Goal: Task Accomplishment & Management: Use online tool/utility

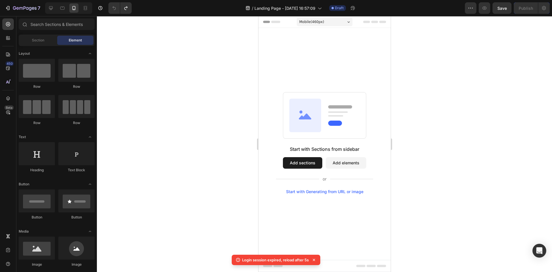
scroll to position [1479, 0]
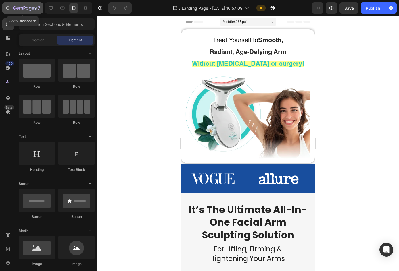
click at [24, 9] on icon "button" at bounding box center [25, 8] width 24 height 5
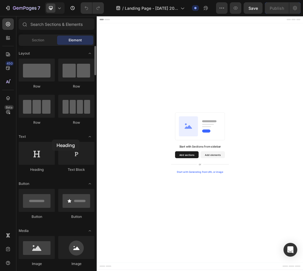
drag, startPoint x: 46, startPoint y: 162, endPoint x: 50, endPoint y: 140, distance: 23.0
click at [62, 11] on icon at bounding box center [60, 8] width 6 height 6
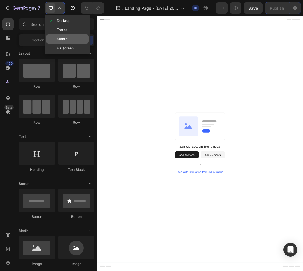
click at [62, 41] on span "Mobile" at bounding box center [62, 39] width 11 height 6
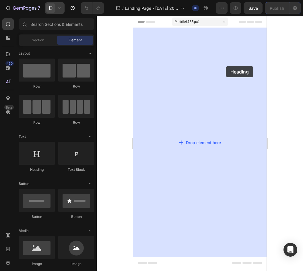
drag, startPoint x: 171, startPoint y: 173, endPoint x: 216, endPoint y: 54, distance: 127.8
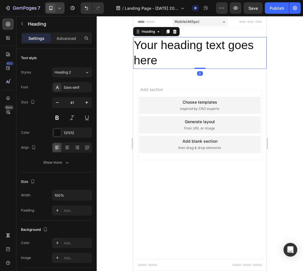
click at [191, 50] on h2 "Your heading text goes here" at bounding box center [200, 53] width 134 height 32
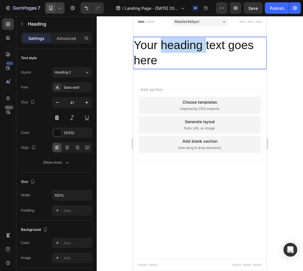
click at [191, 50] on p "Your heading text goes here" at bounding box center [200, 53] width 132 height 31
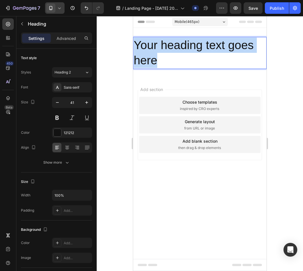
click at [191, 50] on p "Your heading text goes here" at bounding box center [200, 53] width 132 height 31
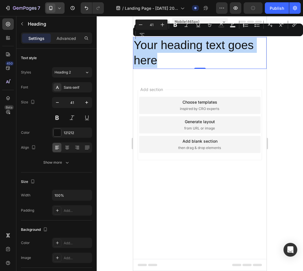
click at [207, 62] on p "Your heading text goes here" at bounding box center [200, 53] width 132 height 31
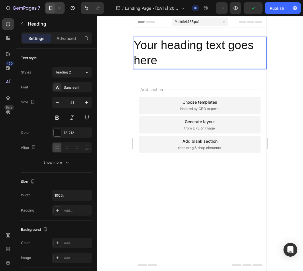
click at [207, 62] on p "Your heading text goes here" at bounding box center [200, 53] width 132 height 31
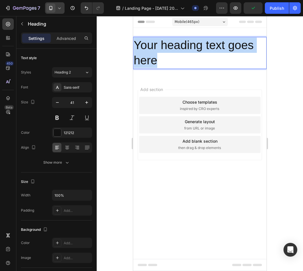
click at [207, 62] on p "Your heading text goes here" at bounding box center [200, 53] width 132 height 31
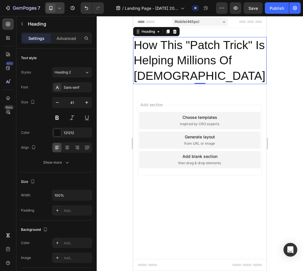
click at [228, 77] on p "How This "Patch Trick" Is Helping Millions Of Americans" at bounding box center [200, 61] width 132 height 46
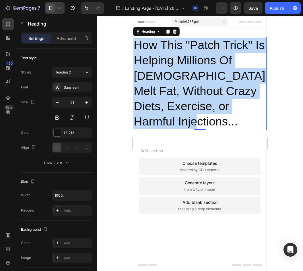
click at [204, 55] on p "How This "Patch Trick" Is Helping Millions Of Americans Melt Fat, Without Crazy…" at bounding box center [200, 84] width 132 height 92
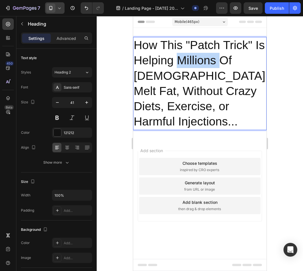
click at [204, 55] on p "How This "Patch Trick" Is Helping Millions Of Americans Melt Fat, Without Crazy…" at bounding box center [200, 84] width 132 height 92
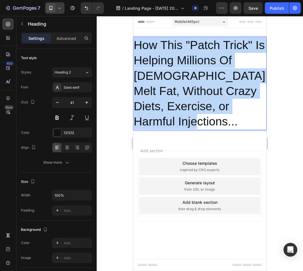
click at [204, 55] on p "How This "Patch Trick" Is Helping Millions Of [DEMOGRAPHIC_DATA] Melt Fat, With…" at bounding box center [200, 84] width 132 height 92
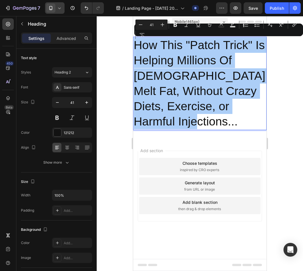
click at [153, 26] on input "41" at bounding box center [151, 24] width 11 height 7
type input "22"
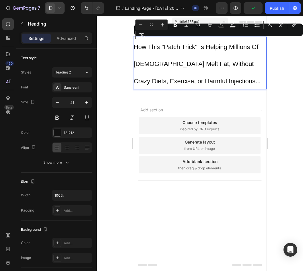
click at [167, 67] on span "How This "Patch Trick" Is Helping Millions Of Americans Melt Fat, Without Crazy…" at bounding box center [197, 63] width 127 height 41
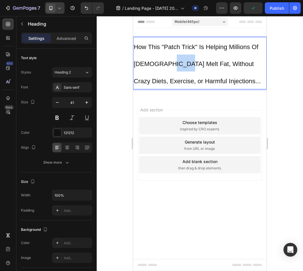
click at [167, 67] on span "How This "Patch Trick" Is Helping Millions Of Americans Melt Fat, Without Crazy…" at bounding box center [197, 63] width 127 height 41
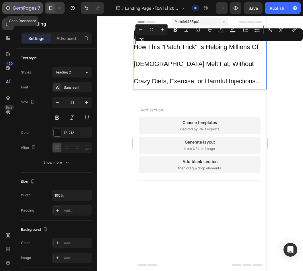
click at [14, 7] on icon "button" at bounding box center [25, 8] width 24 height 5
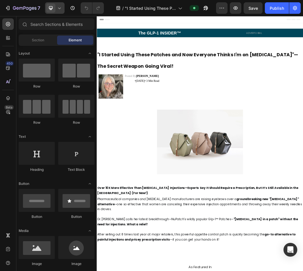
click at [55, 10] on span at bounding box center [50, 7] width 9 height 9
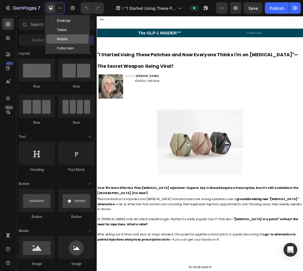
click at [74, 38] on div "Mobile" at bounding box center [67, 38] width 43 height 9
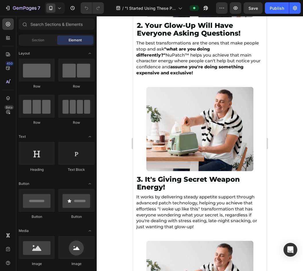
scroll to position [614, 0]
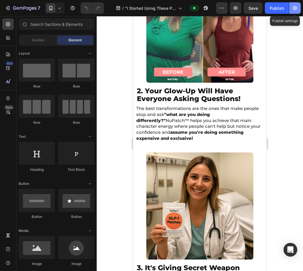
click at [295, 9] on icon "button" at bounding box center [295, 8] width 4 height 4
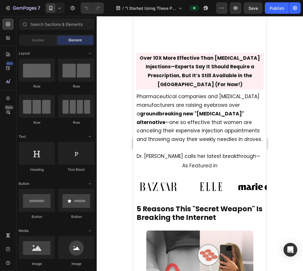
scroll to position [0, 0]
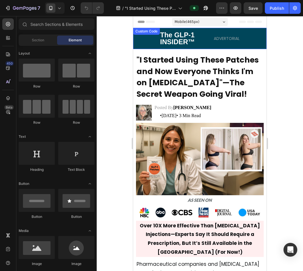
click at [145, 39] on section "The GLP-1 INSIDER™ ADVERTORIAL" at bounding box center [200, 38] width 134 height 21
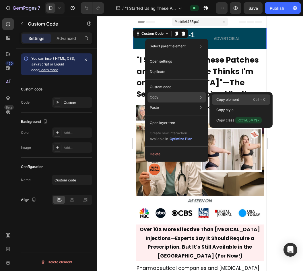
click at [235, 100] on p "Copy element" at bounding box center [228, 99] width 23 height 5
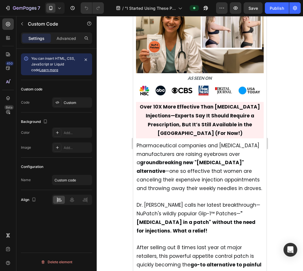
scroll to position [123, 0]
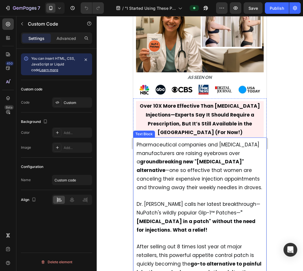
click at [181, 155] on span "Pharmaceutical companies and Ozempic manufacturers are raising eyebrows over a …" at bounding box center [200, 166] width 126 height 50
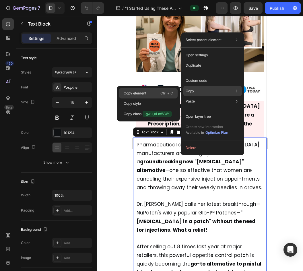
click at [160, 95] on div "Copy element Ctrl + C" at bounding box center [148, 93] width 59 height 10
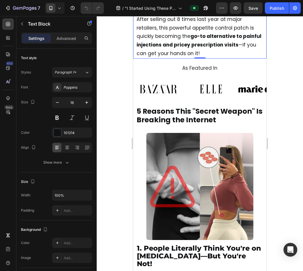
scroll to position [348, 0]
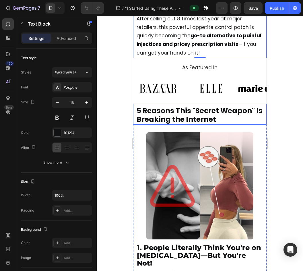
click at [200, 106] on span "5 Reasons This "Secret Weapon" Is Breaking the Internet" at bounding box center [200, 115] width 126 height 19
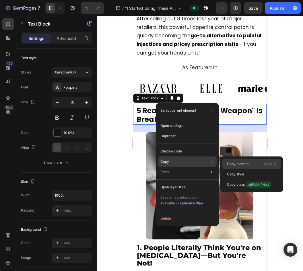
click at [237, 162] on p "Copy element" at bounding box center [238, 164] width 23 height 5
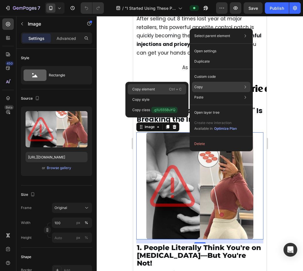
click at [177, 91] on p "Ctrl + C" at bounding box center [175, 90] width 13 height 6
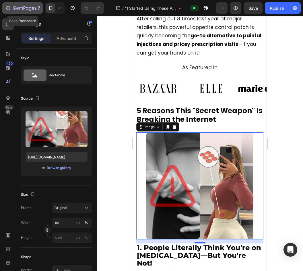
click at [26, 8] on icon "button" at bounding box center [25, 7] width 2 height 3
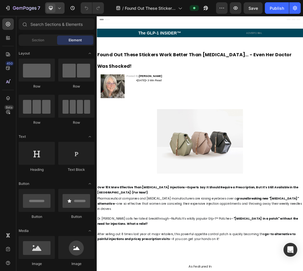
click at [58, 11] on div at bounding box center [55, 7] width 20 height 11
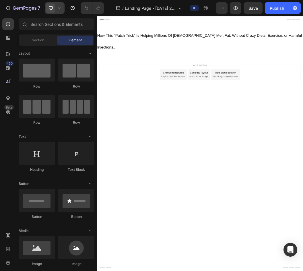
click at [60, 12] on div at bounding box center [55, 7] width 20 height 11
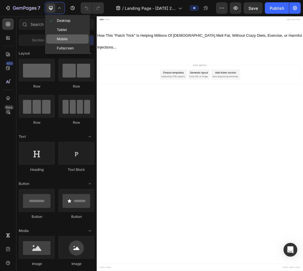
click at [62, 38] on span "Mobile" at bounding box center [62, 39] width 11 height 6
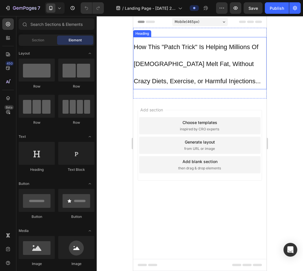
click at [166, 53] on h2 "How This "Patch Trick" Is Helping Millions Of Americans Melt Fat, Without Crazy…" at bounding box center [200, 63] width 134 height 52
click at [166, 53] on h2 "How This "Patch Trick" Is Helping Millions Of [DEMOGRAPHIC_DATA] Melt Fat, With…" at bounding box center [200, 63] width 134 height 52
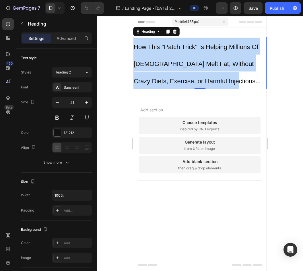
click at [166, 53] on p "How This "Patch Trick" Is Helping Millions Of [DEMOGRAPHIC_DATA] Melt Fat, With…" at bounding box center [200, 63] width 132 height 51
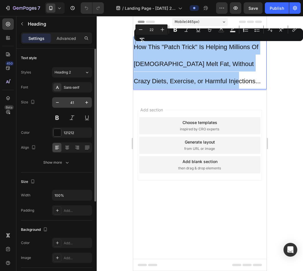
click at [63, 104] on input "41" at bounding box center [72, 102] width 19 height 10
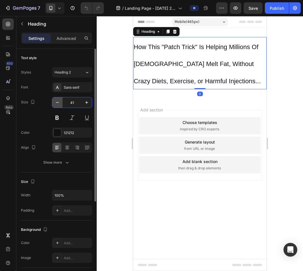
click at [59, 103] on icon "button" at bounding box center [58, 103] width 6 height 6
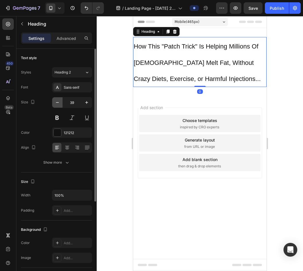
click at [59, 103] on icon "button" at bounding box center [58, 103] width 6 height 6
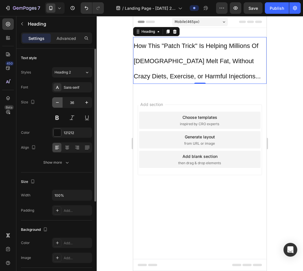
click at [59, 103] on icon "button" at bounding box center [58, 103] width 6 height 6
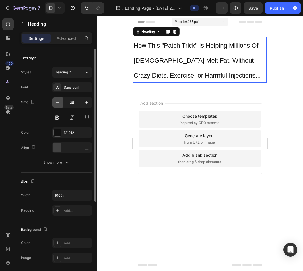
click at [59, 103] on icon "button" at bounding box center [58, 103] width 6 height 6
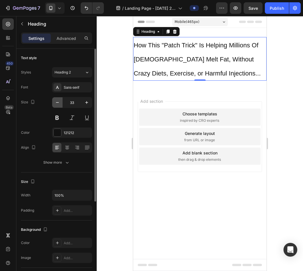
click at [59, 103] on icon "button" at bounding box center [58, 103] width 6 height 6
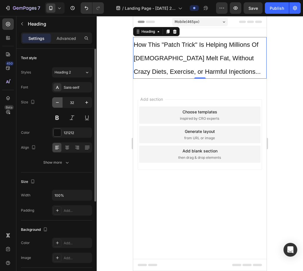
click at [59, 103] on icon "button" at bounding box center [58, 103] width 6 height 6
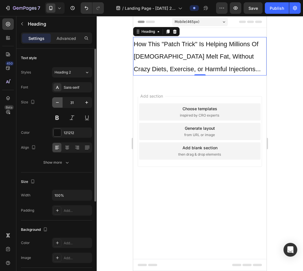
click at [59, 103] on icon "button" at bounding box center [58, 103] width 6 height 6
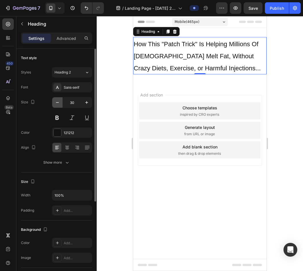
click at [59, 103] on icon "button" at bounding box center [58, 103] width 6 height 6
type input "29"
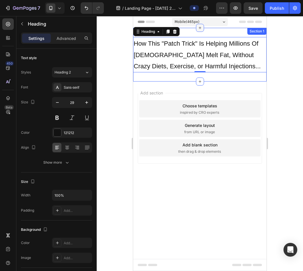
click at [202, 27] on icon at bounding box center [200, 28] width 5 height 5
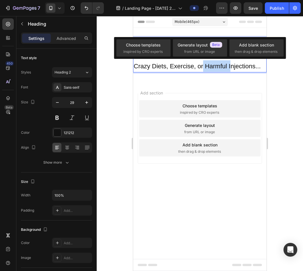
click at [207, 62] on p "How This "Patch Trick" Is Helping Millions Of [DEMOGRAPHIC_DATA] Melt Fat, With…" at bounding box center [200, 55] width 132 height 34
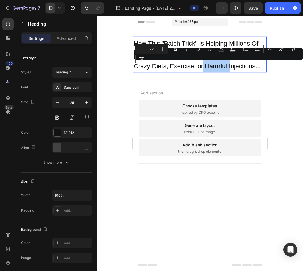
click at [207, 62] on div "Minus 22 Plus Bold Italic Underline Strikethrough Text Color Text Background Co…" at bounding box center [219, 54] width 167 height 21
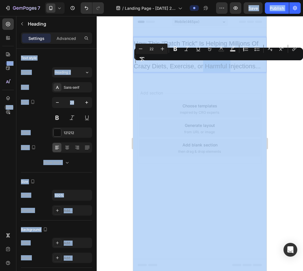
click at [125, 84] on div at bounding box center [200, 143] width 207 height 255
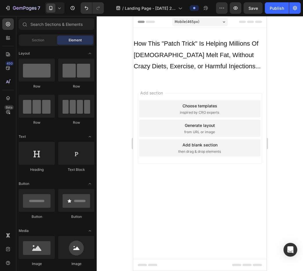
click at [165, 75] on div "⁠⁠⁠⁠⁠⁠⁠ How This "Patch Trick" Is Helping Millions Of Americans Melt Fat, Witho…" at bounding box center [200, 55] width 134 height 54
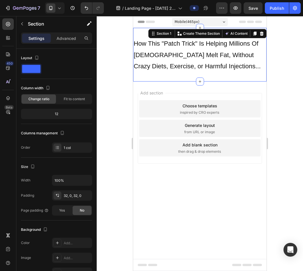
click at [165, 64] on span "How This "Patch Trick" Is Helping Millions Of [DEMOGRAPHIC_DATA] Melt Fat, With…" at bounding box center [197, 55] width 127 height 30
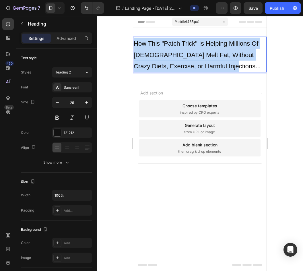
click at [165, 64] on span "How This "Patch Trick" Is Helping Millions Of [DEMOGRAPHIC_DATA] Melt Fat, With…" at bounding box center [197, 55] width 127 height 30
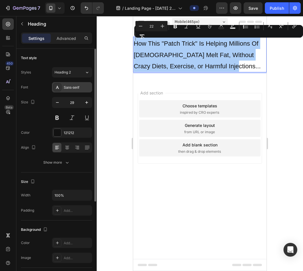
click at [71, 84] on div "Sans-serif" at bounding box center [72, 87] width 40 height 10
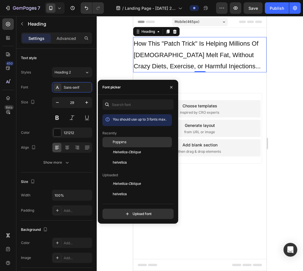
click at [116, 140] on span "Poppins" at bounding box center [120, 142] width 14 height 5
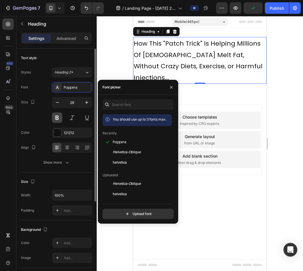
click at [56, 115] on button at bounding box center [57, 118] width 10 height 10
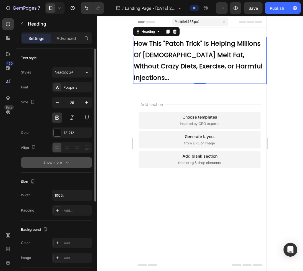
click at [53, 160] on button "Show more" at bounding box center [56, 162] width 71 height 10
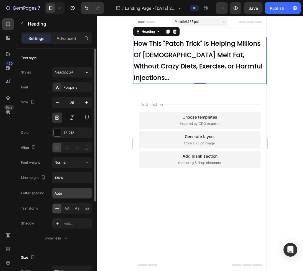
click at [66, 191] on input "Auto" at bounding box center [72, 193] width 40 height 10
click at [74, 162] on div "Normal" at bounding box center [69, 162] width 29 height 5
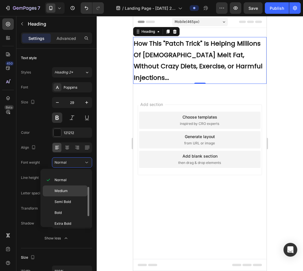
scroll to position [31, 0]
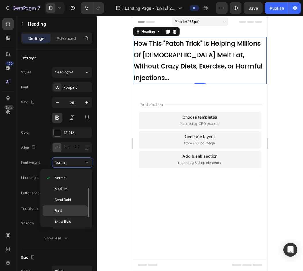
click at [68, 214] on div "Bold" at bounding box center [65, 210] width 45 height 11
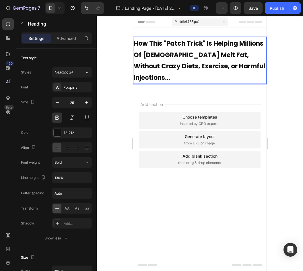
click at [170, 58] on span "How This "Patch Trick" Is Helping Millions Of [DEMOGRAPHIC_DATA] Melt Fat, With…" at bounding box center [200, 60] width 132 height 43
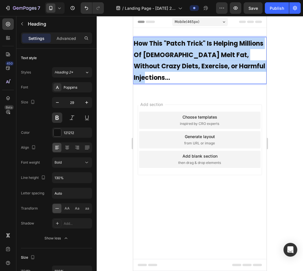
click at [170, 58] on span "How This "Patch Trick" Is Helping Millions Of [DEMOGRAPHIC_DATA] Melt Fat, With…" at bounding box center [200, 60] width 132 height 43
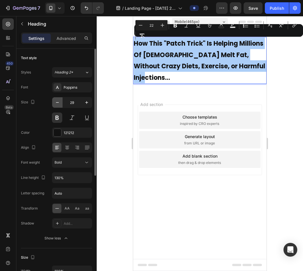
click at [57, 101] on icon "button" at bounding box center [58, 103] width 6 height 6
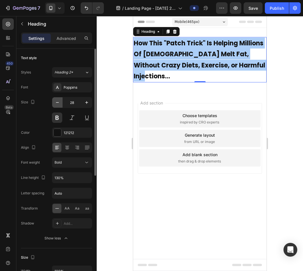
click at [57, 101] on icon "button" at bounding box center [58, 103] width 6 height 6
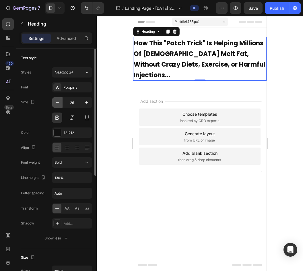
click at [57, 101] on icon "button" at bounding box center [58, 103] width 6 height 6
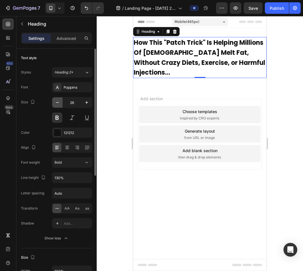
click at [57, 101] on icon "button" at bounding box center [58, 103] width 6 height 6
type input "24"
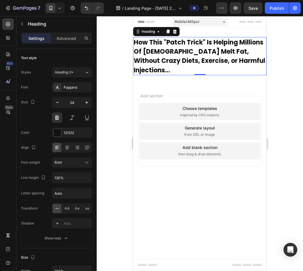
click at [161, 42] on span "How This "Patch Trick" Is Helping Millions Of Americans Melt Fat, Without Crazy…" at bounding box center [200, 56] width 132 height 37
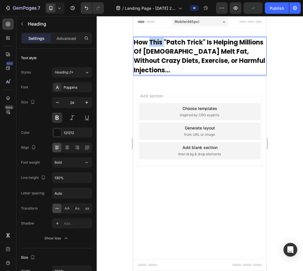
click at [161, 42] on span "How This "Patch Trick" Is Helping Millions Of Americans Melt Fat, Without Crazy…" at bounding box center [200, 56] width 132 height 37
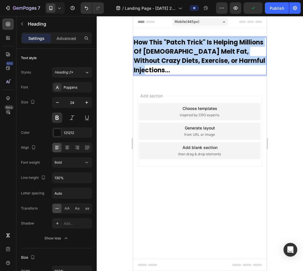
click at [161, 42] on span "How This "Patch Trick" Is Helping Millions Of Americans Melt Fat, Without Crazy…" at bounding box center [200, 56] width 132 height 37
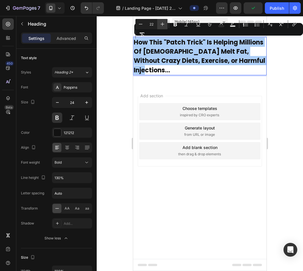
click at [165, 23] on icon "Editor contextual toolbar" at bounding box center [163, 24] width 6 height 6
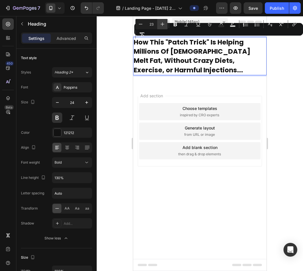
click at [165, 23] on icon "Editor contextual toolbar" at bounding box center [163, 24] width 6 height 6
type input "24"
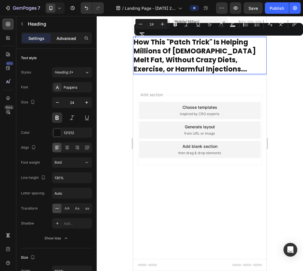
click at [70, 40] on p "Advanced" at bounding box center [67, 38] width 20 height 6
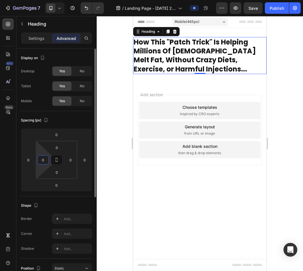
click at [44, 157] on input "0" at bounding box center [43, 160] width 9 height 9
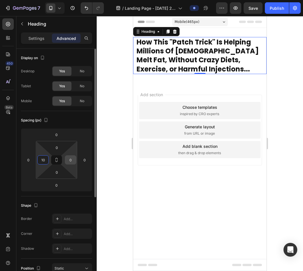
type input "10"
click at [70, 160] on input "0" at bounding box center [70, 160] width 9 height 9
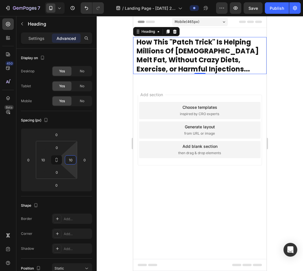
type input "10"
click at [107, 145] on div at bounding box center [200, 143] width 207 height 255
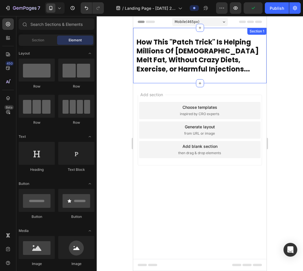
click at [215, 31] on div "⁠⁠⁠⁠⁠⁠⁠ How This "Patch Trick" Is Helping Millions Of Americans Melt Fat, Witho…" at bounding box center [200, 55] width 134 height 55
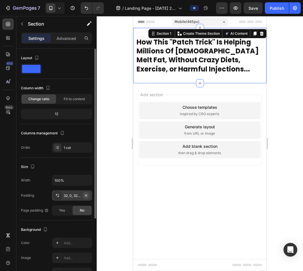
click at [88, 195] on icon "button" at bounding box center [86, 195] width 5 height 5
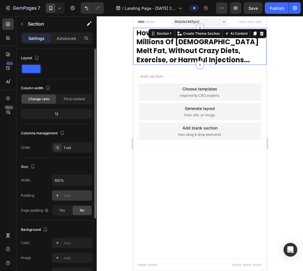
click at [116, 112] on div at bounding box center [200, 143] width 207 height 255
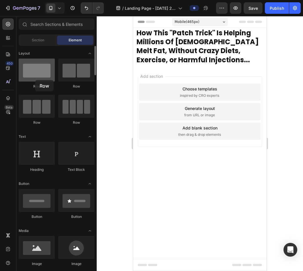
click at [35, 80] on div at bounding box center [37, 70] width 36 height 23
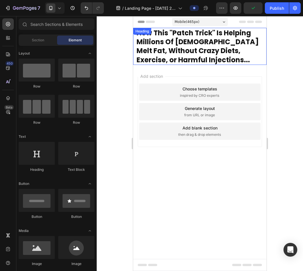
click at [144, 36] on div "⁠⁠⁠⁠⁠⁠⁠ How This "Patch Trick" Is Helping Millions Of Americans Melt Fat, Witho…" at bounding box center [200, 46] width 134 height 37
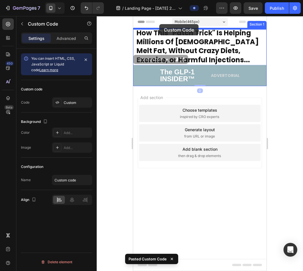
drag, startPoint x: 140, startPoint y: 61, endPoint x: 160, endPoint y: 26, distance: 41.1
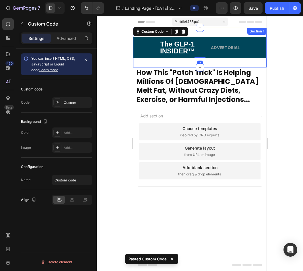
click at [207, 34] on div "The GLP-1 INSIDER™ ADVERTORIAL Custom Code 0 Section 1" at bounding box center [200, 48] width 134 height 40
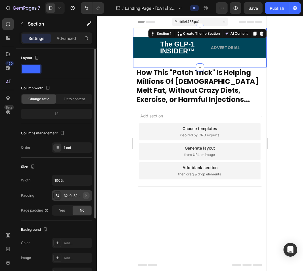
click at [87, 195] on icon "button" at bounding box center [86, 195] width 5 height 5
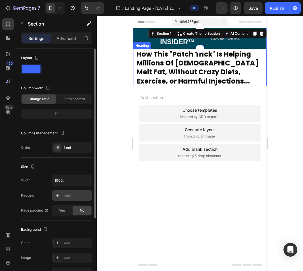
click at [175, 71] on span "How This "Patch Trick" Is Helping Millions Of Americans Melt Fat, Without Crazy…" at bounding box center [198, 67] width 122 height 37
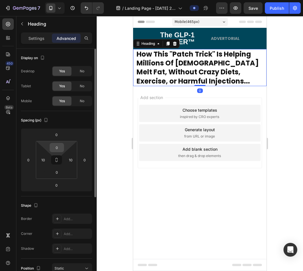
click at [58, 147] on input "0" at bounding box center [56, 147] width 11 height 9
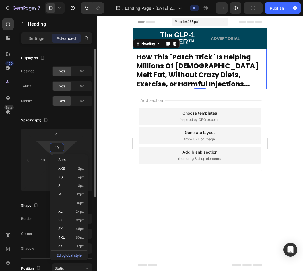
type input "11"
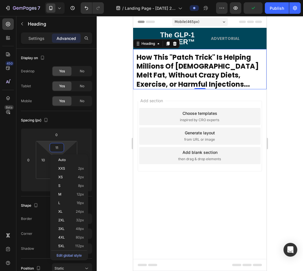
click at [121, 122] on div at bounding box center [200, 143] width 207 height 255
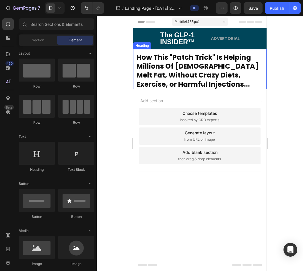
click at [222, 57] on span "How This "Patch Trick" Is Helping Millions Of Americans Melt Fat, Without Crazy…" at bounding box center [198, 71] width 122 height 37
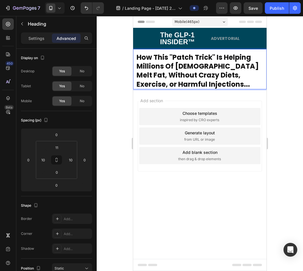
click at [216, 67] on span "How This "Patch Trick" Is Helping Millions Of Americans Melt Fat, Without Crazy…" at bounding box center [198, 71] width 122 height 37
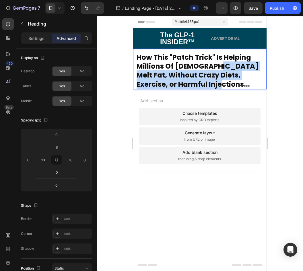
drag, startPoint x: 215, startPoint y: 66, endPoint x: 229, endPoint y: 93, distance: 30.3
click at [229, 93] on div "Mobile ( 465 px) iPhone 13 Mini iPhone 13 Pro iPhone 11 Pro Max iPhone 15 Pro M…" at bounding box center [200, 107] width 134 height 183
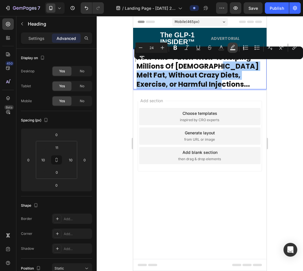
click at [233, 48] on icon "Editor contextual toolbar" at bounding box center [233, 46] width 4 height 3
type input "000000"
type input "77"
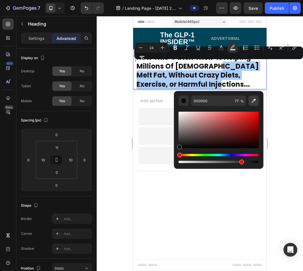
click at [258, 103] on button "Editor contextual toolbar" at bounding box center [254, 101] width 10 height 10
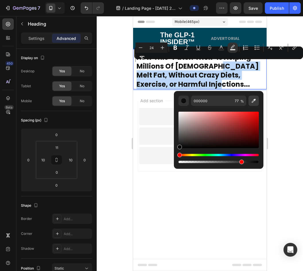
type input "FCD712"
type input "100"
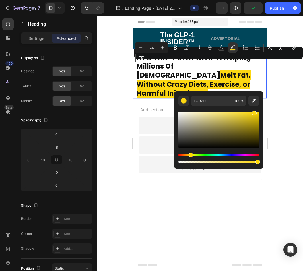
click at [282, 93] on div at bounding box center [200, 143] width 207 height 255
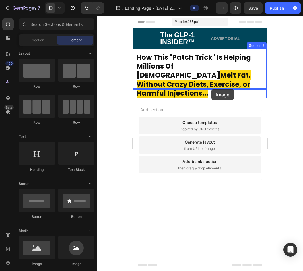
drag, startPoint x: 185, startPoint y: 273, endPoint x: 218, endPoint y: 80, distance: 195.0
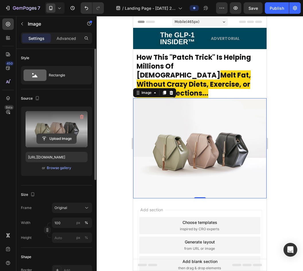
click at [61, 138] on input "file" at bounding box center [57, 139] width 40 height 10
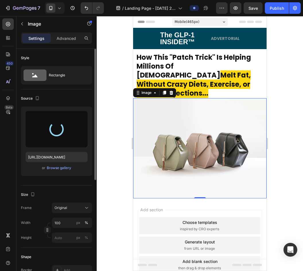
type input "[URL][DOMAIN_NAME]"
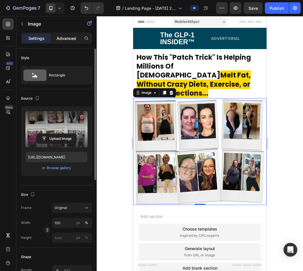
click at [67, 42] on div "Advanced" at bounding box center [66, 38] width 29 height 9
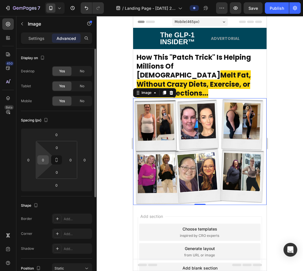
click at [43, 160] on input "0" at bounding box center [43, 160] width 9 height 9
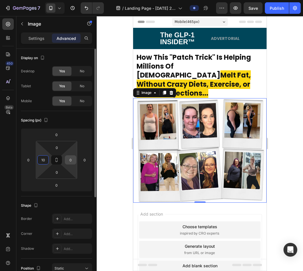
type input "10"
click at [71, 161] on input "0" at bounding box center [70, 160] width 9 height 9
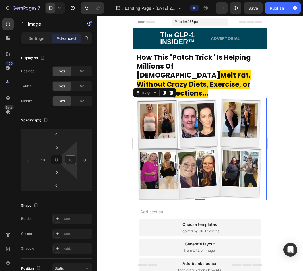
type input "10"
click at [100, 152] on div at bounding box center [200, 143] width 207 height 255
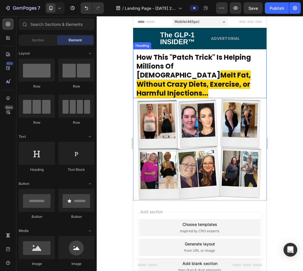
click at [199, 79] on span "Melt Fat, Without Crazy Diets, Exercise, or Harmful Injections..." at bounding box center [194, 83] width 114 height 27
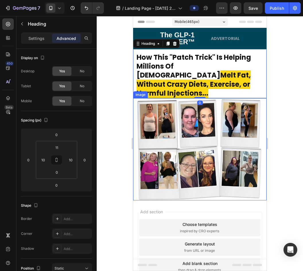
click at [197, 98] on img at bounding box center [200, 149] width 128 height 102
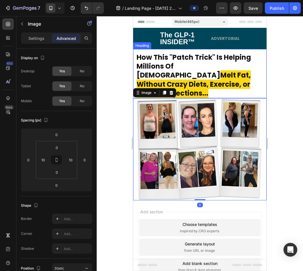
click at [196, 72] on span "Melt Fat, Without Crazy Diets, Exercise, or Harmful Injections..." at bounding box center [194, 83] width 114 height 27
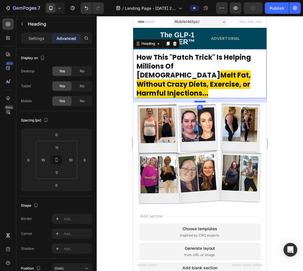
drag, startPoint x: 195, startPoint y: 89, endPoint x: 195, endPoint y: 93, distance: 4.6
click at [195, 101] on div at bounding box center [200, 102] width 11 height 2
type input "16"
click at [127, 99] on div at bounding box center [200, 143] width 207 height 255
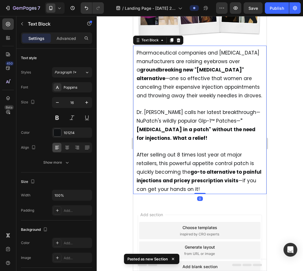
scroll to position [170, 0]
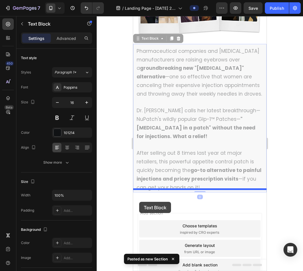
drag, startPoint x: 139, startPoint y: 28, endPoint x: 136, endPoint y: 200, distance: 172.7
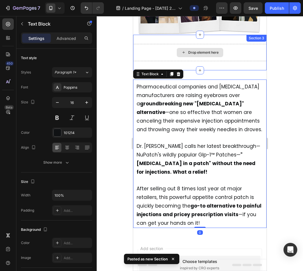
click at [219, 54] on div "Drop element here Section 3" at bounding box center [200, 53] width 134 height 36
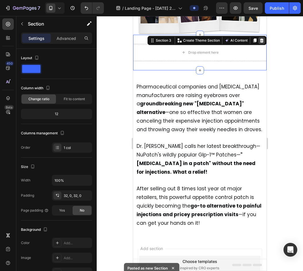
click at [261, 37] on div at bounding box center [262, 40] width 7 height 7
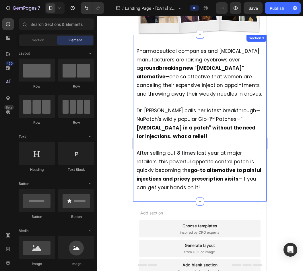
click at [231, 35] on div "Pharmaceutical companies and Ozempic manufacturers are raising eyebrows over a …" at bounding box center [200, 118] width 134 height 167
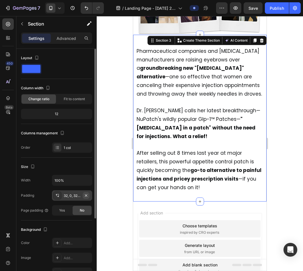
click at [87, 195] on icon "button" at bounding box center [86, 195] width 5 height 5
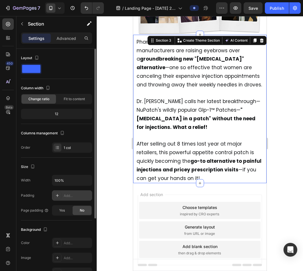
click at [115, 128] on div at bounding box center [200, 143] width 207 height 255
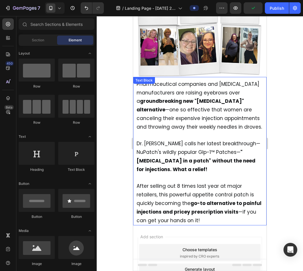
scroll to position [124, 0]
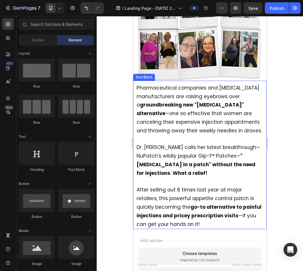
click at [194, 110] on span "Pharmaceutical companies and Ozempic manufacturers are raising eyebrows over a …" at bounding box center [200, 109] width 126 height 50
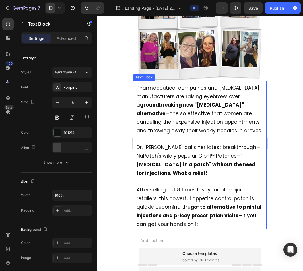
click at [194, 110] on span "Pharmaceutical companies and Ozempic manufacturers are raising eyebrows over a …" at bounding box center [200, 109] width 126 height 50
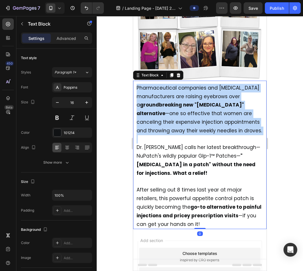
click at [194, 110] on span "Pharmaceutical companies and Ozempic manufacturers are raising eyebrows over a …" at bounding box center [200, 109] width 126 height 50
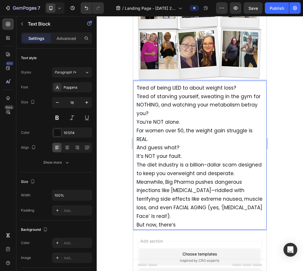
click at [171, 102] on p "Tired of starving yourself, sweating in the gym for NOTHING, and watching your …" at bounding box center [200, 106] width 127 height 26
click at [237, 84] on p "Tired of being LIED to about weight loss?" at bounding box center [200, 88] width 127 height 9
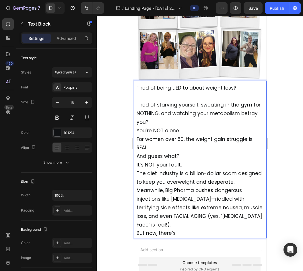
click at [220, 109] on p "Tired of starving yourself, sweating in the gym for NOTHING, and watching your …" at bounding box center [200, 114] width 127 height 26
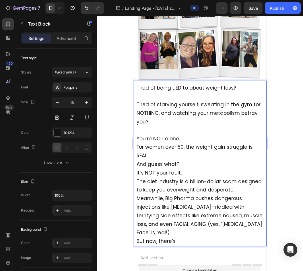
click at [219, 135] on p "You’re NOT alone." at bounding box center [200, 139] width 127 height 9
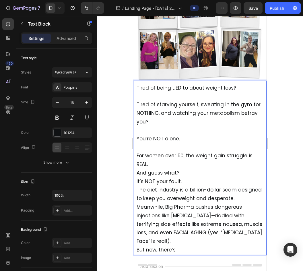
click at [207, 152] on p "For women over 50, the weight gain struggle is REAL." at bounding box center [200, 160] width 127 height 17
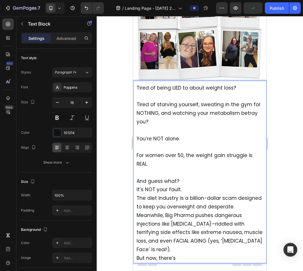
click at [180, 152] on span "For women over 50, the weight gain struggle is REAL." at bounding box center [195, 160] width 116 height 16
click at [170, 169] on p "Rich Text Editor. Editing area: main" at bounding box center [200, 173] width 127 height 8
click at [183, 177] on p "And guess what?" at bounding box center [200, 181] width 127 height 9
click at [180, 152] on span "For women over 40, the weight gain struggle is REAL." at bounding box center [195, 160] width 117 height 16
click at [192, 177] on p "And guess what?" at bounding box center [200, 181] width 127 height 9
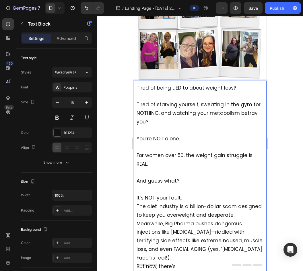
click at [193, 194] on p "It’s NOT your fault." at bounding box center [200, 198] width 127 height 9
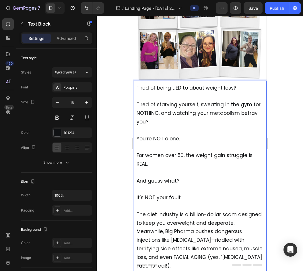
click at [238, 228] on p "Meanwhile, Big Pharma pushes dangerous injections like Ozempic—riddled with ter…" at bounding box center [200, 253] width 127 height 51
click at [238, 213] on p "The diet industry is a billion-dollar scam designed to keep you overweight and …" at bounding box center [200, 219] width 127 height 17
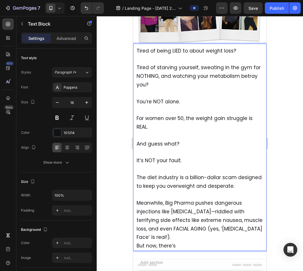
scroll to position [162, 0]
click at [209, 226] on p "Meanwhile, Big Pharma pushes dangerous injections like Ozempic—riddled with ter…" at bounding box center [200, 224] width 127 height 51
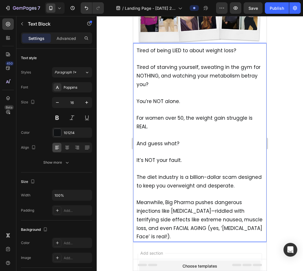
click at [282, 153] on div at bounding box center [200, 143] width 207 height 255
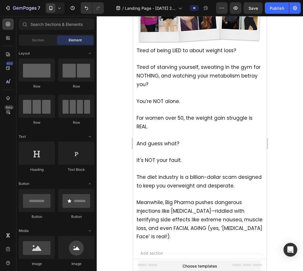
click at [212, 140] on p "And guess what?" at bounding box center [200, 144] width 127 height 9
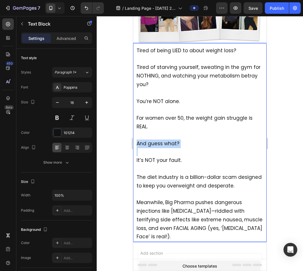
click at [212, 140] on p "And guess what?" at bounding box center [200, 144] width 127 height 9
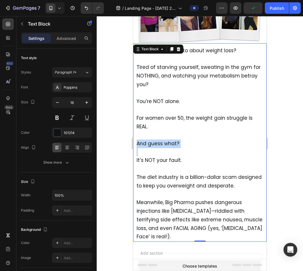
click at [201, 115] on span "For women over 50, the weight gain struggle is REAL." at bounding box center [195, 123] width 116 height 16
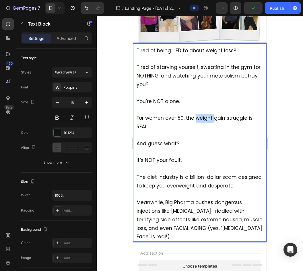
click at [201, 115] on span "For women over 50, the weight gain struggle is REAL." at bounding box center [195, 123] width 116 height 16
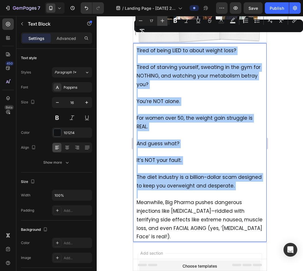
click at [163, 23] on icon "Editor contextual toolbar" at bounding box center [163, 21] width 6 height 6
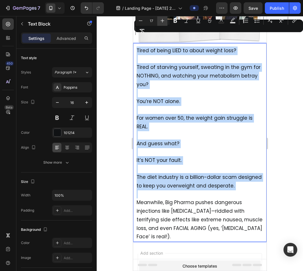
type input "18"
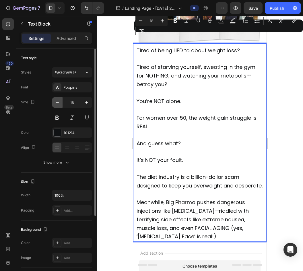
click at [55, 101] on icon "button" at bounding box center [58, 103] width 6 height 6
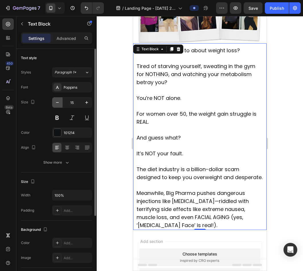
click at [55, 101] on icon "button" at bounding box center [58, 103] width 6 height 6
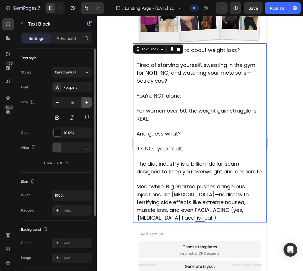
click at [89, 101] on icon "button" at bounding box center [87, 103] width 6 height 6
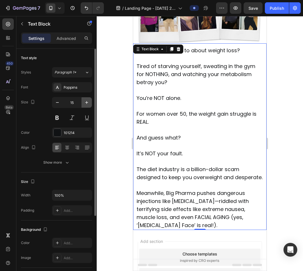
click at [89, 101] on icon "button" at bounding box center [87, 103] width 6 height 6
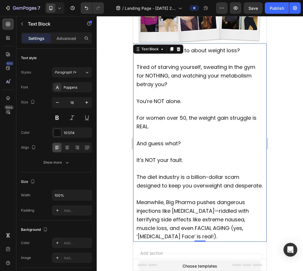
click at [179, 118] on p "For women over 50, the weight gain struggle is REAL." at bounding box center [200, 122] width 127 height 17
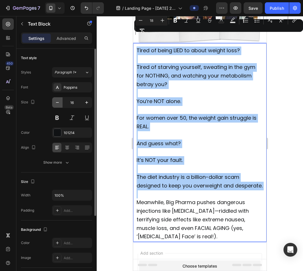
click at [62, 101] on button "button" at bounding box center [57, 102] width 10 height 10
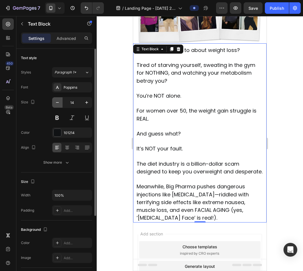
click at [62, 101] on button "button" at bounding box center [57, 102] width 10 height 10
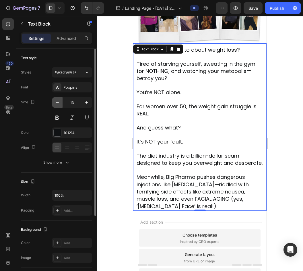
click at [62, 101] on button "button" at bounding box center [57, 102] width 10 height 10
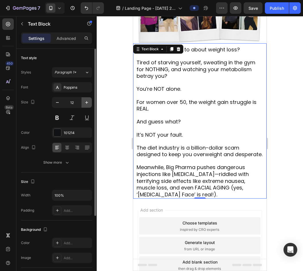
click at [83, 104] on button "button" at bounding box center [87, 102] width 10 height 10
type input "13"
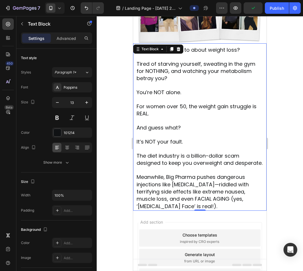
click at [128, 89] on div at bounding box center [200, 143] width 207 height 255
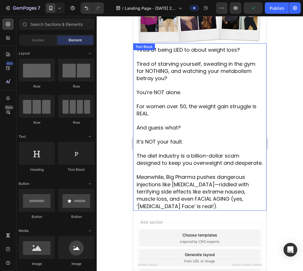
click at [167, 54] on p "Rich Text Editor. Editing area: main" at bounding box center [200, 57] width 127 height 7
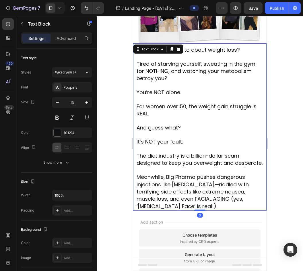
click at [300, 128] on div at bounding box center [200, 143] width 207 height 255
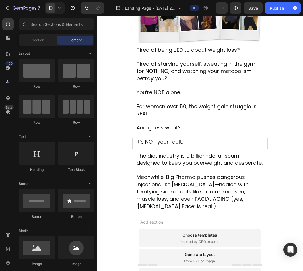
click at [187, 212] on div "Add section Choose templates inspired by CRO experts Generate layout from URL o…" at bounding box center [200, 266] width 134 height 110
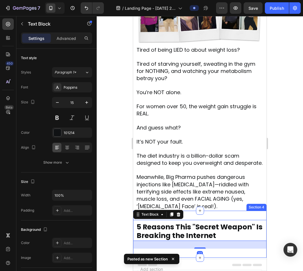
click at [209, 211] on div "5 Reasons This "Secret Weapon" Is Breaking the Internet Text Block 27 Section 4" at bounding box center [200, 234] width 134 height 47
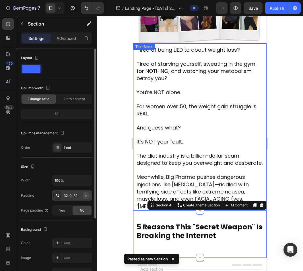
click at [87, 195] on icon "button" at bounding box center [86, 195] width 2 height 2
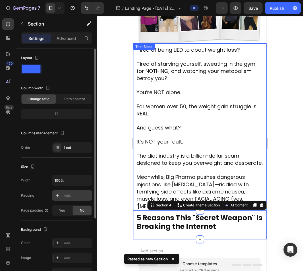
click at [114, 196] on div at bounding box center [200, 143] width 207 height 255
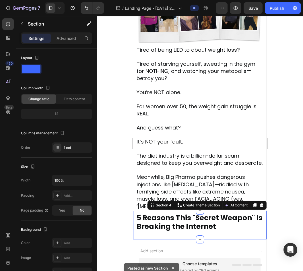
click at [180, 230] on div "5 Reasons This "Secret Weapon" Is Breaking the Internet Text Block" at bounding box center [200, 225] width 134 height 29
click at [121, 230] on div at bounding box center [200, 143] width 207 height 255
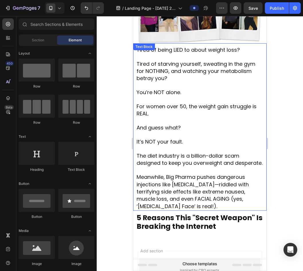
click at [183, 201] on p "Meanwhile, Big Pharma pushes dangerous injections like Ozempic—riddled with ter…" at bounding box center [200, 192] width 127 height 37
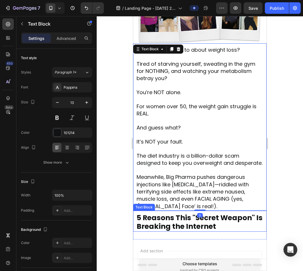
click at [187, 214] on span "5 Reasons This "Secret Weapon" Is Breaking the Internet" at bounding box center [200, 222] width 126 height 19
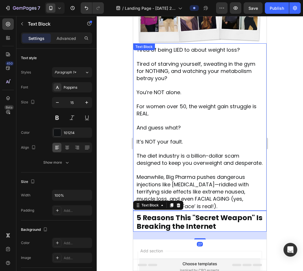
click at [198, 199] on p "Meanwhile, Big Pharma pushes dangerous injections like Ozempic—riddled with ter…" at bounding box center [200, 192] width 127 height 37
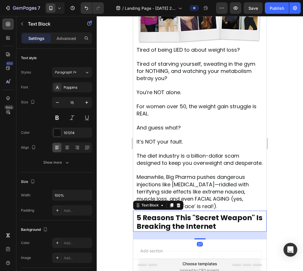
click at [197, 211] on div "5 Reasons This "Secret Weapon" Is Breaking the Internet Text Block 27" at bounding box center [200, 221] width 134 height 21
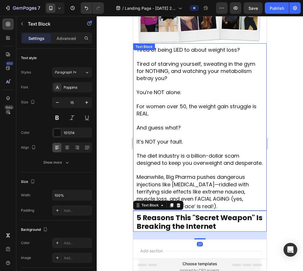
click at [198, 203] on p "Meanwhile, Big Pharma pushes dangerous injections like Ozempic—riddled with ter…" at bounding box center [200, 192] width 127 height 37
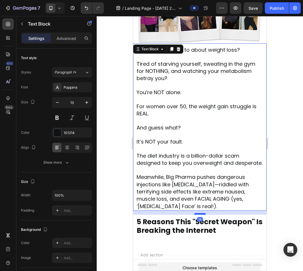
drag, startPoint x: 197, startPoint y: 205, endPoint x: 196, endPoint y: 209, distance: 4.2
click at [196, 213] on div at bounding box center [200, 214] width 11 height 2
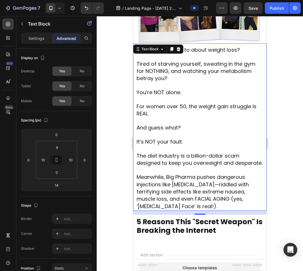
click at [295, 198] on div at bounding box center [200, 143] width 207 height 255
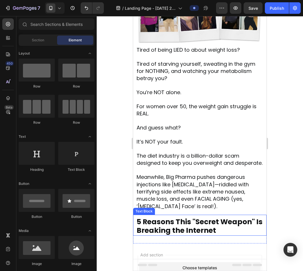
click at [217, 220] on span "5 Reasons This "Secret Weapon" Is Breaking the Internet" at bounding box center [200, 226] width 126 height 19
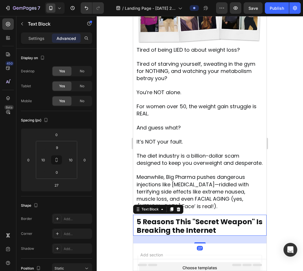
click at [217, 220] on span "5 Reasons This "Secret Weapon" Is Breaking the Internet" at bounding box center [200, 226] width 126 height 19
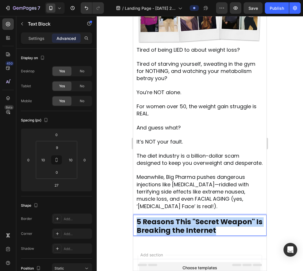
click at [217, 220] on span "5 Reasons This "Secret Weapon" Is Breaking the Internet" at bounding box center [200, 226] width 126 height 19
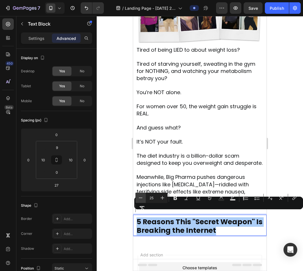
click at [142, 196] on icon "Editor contextual toolbar" at bounding box center [141, 198] width 6 height 6
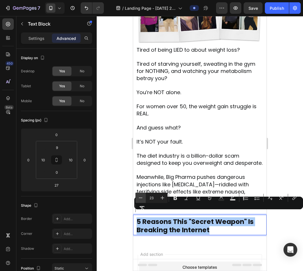
click at [142, 196] on icon "Editor contextual toolbar" at bounding box center [141, 198] width 6 height 6
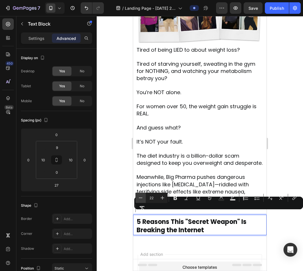
click at [142, 196] on icon "Editor contextual toolbar" at bounding box center [141, 198] width 6 height 6
type input "21"
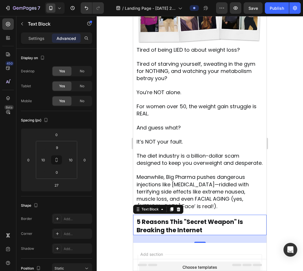
click at [213, 224] on p "5 Reasons This "Secret Weapon" Is Breaking the Internet" at bounding box center [200, 226] width 127 height 17
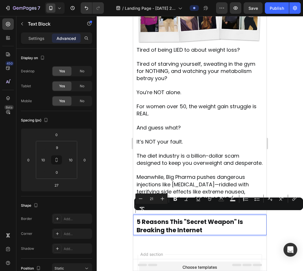
click at [213, 224] on p "5 Reasons This "Secret Weapon" Is Breaking the Internet" at bounding box center [200, 226] width 127 height 17
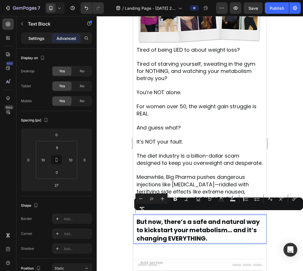
click at [42, 40] on p "Settings" at bounding box center [36, 38] width 16 height 6
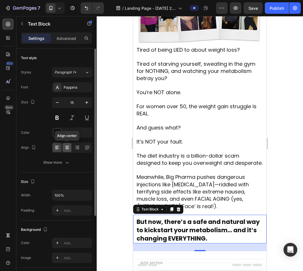
click at [67, 144] on div at bounding box center [67, 147] width 9 height 9
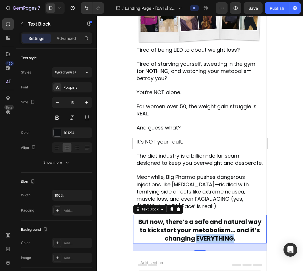
click at [195, 230] on span "But now, there’s a safe and natural way to kickstart your metabolism… and it’s …" at bounding box center [200, 230] width 123 height 25
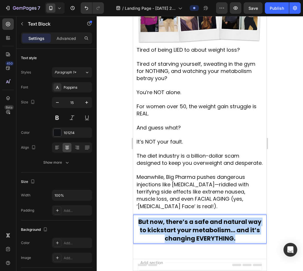
click at [195, 230] on span "But now, there’s a safe and natural way to kickstart your metabolism… and it’s …" at bounding box center [200, 230] width 123 height 25
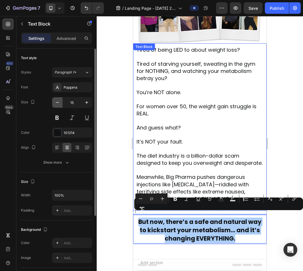
click at [57, 99] on button "button" at bounding box center [57, 102] width 10 height 10
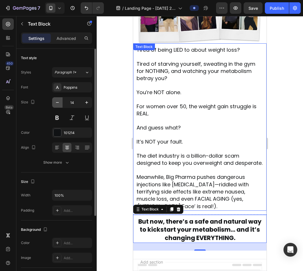
click at [57, 100] on icon "button" at bounding box center [58, 103] width 6 height 6
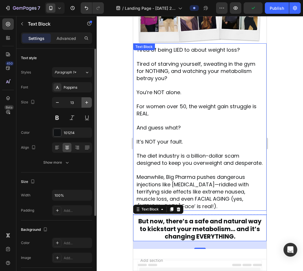
click at [85, 102] on icon "button" at bounding box center [87, 103] width 6 height 6
type input "14"
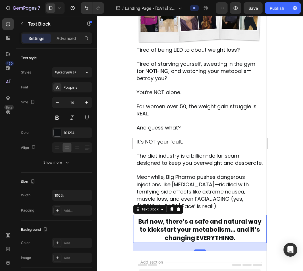
click at [120, 157] on div at bounding box center [200, 143] width 207 height 255
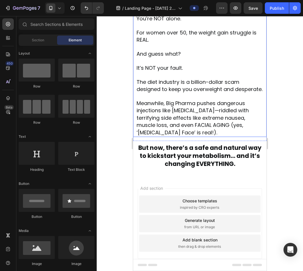
scroll to position [246, 0]
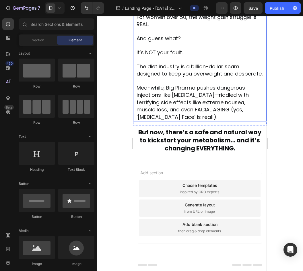
click at [194, 92] on span "Meanwhile, Big Pharma pushes dangerous injections like Ozempic—riddled with ter…" at bounding box center [193, 102] width 112 height 37
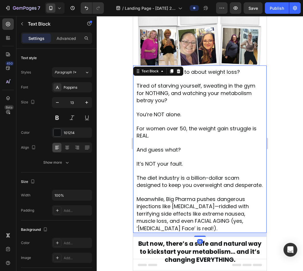
scroll to position [126, 0]
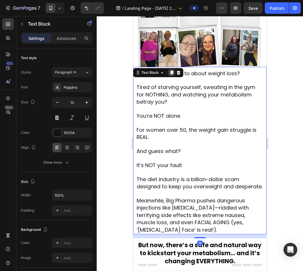
click at [173, 75] on div at bounding box center [171, 72] width 7 height 7
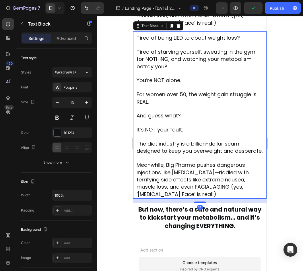
scroll to position [335, 0]
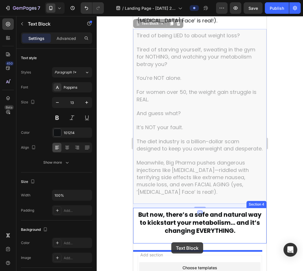
drag, startPoint x: 138, startPoint y: 32, endPoint x: 172, endPoint y: 243, distance: 213.1
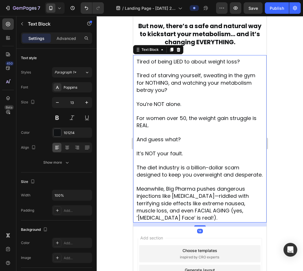
scroll to position [346, 0]
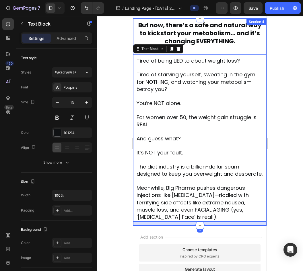
click at [202, 55] on div "But now, there’s a safe and natural way to kickstart your metabolism… and it’s …" at bounding box center [200, 122] width 134 height 208
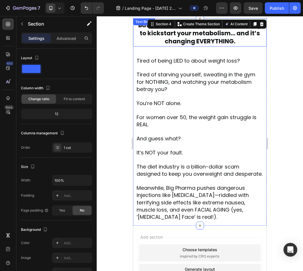
click at [202, 45] on span "But now, there’s a safe and natural way to kickstart your metabolism… and it’s …" at bounding box center [200, 33] width 123 height 24
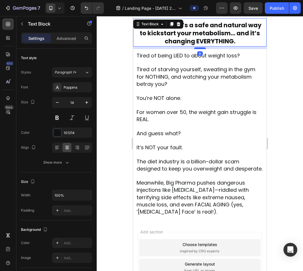
drag, startPoint x: 199, startPoint y: 61, endPoint x: 201, endPoint y: 55, distance: 5.6
click at [201, 49] on div at bounding box center [200, 48] width 11 height 2
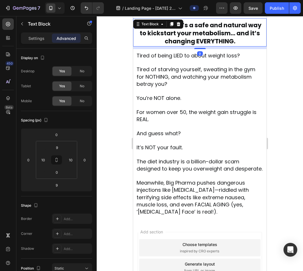
click at [113, 91] on div at bounding box center [200, 143] width 207 height 255
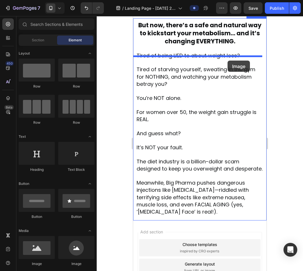
drag, startPoint x: 182, startPoint y: 269, endPoint x: 228, endPoint y: 61, distance: 213.5
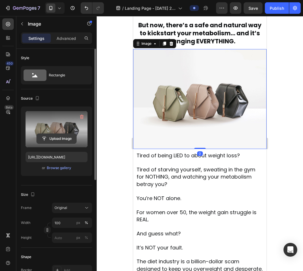
click at [46, 138] on input "file" at bounding box center [57, 139] width 40 height 10
click at [58, 135] on input "file" at bounding box center [57, 139] width 40 height 10
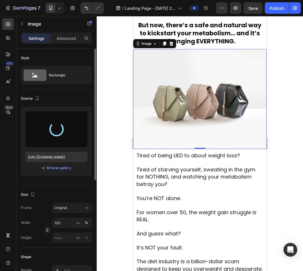
type input "https://cdn.shopify.com/s/files/1/0940/2797/2920/files/gempages_566647537843307…"
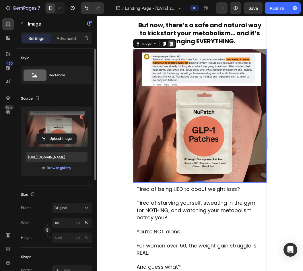
click at [170, 46] on icon at bounding box center [171, 43] width 5 height 5
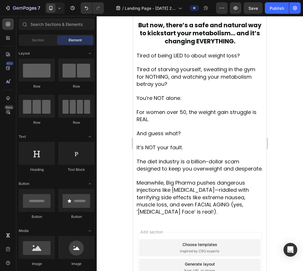
click at [210, 88] on p "Tired of starving yourself, sweating in the gym for NOTHING, and watching your …" at bounding box center [200, 77] width 127 height 22
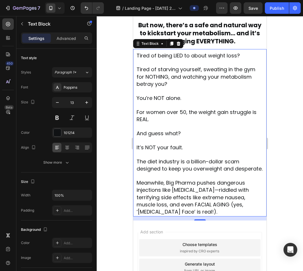
click at [254, 144] on p at bounding box center [200, 140] width 127 height 7
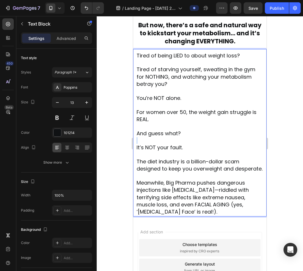
click at [254, 144] on p "Rich Text Editor. Editing area: main" at bounding box center [200, 140] width 127 height 7
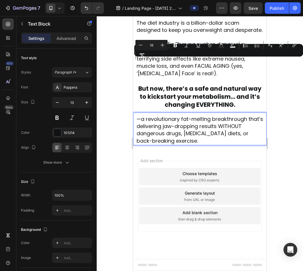
scroll to position [290, 0]
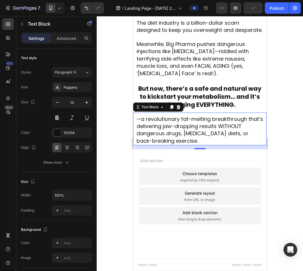
click at [140, 119] on span "—a revolutionary fat-melting breakthrough that’s delivering jaw-dropping result…" at bounding box center [200, 130] width 127 height 29
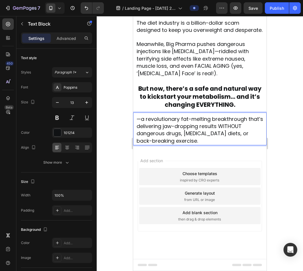
click at [137, 118] on span "—a revolutionary fat-melting breakthrough that’s delivering jaw-dropping result…" at bounding box center [200, 130] width 127 height 29
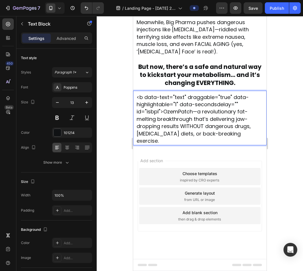
scroll to position [304, 0]
click at [165, 119] on span "<b data-text="text" draggable="true" data-highlightable="1" data-secondsdelay="…" at bounding box center [194, 119] width 114 height 51
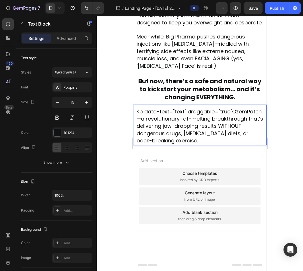
scroll to position [290, 0]
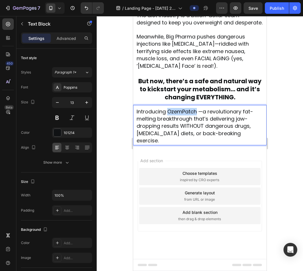
drag, startPoint x: 168, startPoint y: 119, endPoint x: 198, endPoint y: 120, distance: 29.6
click at [198, 120] on span "Introducing OzemPatch —a revolutionary fat-melting breakthrough that’s deliveri…" at bounding box center [195, 126] width 117 height 37
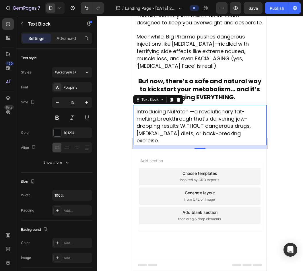
click at [278, 155] on div at bounding box center [200, 143] width 207 height 255
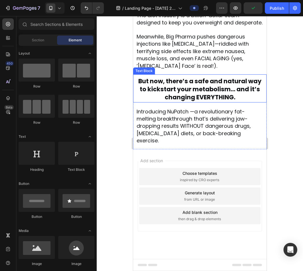
click at [215, 93] on span "But now, there’s a safe and natural way to kickstart your metabolism… and it’s …" at bounding box center [200, 89] width 123 height 24
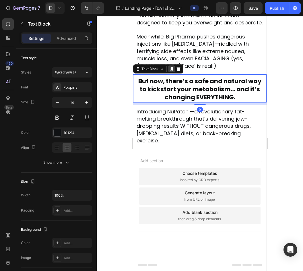
click at [172, 71] on icon at bounding box center [171, 69] width 3 height 4
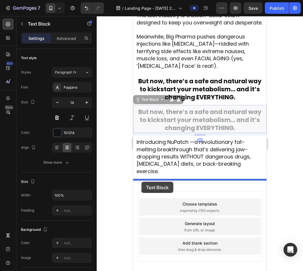
drag, startPoint x: 137, startPoint y: 108, endPoint x: 142, endPoint y: 182, distance: 74.0
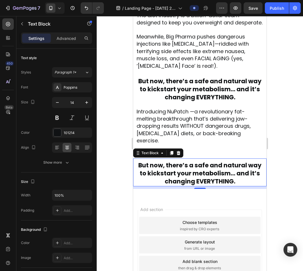
click at [206, 176] on span "But now, there’s a safe and natural way to kickstart your metabolism… and it’s …" at bounding box center [200, 173] width 123 height 24
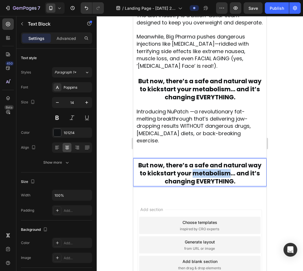
click at [206, 176] on span "But now, there’s a safe and natural way to kickstart your metabolism… and it’s …" at bounding box center [200, 173] width 123 height 24
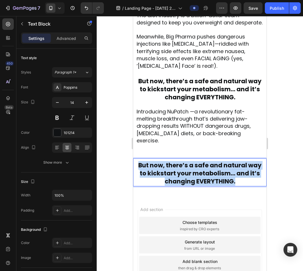
click at [206, 176] on span "But now, there’s a safe and natural way to kickstart your metabolism… and it’s …" at bounding box center [200, 173] width 123 height 24
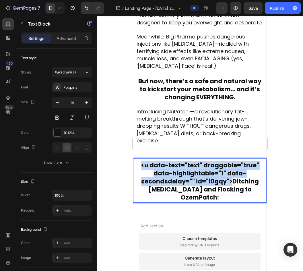
drag, startPoint x: 229, startPoint y: 181, endPoint x: 97, endPoint y: 157, distance: 135.1
click at [133, 157] on html "Mobile ( 465 px) iPhone 13 Mini iPhone 13 Pro iPhone 11 Pro Max iPhone 15 Pro M…" at bounding box center [200, 31] width 134 height 610
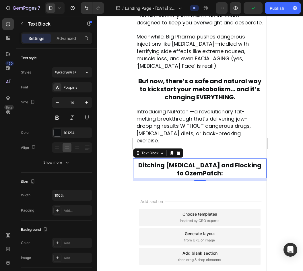
click at [137, 164] on p "Ditching Ozempic and Flocking to OzemPatch:" at bounding box center [200, 170] width 127 height 16
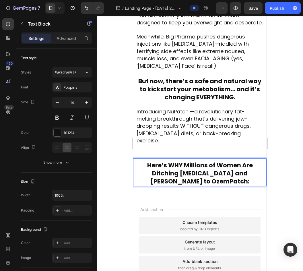
click at [205, 173] on span "Here’s WHY Millions of Women Are Ditching Ozempic and Flocking to OzemPatch:" at bounding box center [200, 173] width 106 height 24
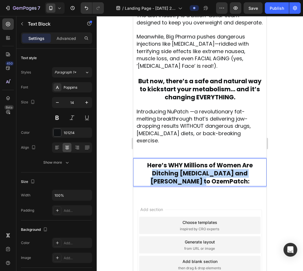
drag, startPoint x: 218, startPoint y: 183, endPoint x: 145, endPoint y: 171, distance: 74.2
click at [145, 171] on p "Here’s WHY Millions of Women Are Ditching Ozempic and Flocking to OzemPatch:" at bounding box center [200, 174] width 127 height 24
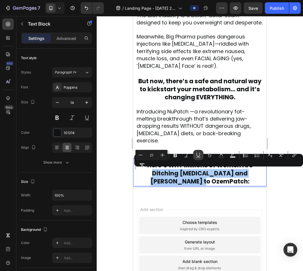
click at [201, 157] on icon "Editor contextual toolbar" at bounding box center [199, 155] width 6 height 6
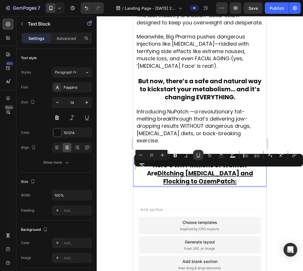
click at [209, 184] on u "Ditching Ozempic and Flocking to OzemPatch:" at bounding box center [206, 177] width 96 height 16
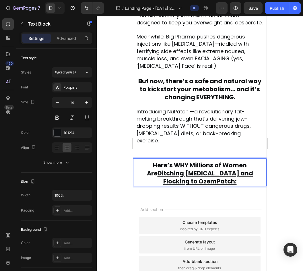
click at [209, 184] on u "Ditching Ozempic and Flocking to OzemPatch:" at bounding box center [206, 177] width 96 height 16
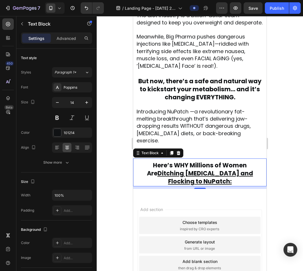
click at [127, 155] on div at bounding box center [200, 143] width 207 height 255
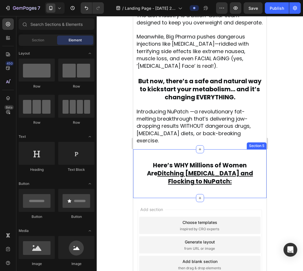
click at [198, 156] on div "Here’s WHY Millions of Women Are Ditching Ozempic and Flocking to NuPatch: Text…" at bounding box center [200, 173] width 134 height 49
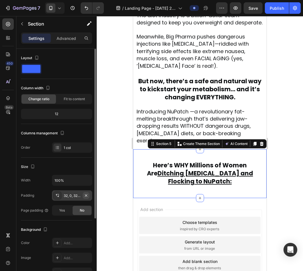
click at [87, 194] on icon "button" at bounding box center [86, 195] width 5 height 5
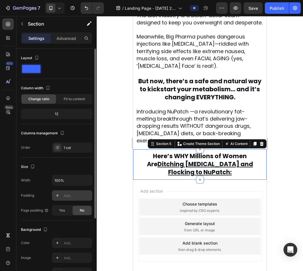
click at [106, 124] on div at bounding box center [200, 143] width 207 height 255
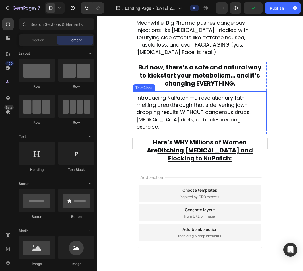
scroll to position [304, 0]
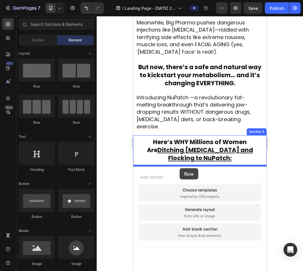
drag, startPoint x: 195, startPoint y: 95, endPoint x: 180, endPoint y: 168, distance: 75.4
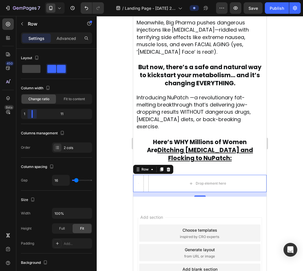
drag, startPoint x: 57, startPoint y: 112, endPoint x: 30, endPoint y: 112, distance: 26.7
click at [30, 0] on body "7 Version history / Landing Page - Sep 28, 20:09:34 Preview Save Publish 450 Be…" at bounding box center [151, 0] width 303 height 0
click at [31, 0] on body "7 Version history / Landing Page - Sep 28, 20:09:34 Preview Save Publish 450 Be…" at bounding box center [151, 0] width 303 height 0
click at [60, 41] on div "Advanced" at bounding box center [66, 38] width 29 height 9
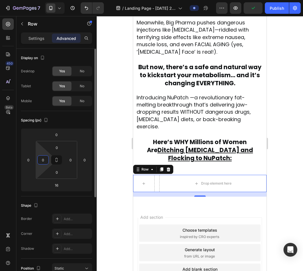
click at [41, 160] on input "0" at bounding box center [43, 160] width 9 height 9
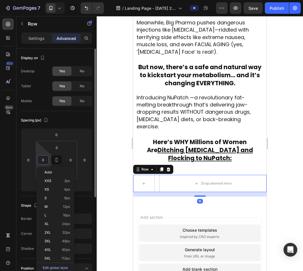
type input "1"
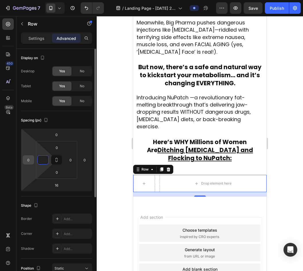
type input "0"
click at [25, 162] on input "0" at bounding box center [28, 160] width 9 height 9
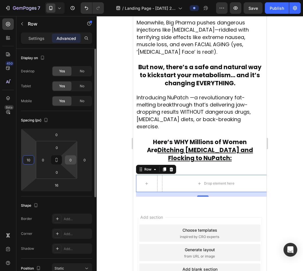
type input "10"
click at [72, 158] on input "0" at bounding box center [70, 160] width 9 height 9
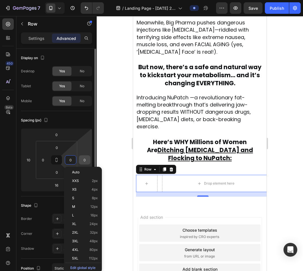
click at [84, 160] on input "0" at bounding box center [84, 160] width 9 height 9
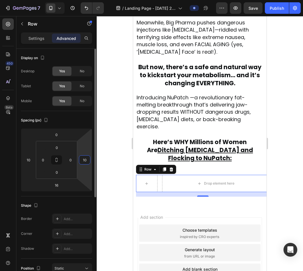
type input "10"
click at [92, 122] on div "Spacing (px)" at bounding box center [56, 120] width 71 height 9
click at [87, 163] on input "10" at bounding box center [84, 160] width 9 height 9
type input "0"
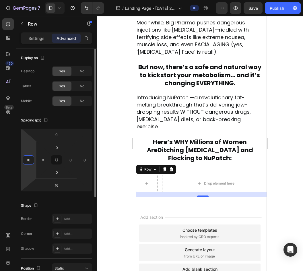
click at [27, 162] on input "10" at bounding box center [28, 160] width 9 height 9
type input "0"
click at [89, 122] on div "Spacing (px)" at bounding box center [56, 120] width 71 height 9
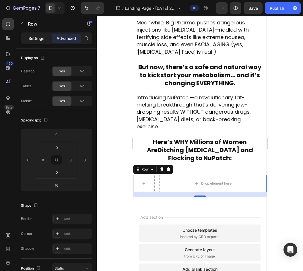
click at [34, 41] on p "Settings" at bounding box center [36, 38] width 16 height 6
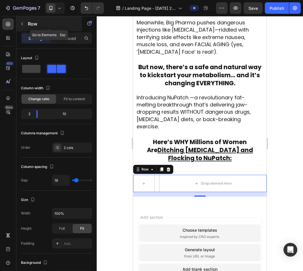
click at [26, 21] on button "button" at bounding box center [22, 23] width 9 height 9
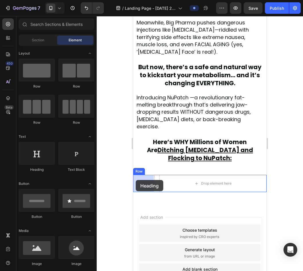
drag, startPoint x: 177, startPoint y: 161, endPoint x: 136, endPoint y: 180, distance: 45.0
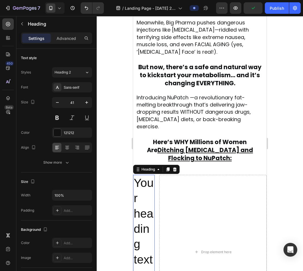
click at [146, 193] on h2 "Your heading text goes here" at bounding box center [144, 252] width 22 height 154
click at [146, 193] on p "Your heading text goes here" at bounding box center [144, 252] width 20 height 153
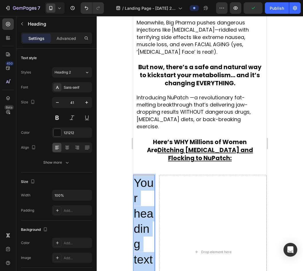
click at [146, 193] on p "Your heading text goes here" at bounding box center [144, 252] width 20 height 153
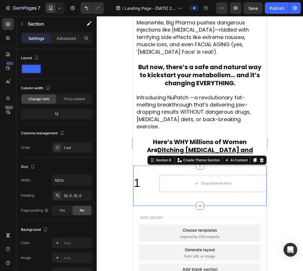
click at [141, 193] on div "1 Heading Drop element here Row" at bounding box center [200, 186] width 134 height 22
click at [137, 181] on p "1" at bounding box center [144, 183] width 20 height 15
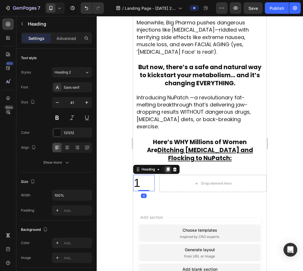
click at [165, 172] on div at bounding box center [168, 169] width 7 height 7
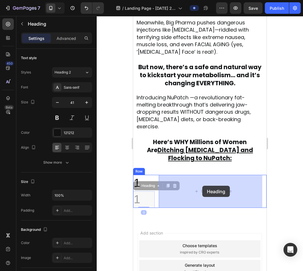
drag, startPoint x: 139, startPoint y: 188, endPoint x: 203, endPoint y: 186, distance: 64.7
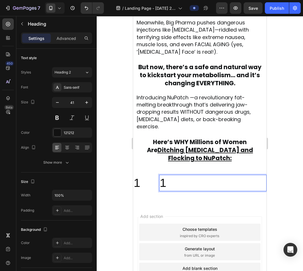
click at [191, 180] on h2 "1" at bounding box center [213, 183] width 107 height 16
click at [191, 180] on p "1" at bounding box center [213, 183] width 106 height 15
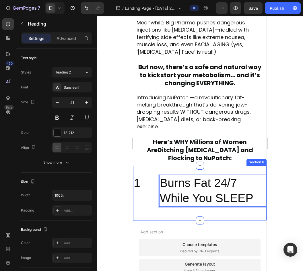
click at [139, 172] on div "1 Heading Burns Fat 24/7 While You SLEEP Heading 0 Row Section 6" at bounding box center [200, 193] width 134 height 55
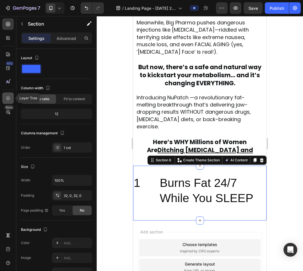
click at [7, 96] on icon at bounding box center [8, 98] width 6 height 6
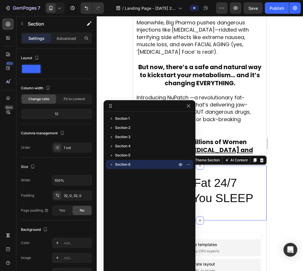
click at [111, 165] on icon "button" at bounding box center [112, 165] width 6 height 6
click at [132, 180] on div "Row 2 cols" at bounding box center [149, 182] width 83 height 9
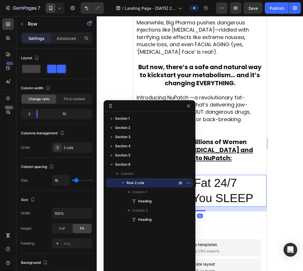
click at [120, 91] on div at bounding box center [200, 143] width 207 height 255
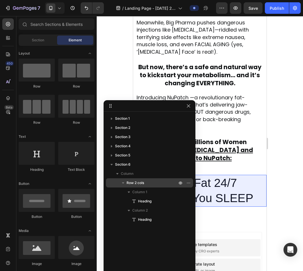
click at [153, 185] on p "Row 2 cols" at bounding box center [153, 183] width 52 height 6
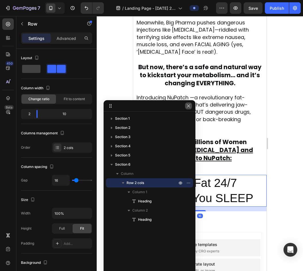
click at [189, 109] on button "button" at bounding box center [188, 106] width 7 height 7
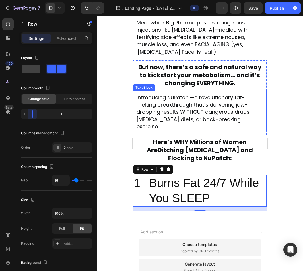
drag, startPoint x: 39, startPoint y: 114, endPoint x: 26, endPoint y: 113, distance: 12.4
click at [26, 0] on body "7 Version history / Landing Page - Sep 28, 20:09:34 Preview Save Publish 450 Be…" at bounding box center [151, 0] width 303 height 0
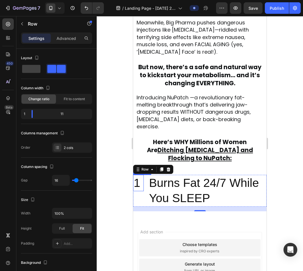
click at [137, 183] on p "1" at bounding box center [138, 183] width 9 height 15
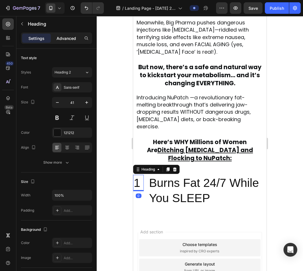
click at [60, 37] on p "Advanced" at bounding box center [67, 38] width 20 height 6
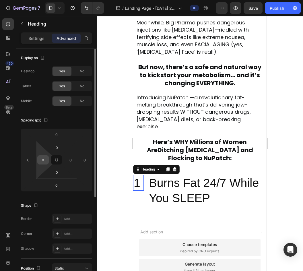
click at [43, 160] on input "0" at bounding box center [43, 160] width 9 height 9
type input "10"
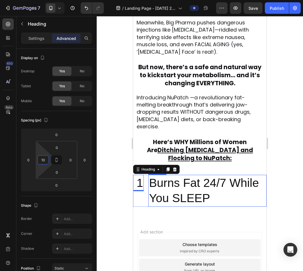
click at [212, 206] on p "Burns Fat 24/7 While You SLEEP" at bounding box center [207, 191] width 117 height 31
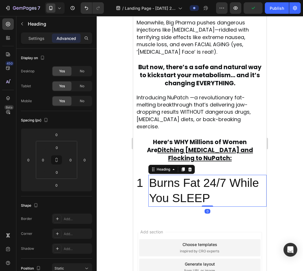
click at [243, 191] on p "Burns Fat 24/7 While You SLEEP" at bounding box center [207, 191] width 117 height 31
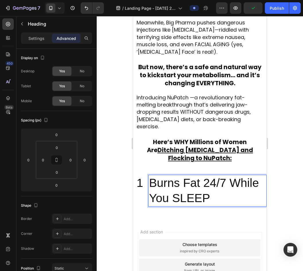
click at [243, 191] on p "Burns Fat 24/7 While You SLEEP" at bounding box center [207, 191] width 117 height 31
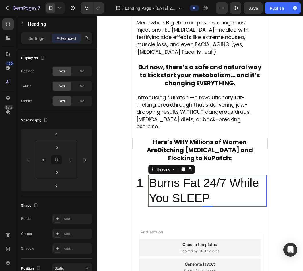
click at [162, 188] on p "Burns Fat 24/7 While You SLEEP" at bounding box center [207, 191] width 117 height 31
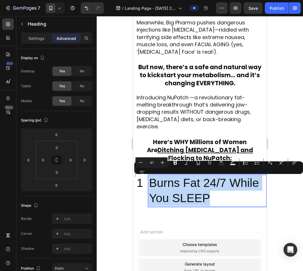
click at [162, 188] on p "Burns Fat 24/7 While You SLEEP" at bounding box center [207, 191] width 117 height 31
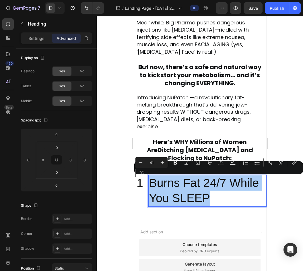
click at [154, 162] on input "41" at bounding box center [151, 162] width 11 height 7
type input "21"
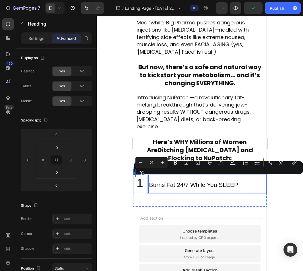
click at [142, 182] on p "1" at bounding box center [140, 183] width 7 height 15
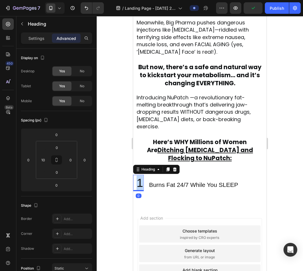
click at [142, 182] on p "1" at bounding box center [140, 183] width 7 height 15
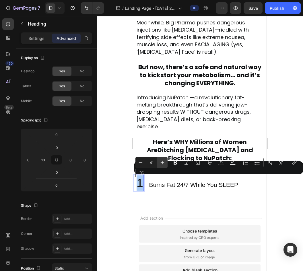
click at [162, 162] on icon "Editor contextual toolbar" at bounding box center [163, 163] width 6 height 6
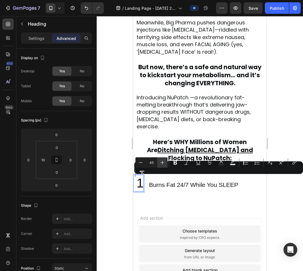
type input "46"
click at [95, 177] on div at bounding box center [94, 123] width 3 height 149
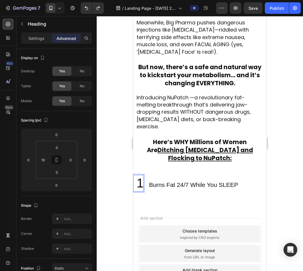
click at [141, 182] on span "1" at bounding box center [140, 183] width 7 height 14
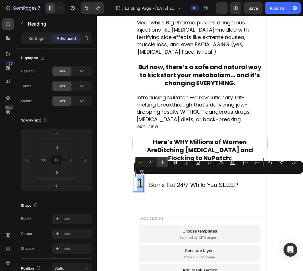
click at [164, 164] on icon "Editor contextual toolbar" at bounding box center [163, 163] width 6 height 6
type input "46"
click at [116, 168] on div at bounding box center [200, 143] width 207 height 255
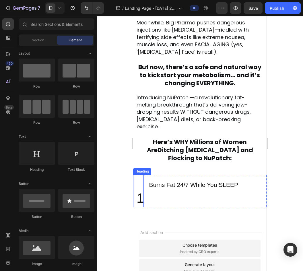
click at [142, 184] on p "⁠⁠⁠⁠⁠⁠⁠ 1" at bounding box center [140, 191] width 7 height 31
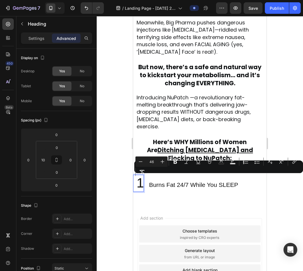
click at [119, 184] on div at bounding box center [200, 143] width 207 height 255
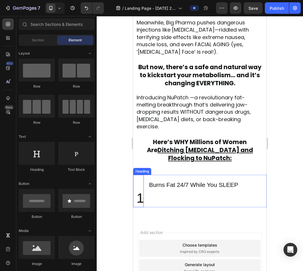
click at [140, 181] on p "⁠⁠⁠⁠⁠⁠⁠ 1" at bounding box center [140, 191] width 7 height 31
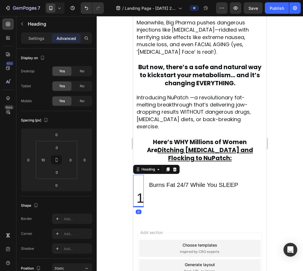
click at [69, 36] on p "Advanced" at bounding box center [67, 38] width 20 height 6
click at [44, 37] on p "Settings" at bounding box center [36, 38] width 16 height 6
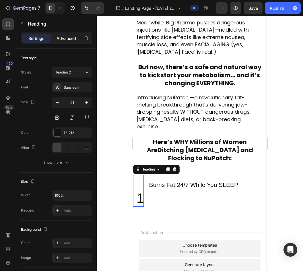
click at [61, 43] on div "Advanced" at bounding box center [66, 38] width 29 height 9
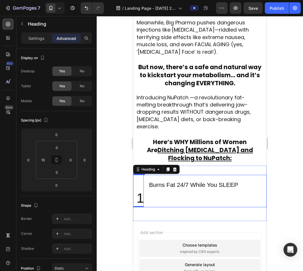
click at [238, 199] on div "⁠⁠⁠⁠⁠⁠⁠ Burns Fat 24/7 While You SLEEP Heading" at bounding box center [208, 191] width 118 height 32
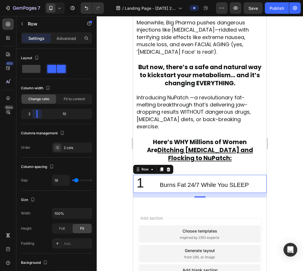
click at [34, 0] on body "7 Version history / Landing Page - Sep 28, 20:09:34 Preview Save Publish 450 Be…" at bounding box center [151, 0] width 303 height 0
click at [161, 188] on span "Burns Fat 24/7 While You SLEEP" at bounding box center [204, 185] width 89 height 7
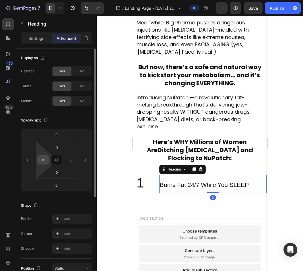
click at [44, 162] on input "0" at bounding box center [43, 160] width 9 height 9
click at [30, 160] on input "0" at bounding box center [28, 160] width 9 height 9
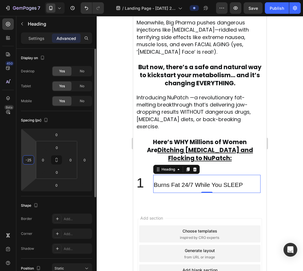
type input "-26"
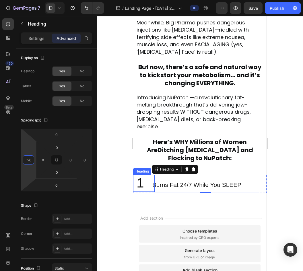
click at [139, 183] on span "1" at bounding box center [140, 183] width 7 height 15
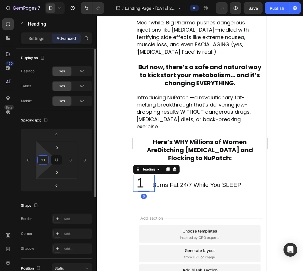
click at [41, 157] on input "10" at bounding box center [43, 160] width 9 height 9
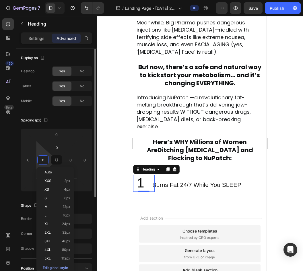
type input "12"
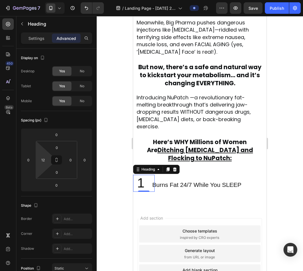
click at [143, 183] on span "1" at bounding box center [140, 183] width 7 height 15
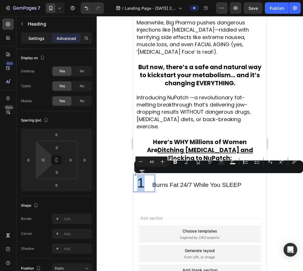
click at [31, 36] on p "Settings" at bounding box center [36, 38] width 16 height 6
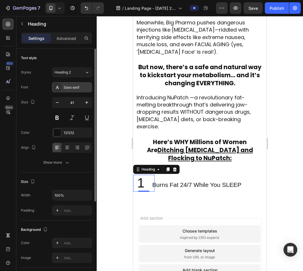
click at [70, 89] on div "Sans-serif" at bounding box center [77, 87] width 27 height 5
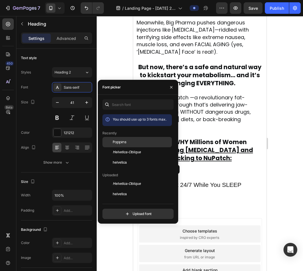
click at [128, 144] on div "Poppins" at bounding box center [142, 142] width 58 height 5
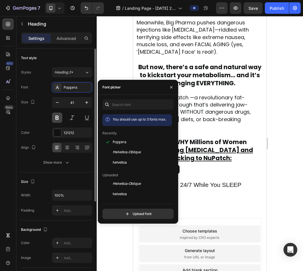
click at [58, 119] on button at bounding box center [57, 118] width 10 height 10
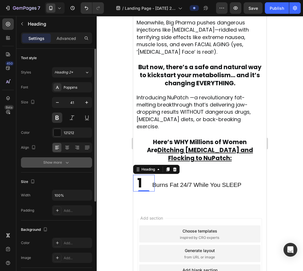
click at [58, 162] on div "Show more" at bounding box center [56, 163] width 27 height 6
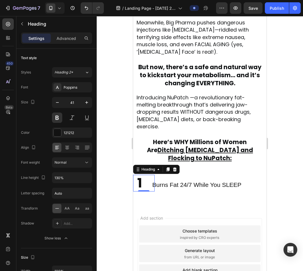
click at [108, 188] on div at bounding box center [200, 143] width 207 height 255
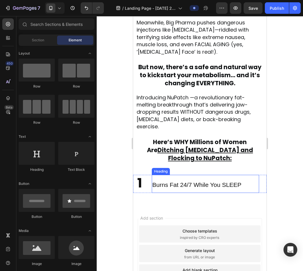
click at [174, 185] on span "Burns Fat 24/7 While You SLEEP" at bounding box center [197, 185] width 89 height 7
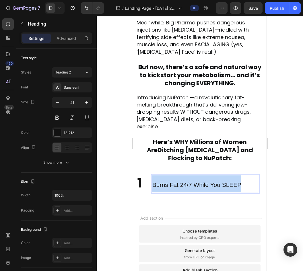
click at [174, 185] on span "Burns Fat 24/7 While You SLEEP" at bounding box center [197, 185] width 89 height 7
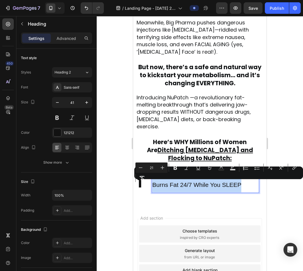
click at [183, 186] on span "Burns Fat 24/7 While You SLEEP" at bounding box center [197, 185] width 89 height 7
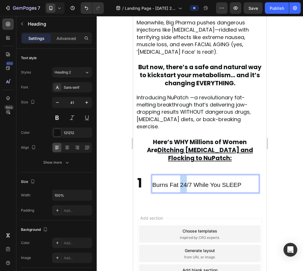
click at [183, 186] on span "Burns Fat 24/7 While You SLEEP" at bounding box center [197, 185] width 89 height 7
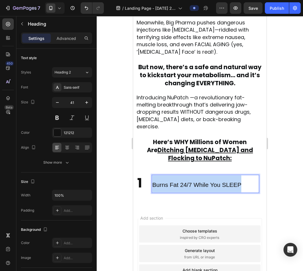
click at [183, 186] on span "Burns Fat 24/7 While You SLEEP" at bounding box center [197, 185] width 89 height 7
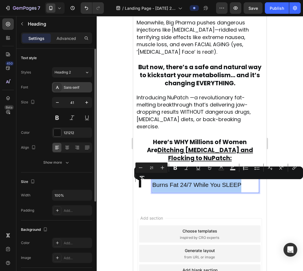
click at [63, 86] on div "Sans-serif" at bounding box center [72, 87] width 40 height 10
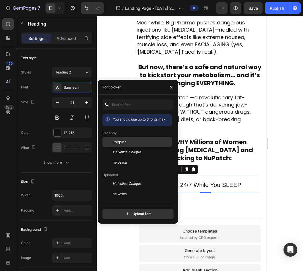
click at [130, 139] on div "Poppins" at bounding box center [138, 142] width 70 height 10
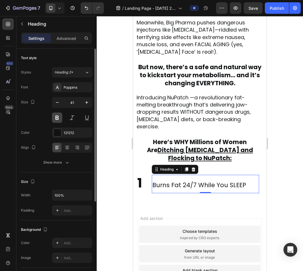
click at [55, 120] on button at bounding box center [57, 118] width 10 height 10
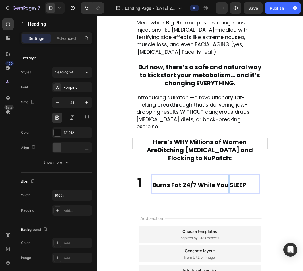
click at [228, 183] on span "Burns Fat 24/7 While You SLEEP" at bounding box center [200, 185] width 94 height 8
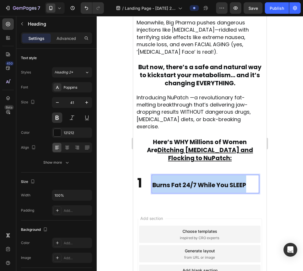
click at [228, 183] on span "Burns Fat 24/7 While You SLEEP" at bounding box center [200, 185] width 94 height 8
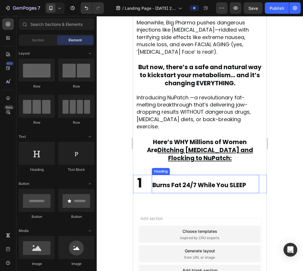
click at [190, 183] on span "Burns Fat 24/7 While You SLEEP" at bounding box center [200, 185] width 94 height 8
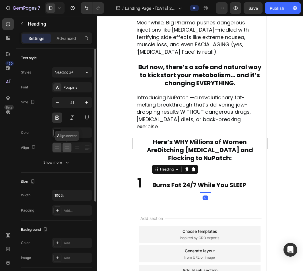
click at [66, 147] on icon at bounding box center [67, 147] width 3 height 1
click at [56, 145] on icon at bounding box center [57, 148] width 6 height 6
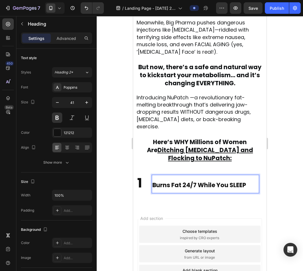
click at [229, 186] on span "Burns Fat 24/7 While You SLEEP" at bounding box center [200, 185] width 94 height 8
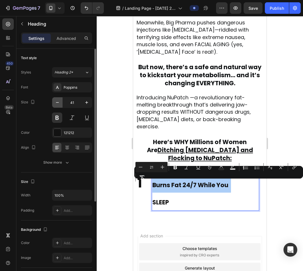
click at [58, 101] on icon "button" at bounding box center [58, 103] width 6 height 6
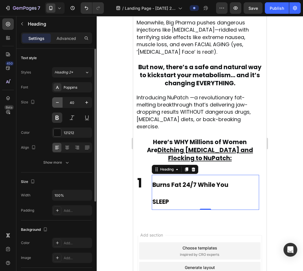
click at [58, 101] on icon "button" at bounding box center [58, 103] width 6 height 6
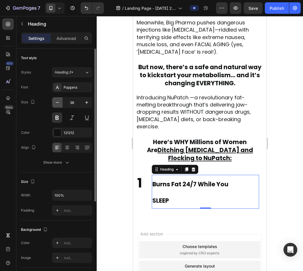
click at [58, 101] on icon "button" at bounding box center [58, 103] width 6 height 6
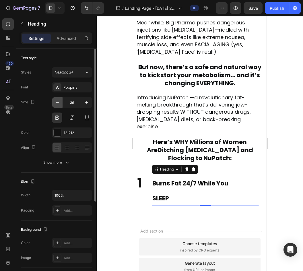
click at [58, 101] on icon "button" at bounding box center [58, 103] width 6 height 6
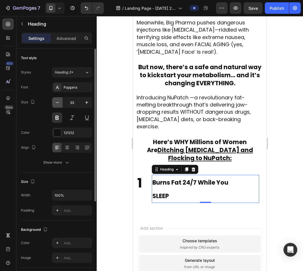
click at [58, 101] on icon "button" at bounding box center [58, 103] width 6 height 6
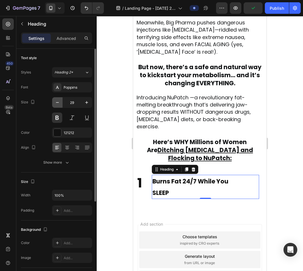
click at [58, 101] on icon "button" at bounding box center [58, 103] width 6 height 6
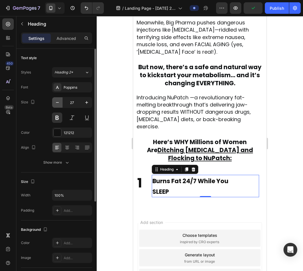
click at [58, 101] on icon "button" at bounding box center [58, 103] width 6 height 6
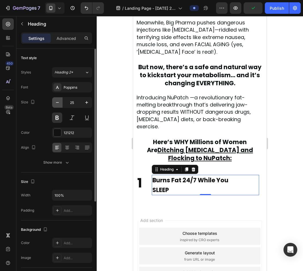
click at [58, 101] on icon "button" at bounding box center [58, 103] width 6 height 6
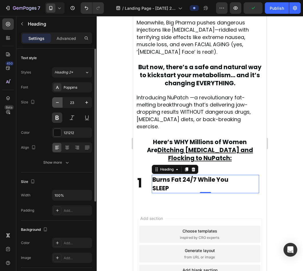
click at [58, 101] on icon "button" at bounding box center [58, 103] width 6 height 6
type input "21"
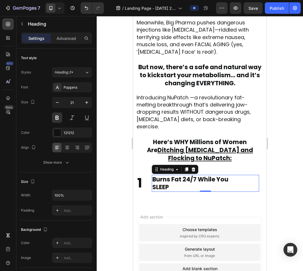
click at [289, 173] on div at bounding box center [200, 143] width 207 height 255
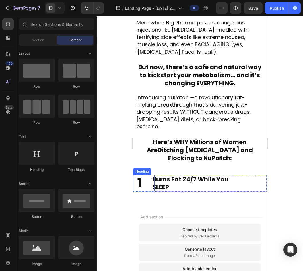
click at [144, 181] on p "⁠⁠⁠⁠⁠⁠⁠ 1" at bounding box center [145, 184] width 17 height 16
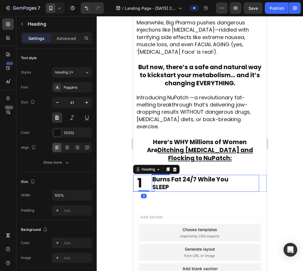
click at [173, 183] on span "Burns Fat 24/7 While You" at bounding box center [191, 179] width 76 height 8
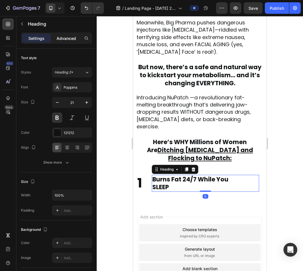
click at [59, 39] on p "Advanced" at bounding box center [67, 38] width 20 height 6
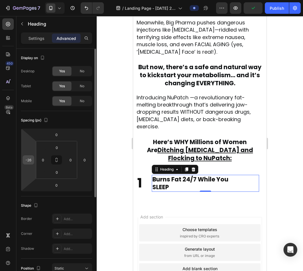
click at [31, 156] on input "-26" at bounding box center [28, 160] width 9 height 9
type input "-28"
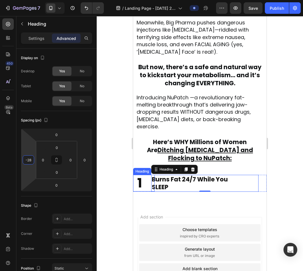
click at [146, 182] on p "⁠⁠⁠⁠⁠⁠⁠ 1" at bounding box center [145, 184] width 17 height 16
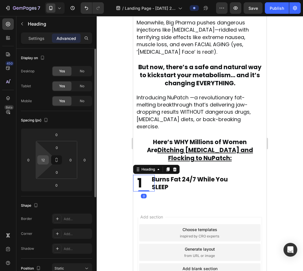
click at [48, 160] on div "12" at bounding box center [42, 159] width 11 height 9
click at [42, 160] on input "12" at bounding box center [43, 160] width 9 height 9
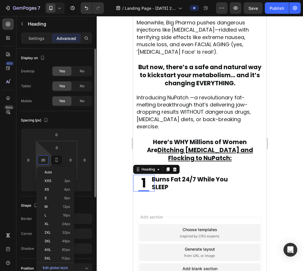
type input "25"
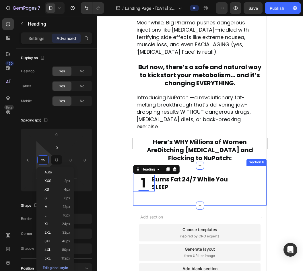
click at [109, 192] on div at bounding box center [200, 143] width 207 height 255
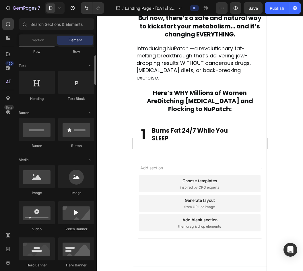
scroll to position [72, 0]
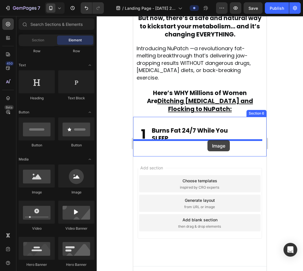
drag, startPoint x: 181, startPoint y: 190, endPoint x: 208, endPoint y: 140, distance: 56.6
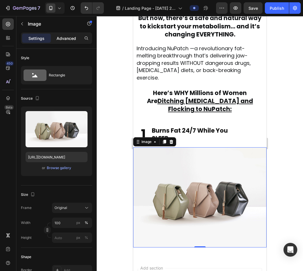
click at [61, 41] on p "Advanced" at bounding box center [67, 38] width 20 height 6
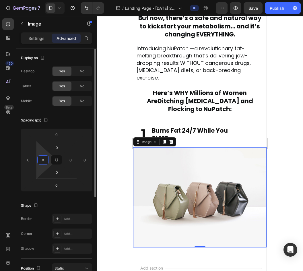
click at [45, 159] on input "0" at bounding box center [43, 160] width 9 height 9
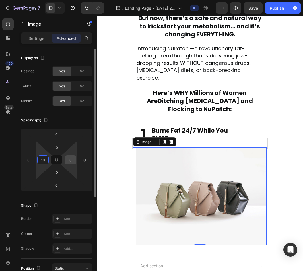
type input "10"
click at [69, 162] on input "0" at bounding box center [70, 160] width 9 height 9
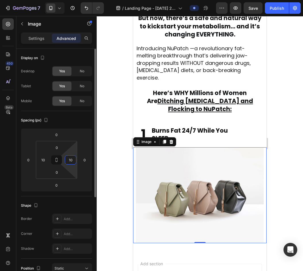
type input "10"
click at [85, 115] on div "Spacing (px) 0 0 0 0 0 10 0 10" at bounding box center [56, 153] width 71 height 85
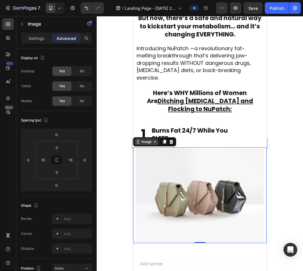
click at [141, 139] on div "Image" at bounding box center [147, 142] width 24 height 7
click at [127, 125] on div at bounding box center [200, 143] width 207 height 255
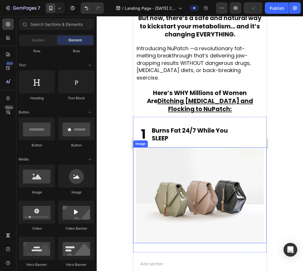
click at [156, 153] on img at bounding box center [200, 195] width 128 height 96
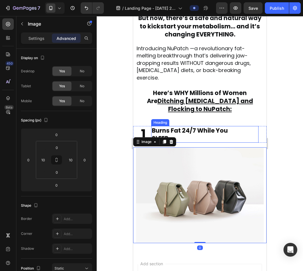
click at [192, 130] on p "⁠⁠⁠⁠⁠⁠⁠ Burns Fat 24/7 While You SLEEP" at bounding box center [205, 135] width 106 height 16
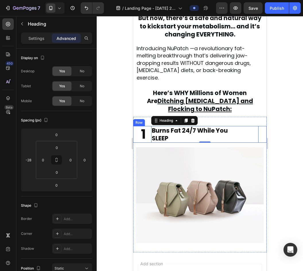
click at [258, 126] on div "⁠⁠⁠⁠⁠⁠⁠ Burns Fat 24/7 While You SLEEP Heading 0" at bounding box center [213, 134] width 107 height 17
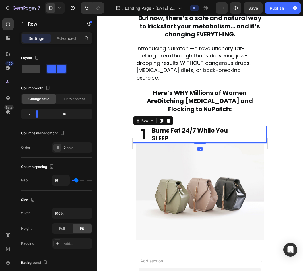
drag, startPoint x: 198, startPoint y: 140, endPoint x: 200, endPoint y: 137, distance: 3.5
click at [200, 143] on div at bounding box center [200, 144] width 11 height 2
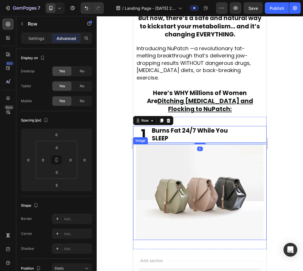
click at [185, 158] on img at bounding box center [200, 192] width 128 height 96
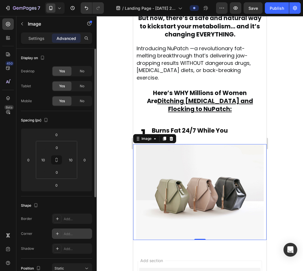
click at [62, 233] on div "Add..." at bounding box center [72, 234] width 40 height 10
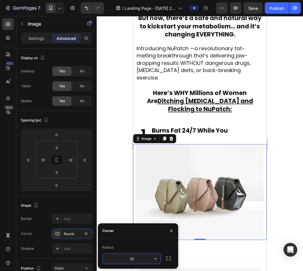
type input "21"
click at [172, 230] on icon "button" at bounding box center [171, 231] width 5 height 5
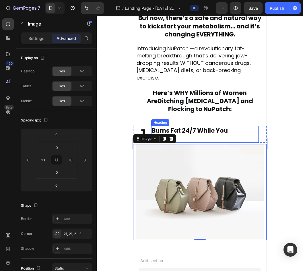
click at [171, 126] on span "Burns Fat 24/7 While You" at bounding box center [190, 130] width 76 height 8
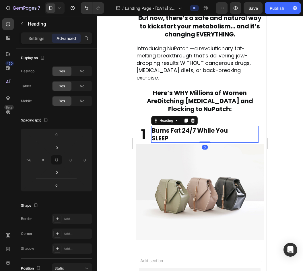
click at [174, 152] on img at bounding box center [200, 192] width 128 height 96
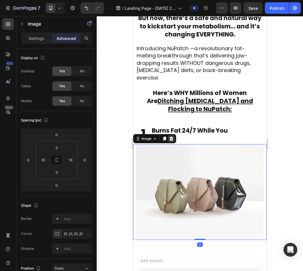
click at [173, 135] on div at bounding box center [171, 138] width 7 height 7
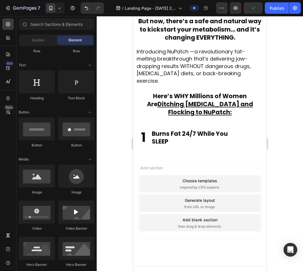
click at [44, 54] on div "Row Row Row Row" at bounding box center [57, 23] width 76 height 72
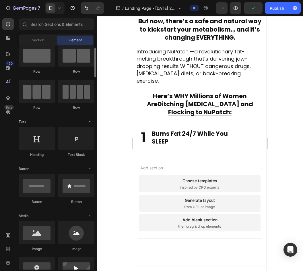
scroll to position [14, 0]
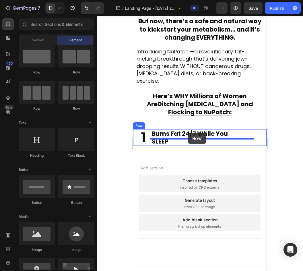
drag, startPoint x: 176, startPoint y: 81, endPoint x: 188, endPoint y: 133, distance: 53.4
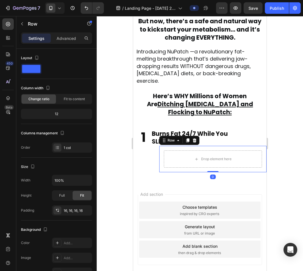
scroll to position [360, 0]
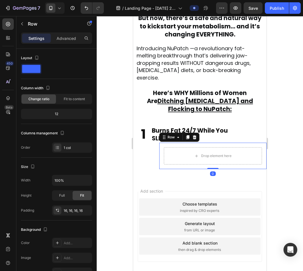
click at [195, 134] on div "Row" at bounding box center [180, 137] width 40 height 9
click at [195, 135] on icon at bounding box center [195, 137] width 4 height 4
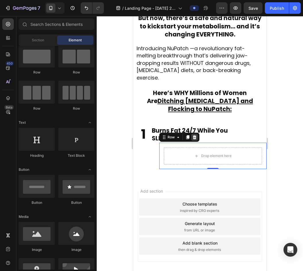
scroll to position [357, 0]
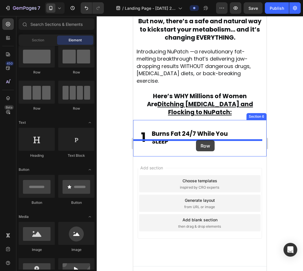
drag, startPoint x: 175, startPoint y: 75, endPoint x: 196, endPoint y: 140, distance: 68.5
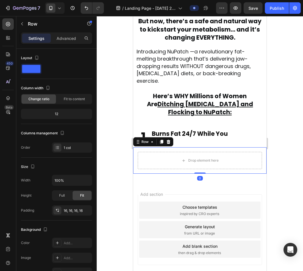
scroll to position [360, 0]
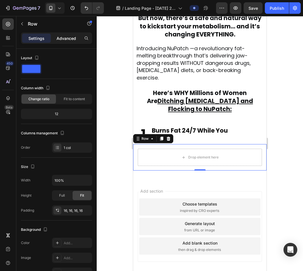
click at [60, 39] on p "Advanced" at bounding box center [67, 38] width 20 height 6
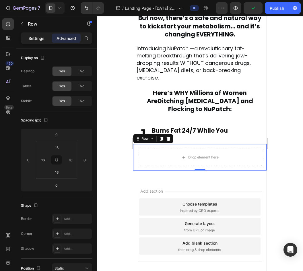
click at [37, 40] on p "Settings" at bounding box center [36, 38] width 16 height 6
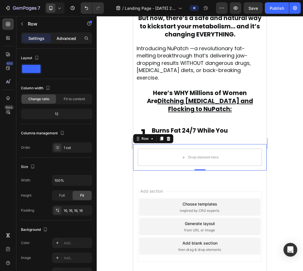
click at [55, 40] on div "Advanced" at bounding box center [66, 38] width 29 height 9
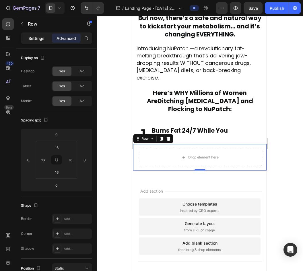
click at [30, 37] on p "Settings" at bounding box center [36, 38] width 16 height 6
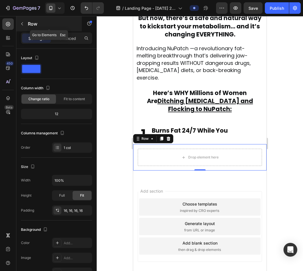
click at [20, 24] on icon "button" at bounding box center [22, 24] width 5 height 5
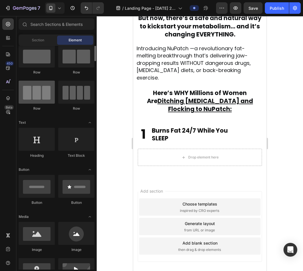
scroll to position [0, 0]
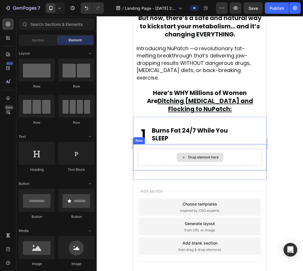
click at [153, 149] on div "Drop element here" at bounding box center [200, 157] width 124 height 17
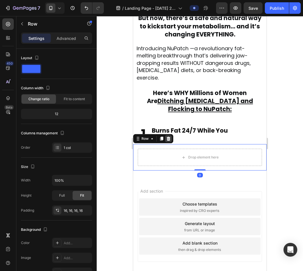
click at [171, 137] on icon at bounding box center [168, 139] width 5 height 5
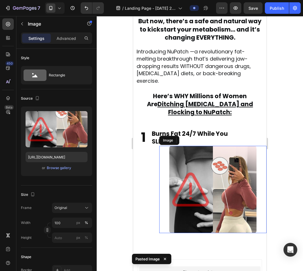
scroll to position [360, 0]
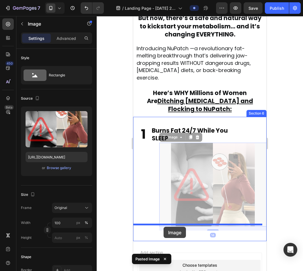
drag, startPoint x: 164, startPoint y: 133, endPoint x: 164, endPoint y: 227, distance: 94.3
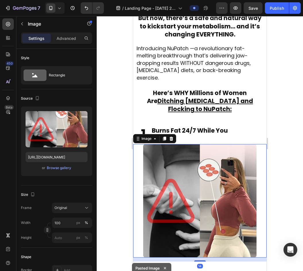
click at [283, 160] on div at bounding box center [200, 143] width 207 height 255
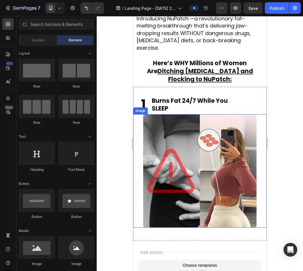
scroll to position [395, 0]
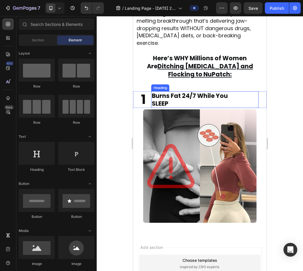
click at [166, 92] on span "Burns Fat 24/7 While You" at bounding box center [190, 96] width 76 height 8
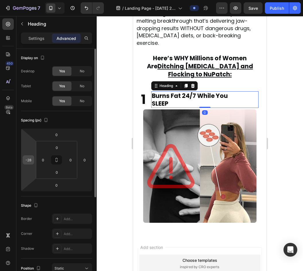
click at [31, 162] on input "-28" at bounding box center [28, 160] width 9 height 9
type input "-24"
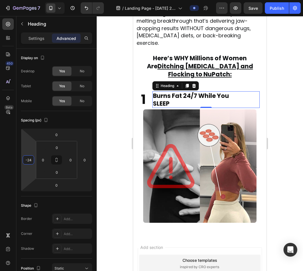
click at [105, 142] on div at bounding box center [200, 143] width 207 height 255
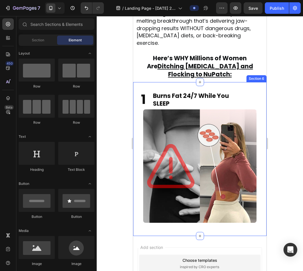
click at [151, 82] on div "⁠⁠⁠⁠⁠⁠⁠ 1 Heading ⁠⁠⁠⁠⁠⁠⁠ Burns Fat 24/7 While You SLEEP Heading Row Image Sect…" at bounding box center [200, 159] width 134 height 154
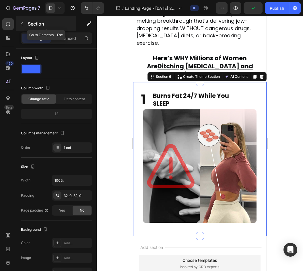
click at [18, 26] on button "button" at bounding box center [22, 23] width 9 height 9
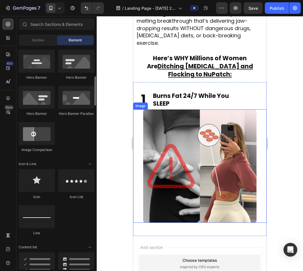
scroll to position [260, 0]
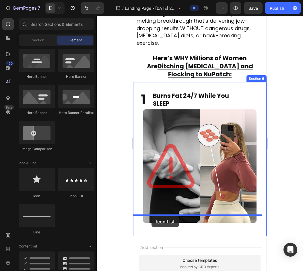
drag, startPoint x: 210, startPoint y: 203, endPoint x: 152, endPoint y: 216, distance: 59.3
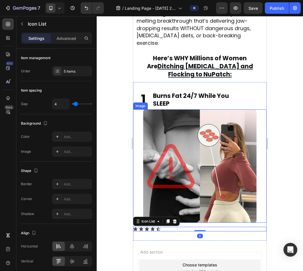
click at [197, 197] on img at bounding box center [200, 167] width 114 height 114
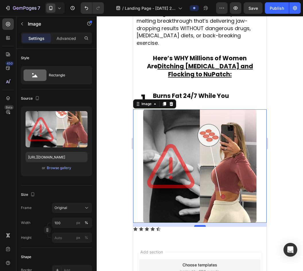
click at [196, 225] on div at bounding box center [200, 226] width 11 height 2
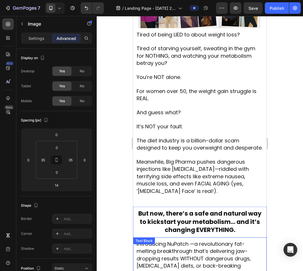
scroll to position [165, 0]
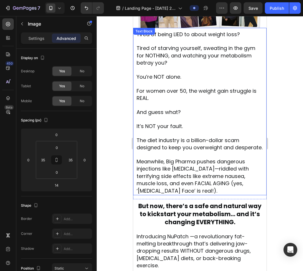
click at [194, 83] on p at bounding box center [200, 84] width 127 height 7
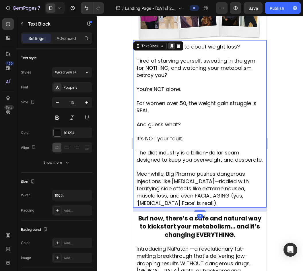
click at [172, 44] on icon at bounding box center [171, 46] width 3 height 4
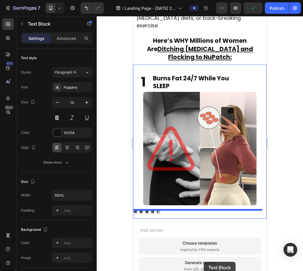
scroll to position [615, 0]
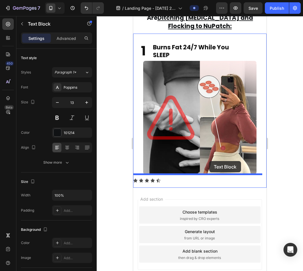
drag, startPoint x: 140, startPoint y: 32, endPoint x: 210, endPoint y: 161, distance: 146.7
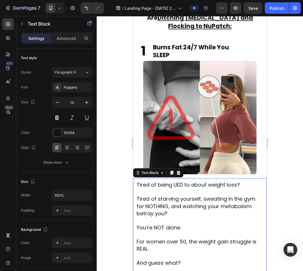
click at [278, 173] on div at bounding box center [200, 143] width 207 height 255
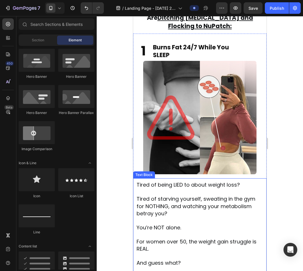
click at [223, 195] on span "Tired of starving yourself, sweating in the gym for NOTHING, and watching your …" at bounding box center [196, 206] width 119 height 22
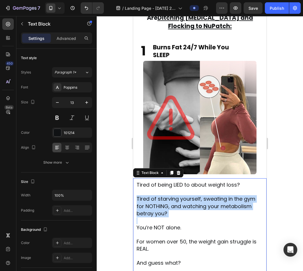
click at [223, 195] on span "Tired of starving yourself, sweating in the gym for NOTHING, and watching your …" at bounding box center [196, 206] width 119 height 22
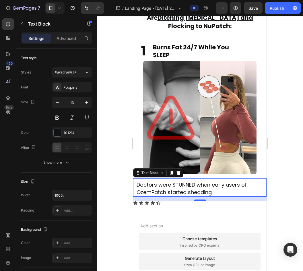
click at [280, 189] on div at bounding box center [200, 143] width 207 height 255
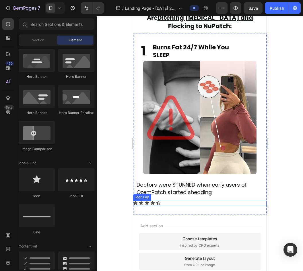
click at [179, 201] on div "Icon Icon Icon Icon Icon" at bounding box center [200, 203] width 134 height 5
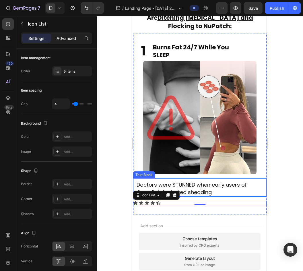
click at [55, 39] on div "Advanced" at bounding box center [66, 38] width 29 height 9
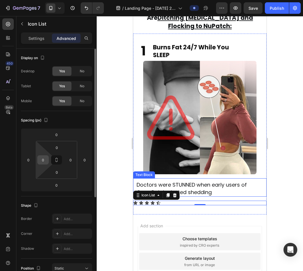
click at [45, 161] on input "0" at bounding box center [43, 160] width 9 height 9
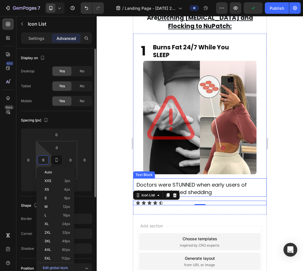
type input "10"
click at [105, 164] on div at bounding box center [200, 143] width 207 height 255
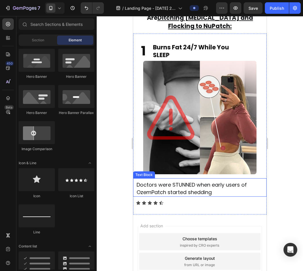
click at [194, 181] on span "Doctors were STUNNED when early users of OzemPatch started shedding" at bounding box center [192, 188] width 110 height 14
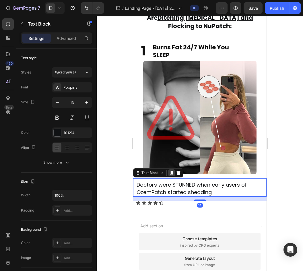
click at [170, 171] on div at bounding box center [171, 173] width 7 height 7
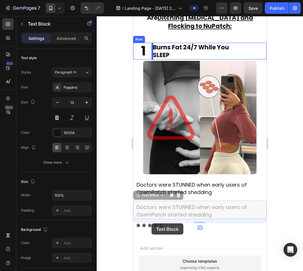
drag, startPoint x: 140, startPoint y: 194, endPoint x: 152, endPoint y: 224, distance: 32.2
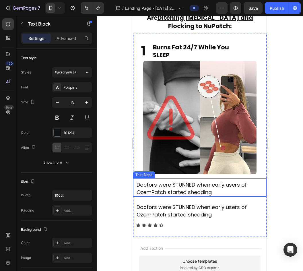
click at [165, 185] on span "Doctors were STUNNED when early users of OzemPatch started shedding" at bounding box center [192, 188] width 110 height 14
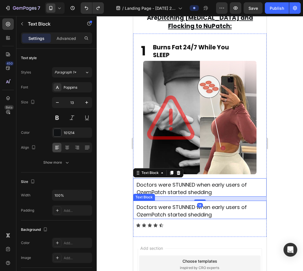
click at [155, 210] on span "Doctors were STUNNED when early users of OzemPatch started shedding" at bounding box center [192, 211] width 110 height 14
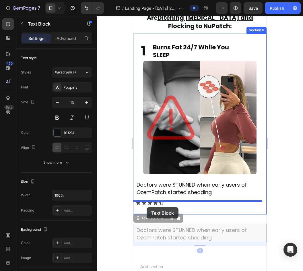
drag, startPoint x: 139, startPoint y: 216, endPoint x: 147, endPoint y: 207, distance: 11.8
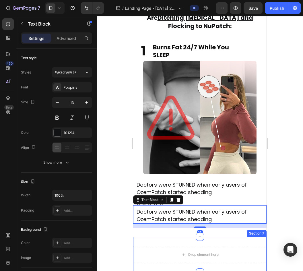
click at [136, 237] on div "Drop element here Section 7" at bounding box center [200, 255] width 134 height 36
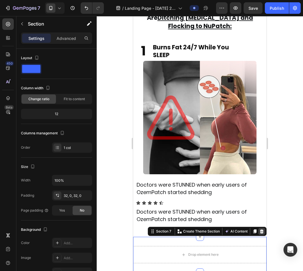
click at [260, 230] on icon at bounding box center [262, 232] width 4 height 4
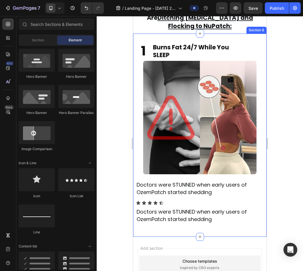
click at [214, 215] on p "Doctors were STUNNED when early users of OzemPatch started shedding" at bounding box center [200, 216] width 127 height 15
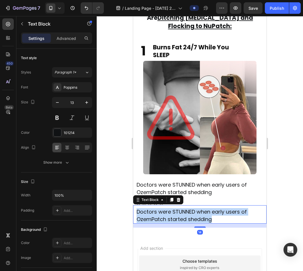
click at [214, 215] on p "Doctors were STUNNED when early users of OzemPatch started shedding" at bounding box center [200, 216] width 127 height 15
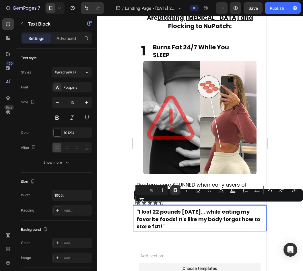
click at [273, 219] on div at bounding box center [200, 143] width 207 height 255
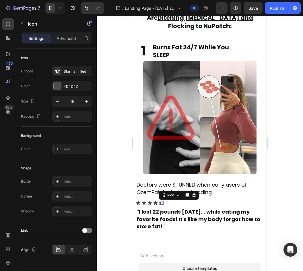
click at [160, 201] on icon at bounding box center [161, 203] width 5 height 5
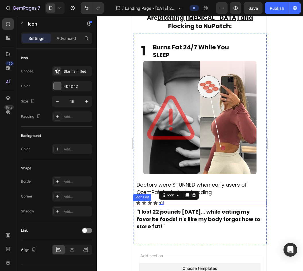
click at [167, 201] on div "Icon Icon Icon Icon Icon 0" at bounding box center [201, 203] width 131 height 5
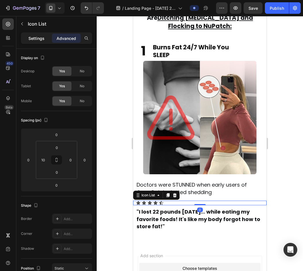
click at [30, 39] on p "Settings" at bounding box center [36, 38] width 16 height 6
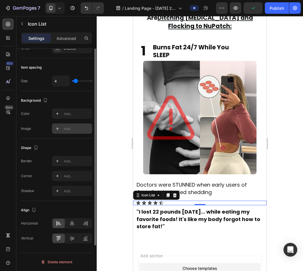
scroll to position [0, 0]
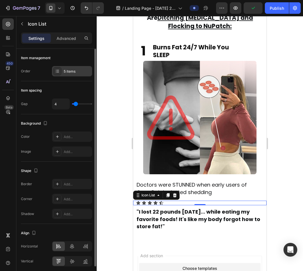
click at [68, 75] on div "5 items" at bounding box center [72, 71] width 40 height 10
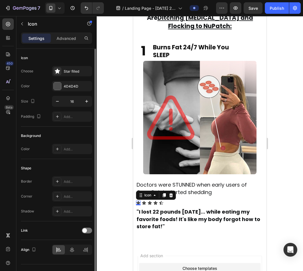
click at [139, 201] on icon at bounding box center [139, 203] width 4 height 4
click at [86, 103] on icon "button" at bounding box center [87, 102] width 6 height 6
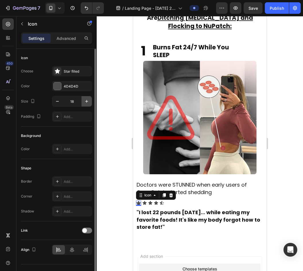
click at [86, 103] on icon "button" at bounding box center [87, 102] width 6 height 6
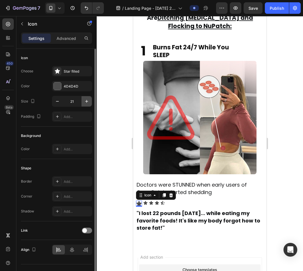
click at [86, 103] on icon "button" at bounding box center [87, 102] width 6 height 6
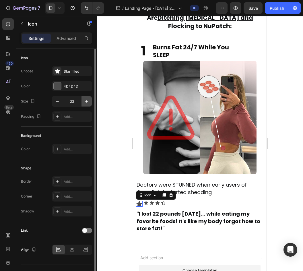
click at [86, 103] on icon "button" at bounding box center [87, 102] width 6 height 6
click at [58, 103] on icon "button" at bounding box center [58, 102] width 6 height 6
click at [57, 101] on icon "button" at bounding box center [57, 101] width 3 height 1
type input "21"
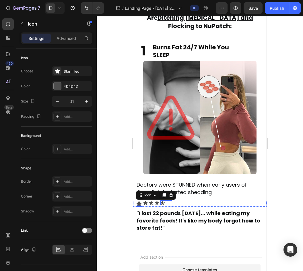
click at [163, 201] on icon at bounding box center [163, 203] width 4 height 4
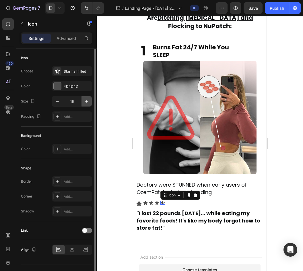
click at [86, 99] on icon "button" at bounding box center [87, 102] width 6 height 6
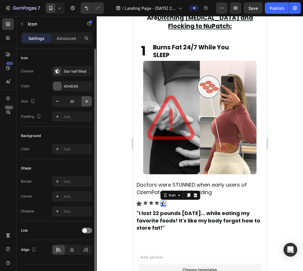
type input "21"
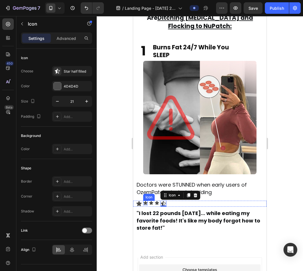
click at [146, 201] on icon at bounding box center [146, 203] width 4 height 4
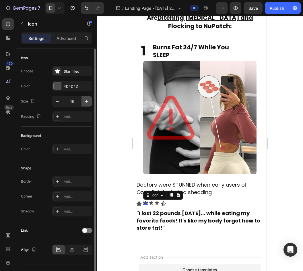
click at [87, 99] on icon "button" at bounding box center [87, 102] width 6 height 6
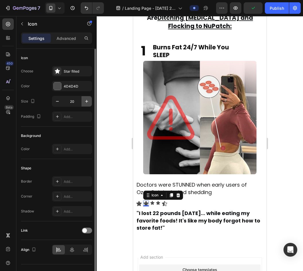
type input "21"
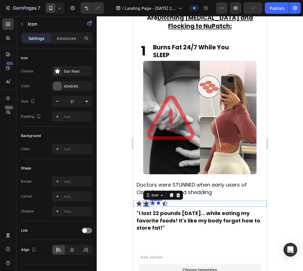
click at [153, 201] on icon at bounding box center [153, 203] width 4 height 4
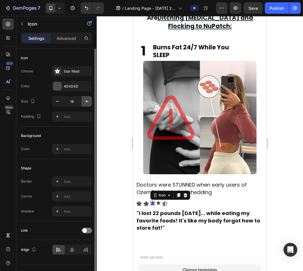
click at [87, 99] on icon "button" at bounding box center [87, 102] width 6 height 6
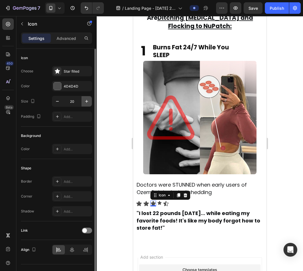
type input "21"
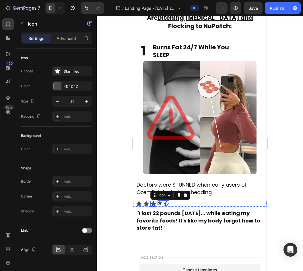
click at [160, 201] on div "Icon" at bounding box center [160, 203] width 5 height 5
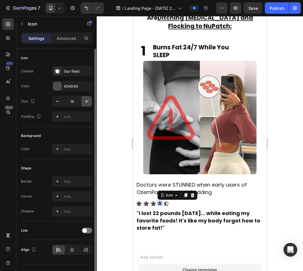
click at [91, 99] on button "button" at bounding box center [87, 101] width 10 height 10
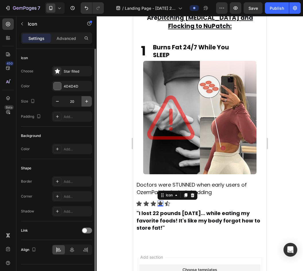
type input "21"
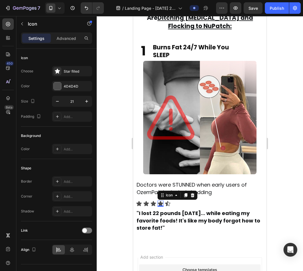
click at [114, 100] on div at bounding box center [200, 143] width 207 height 255
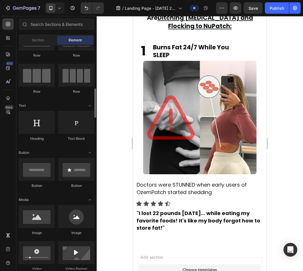
scroll to position [30, 0]
drag, startPoint x: 76, startPoint y: 136, endPoint x: 80, endPoint y: 143, distance: 8.2
click at [80, 143] on div "Heading Text Block" at bounding box center [57, 130] width 76 height 36
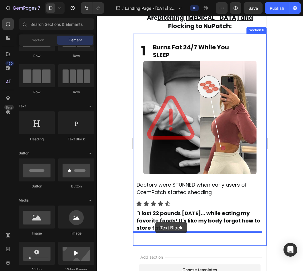
drag, startPoint x: 210, startPoint y: 144, endPoint x: 155, endPoint y: 222, distance: 95.6
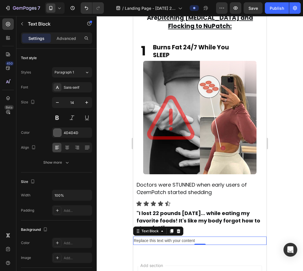
click at [166, 237] on div "Replace this text with your content" at bounding box center [200, 241] width 134 height 8
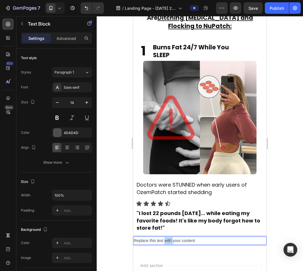
click at [166, 237] on p "Replace this text with your content" at bounding box center [200, 240] width 132 height 7
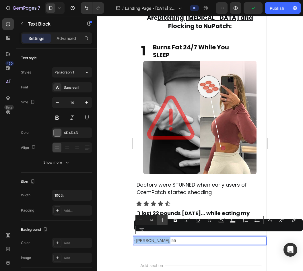
click at [162, 219] on icon "Editor contextual toolbar" at bounding box center [163, 220] width 6 height 6
type input "16"
click at [178, 222] on button "Bold" at bounding box center [175, 220] width 10 height 10
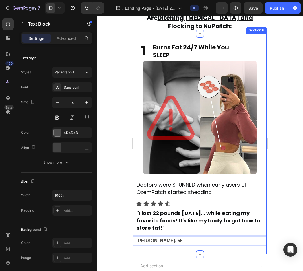
click at [149, 239] on p "- Jennifer T, 55" at bounding box center [200, 240] width 132 height 7
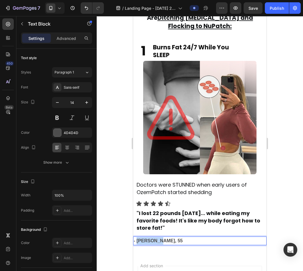
click at [149, 239] on p "- Jennifer T, 55" at bounding box center [200, 240] width 132 height 7
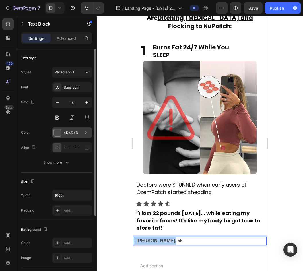
click at [70, 128] on div "4D4D4D" at bounding box center [72, 133] width 40 height 10
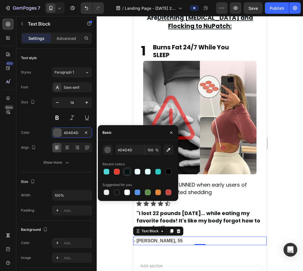
click at [129, 172] on div at bounding box center [127, 172] width 6 height 6
click at [106, 151] on div "button" at bounding box center [108, 150] width 6 height 6
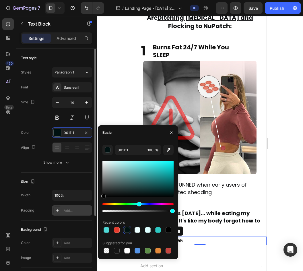
drag, startPoint x: 111, startPoint y: 194, endPoint x: 85, endPoint y: 206, distance: 28.4
click at [85, 206] on div "450 Beta Sections(18) Elements(83) Section Element Hero Section Product Detail …" at bounding box center [48, 143] width 97 height 255
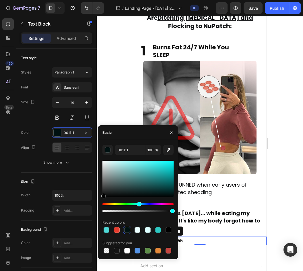
type input "000000"
click at [173, 132] on icon "button" at bounding box center [171, 132] width 5 height 5
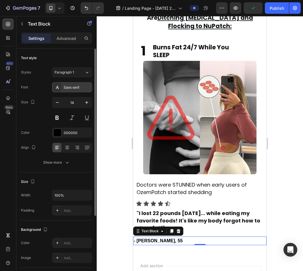
click at [68, 85] on div "Sans-serif" at bounding box center [77, 87] width 27 height 5
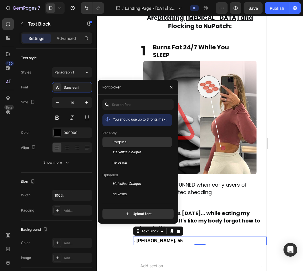
click at [118, 143] on span "Poppins" at bounding box center [120, 142] width 14 height 5
click at [122, 81] on div "Font picker" at bounding box center [110, 87] width 25 height 15
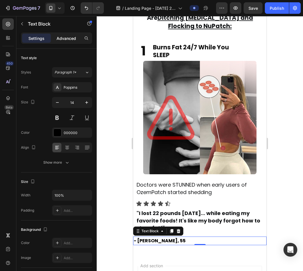
click at [59, 41] on div "Advanced" at bounding box center [66, 38] width 29 height 9
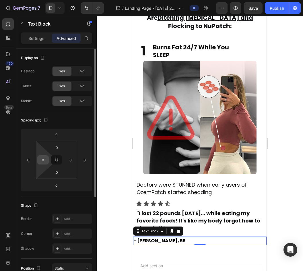
click at [45, 161] on input "0" at bounding box center [43, 160] width 9 height 9
type input "10"
click at [70, 122] on div "Spacing (px)" at bounding box center [56, 120] width 71 height 9
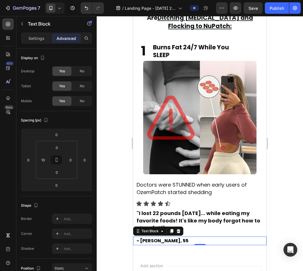
click at [116, 139] on div at bounding box center [200, 143] width 207 height 255
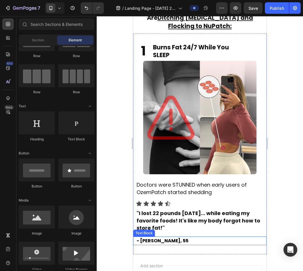
click at [167, 238] on strong "- Jennifer T, 55" at bounding box center [163, 241] width 52 height 7
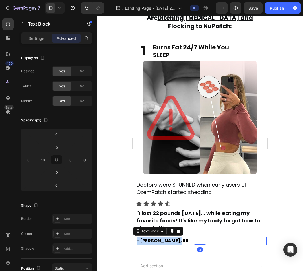
click at [167, 238] on strong "- Jennifer T, 55" at bounding box center [163, 241] width 52 height 7
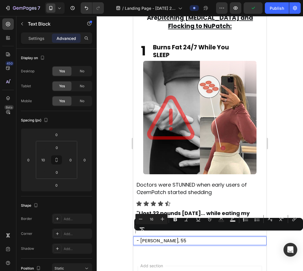
click at [114, 222] on div at bounding box center [200, 143] width 207 height 255
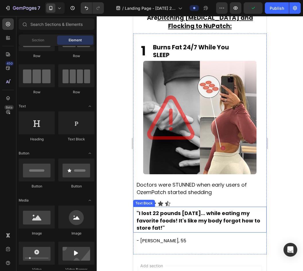
click at [164, 224] on strong ""I lost 22 pounds in 3 weeks... while eating my favorite foods! It's like my bo…" at bounding box center [199, 221] width 124 height 22
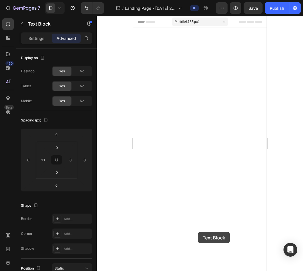
scroll to position [615, 0]
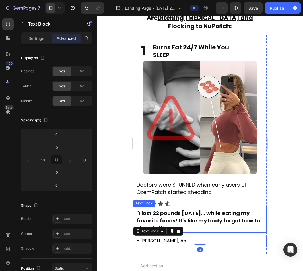
click at [199, 228] on p ""I lost 22 pounds [DATE]... while eating my favorite foods! It's like my body f…" at bounding box center [200, 221] width 127 height 22
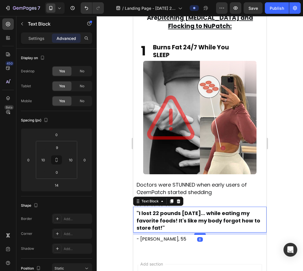
click at [198, 233] on div at bounding box center [200, 234] width 11 height 2
type input "8"
click at [115, 195] on div at bounding box center [200, 143] width 207 height 255
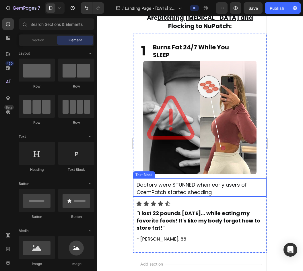
click at [217, 189] on p "Doctors were STUNNED when early users of OzemPatch started shedding" at bounding box center [200, 189] width 127 height 15
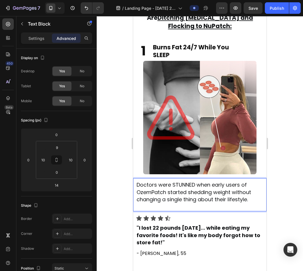
click at [217, 189] on span "Doctors were STUNNED when early users of OzemPatch started shedding weight with…" at bounding box center [194, 192] width 115 height 22
click at [226, 202] on p "Doctors were STUNNED when early users of OzemPatch started shedding weight with…" at bounding box center [200, 196] width 127 height 29
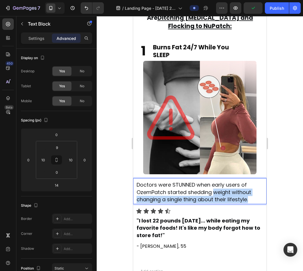
drag, startPoint x: 254, startPoint y: 196, endPoint x: 215, endPoint y: 189, distance: 39.4
click at [215, 189] on p "Doctors were STUNNED when early users of OzemPatch started shedding weight with…" at bounding box center [200, 193] width 127 height 22
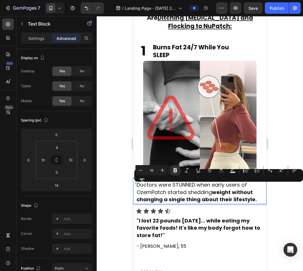
click at [273, 217] on div at bounding box center [200, 143] width 207 height 255
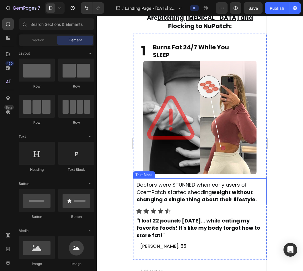
click at [154, 186] on span "Doctors were STUNNED when early users of OzemPatch started shedding weight with…" at bounding box center [197, 192] width 120 height 22
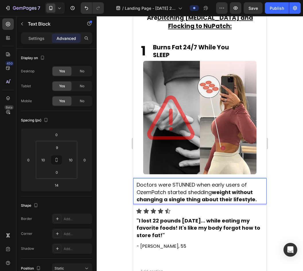
click at [153, 188] on span "Doctors were STUNNED when early users of OzemPatch started shedding weight with…" at bounding box center [197, 192] width 120 height 22
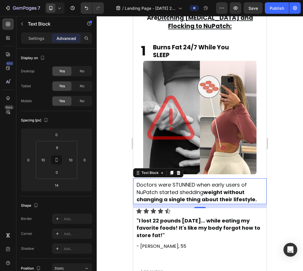
click at [274, 184] on div at bounding box center [200, 143] width 207 height 255
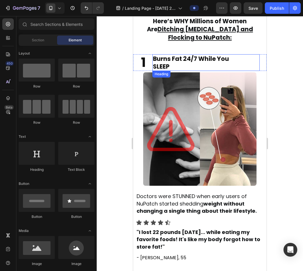
scroll to position [604, 0]
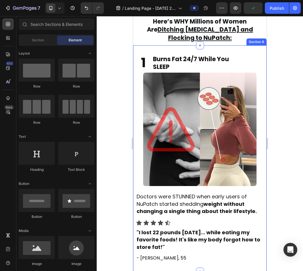
click at [245, 52] on div "1 Heading Burns Fat 24/7 While You SLEEP Heading Row Image Doctors were STUNNED…" at bounding box center [200, 158] width 134 height 226
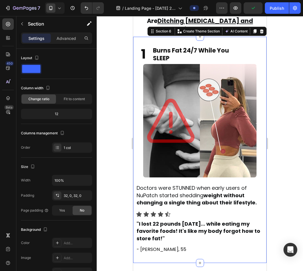
scroll to position [612, 0]
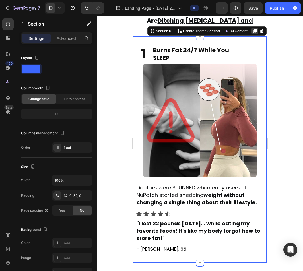
click at [253, 30] on icon at bounding box center [255, 31] width 5 height 5
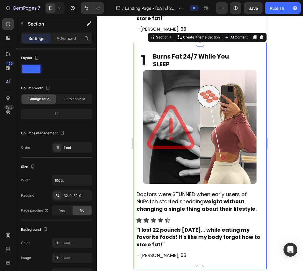
scroll to position [835, 0]
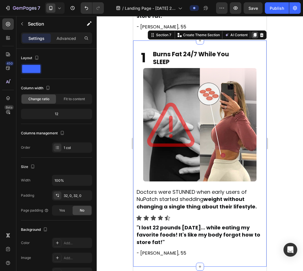
click at [254, 33] on icon at bounding box center [255, 35] width 3 height 4
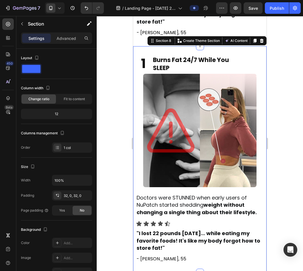
scroll to position [1057, 0]
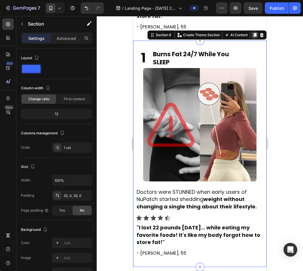
click at [254, 33] on icon at bounding box center [255, 35] width 3 height 4
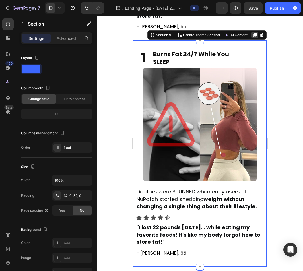
click at [254, 33] on icon at bounding box center [255, 35] width 3 height 4
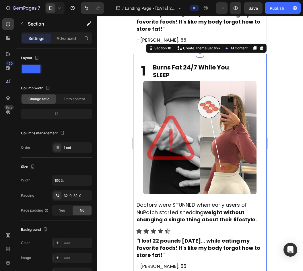
scroll to position [1502, 0]
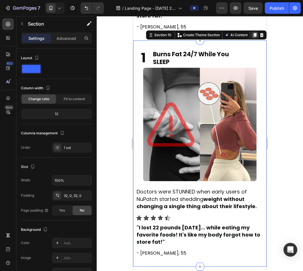
drag, startPoint x: 249, startPoint y: 31, endPoint x: 436, endPoint y: 83, distance: 193.6
click at [254, 33] on icon at bounding box center [255, 35] width 3 height 4
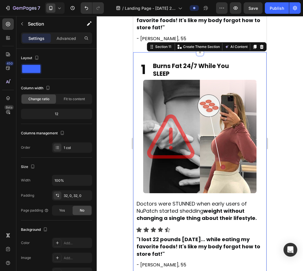
scroll to position [1724, 0]
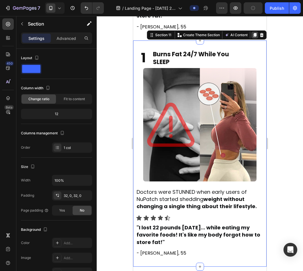
click at [254, 33] on icon at bounding box center [255, 35] width 3 height 4
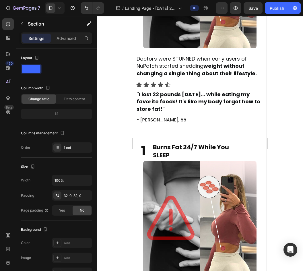
scroll to position [563, 0]
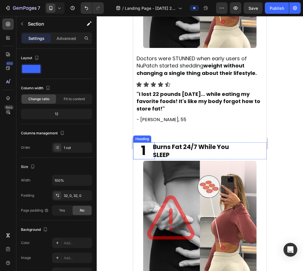
click at [144, 145] on span "1" at bounding box center [143, 150] width 5 height 18
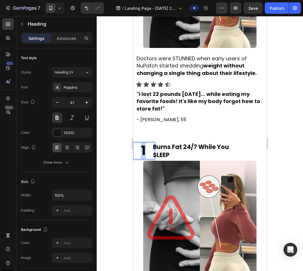
click at [144, 145] on span "1" at bounding box center [143, 150] width 5 height 18
click at [115, 126] on div at bounding box center [200, 143] width 207 height 255
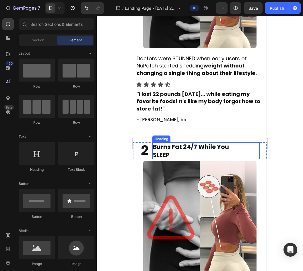
click at [199, 143] on span "Burns Fat 24/7 While You" at bounding box center [191, 147] width 76 height 8
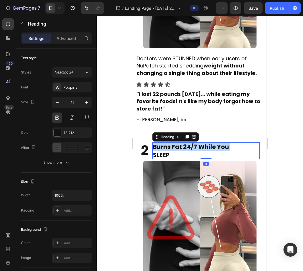
click at [199, 143] on span "Burns Fat 24/7 While You" at bounding box center [191, 147] width 76 height 8
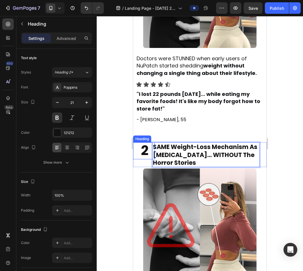
click at [118, 133] on div at bounding box center [200, 143] width 207 height 255
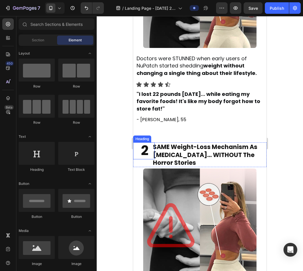
click at [118, 133] on div at bounding box center [200, 143] width 207 height 255
click at [260, 156] on div "⁠⁠⁠⁠⁠⁠⁠ SAME Weight-Loss Mechanism As Ozempic… WITHOUT The Horror Stories Headi…" at bounding box center [213, 155] width 107 height 25
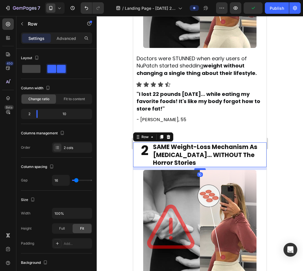
click at [197, 168] on div at bounding box center [200, 169] width 11 height 2
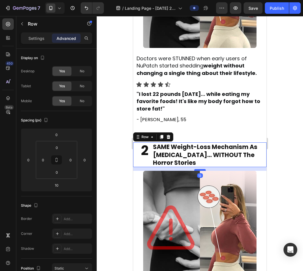
click at [197, 169] on div at bounding box center [200, 170] width 11 height 2
type input "14"
click at [125, 145] on div at bounding box center [200, 143] width 207 height 255
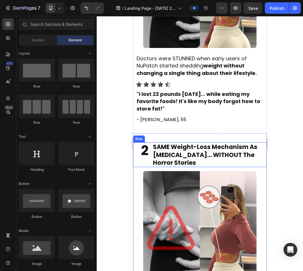
click at [259, 161] on div "⁠⁠⁠⁠⁠⁠⁠ SAME Weight-Loss Mechanism As Ozempic… WITHOUT The Horror Stories Headi…" at bounding box center [213, 155] width 107 height 25
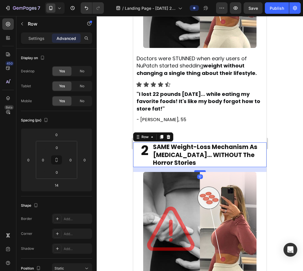
click at [197, 170] on div at bounding box center [200, 171] width 11 height 2
type input "17"
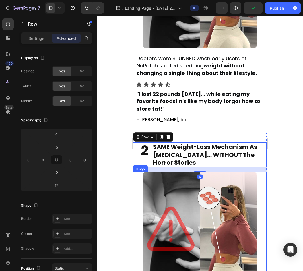
click at [117, 160] on div at bounding box center [200, 143] width 207 height 255
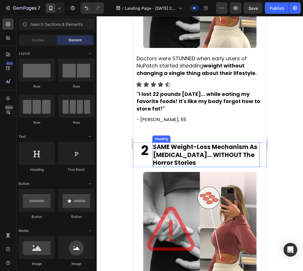
click at [195, 151] on span "SAME Weight-Loss Mechanism As Ozempic… WITHOUT The Horror Stories" at bounding box center [205, 155] width 105 height 24
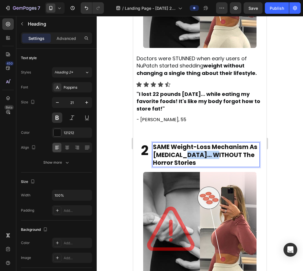
click at [196, 151] on span "SAME Weight-Loss Mechanism As Ozempic… WITHOUT The Horror Stories" at bounding box center [205, 155] width 105 height 24
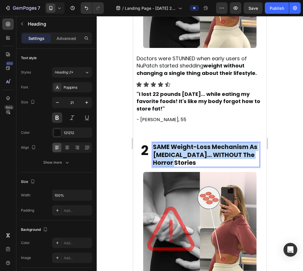
click at [196, 151] on span "SAME Weight-Loss Mechanism As Ozempic… WITHOUT The Horror Stories" at bounding box center [205, 155] width 105 height 24
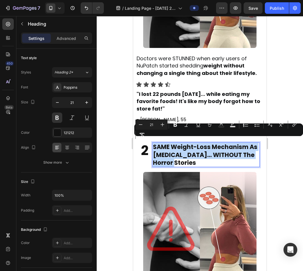
click at [160, 144] on span "SAME Weight-Loss Mechanism As Ozempic… WITHOUT The Horror Stories" at bounding box center [205, 155] width 105 height 24
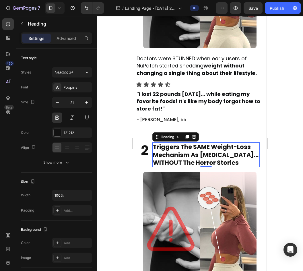
click at [114, 142] on div at bounding box center [200, 143] width 207 height 255
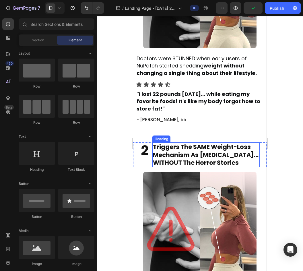
click at [178, 143] on span "Triggers The SAME Weight-Loss Mechanism As [MEDICAL_DATA]… WITHOUT The Horror S…" at bounding box center [206, 155] width 106 height 24
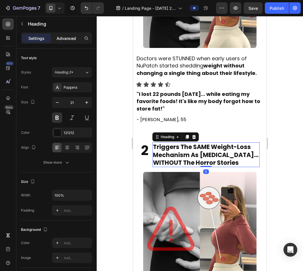
click at [69, 40] on p "Advanced" at bounding box center [67, 38] width 20 height 6
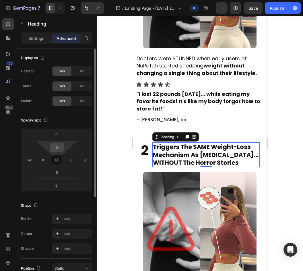
click at [55, 148] on input "0" at bounding box center [56, 147] width 11 height 9
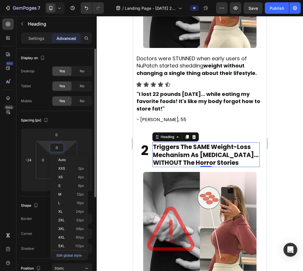
click at [55, 148] on input "0" at bounding box center [56, 147] width 11 height 9
click at [57, 138] on input "0" at bounding box center [56, 134] width 11 height 9
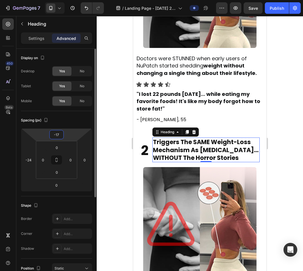
type input "-16"
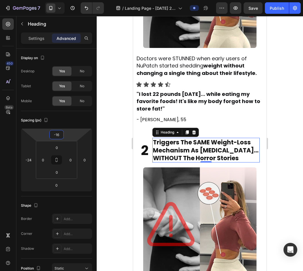
click at [115, 145] on div at bounding box center [200, 143] width 207 height 255
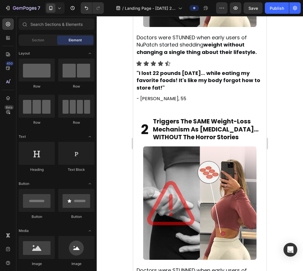
scroll to position [585, 0]
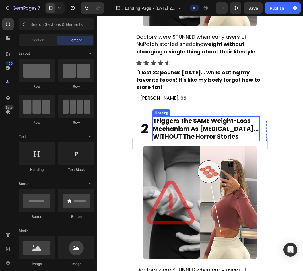
click at [179, 123] on span "Triggers The SAME Weight-Loss Mechanism As [MEDICAL_DATA]… WITHOUT The Horror S…" at bounding box center [206, 129] width 106 height 24
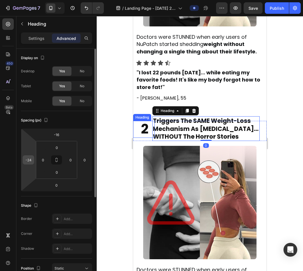
click at [29, 160] on input "-24" at bounding box center [28, 160] width 9 height 9
type input "-21"
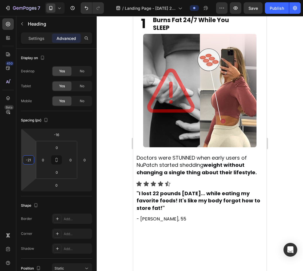
scroll to position [379, 0]
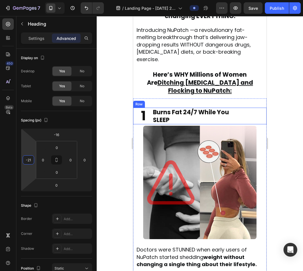
click at [258, 110] on div "Burns Fat 24/7 While You SLEEP Heading" at bounding box center [213, 116] width 107 height 17
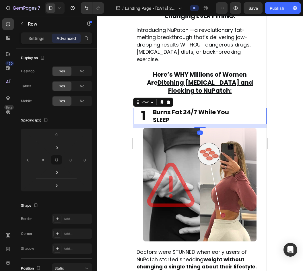
click at [199, 127] on div at bounding box center [200, 127] width 11 height 1
type input "13"
click at [287, 137] on div at bounding box center [200, 143] width 207 height 255
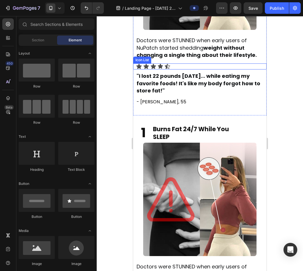
scroll to position [812, 0]
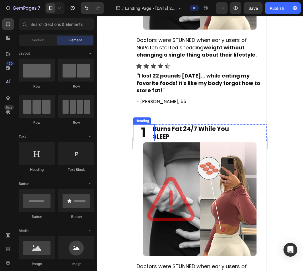
click at [145, 130] on span "1" at bounding box center [143, 132] width 5 height 18
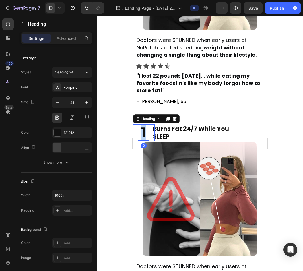
click at [145, 130] on span "1" at bounding box center [143, 132] width 5 height 18
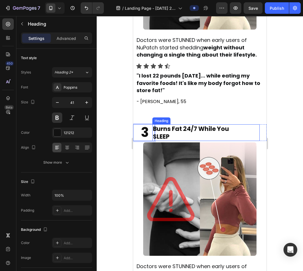
click at [169, 132] on span "SLEEP" at bounding box center [161, 136] width 17 height 8
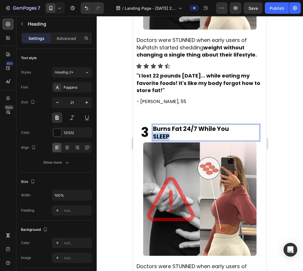
click at [169, 132] on span "SLEEP" at bounding box center [161, 136] width 17 height 8
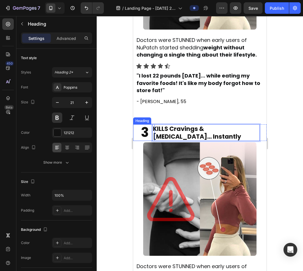
click at [117, 124] on div at bounding box center [200, 143] width 207 height 255
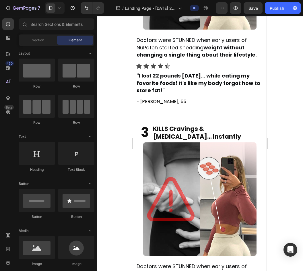
click at [114, 126] on div at bounding box center [200, 143] width 207 height 255
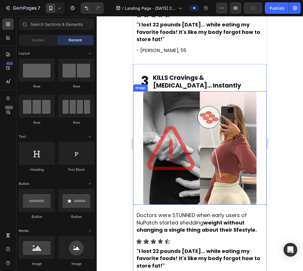
scroll to position [863, 0]
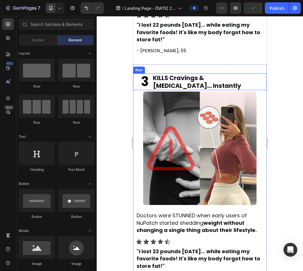
click at [259, 76] on div "⁠⁠⁠⁠⁠⁠⁠ KILLS Cravings & Overeating… Instantly Heading" at bounding box center [213, 82] width 107 height 17
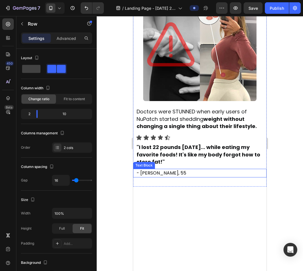
scroll to position [646, 0]
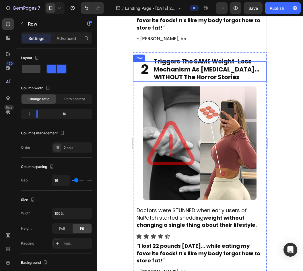
click at [259, 69] on div "Triggers The SAME Weight-Loss Mechanism As Ozempic… WITHOUT The Horror Stories …" at bounding box center [213, 72] width 107 height 20
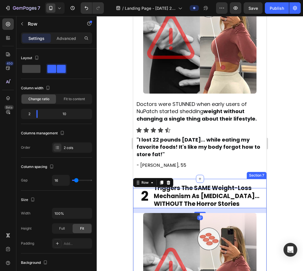
scroll to position [409, 0]
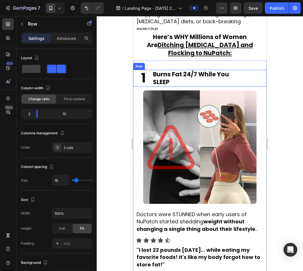
click at [260, 80] on div "Burns Fat 24/7 While You SLEEP Heading" at bounding box center [213, 78] width 107 height 17
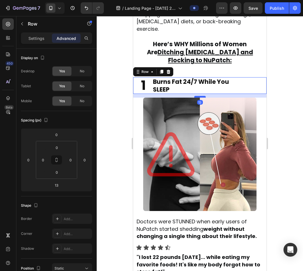
click at [201, 96] on div at bounding box center [200, 97] width 11 height 2
type input "15"
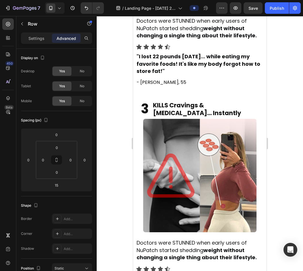
scroll to position [834, 0]
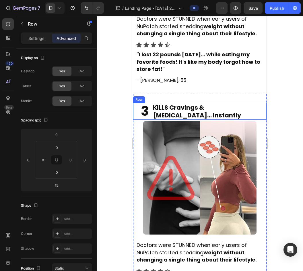
click at [260, 105] on div "KILLS Cravings & Overeating… Instantly Heading" at bounding box center [213, 111] width 107 height 17
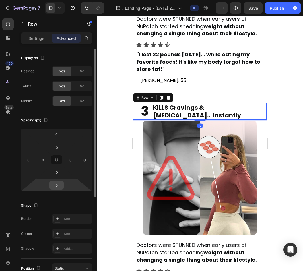
click at [57, 187] on input "5" at bounding box center [56, 185] width 11 height 9
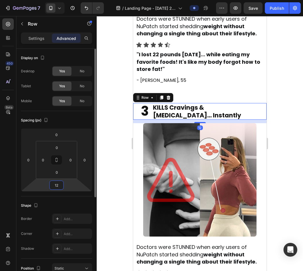
type input "13"
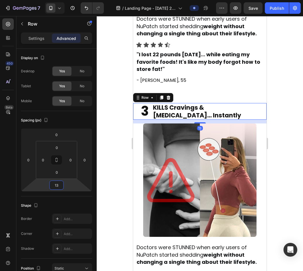
click at [125, 172] on div at bounding box center [200, 143] width 207 height 255
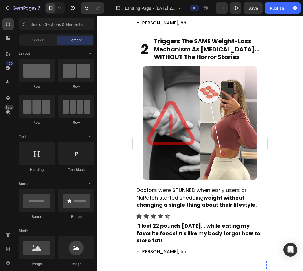
scroll to position [662, 0]
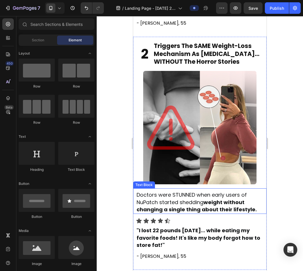
click at [187, 191] on span "Doctors were STUNNED when early users of NuPatch started shedding weight withou…" at bounding box center [197, 202] width 120 height 22
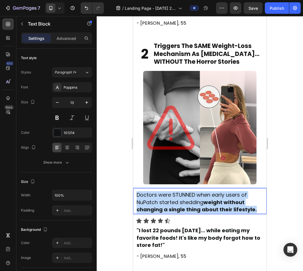
click at [187, 191] on span "Doctors were STUNNED when early users of NuPatch started shedding weight withou…" at bounding box center [197, 202] width 120 height 22
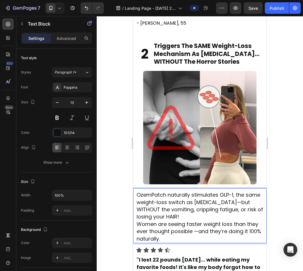
click at [189, 207] on p "OzemPatch naturally stimulates GLP-1, the same weight-loss switch as Ozempic—bu…" at bounding box center [200, 206] width 127 height 29
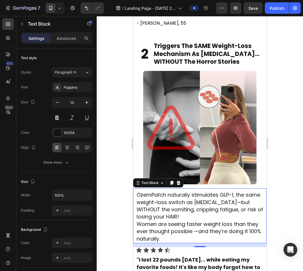
click at [194, 207] on p "OzemPatch naturally stimulates GLP-1, the same weight-loss switch as Ozempic—bu…" at bounding box center [200, 206] width 127 height 29
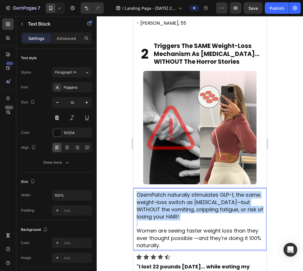
click at [199, 191] on span "OzemPatch naturally stimulates GLP-1, the same weight-loss switch as Ozempic—bu…" at bounding box center [200, 205] width 127 height 29
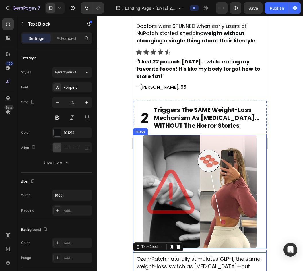
scroll to position [691, 0]
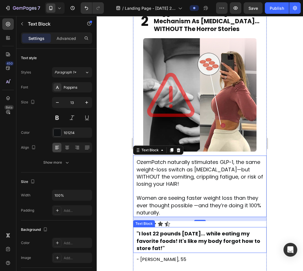
click at [202, 236] on strong ""I lost 22 pounds [DATE]... while eating my favorite foods! It's like my body f…" at bounding box center [199, 241] width 124 height 22
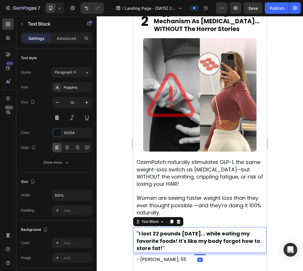
click at [202, 236] on strong ""I lost 22 pounds [DATE]... while eating my favorite foods! It's like my body f…" at bounding box center [199, 241] width 124 height 22
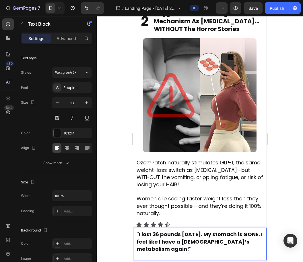
click at [110, 142] on div at bounding box center [200, 138] width 207 height 245
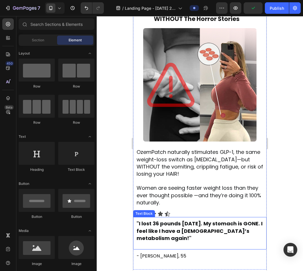
scroll to position [701, 0]
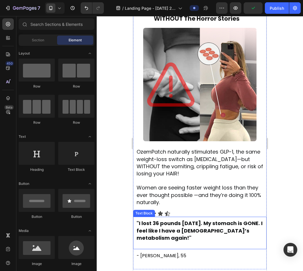
click at [161, 241] on p ""I lost 36 pounds [DATE]. My stomach is GONE. I feel like I have a [DEMOGRAPHIC…" at bounding box center [200, 234] width 127 height 29
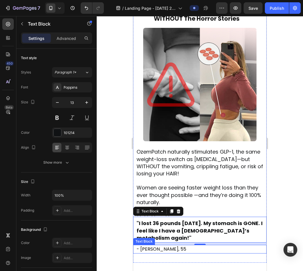
click at [165, 246] on span "- [PERSON_NAME], 55" at bounding box center [162, 249] width 50 height 7
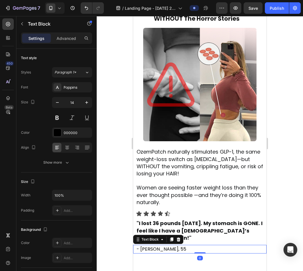
click at [165, 246] on span "- [PERSON_NAME], 55" at bounding box center [162, 249] width 50 height 7
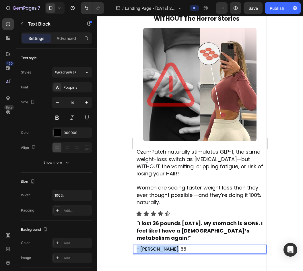
click at [165, 246] on span "- [PERSON_NAME], 55" at bounding box center [162, 249] width 50 height 7
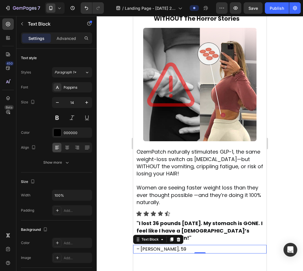
click at [120, 225] on div at bounding box center [200, 143] width 207 height 255
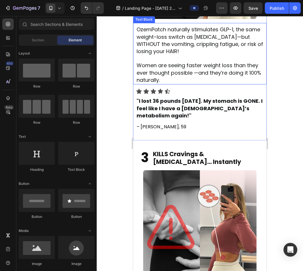
scroll to position [824, 0]
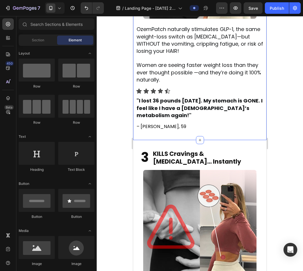
click at [197, 128] on div "2 Heading Triggers The SAME Weight-Loss Mechanism As Ozempic… WITHOUT The Horro…" at bounding box center [200, 5] width 134 height 269
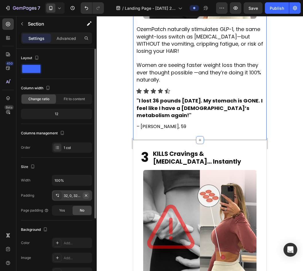
click at [86, 195] on icon "button" at bounding box center [86, 195] width 2 height 2
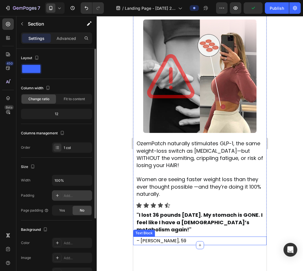
scroll to position [585, 0]
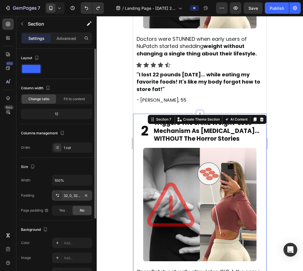
click at [293, 159] on div at bounding box center [200, 143] width 207 height 255
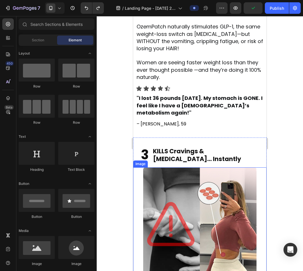
scroll to position [827, 0]
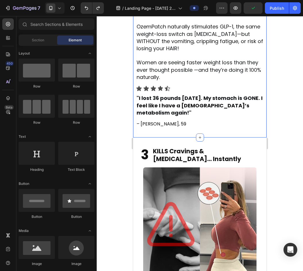
click at [208, 79] on div "2 Heading Triggers The SAME Weight-Loss Mechanism As Ozempic… WITHOUT The Horro…" at bounding box center [200, 3] width 134 height 251
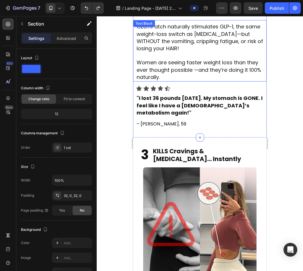
click at [194, 59] on span "Women are seeing faster weight loss than they ever thought possible —and they’r…" at bounding box center [199, 70] width 125 height 22
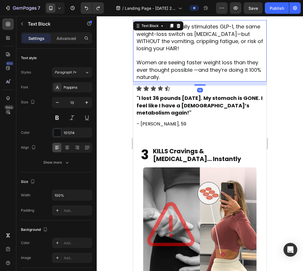
click at [189, 59] on span "Women are seeing faster weight loss than they ever thought possible —and they’r…" at bounding box center [199, 70] width 125 height 22
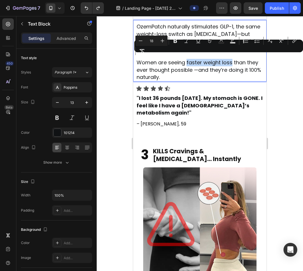
drag, startPoint x: 187, startPoint y: 57, endPoint x: 232, endPoint y: 59, distance: 44.9
click at [232, 59] on span "Women are seeing faster weight loss than they ever thought possible —and they’r…" at bounding box center [199, 70] width 125 height 22
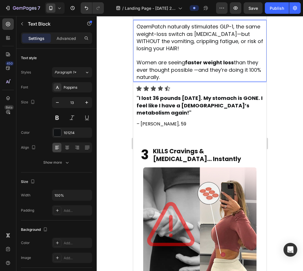
click at [207, 63] on span "Women are seeing faster weight loss than they ever thought possible —and they’r…" at bounding box center [199, 70] width 125 height 22
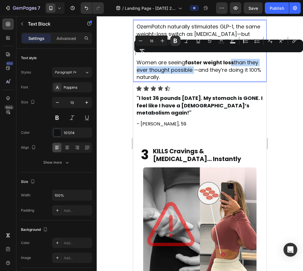
drag, startPoint x: 205, startPoint y: 65, endPoint x: 231, endPoint y: 57, distance: 26.8
click at [231, 59] on span "Women are seeing faster weight loss than they ever thought possible —and they’r…" at bounding box center [199, 70] width 125 height 22
click at [221, 65] on span "Women are seeing faster weight loss than they ever thought possible —and they’r…" at bounding box center [199, 70] width 125 height 22
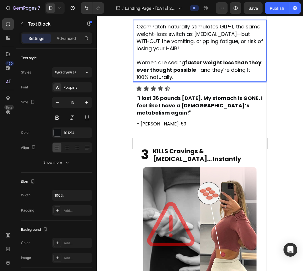
click at [159, 72] on span "Women are seeing faster weight loss than they ever thought possible —and they’r…" at bounding box center [199, 70] width 125 height 22
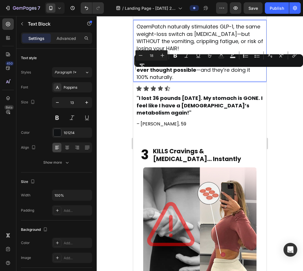
drag, startPoint x: 157, startPoint y: 72, endPoint x: 199, endPoint y: 75, distance: 41.8
click at [199, 75] on p "Women are seeing faster weight loss than they ever thought possible —and they’r…" at bounding box center [200, 70] width 127 height 22
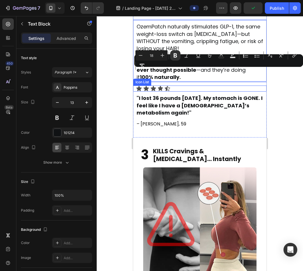
click at [210, 86] on div "Icon Icon Icon Icon Icon" at bounding box center [201, 89] width 131 height 6
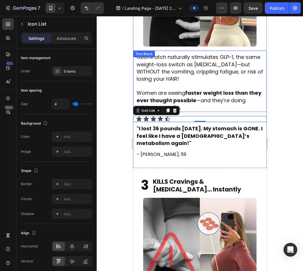
scroll to position [795, 0]
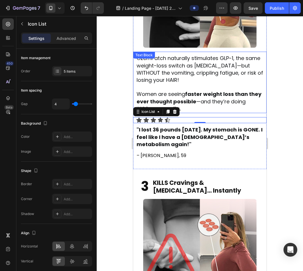
click at [219, 66] on span "OzemPatch naturally stimulates GLP-1, the same weight-loss switch as Ozempic—bu…" at bounding box center [200, 69] width 127 height 29
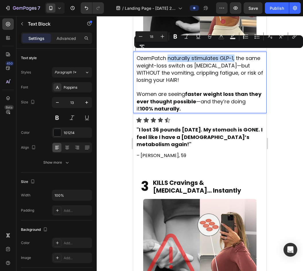
drag, startPoint x: 168, startPoint y: 54, endPoint x: 235, endPoint y: 55, distance: 67.3
click at [235, 55] on span "OzemPatch naturally stimulates GLP-1, the same weight-loss switch as Ozempic—bu…" at bounding box center [200, 69] width 127 height 29
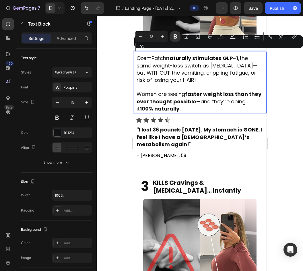
click at [160, 55] on span "OzemPatch naturally stimulates GLP-1, the same weight-loss switch as Ozempic—bu…" at bounding box center [197, 69] width 121 height 29
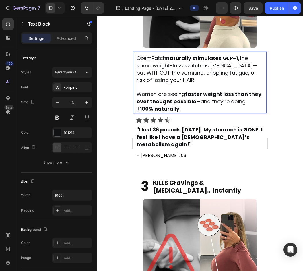
click at [160, 55] on span "OzemPatch naturally stimulates GLP-1, the same weight-loss switch as Ozempic—bu…" at bounding box center [197, 69] width 121 height 29
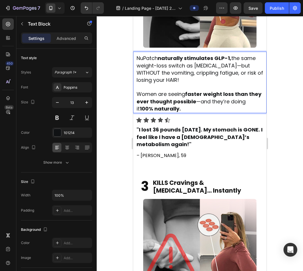
click at [121, 53] on div at bounding box center [200, 143] width 207 height 255
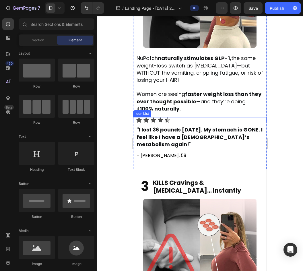
click at [164, 117] on div "Icon Icon Icon Icon Icon" at bounding box center [201, 120] width 131 height 6
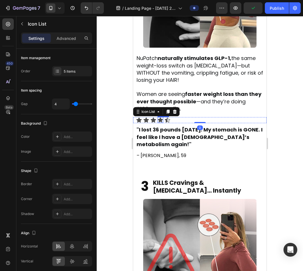
click at [162, 118] on icon at bounding box center [160, 120] width 5 height 5
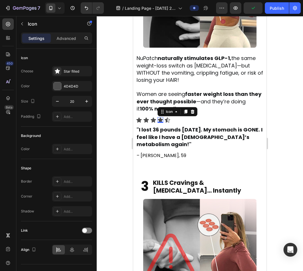
click at [123, 113] on div at bounding box center [200, 143] width 207 height 255
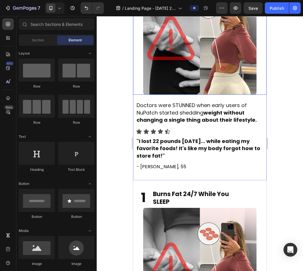
scroll to position [1008, 0]
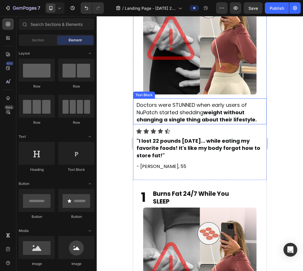
click at [202, 117] on strong "weight without changing a single thing about their lifestyle." at bounding box center [197, 116] width 120 height 14
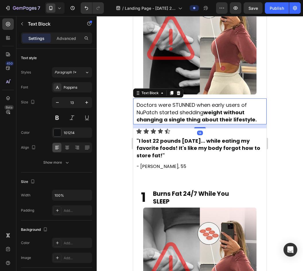
click at [202, 117] on strong "weight without changing a single thing about their lifestyle." at bounding box center [197, 116] width 120 height 14
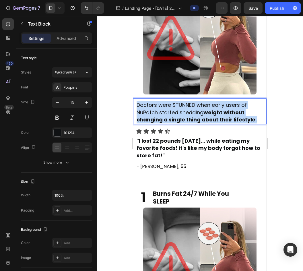
click at [202, 117] on strong "weight without changing a single thing about their lifestyle." at bounding box center [197, 116] width 120 height 14
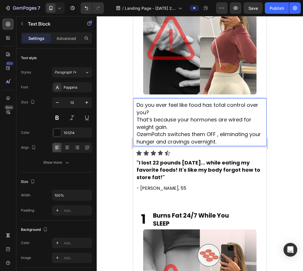
click at [189, 107] on p "Do you ever feel like food has total control over you?" at bounding box center [200, 109] width 127 height 15
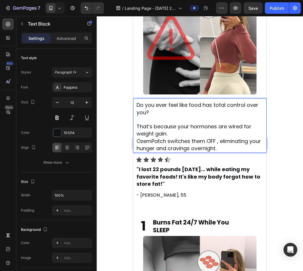
click at [181, 130] on p "That’s because your hormones are wired for weight gain." at bounding box center [200, 130] width 127 height 15
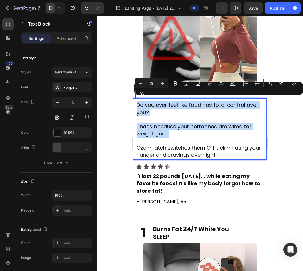
click at [195, 116] on p "Rich Text Editor. Editing area: main" at bounding box center [200, 119] width 127 height 7
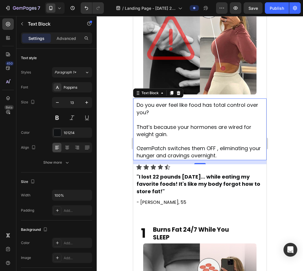
click at [238, 103] on span "Do you ever feel like food has total control over you?" at bounding box center [198, 108] width 122 height 14
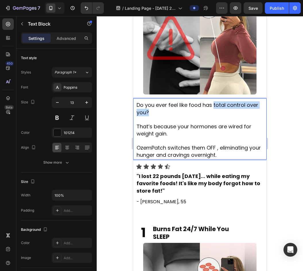
drag, startPoint x: 214, startPoint y: 101, endPoint x: 216, endPoint y: 106, distance: 5.0
click at [216, 106] on p "Do you ever feel like food has total control over you?" at bounding box center [200, 109] width 127 height 15
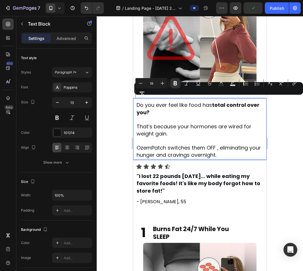
click at [211, 123] on span "That’s because your hormones are wired for weight gain." at bounding box center [194, 130] width 115 height 14
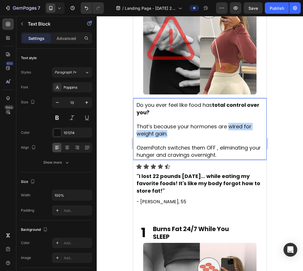
drag, startPoint x: 228, startPoint y: 124, endPoint x: 229, endPoint y: 127, distance: 3.7
click at [229, 127] on p "That’s because your hormones are wired for weight gain." at bounding box center [200, 130] width 127 height 15
click at [226, 138] on p "Rich Text Editor. Editing area: main" at bounding box center [200, 141] width 127 height 7
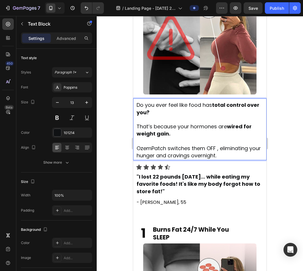
click at [154, 145] on span "OzemPatch switches them OFF , eliminating your hunger and cravings overnight." at bounding box center [199, 152] width 124 height 14
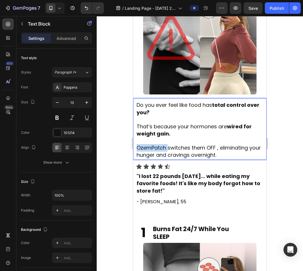
click at [154, 145] on span "OzemPatch switches them OFF , eliminating your hunger and cravings overnight." at bounding box center [199, 151] width 124 height 14
click at [201, 145] on span "NuPatch switches them OFF , eliminating your hunger and cravings overnight." at bounding box center [195, 151] width 116 height 14
drag, startPoint x: 161, startPoint y: 142, endPoint x: 208, endPoint y: 143, distance: 46.3
click at [208, 144] on span "NuPatch switches them OFF , eliminating your hunger and cravings overnight." at bounding box center [195, 151] width 116 height 14
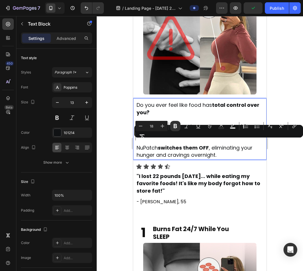
click at [210, 152] on span "NuPatch switches them OFF , eliminating your hunger and cravings overnight." at bounding box center [195, 151] width 116 height 14
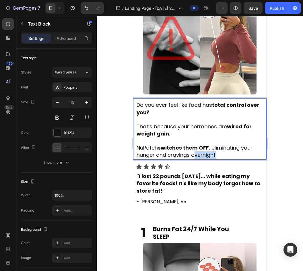
click at [210, 152] on span "NuPatch switches them OFF , eliminating your hunger and cravings overnight." at bounding box center [195, 151] width 116 height 14
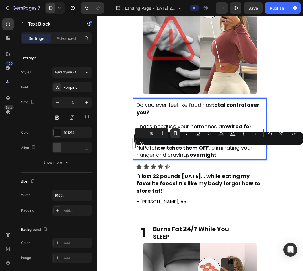
click at [125, 145] on div at bounding box center [200, 143] width 207 height 255
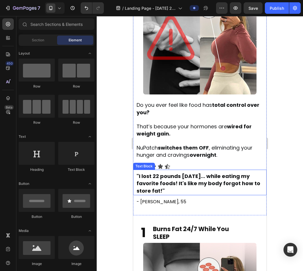
click at [199, 177] on strong ""I lost 22 pounds in 3 weeks... while eating my favorite foods! It's like my bo…" at bounding box center [199, 184] width 124 height 22
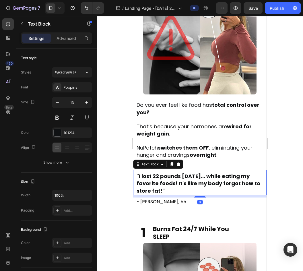
click at [199, 177] on strong ""I lost 22 pounds in 3 weeks... while eating my favorite foods! It's like my bo…" at bounding box center [199, 184] width 124 height 22
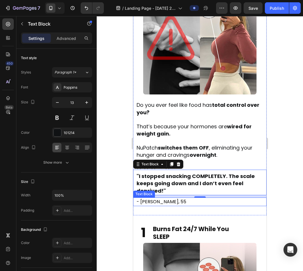
click at [148, 199] on span "- Jennifer T, 55" at bounding box center [162, 202] width 50 height 7
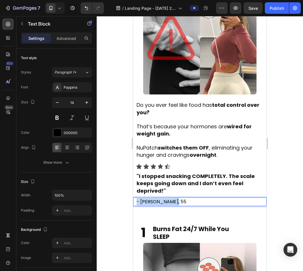
click at [148, 199] on span "- Jennifer T, 55" at bounding box center [162, 202] width 50 height 7
click at [106, 155] on div at bounding box center [200, 143] width 207 height 255
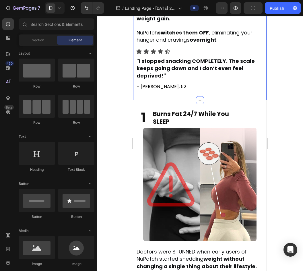
scroll to position [1124, 0]
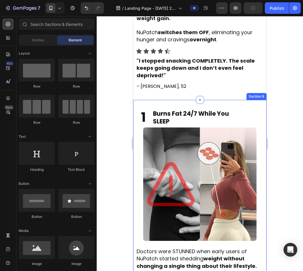
click at [189, 110] on span "Burns Fat 24/7 While You" at bounding box center [191, 114] width 76 height 8
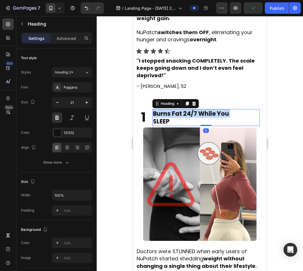
click at [189, 110] on span "Burns Fat 24/7 While You" at bounding box center [191, 114] width 76 height 8
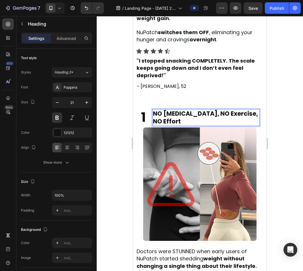
click at [113, 91] on div at bounding box center [200, 143] width 207 height 255
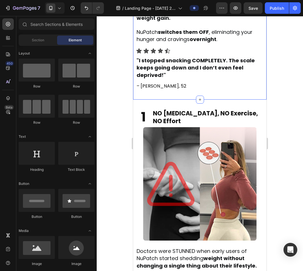
scroll to position [1125, 0]
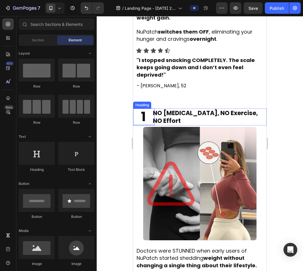
click at [143, 113] on span "1" at bounding box center [143, 116] width 5 height 18
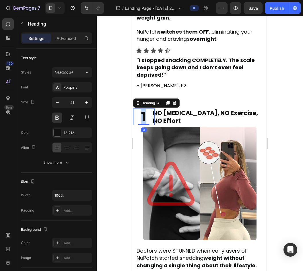
click at [143, 113] on span "1" at bounding box center [143, 116] width 5 height 18
click at [118, 109] on div at bounding box center [200, 143] width 207 height 255
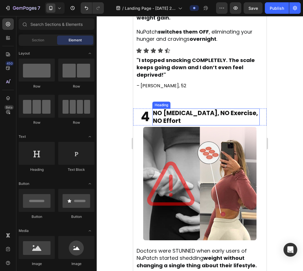
click at [193, 119] on h2 "NO Starvation, NO Exercise, NO Effort" at bounding box center [206, 117] width 107 height 17
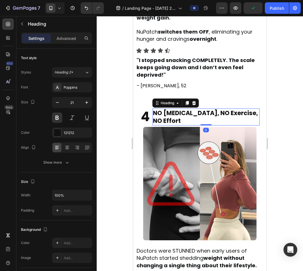
click at [61, 44] on div "Settings Advanced" at bounding box center [56, 40] width 80 height 16
click at [61, 43] on div "Advanced" at bounding box center [66, 38] width 29 height 9
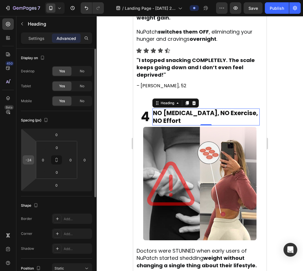
click at [29, 159] on input "-24" at bounding box center [28, 160] width 9 height 9
type input "-21"
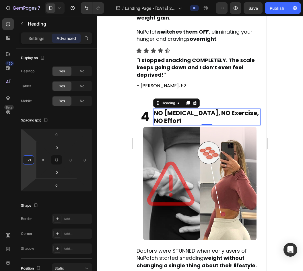
click at [118, 123] on div at bounding box center [200, 143] width 207 height 255
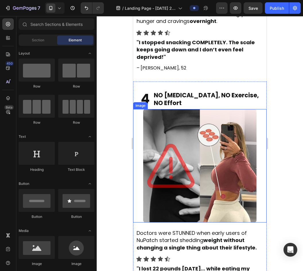
scroll to position [1182, 0]
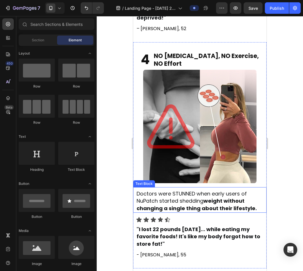
click at [193, 199] on strong "weight without changing a single thing about their lifestyle." at bounding box center [197, 204] width 120 height 14
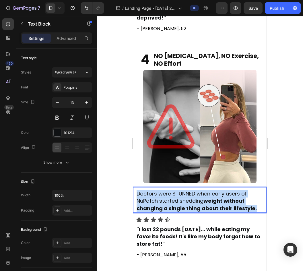
click at [193, 199] on strong "weight without changing a single thing about their lifestyle." at bounding box center [197, 204] width 120 height 14
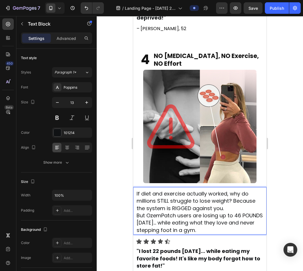
click at [229, 202] on p "If diet and exercise actually worked, why do millions STILL struggle to lose we…" at bounding box center [200, 202] width 127 height 22
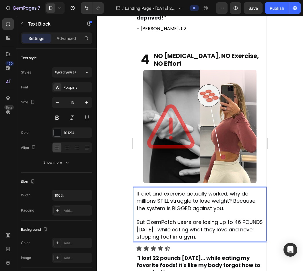
click at [223, 201] on span "If diet and exercise actually worked, why do millions STILL struggle to lose we…" at bounding box center [196, 201] width 119 height 22
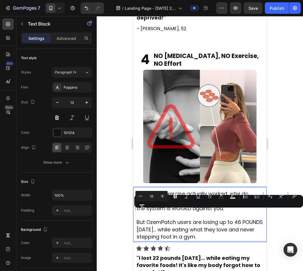
drag, startPoint x: 203, startPoint y: 213, endPoint x: 244, endPoint y: 229, distance: 44.7
click at [244, 229] on p "But OzemPatch users are losing up to 46 POUNDS in 6 weeks… while eating what th…" at bounding box center [200, 230] width 127 height 22
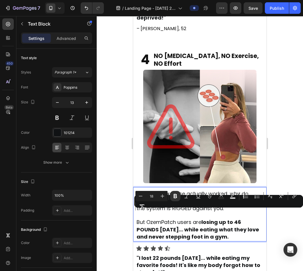
click at [233, 219] on strong "losing up to 46 POUNDS in 6 weeks… while eating what they love and never steppi…" at bounding box center [198, 230] width 123 height 22
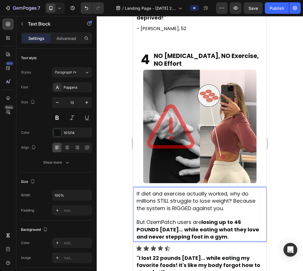
click at [233, 192] on span "If diet and exercise actually worked, why do millions STILL struggle to lose we…" at bounding box center [196, 201] width 119 height 22
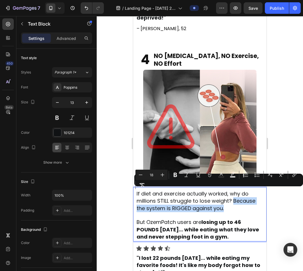
drag, startPoint x: 234, startPoint y: 192, endPoint x: 238, endPoint y: 198, distance: 7.7
click at [238, 198] on p "If diet and exercise actually worked, why do millions STILL struggle to lose we…" at bounding box center [200, 202] width 127 height 22
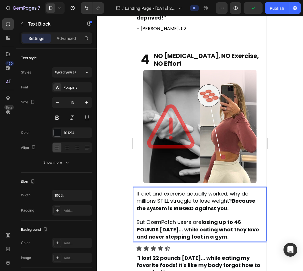
click at [157, 219] on span "But OzemPatch users are losing up to 46 POUNDS in 6 weeks… while eating what th…" at bounding box center [198, 230] width 123 height 22
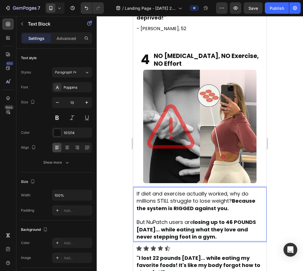
click at [121, 199] on div at bounding box center [200, 143] width 207 height 255
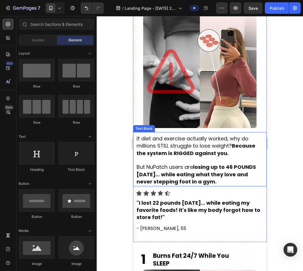
scroll to position [1237, 0]
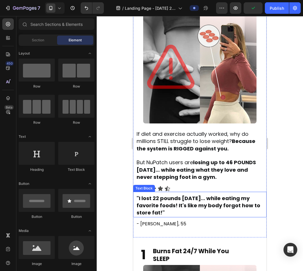
click at [218, 202] on strong ""I lost 22 pounds in 3 weeks... while eating my favorite foods! It's like my bo…" at bounding box center [199, 206] width 124 height 22
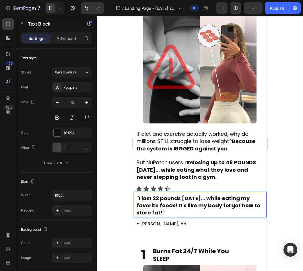
click at [218, 202] on strong ""I lost 22 pounds in 3 weeks... while eating my favorite foods! It's like my bo…" at bounding box center [199, 206] width 124 height 22
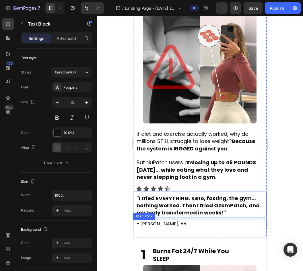
click at [154, 221] on span "- Jennifer T, 55" at bounding box center [162, 224] width 50 height 7
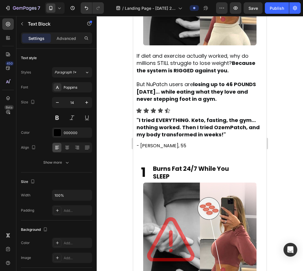
scroll to position [1315, 0]
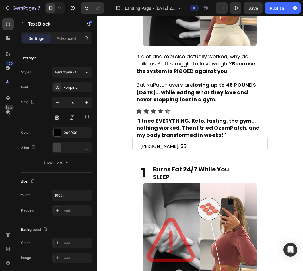
click at [147, 143] on span "- Jennifer T, 55" at bounding box center [162, 146] width 50 height 7
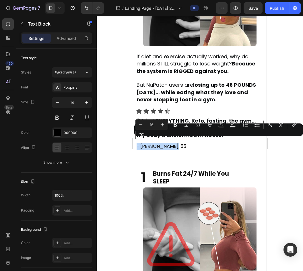
click at [147, 143] on span "- Jennifer T, 55" at bounding box center [162, 146] width 50 height 7
click at [126, 144] on div at bounding box center [200, 143] width 207 height 255
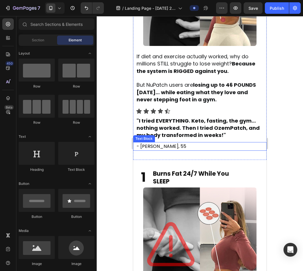
click at [153, 143] on span "- Jennifer T, 55" at bounding box center [162, 146] width 50 height 7
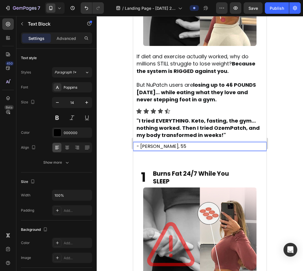
click at [153, 143] on span "- Jennifer T, 55" at bounding box center [162, 146] width 50 height 7
click at [171, 143] on p "- Sarah B, 55" at bounding box center [202, 146] width 130 height 7
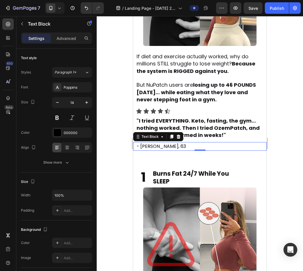
click at [125, 130] on div at bounding box center [200, 143] width 207 height 255
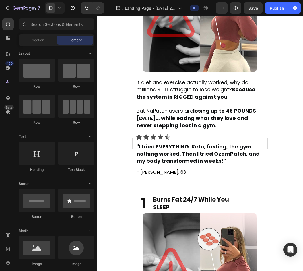
scroll to position [1291, 0]
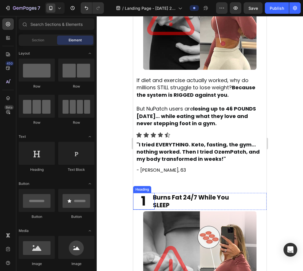
click at [144, 199] on span "1" at bounding box center [143, 201] width 5 height 18
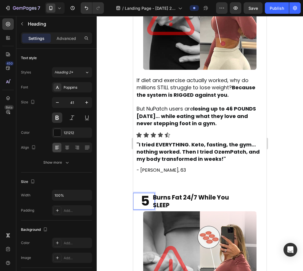
click at [106, 197] on div at bounding box center [200, 143] width 207 height 255
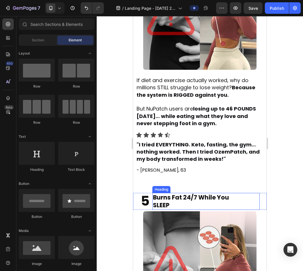
click at [170, 198] on h2 "Burns Fat 24/7 While You SLEEP" at bounding box center [206, 201] width 107 height 17
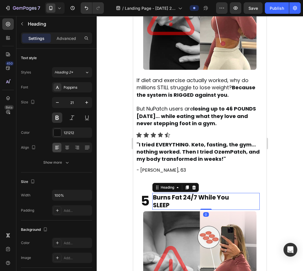
click at [56, 43] on div "Settings Advanced" at bounding box center [56, 37] width 71 height 11
click at [57, 42] on div "Advanced" at bounding box center [66, 38] width 29 height 9
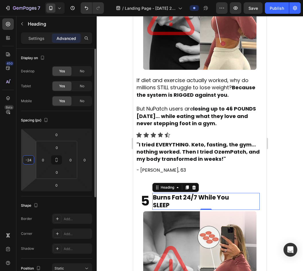
click at [30, 157] on input "-24" at bounding box center [28, 160] width 9 height 9
type input "-17"
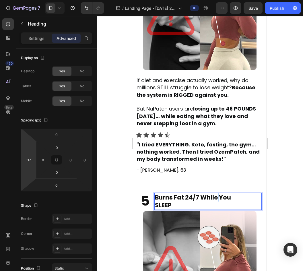
click at [218, 197] on span "Burns Fat 24/7 While You" at bounding box center [193, 197] width 76 height 8
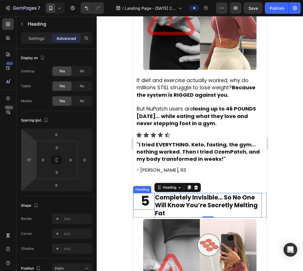
click at [110, 177] on div at bounding box center [200, 143] width 207 height 255
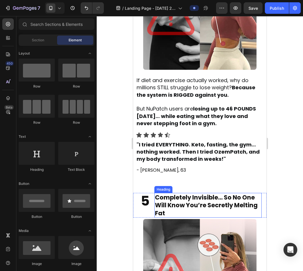
click at [170, 193] on span "Completely Invisible… So No One Will Know You’re Secretly Melting Fat" at bounding box center [206, 205] width 103 height 24
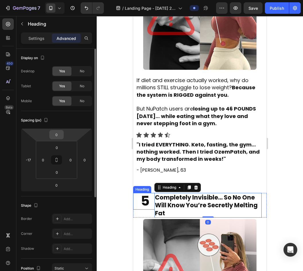
click at [56, 139] on div "0" at bounding box center [56, 134] width 14 height 9
click at [56, 136] on input "0" at bounding box center [56, 134] width 11 height 9
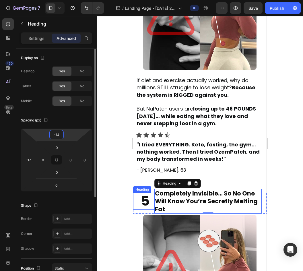
type input "-15"
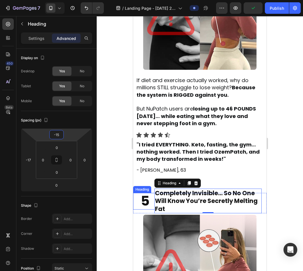
click at [109, 141] on div at bounding box center [200, 143] width 207 height 255
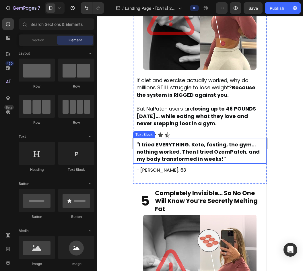
click at [134, 151] on div ""I tried EVERYTHING. Keto, fasting, the gym… nothing worked. Then I tried OzemP…" at bounding box center [200, 151] width 134 height 26
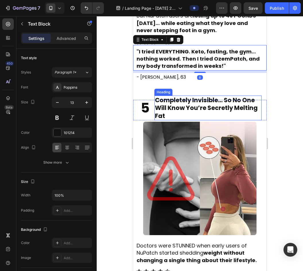
scroll to position [1384, 0]
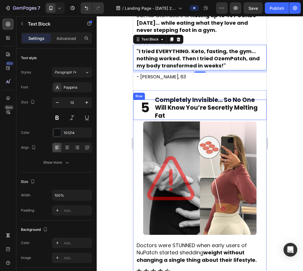
click at [260, 109] on div "⁠⁠⁠⁠⁠⁠⁠ Completely Invisible… So No One Will Know You’re Secretly Melting Fat H…" at bounding box center [213, 110] width 107 height 20
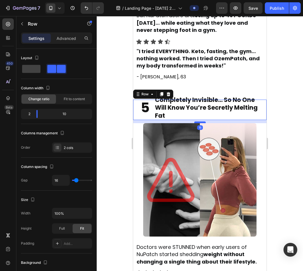
click at [200, 122] on div at bounding box center [200, 123] width 11 height 2
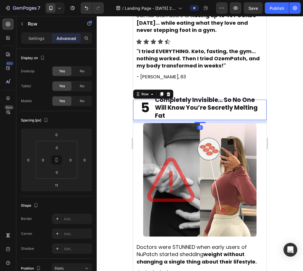
click at [125, 112] on div at bounding box center [200, 143] width 207 height 255
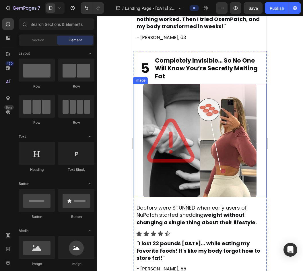
scroll to position [1424, 0]
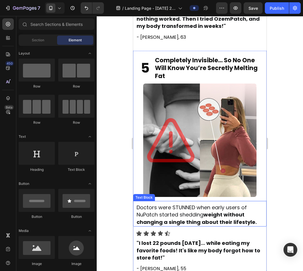
click at [199, 204] on span "Doctors were STUNNED when early users of NuPatch started shedding weight withou…" at bounding box center [197, 215] width 120 height 22
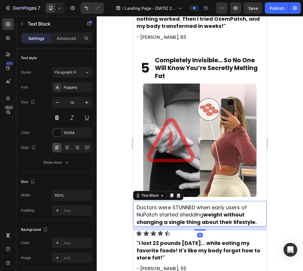
click at [199, 204] on span "Doctors were STUNNED when early users of NuPatch started shedding weight withou…" at bounding box center [197, 215] width 120 height 22
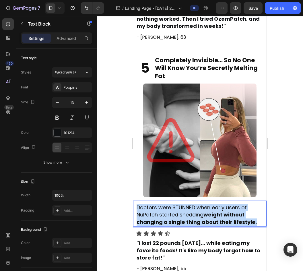
click at [199, 204] on span "Doctors were STUNNED when early users of NuPatch started shedding weight withou…" at bounding box center [197, 215] width 120 height 22
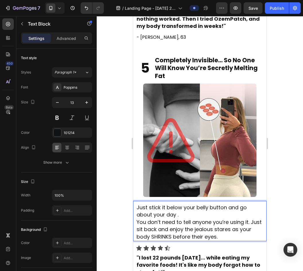
click at [196, 204] on p "Just stick it below your belly button and go about your day ." at bounding box center [200, 211] width 127 height 15
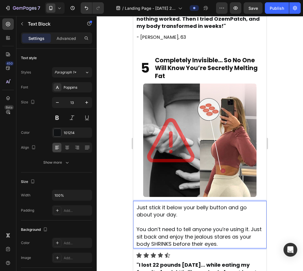
click at [180, 226] on span "You don’t need to tell anyone you’re using it. Just sit back and enjoy the jeal…" at bounding box center [199, 237] width 125 height 22
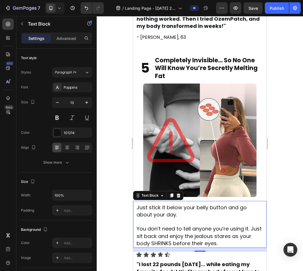
click at [169, 231] on span "You don’t need to tell anyone you’re using it. Just sit back and enjoy the jeal…" at bounding box center [199, 236] width 125 height 22
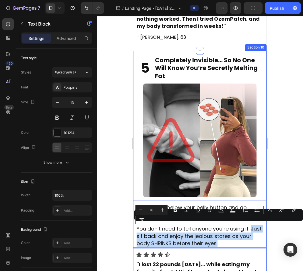
drag, startPoint x: 138, startPoint y: 227, endPoint x: 251, endPoint y: 242, distance: 114.8
click at [251, 242] on div "⁠⁠⁠⁠⁠⁠⁠ 5 Heading ⁠⁠⁠⁠⁠⁠⁠ Completely Invisible… So No One Will Know You’re Secr…" at bounding box center [200, 177] width 134 height 235
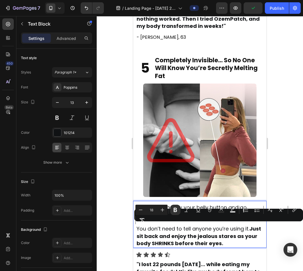
click at [122, 215] on div at bounding box center [200, 143] width 207 height 255
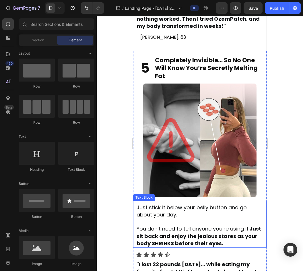
click at [205, 219] on p "Rich Text Editor. Editing area: main" at bounding box center [200, 222] width 127 height 7
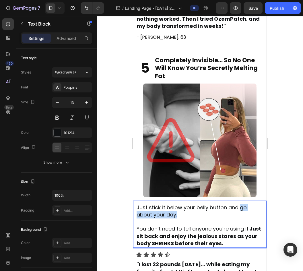
drag, startPoint x: 241, startPoint y: 199, endPoint x: 244, endPoint y: 203, distance: 4.9
click at [244, 204] on p "Just stick it below your belly button and go about your day." at bounding box center [200, 211] width 127 height 15
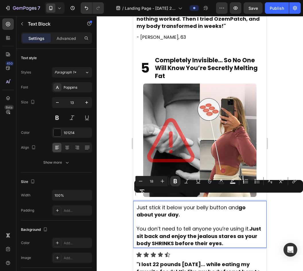
click at [106, 185] on div at bounding box center [200, 143] width 207 height 255
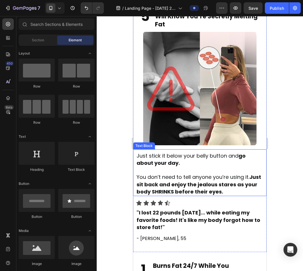
scroll to position [1472, 0]
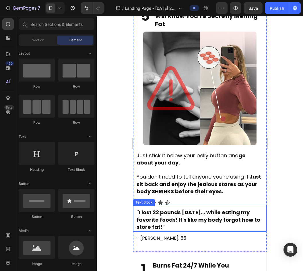
click at [230, 213] on strong ""I lost 22 pounds in 3 weeks... while eating my favorite foods! It's like my bo…" at bounding box center [199, 220] width 124 height 22
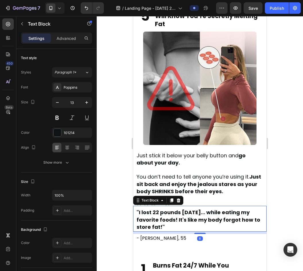
click at [230, 213] on strong ""I lost 22 pounds in 3 weeks... while eating my favorite foods! It's like my bo…" at bounding box center [199, 220] width 124 height 22
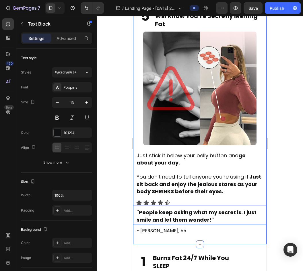
click at [112, 181] on div at bounding box center [200, 143] width 207 height 255
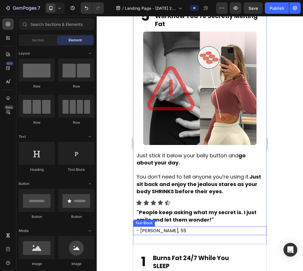
click at [159, 228] on span "- Jennifer T, 55" at bounding box center [162, 231] width 50 height 7
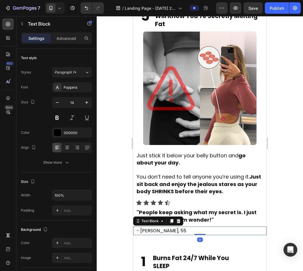
click at [159, 228] on span "- Jennifer T, 55" at bounding box center [162, 231] width 50 height 7
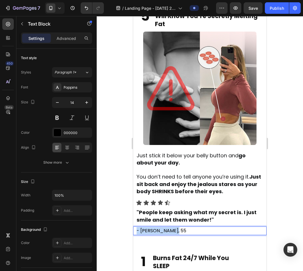
click at [159, 228] on span "- Jennifer T, 55" at bounding box center [162, 231] width 50 height 7
click at [125, 213] on div at bounding box center [200, 143] width 207 height 255
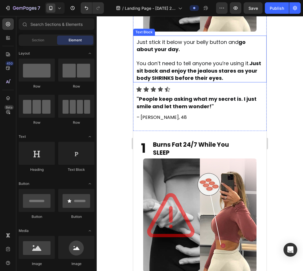
scroll to position [1586, 0]
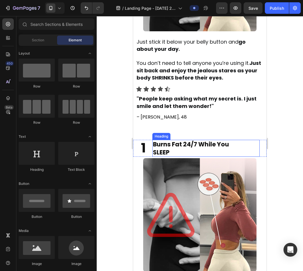
click at [186, 141] on span "Burns Fat 24/7 While You" at bounding box center [191, 144] width 76 height 8
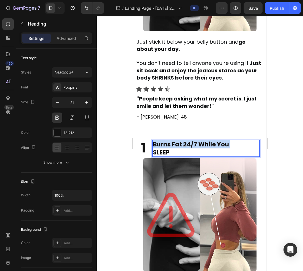
click at [186, 141] on span "Burns Fat 24/7 While You" at bounding box center [191, 144] width 76 height 8
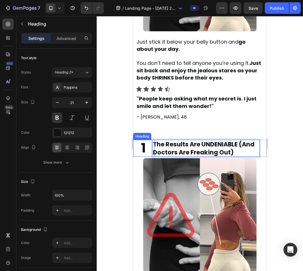
click at [138, 143] on div "1 Heading" at bounding box center [144, 148] width 22 height 17
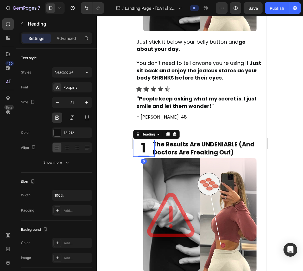
click at [138, 143] on div "1 Heading 0" at bounding box center [144, 148] width 22 height 17
click at [144, 144] on span "1" at bounding box center [143, 148] width 5 height 18
click at [112, 119] on div at bounding box center [200, 143] width 207 height 255
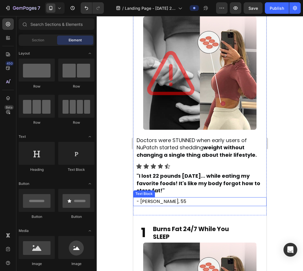
scroll to position [1723, 0]
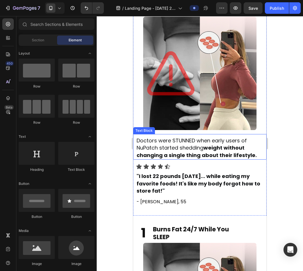
click at [195, 148] on strong "weight without changing a single thing about their lifestyle." at bounding box center [197, 151] width 120 height 14
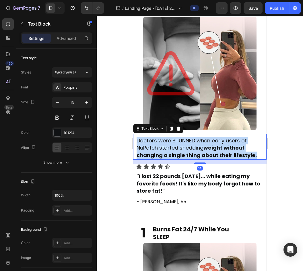
click at [195, 148] on strong "weight without changing a single thing about their lifestyle." at bounding box center [197, 151] width 120 height 14
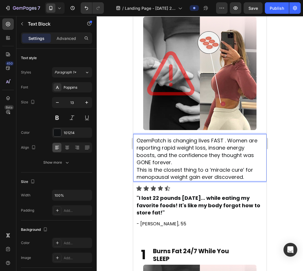
click at [195, 158] on p "OzemPatch is changing lives FAST . Women are reporting rapid weight loss, insan…" at bounding box center [200, 151] width 127 height 29
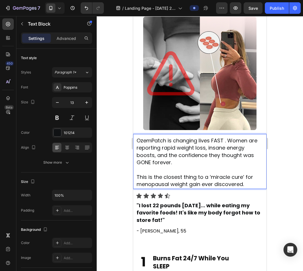
click at [289, 177] on div at bounding box center [200, 143] width 207 height 255
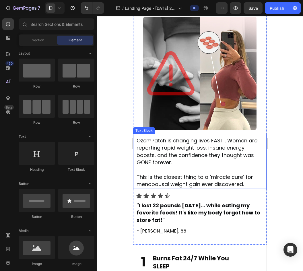
click at [207, 178] on span "This is the closest thing to a ‘miracle cure’ for menopausal weight gain ever d…" at bounding box center [195, 181] width 117 height 14
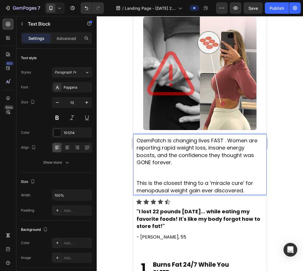
click at [166, 180] on span "This is the closest thing to a ‘miracle cure’ for menopausal weight gain ever d…" at bounding box center [195, 187] width 117 height 14
click at [162, 169] on p "Rich Text Editor. Editing area: main" at bounding box center [200, 174] width 127 height 14
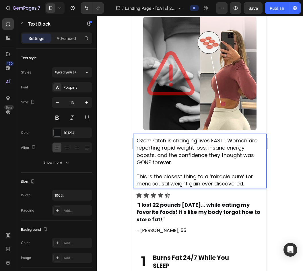
click at [163, 173] on span "This is the closest thing to a ‘miracle cure’ for menopausal weight gain ever d…" at bounding box center [195, 180] width 117 height 14
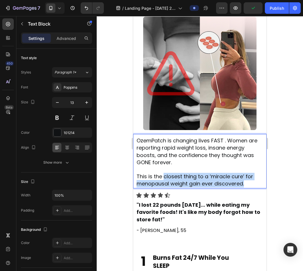
drag, startPoint x: 163, startPoint y: 172, endPoint x: 273, endPoint y: 191, distance: 111.7
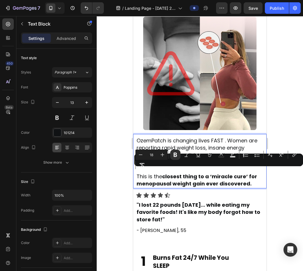
click at [280, 187] on div at bounding box center [200, 143] width 207 height 255
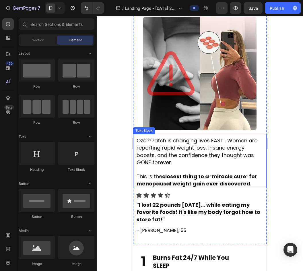
click at [214, 167] on p "Rich Text Editor. Editing area: main" at bounding box center [200, 170] width 127 height 7
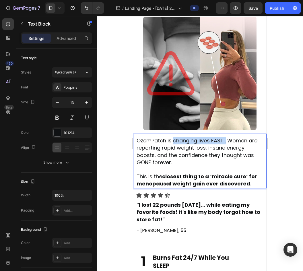
drag, startPoint x: 175, startPoint y: 138, endPoint x: 226, endPoint y: 139, distance: 51.7
click at [226, 139] on span "OzemPatch is changing lives FAST . Women are reporting rapid weight loss, insan…" at bounding box center [197, 151] width 121 height 29
click at [235, 148] on span "OzemPatch is changing lives FAST. Women are reporting rapid weight loss, insane…" at bounding box center [197, 151] width 121 height 29
drag, startPoint x: 172, startPoint y: 143, endPoint x: 188, endPoint y: 155, distance: 19.8
click at [188, 155] on p "OzemPatch is changing lives FAST. Women are reporting rapid weight loss, insane…" at bounding box center [200, 151] width 127 height 29
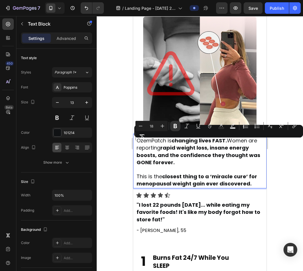
click at [295, 175] on div at bounding box center [200, 143] width 207 height 255
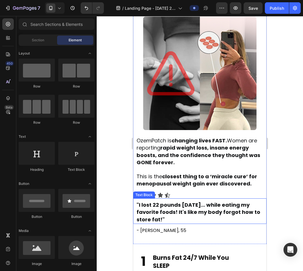
click at [198, 208] on strong ""I lost 22 pounds in 3 weeks... while eating my favorite foods! It's like my bo…" at bounding box center [199, 212] width 124 height 22
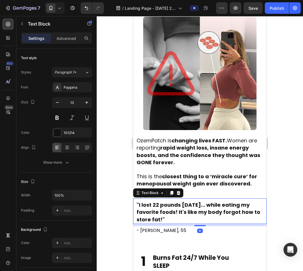
click at [198, 208] on strong ""I lost 22 pounds in 3 weeks... while eating my favorite foods! It's like my bo…" at bounding box center [199, 212] width 124 height 22
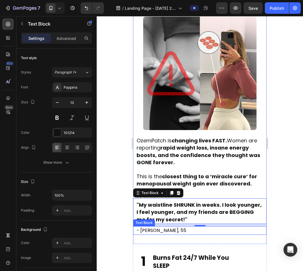
click at [158, 227] on span "- Jennifer T, 55" at bounding box center [162, 230] width 50 height 7
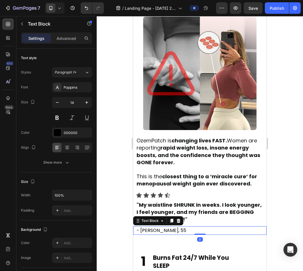
click at [158, 227] on span "- Jennifer T, 55" at bounding box center [162, 230] width 50 height 7
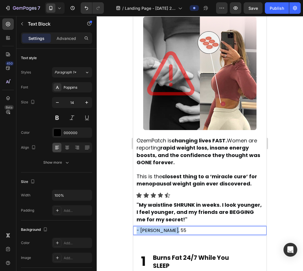
click at [158, 227] on span "- Jennifer T, 55" at bounding box center [162, 230] width 50 height 7
click at [112, 175] on div at bounding box center [200, 143] width 207 height 255
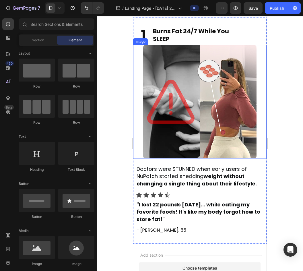
scroll to position [1947, 0]
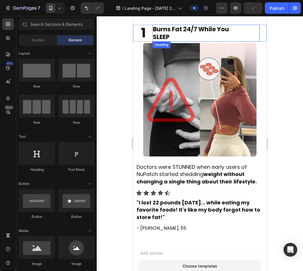
click at [187, 32] on span "Burns Fat 24/7 While You" at bounding box center [191, 29] width 76 height 8
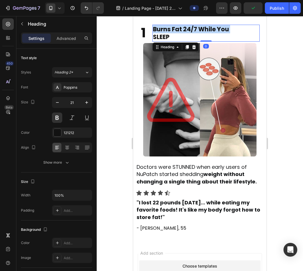
click at [187, 32] on span "Burns Fat 24/7 While You" at bounding box center [191, 29] width 76 height 8
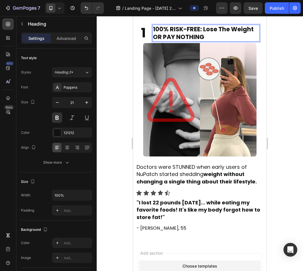
click at [121, 39] on div at bounding box center [200, 143] width 207 height 255
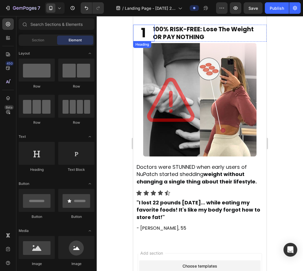
click at [143, 34] on span "1" at bounding box center [143, 33] width 5 height 18
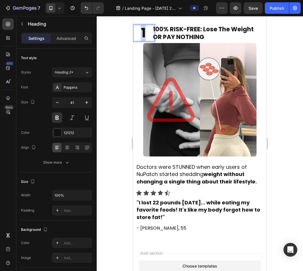
click at [143, 34] on span "1" at bounding box center [143, 33] width 5 height 18
click at [110, 49] on div at bounding box center [200, 143] width 207 height 255
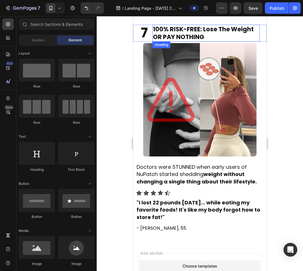
click at [175, 36] on span "100% RISK-FREE: Lose The Weight OR PAY NOTHING" at bounding box center [203, 33] width 101 height 16
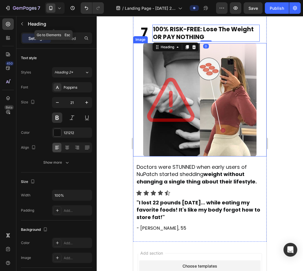
click at [66, 32] on div "Heading" at bounding box center [53, 24] width 75 height 16
click at [68, 37] on p "Advanced" at bounding box center [67, 38] width 20 height 6
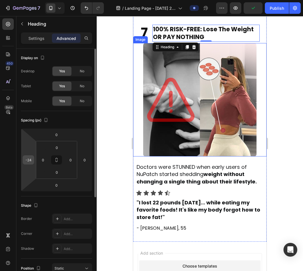
click at [28, 158] on input "-24" at bounding box center [28, 160] width 9 height 9
type input "-15"
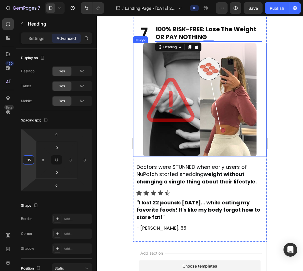
click at [112, 145] on div at bounding box center [200, 143] width 207 height 255
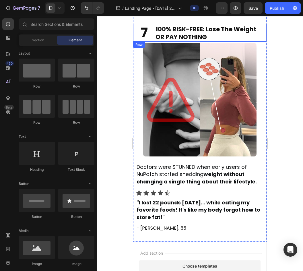
click at [261, 32] on div "⁠⁠⁠⁠⁠⁠⁠ 100% RISK-FREE: Lose The Weight OR PAY NOTHING Heading" at bounding box center [213, 33] width 107 height 17
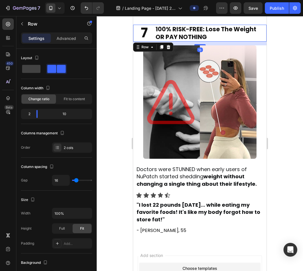
click at [198, 45] on div at bounding box center [200, 44] width 11 height 1
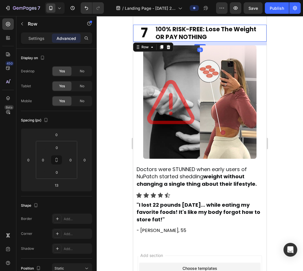
click at [276, 47] on div at bounding box center [200, 143] width 207 height 255
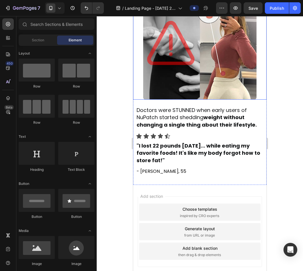
scroll to position [2012, 0]
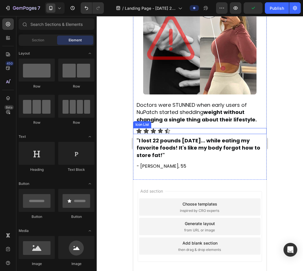
click at [171, 139] on strong ""I lost 22 pounds in 3 weeks... while eating my favorite foods! It's like my bo…" at bounding box center [199, 148] width 124 height 22
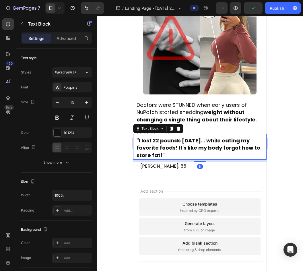
click at [171, 139] on strong ""I lost 22 pounds in 3 weeks... while eating my favorite foods! It's like my bo…" at bounding box center [199, 148] width 124 height 22
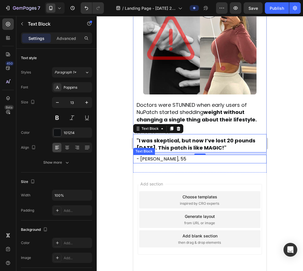
click at [167, 156] on span "- Jennifer T, 55" at bounding box center [162, 159] width 50 height 7
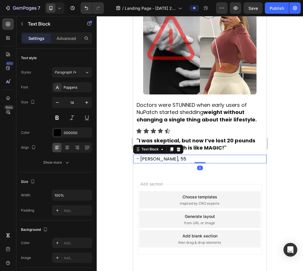
click at [167, 156] on span "- Jennifer T, 55" at bounding box center [162, 159] width 50 height 7
click at [124, 143] on div at bounding box center [200, 143] width 207 height 255
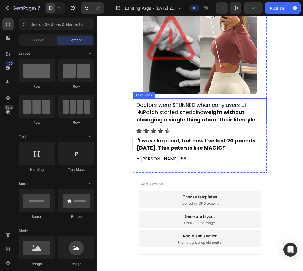
click at [203, 101] on span "Doctors were STUNNED when early users of NuPatch started shedding weight withou…" at bounding box center [197, 112] width 120 height 22
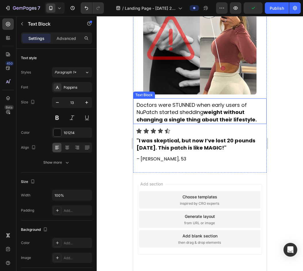
click at [203, 101] on span "Doctors were STUNNED when early users of NuPatch started shedding weight withou…" at bounding box center [197, 112] width 120 height 22
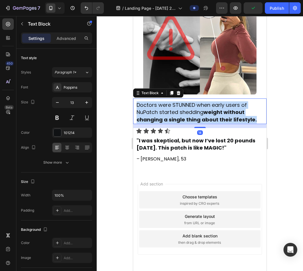
click at [203, 101] on span "Doctors were STUNNED when early users of NuPatch started shedding weight withou…" at bounding box center [197, 112] width 120 height 22
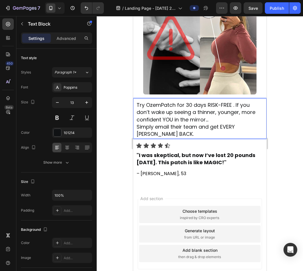
click at [218, 114] on p "Try OzemPatch for 30 days RISK-FREE . If you don’t wake up seeing a thinner, yo…" at bounding box center [200, 113] width 127 height 22
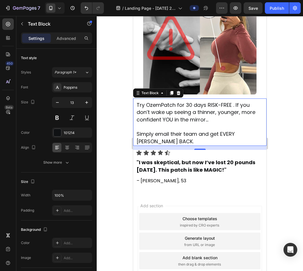
click at [216, 103] on span "Try OzemPatch for 30 days RISK-FREE . If you don’t wake up seeing a thinner, yo…" at bounding box center [196, 112] width 119 height 22
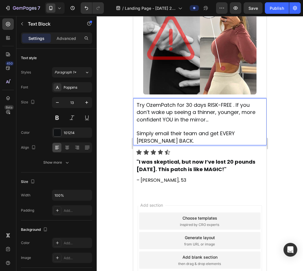
click at [189, 101] on span "Try OzemPatch for 30 days RISK-FREE . If you don’t wake up seeing a thinner, yo…" at bounding box center [196, 112] width 119 height 22
click at [155, 101] on span "Try OzemPatch for 90 days RISK-FREE . If you don’t wake up seeing a thinner, yo…" at bounding box center [196, 112] width 119 height 22
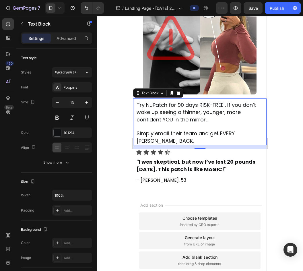
click at [199, 119] on p "Try NuPatch for 90 days RISK-FREE . If you don’t wake up seeing a thinner, youn…" at bounding box center [200, 113] width 127 height 22
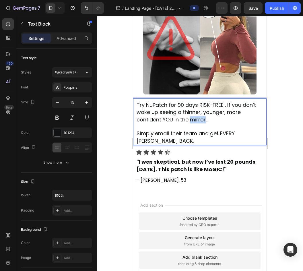
click at [199, 119] on p "Try NuPatch for 90 days RISK-FREE . If you don’t wake up seeing a thinner, youn…" at bounding box center [200, 113] width 127 height 22
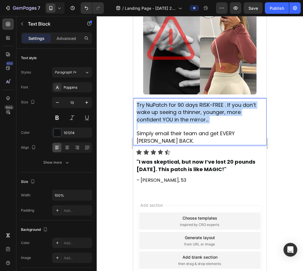
click at [199, 119] on p "Try NuPatch for 90 days RISK-FREE . If you don’t wake up seeing a thinner, youn…" at bounding box center [200, 113] width 127 height 22
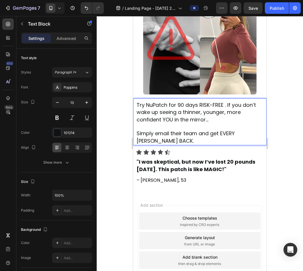
click at [203, 132] on span "Simply email their team and get EVERY PENNY BACK." at bounding box center [186, 137] width 98 height 14
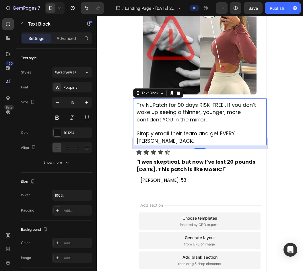
click at [188, 104] on span "Try NuPatch for 90 days RISK-FREE . If you don’t wake up seeing a thinner, youn…" at bounding box center [197, 112] width 120 height 22
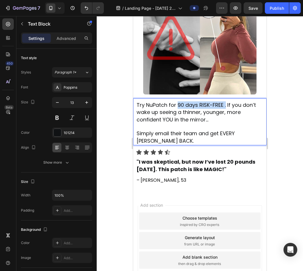
drag, startPoint x: 178, startPoint y: 101, endPoint x: 226, endPoint y: 103, distance: 48.6
click at [226, 103] on span "Try NuPatch for 90 days RISK-FREE . If you don’t wake up seeing a thinner, youn…" at bounding box center [197, 112] width 120 height 22
click at [216, 106] on span "Try NuPatch for 90 days RISK-FREE. If you don’t wake up seeing a thinner, young…" at bounding box center [196, 112] width 119 height 22
drag, startPoint x: 183, startPoint y: 108, endPoint x: 211, endPoint y: 118, distance: 28.9
click at [211, 118] on p "Try NuPatch for 90 days RISK-FREE. If you don’t wake up seeing a thinner, young…" at bounding box center [200, 113] width 127 height 22
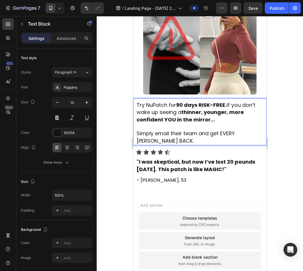
click at [222, 134] on p "Simply email their team and get EVERY PENNY BACK." at bounding box center [200, 137] width 127 height 15
drag, startPoint x: 212, startPoint y: 130, endPoint x: 216, endPoint y: 135, distance: 6.1
click at [216, 135] on p "Simply email their team and get EVERY PENNY BACK." at bounding box center [200, 137] width 127 height 15
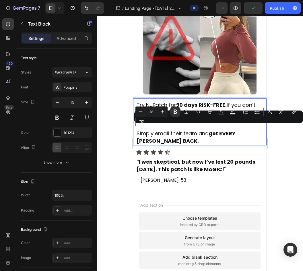
click at [126, 147] on div at bounding box center [200, 143] width 207 height 255
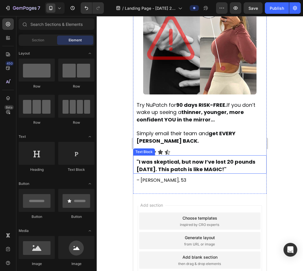
scroll to position [2052, 0]
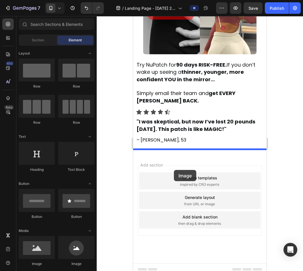
drag, startPoint x: 177, startPoint y: 230, endPoint x: 175, endPoint y: 170, distance: 60.1
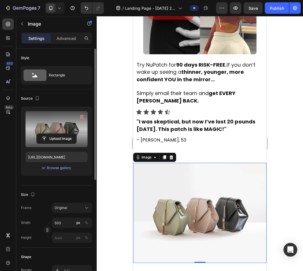
click at [65, 131] on label at bounding box center [57, 129] width 62 height 36
click at [65, 134] on input "file" at bounding box center [57, 139] width 40 height 10
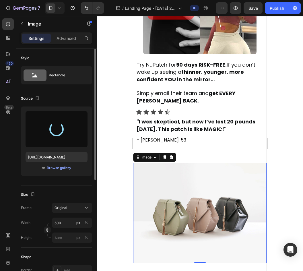
type input "https://cdn.shopify.com/s/files/1/0940/2797/2920/files/gempages_566647537843307…"
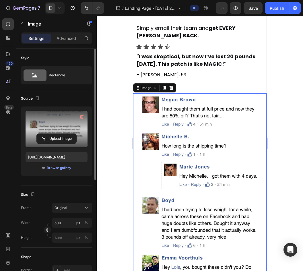
scroll to position [2116, 0]
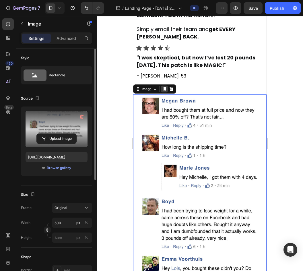
click at [164, 89] on icon at bounding box center [164, 89] width 3 height 4
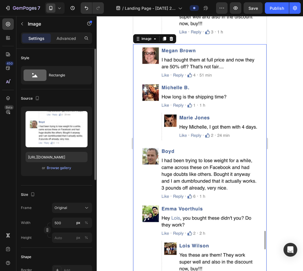
scroll to position [2412, 0]
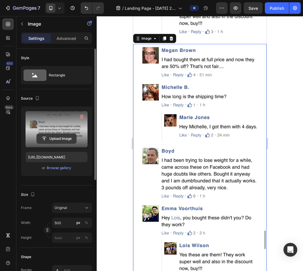
click at [56, 134] on button "Upload Image" at bounding box center [57, 139] width 40 height 10
click at [59, 138] on input "file" at bounding box center [57, 139] width 40 height 10
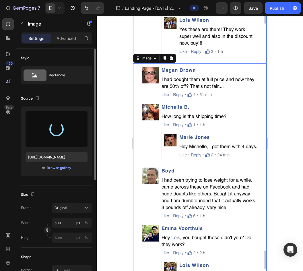
scroll to position [2391, 0]
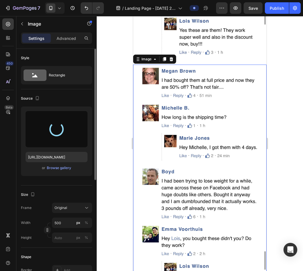
type input "https://cdn.shopify.com/s/files/1/0940/2797/2920/files/gempages_566647537843307…"
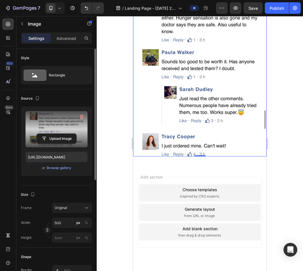
scroll to position [2543, 0]
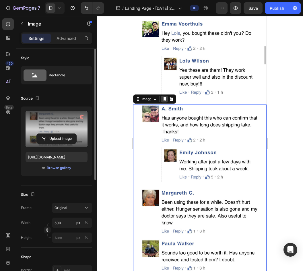
click at [164, 97] on icon at bounding box center [164, 99] width 3 height 4
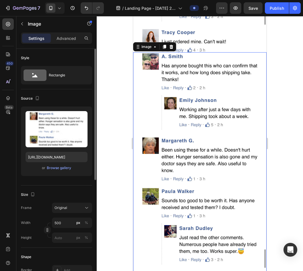
scroll to position [2648, 0]
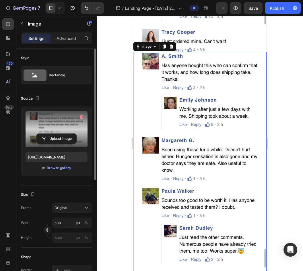
click at [47, 132] on label at bounding box center [57, 129] width 62 height 36
click at [47, 134] on input "file" at bounding box center [57, 139] width 40 height 10
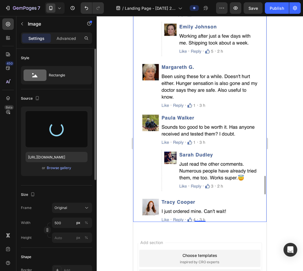
scroll to position [2721, 0]
type input "https://cdn.shopify.com/s/files/1/0940/2797/2920/files/gempages_566647537843307…"
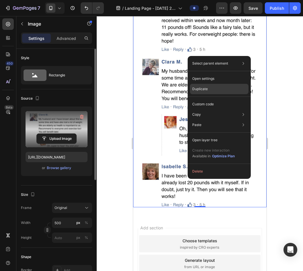
click at [201, 89] on p "Duplicate" at bounding box center [201, 89] width 16 height 5
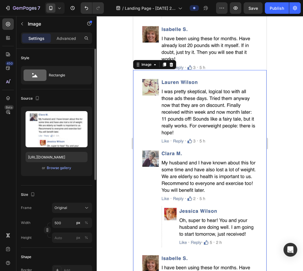
scroll to position [2869, 0]
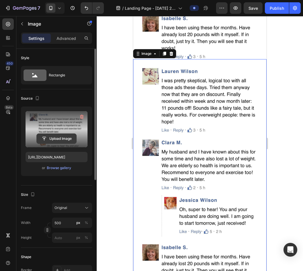
click at [61, 139] on input "file" at bounding box center [57, 139] width 40 height 10
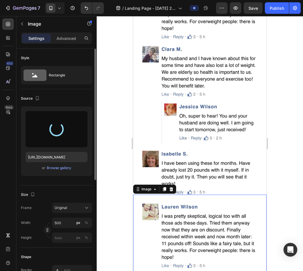
type input "https://cdn.shopify.com/s/files/1/0940/2797/2920/files/gempages_566647537843307…"
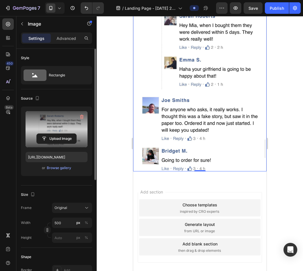
scroll to position [3011, 0]
click at [283, 147] on div at bounding box center [200, 143] width 207 height 255
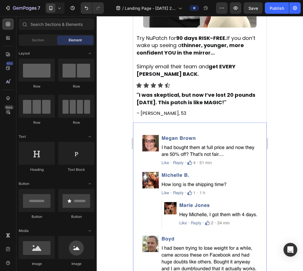
scroll to position [2062, 0]
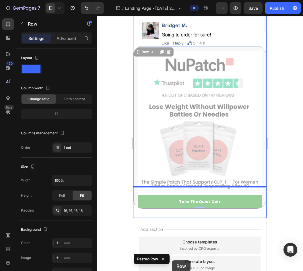
scroll to position [3174, 0]
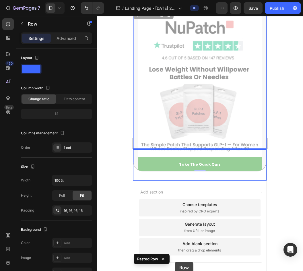
drag, startPoint x: 139, startPoint y: 124, endPoint x: 175, endPoint y: 262, distance: 142.7
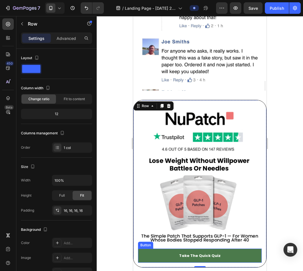
scroll to position [3069, 0]
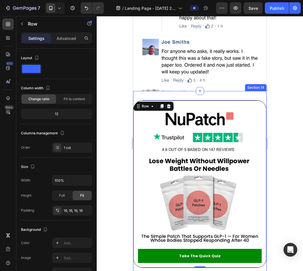
click at [137, 99] on div "Image Take The Quick Quiz Button Row 0 Section 14" at bounding box center [200, 184] width 134 height 186
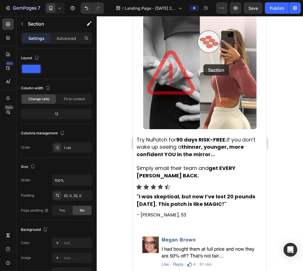
scroll to position [1975, 0]
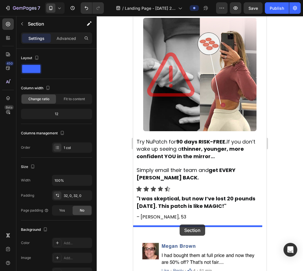
drag, startPoint x: 149, startPoint y: 85, endPoint x: 178, endPoint y: 224, distance: 142.1
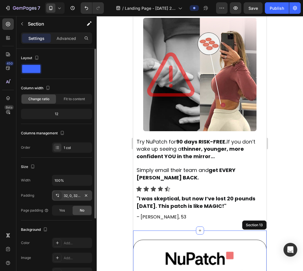
click at [65, 196] on div "32, 0, 32, 0" at bounding box center [72, 195] width 17 height 5
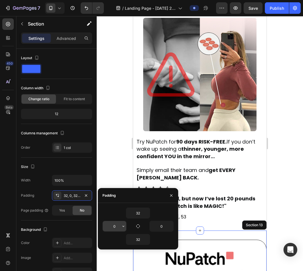
click at [113, 224] on input "0" at bounding box center [115, 226] width 24 height 10
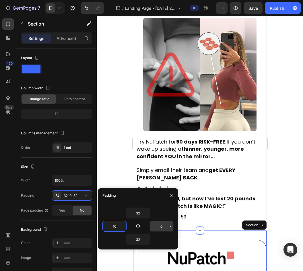
type input "10"
click at [162, 224] on input "0" at bounding box center [162, 226] width 24 height 10
type input "10"
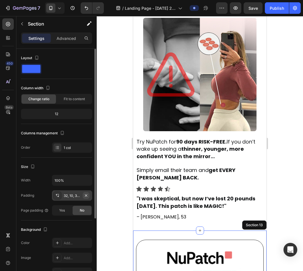
click at [87, 196] on icon "button" at bounding box center [86, 195] width 5 height 5
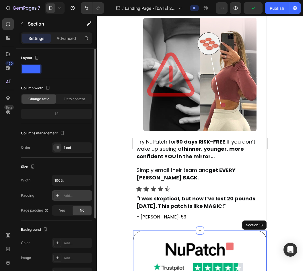
click at [76, 193] on div "Add..." at bounding box center [77, 195] width 27 height 5
type input "32"
type input "16"
type input "32"
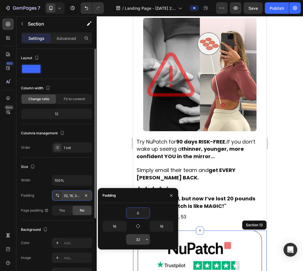
type input "0"
click at [139, 240] on input "32" at bounding box center [138, 240] width 24 height 10
type input "0"
click at [162, 225] on input "16" at bounding box center [162, 226] width 24 height 10
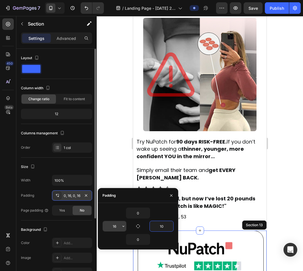
type input "10"
click at [115, 226] on input "16" at bounding box center [115, 226] width 24 height 10
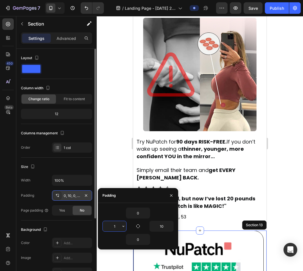
type input "10"
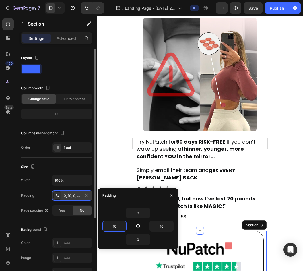
click at [122, 177] on div at bounding box center [200, 143] width 207 height 255
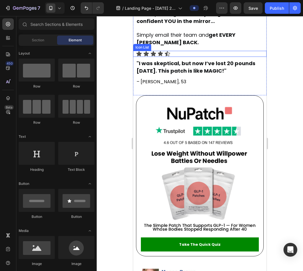
scroll to position [2111, 0]
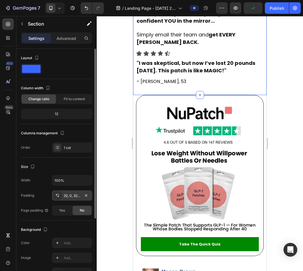
click at [70, 198] on div "32, 0, 32, 0" at bounding box center [72, 195] width 17 height 5
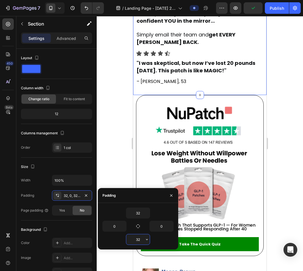
click at [136, 244] on input "32" at bounding box center [138, 240] width 24 height 10
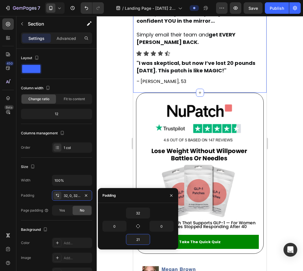
type input "20"
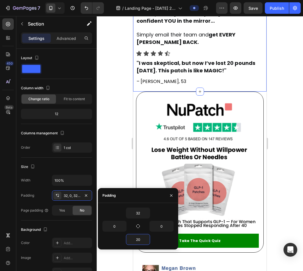
click at [118, 124] on div at bounding box center [200, 143] width 207 height 255
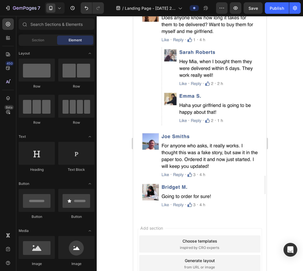
scroll to position [3164, 0]
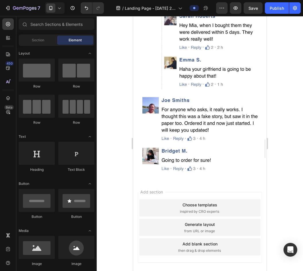
click at [173, 192] on div "Add section Choose templates inspired by CRO experts Generate layout from URL o…" at bounding box center [200, 227] width 124 height 71
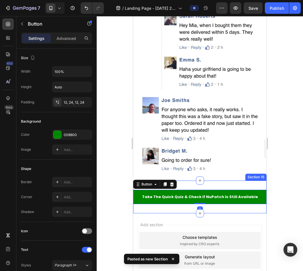
click at [201, 181] on div "Take The Quick Quiz & Check if NuPatch Is Still Available Button 0 Section 15" at bounding box center [200, 197] width 134 height 32
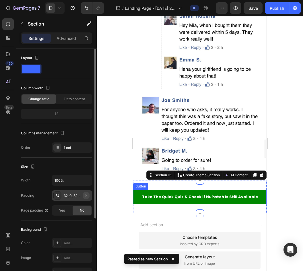
click at [87, 194] on icon "button" at bounding box center [86, 195] width 5 height 5
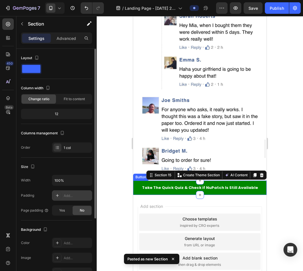
click at [111, 159] on div at bounding box center [200, 143] width 207 height 255
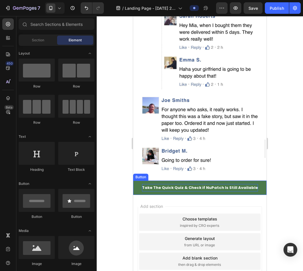
click at [148, 185] on span "Take The Quick Quiz & Check if NuPatch Is Still Available" at bounding box center [200, 187] width 116 height 5
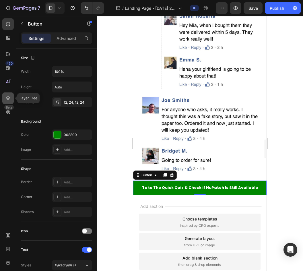
click at [7, 95] on div at bounding box center [7, 98] width 11 height 11
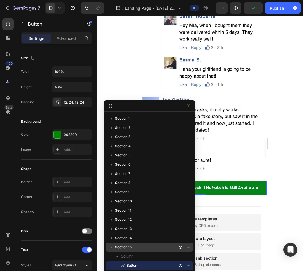
click at [133, 246] on p "Section 15" at bounding box center [146, 248] width 63 height 6
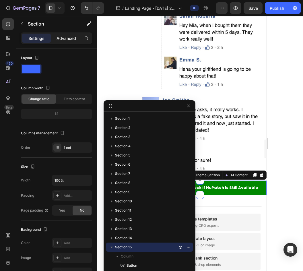
click at [68, 41] on p "Advanced" at bounding box center [67, 38] width 20 height 6
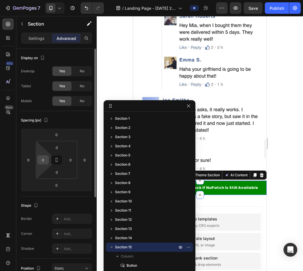
click at [44, 157] on input "0" at bounding box center [43, 160] width 9 height 9
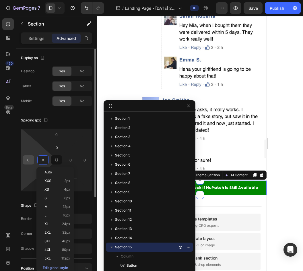
click at [31, 161] on input "0" at bounding box center [28, 160] width 9 height 9
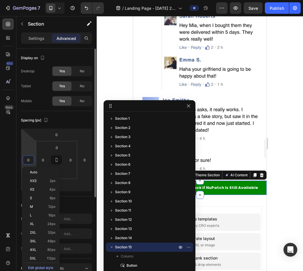
type input "1"
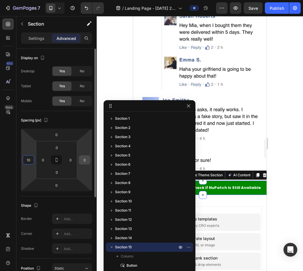
type input "10"
click at [85, 157] on input "0" at bounding box center [84, 160] width 9 height 9
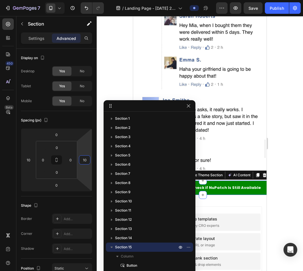
type input "10"
click at [99, 147] on div at bounding box center [200, 143] width 207 height 255
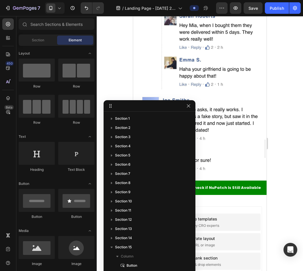
click at [282, 161] on div at bounding box center [200, 143] width 207 height 255
click at [187, 110] on div at bounding box center [150, 105] width 92 height 11
click at [188, 106] on icon "button" at bounding box center [189, 106] width 5 height 5
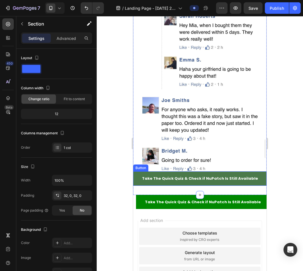
click at [136, 172] on link "Take The Quick Quiz & Check if NuPatch Is Still Available" at bounding box center [200, 179] width 134 height 14
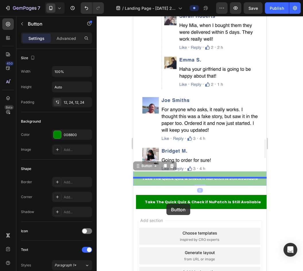
drag, startPoint x: 137, startPoint y: 137, endPoint x: 167, endPoint y: 204, distance: 74.0
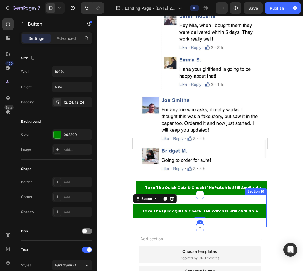
click at [204, 195] on div "Take The Quick Quiz & Check if NuPatch Is Still Available Button 0 Section 16" at bounding box center [200, 211] width 134 height 32
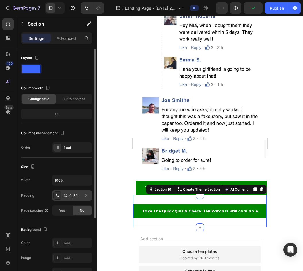
click at [67, 195] on div "32, 0, 32, 0" at bounding box center [72, 195] width 17 height 5
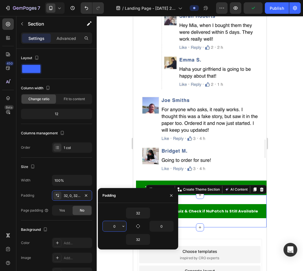
click at [112, 227] on input "0" at bounding box center [115, 226] width 24 height 10
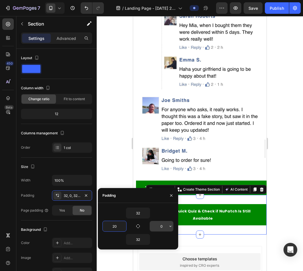
type input "20"
click at [166, 225] on input "0" at bounding box center [162, 226] width 24 height 10
click at [161, 228] on input "20" at bounding box center [162, 226] width 24 height 10
type input "10"
click at [114, 226] on input "20" at bounding box center [115, 226] width 24 height 10
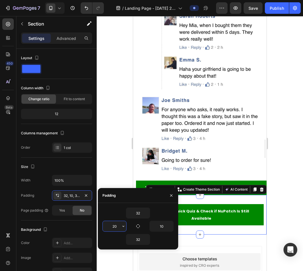
click at [114, 226] on input "20" at bounding box center [115, 226] width 24 height 10
type input "10"
click at [129, 211] on input "32" at bounding box center [138, 213] width 24 height 10
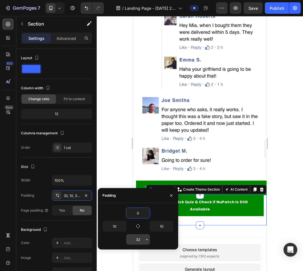
type input "0"
click at [138, 236] on input "32" at bounding box center [138, 240] width 24 height 10
type input "0"
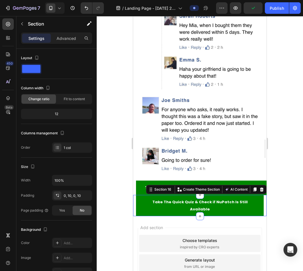
click at [115, 177] on div at bounding box center [200, 143] width 207 height 255
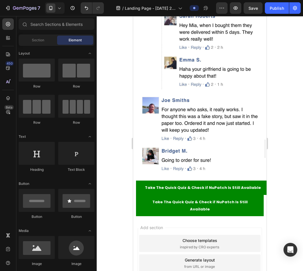
click at [136, 181] on section "Take The Quick Quiz & Check if NuPatch Is Still Available Button Section 15" at bounding box center [200, 188] width 134 height 14
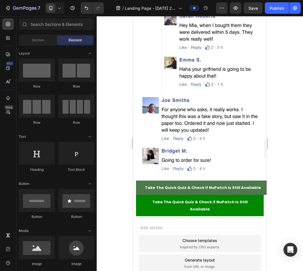
click at [142, 181] on link "Take The Quick Quiz & Check if NuPatch Is Still Available" at bounding box center [203, 188] width 134 height 14
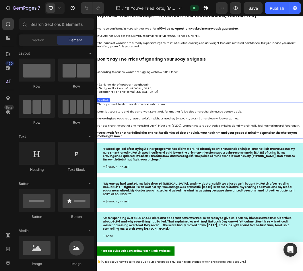
scroll to position [1814, 0]
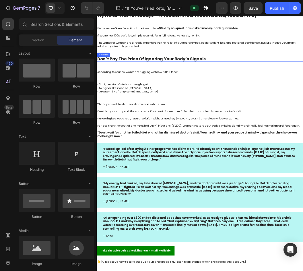
click at [202, 90] on strong "Don’t Pay The Price Of Ignoring Your Body’s Signals" at bounding box center [187, 87] width 181 height 9
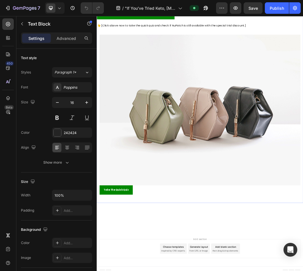
scroll to position [2209, 0]
click at [60, 10] on icon at bounding box center [60, 8] width 6 height 6
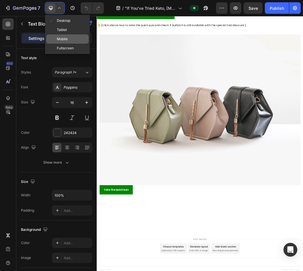
click at [63, 39] on span "Mobile" at bounding box center [62, 39] width 11 height 6
type input "20"
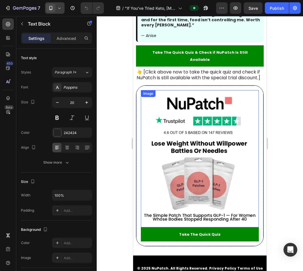
scroll to position [2209, 0]
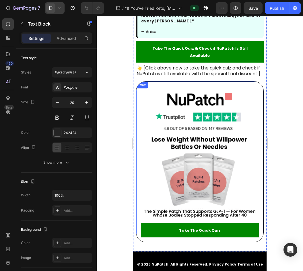
click at [258, 95] on div "Image Take The Quick Quiz Button Row" at bounding box center [200, 161] width 128 height 161
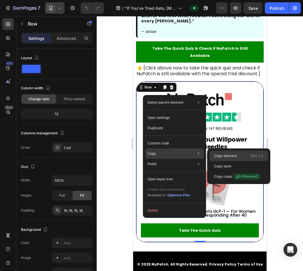
click at [218, 158] on p "Copy element" at bounding box center [225, 155] width 23 height 5
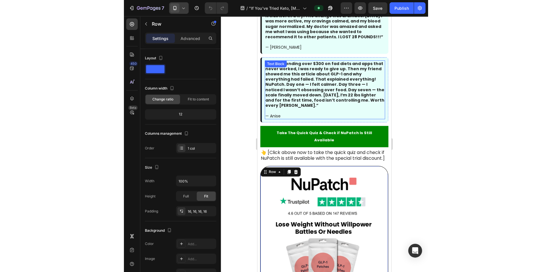
scroll to position [2125, 0]
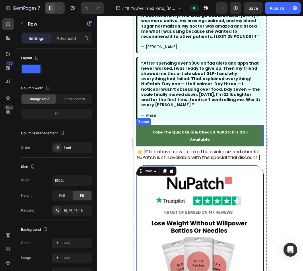
click at [256, 137] on link "Take The Quick Quiz & Check if NuPatch Is Still Available" at bounding box center [200, 135] width 128 height 21
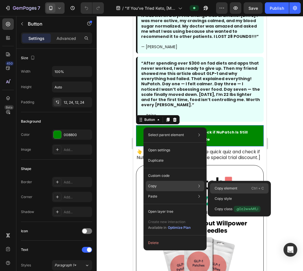
click at [223, 188] on p "Copy element" at bounding box center [226, 188] width 23 height 5
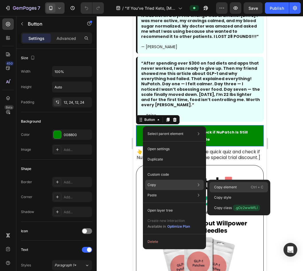
click at [230, 191] on div "Copy element Ctrl + C" at bounding box center [239, 187] width 59 height 10
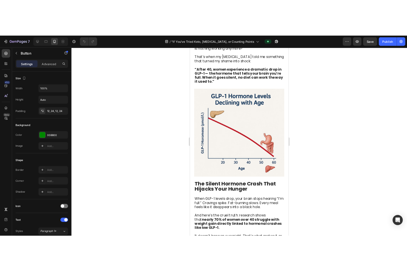
scroll to position [0, 0]
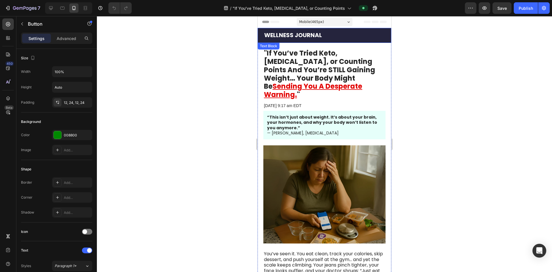
click at [303, 34] on p "WELLNESS JOURNAL" at bounding box center [327, 35] width 126 height 6
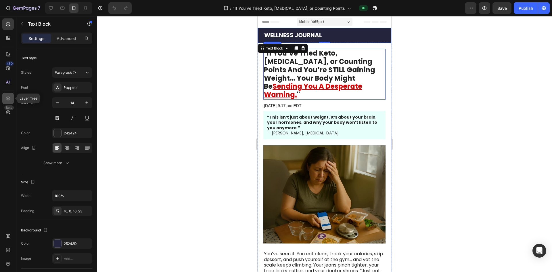
click at [6, 97] on icon at bounding box center [8, 98] width 6 height 6
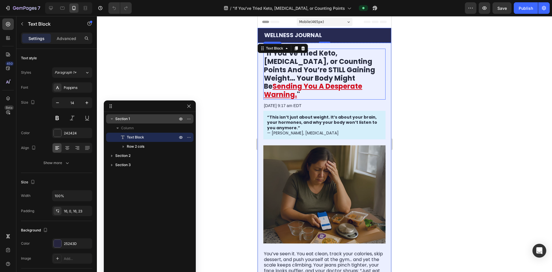
click at [133, 118] on p "Section 1" at bounding box center [146, 119] width 63 height 6
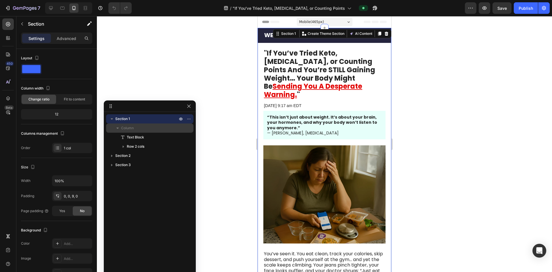
click at [129, 126] on span "Column" at bounding box center [127, 128] width 13 height 6
click at [179, 120] on icon "button" at bounding box center [180, 118] width 5 height 5
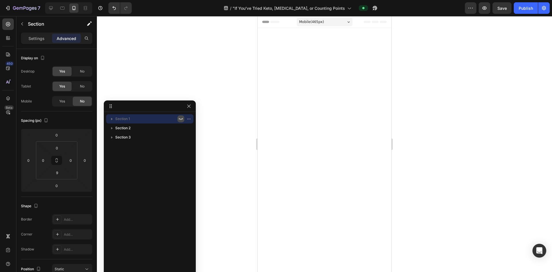
click at [179, 120] on icon "button" at bounding box center [180, 118] width 5 height 5
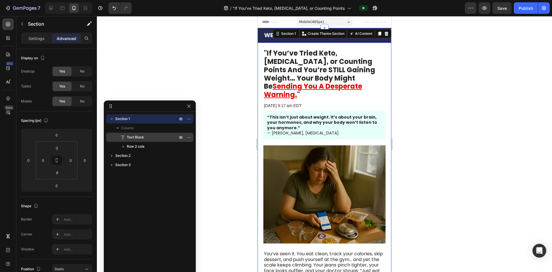
click at [139, 136] on span "Text Block" at bounding box center [135, 137] width 17 height 6
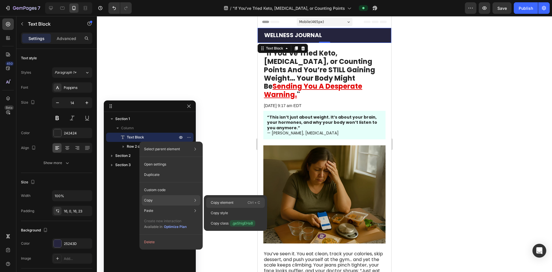
click at [234, 203] on div "Copy element Ctrl + C" at bounding box center [235, 202] width 59 height 10
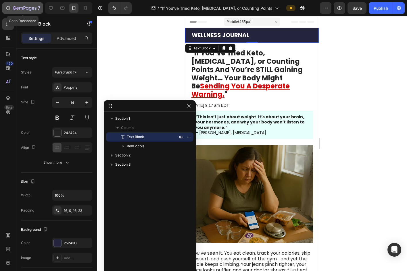
click at [16, 7] on icon "button" at bounding box center [14, 7] width 3 height 3
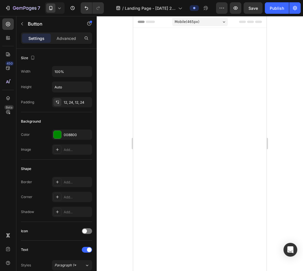
scroll to position [3164, 0]
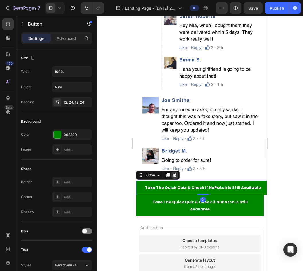
click at [174, 173] on icon at bounding box center [175, 175] width 4 height 4
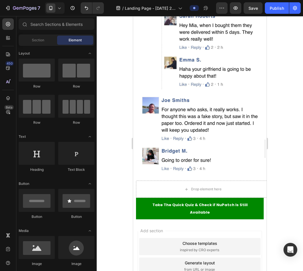
click at [135, 181] on section "Drop element here Section 15" at bounding box center [200, 189] width 134 height 17
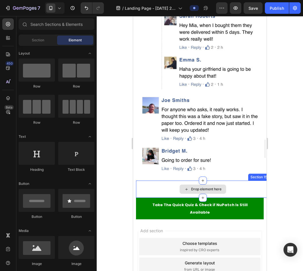
click at [140, 181] on div "Drop element here" at bounding box center [203, 189] width 134 height 17
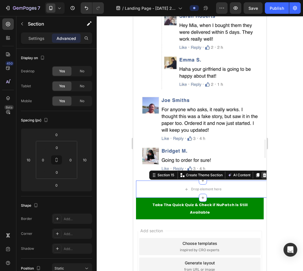
click at [263, 173] on icon at bounding box center [265, 175] width 4 height 4
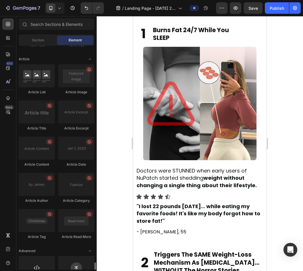
scroll to position [1479, 0]
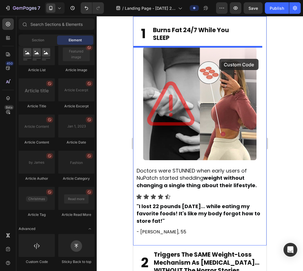
drag, startPoint x: 183, startPoint y: 261, endPoint x: 220, endPoint y: 59, distance: 205.1
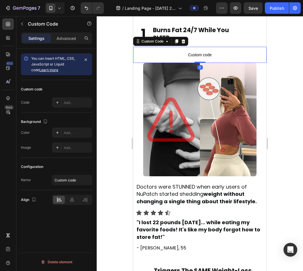
click at [210, 58] on p "Custom code" at bounding box center [200, 55] width 134 height 16
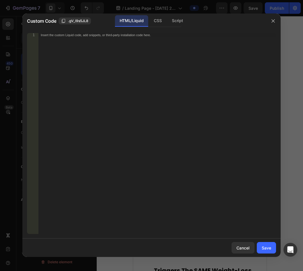
click at [207, 57] on div "Insert the custom Liquid code, add snippets, or third-party installation code h…" at bounding box center [158, 137] width 238 height 209
click at [174, 82] on div "Insert the custom Liquid code, add snippets, or third-party installation code h…" at bounding box center [158, 137] width 238 height 209
click at [210, 84] on div "Insert the custom Liquid code, add snippets, or third-party installation code h…" at bounding box center [158, 137] width 238 height 209
paste textarea "</video>"
type textarea "</video>"
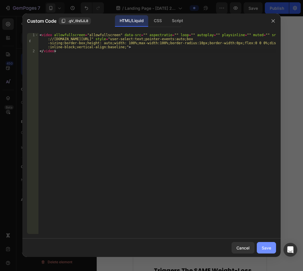
click at [274, 246] on button "Save" at bounding box center [266, 247] width 19 height 11
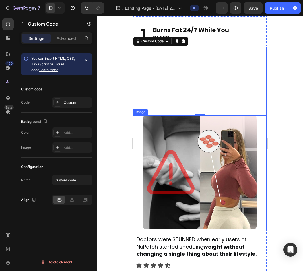
click at [262, 184] on div "Image" at bounding box center [200, 173] width 134 height 114
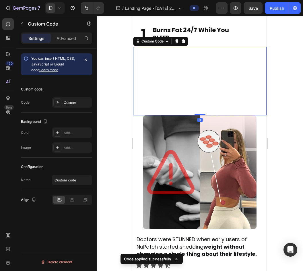
click at [242, 114] on video at bounding box center [200, 80] width 134 height 67
click at [66, 37] on p "Advanced" at bounding box center [67, 38] width 20 height 6
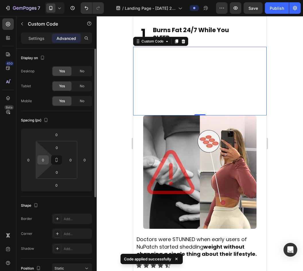
click at [46, 158] on input "0" at bounding box center [43, 160] width 9 height 9
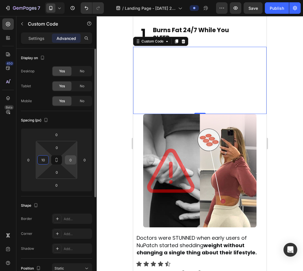
type input "10"
click at [67, 160] on input "0" at bounding box center [70, 160] width 9 height 9
type input "10"
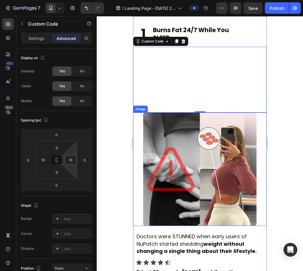
click at [160, 198] on img at bounding box center [200, 170] width 114 height 114
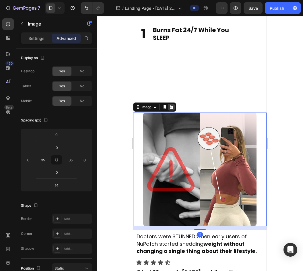
click at [170, 110] on icon at bounding box center [171, 107] width 5 height 5
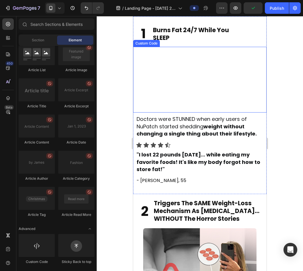
scroll to position [436, 0]
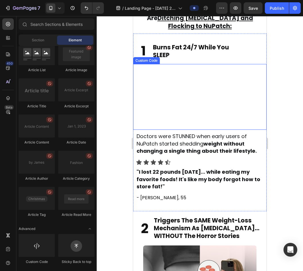
click at [276, 102] on div at bounding box center [200, 143] width 207 height 255
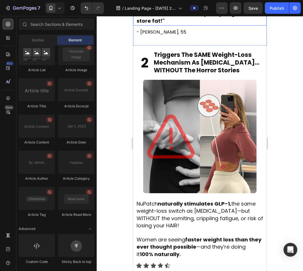
scroll to position [615, 0]
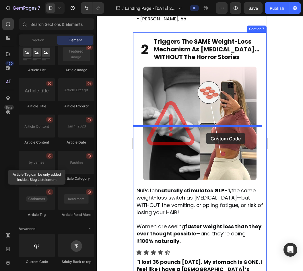
drag, startPoint x: 186, startPoint y: 267, endPoint x: 207, endPoint y: 131, distance: 137.5
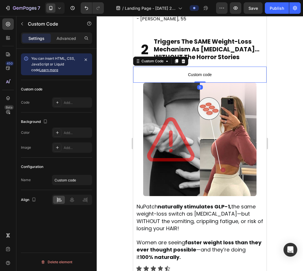
click at [201, 78] on span "Custom code" at bounding box center [200, 74] width 134 height 7
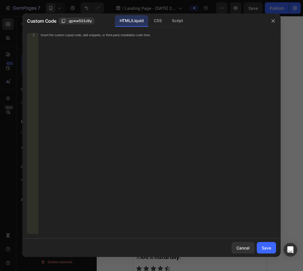
click at [195, 134] on div "Insert the custom Liquid code, add snippets, or third-party installation code h…" at bounding box center [158, 137] width 238 height 209
paste textarea
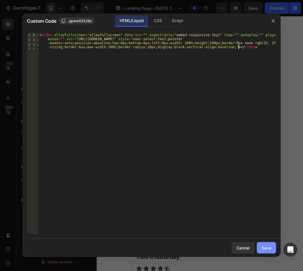
click at [272, 247] on button "Save" at bounding box center [266, 247] width 19 height 11
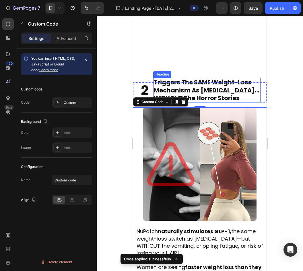
scroll to position [605, 0]
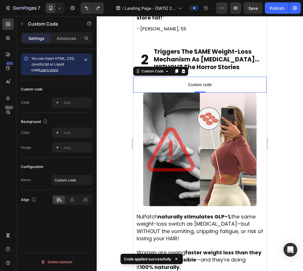
click at [198, 88] on span "Custom code" at bounding box center [200, 84] width 134 height 7
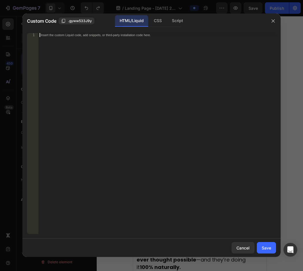
drag, startPoint x: 65, startPoint y: 131, endPoint x: 178, endPoint y: 139, distance: 114.0
click at [178, 139] on div "Insert the custom Liquid code, add snippets, or third-party installation code h…" at bounding box center [158, 137] width 238 height 209
paste textarea
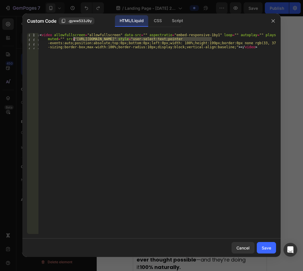
drag, startPoint x: 212, startPoint y: 38, endPoint x: 73, endPoint y: 39, distance: 138.8
click at [73, 39] on div "< video allowfullscreen = "allowfullscreen" data-src = "" aspectratio = "embed-…" at bounding box center [158, 149] width 238 height 233
type textarea "<video allowfullscreen="allowfullscreen" data-src="" aspectratio="embed-respons…"
click at [276, 23] on button "button" at bounding box center [273, 20] width 9 height 9
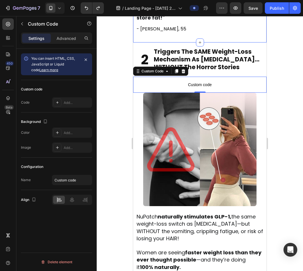
scroll to position [547, 0]
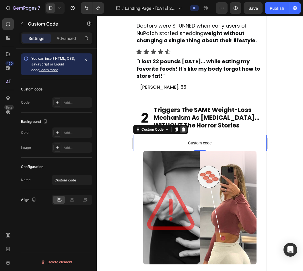
click at [185, 132] on icon at bounding box center [184, 130] width 4 height 4
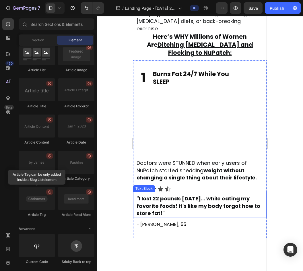
scroll to position [409, 0]
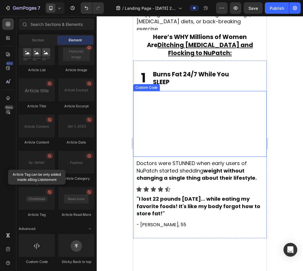
click at [257, 96] on video at bounding box center [200, 123] width 128 height 64
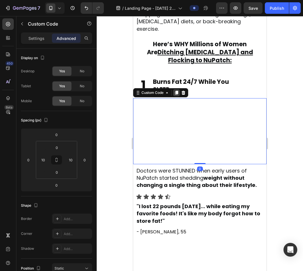
click at [178, 91] on icon at bounding box center [176, 93] width 3 height 4
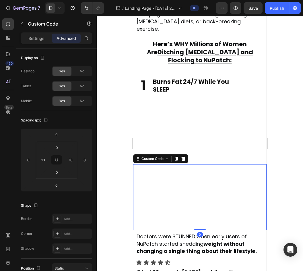
click at [191, 228] on video at bounding box center [200, 196] width 128 height 64
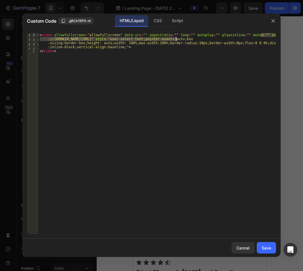
drag, startPoint x: 262, startPoint y: 34, endPoint x: 176, endPoint y: 39, distance: 85.8
click at [176, 39] on div "< video allowfullscreen = "allowfullscreen" data-src = "" aspectratio = "" loop…" at bounding box center [158, 143] width 238 height 221
paste textarea "605ae41633424825add5f310a1d70ade"
type textarea "<video allowfullscreen="allowfullscreen" data-src="" aspectratio="" loop="" aut…"
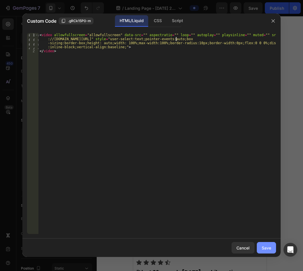
click at [270, 250] on div "Save" at bounding box center [266, 248] width 9 height 6
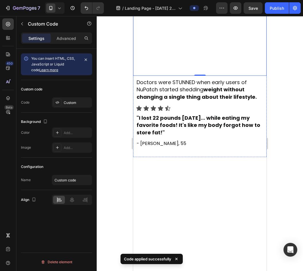
scroll to position [557, 0]
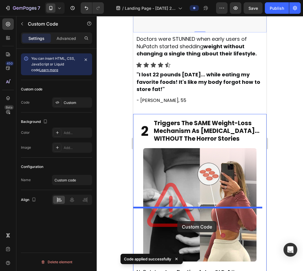
drag, startPoint x: 138, startPoint y: 66, endPoint x: 178, endPoint y: 223, distance: 161.9
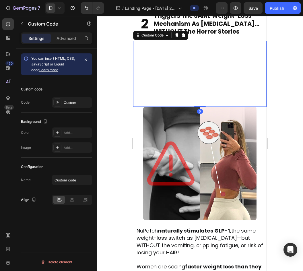
scroll to position [701, 0]
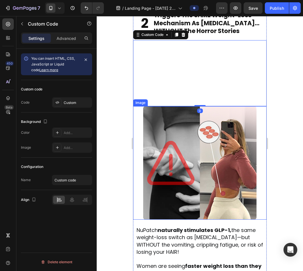
click at [157, 210] on img at bounding box center [200, 163] width 114 height 114
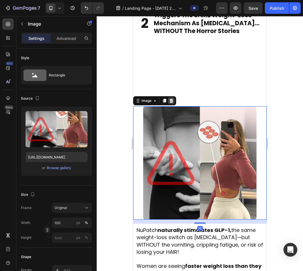
click at [173, 103] on icon at bounding box center [171, 101] width 5 height 5
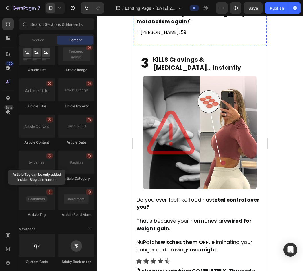
scroll to position [942, 0]
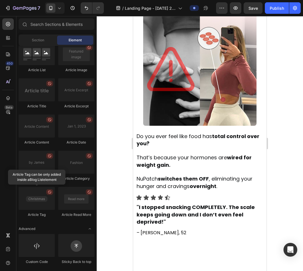
click at [195, 124] on img at bounding box center [200, 69] width 114 height 114
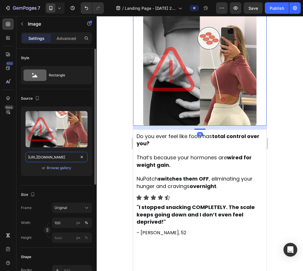
click at [53, 157] on input "https://cdn.shopify.com/s/files/1/0940/2797/2920/files/gempages_566647537843307…" at bounding box center [57, 157] width 62 height 10
paste input "assets.checkoutchamp.com/830badb0-ce9e-11ef-8682-97c9996bdf28/1742204826814_173…"
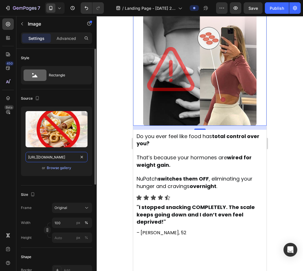
type input "[URL][DOMAIN_NAME]"
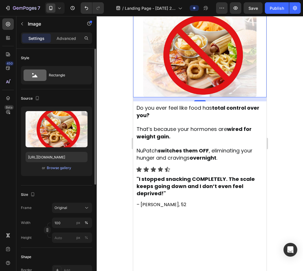
scroll to position [0, 0]
click at [58, 177] on div "Upload Image https://assets.checkoutchamp.com/830badb0-ce9e-11ef-8682-97c9996bd…" at bounding box center [56, 144] width 71 height 74
click at [285, 149] on div at bounding box center [200, 143] width 207 height 255
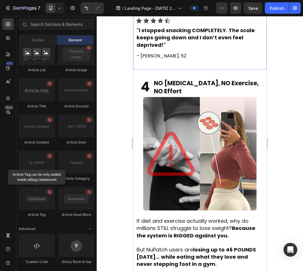
scroll to position [1160, 0]
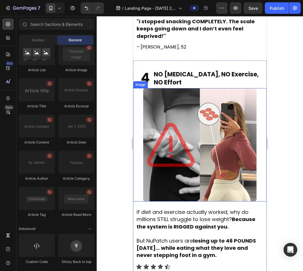
click at [208, 113] on img at bounding box center [200, 145] width 114 height 114
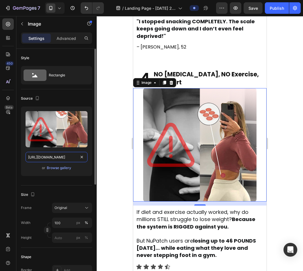
click at [55, 157] on input "https://cdn.shopify.com/s/files/1/0940/2797/2920/files/gempages_566647537843307…" at bounding box center [57, 157] width 62 height 10
paste input "assets.checkoutchamp.com/830badb0-ce9e-11ef-8682-97c9996bdf28/1742204852338_173…"
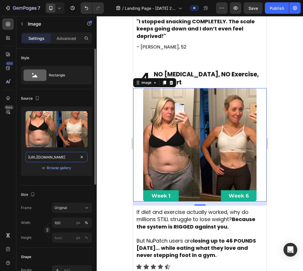
type input "https://assets.checkoutchamp.com/830badb0-ce9e-11ef-8682-97c9996bdf28/174220485…"
click at [55, 97] on div "Source" at bounding box center [56, 98] width 71 height 9
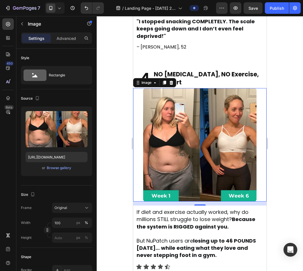
click at [287, 156] on div at bounding box center [200, 143] width 207 height 255
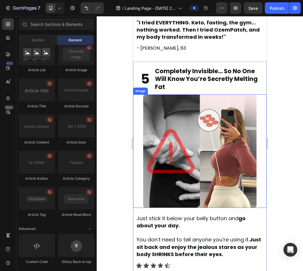
scroll to position [1411, 0]
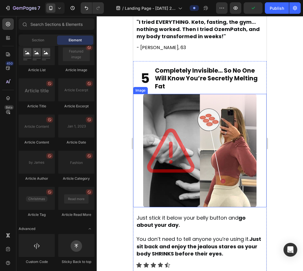
click at [237, 143] on img at bounding box center [200, 151] width 114 height 114
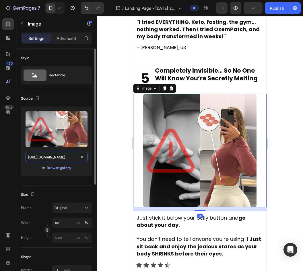
click at [46, 157] on input "https://cdn.shopify.com/s/files/1/0940/2797/2920/files/gempages_566647537843307…" at bounding box center [57, 157] width 62 height 10
paste input "assets.checkoutchamp.com/830badb0-ce9e-11ef-8682-97c9996bdf28/1742204878057_173…"
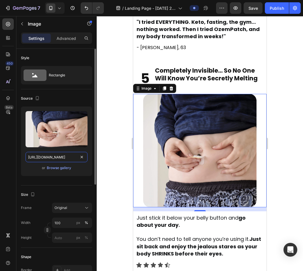
type input "https://assets.checkoutchamp.com/830badb0-ce9e-11ef-8682-97c9996bdf28/174220487…"
click at [60, 103] on div "Source Upload Image https://assets.checkoutchamp.com/830badb0-ce9e-11ef-8682-97…" at bounding box center [56, 137] width 71 height 96
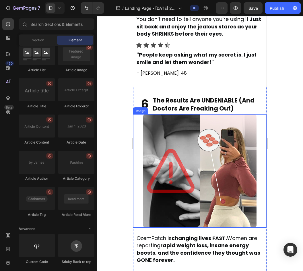
scroll to position [1627, 0]
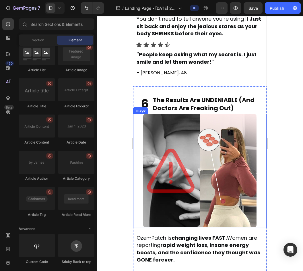
click at [203, 156] on img at bounding box center [200, 171] width 114 height 114
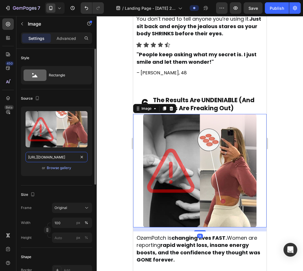
click at [39, 156] on input "https://cdn.shopify.com/s/files/1/0940/2797/2920/files/gempages_566647537843307…" at bounding box center [57, 157] width 62 height 10
paste input "assets.checkoutchamp.com/830badb0-ce9e-11ef-8682-97c9996bdf28/1742204892297_173…"
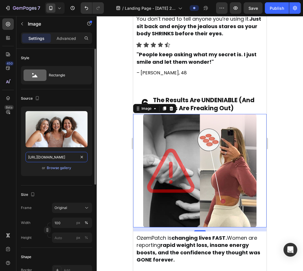
scroll to position [0, 169]
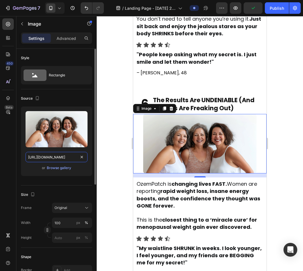
type input "https://assets.checkoutchamp.com/830badb0-ce9e-11ef-8682-97c9996bdf28/174220489…"
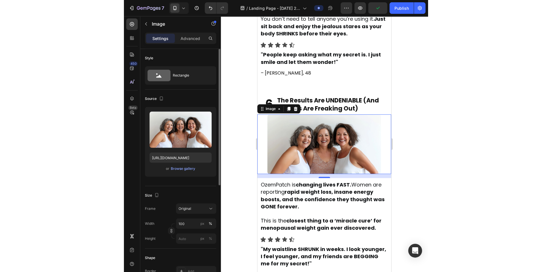
scroll to position [0, 0]
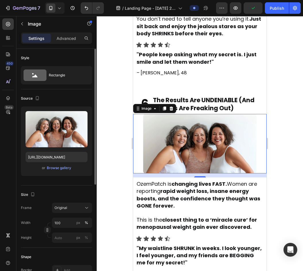
click at [63, 94] on div "Source" at bounding box center [56, 98] width 71 height 9
click at [76, 96] on div "Source" at bounding box center [56, 98] width 71 height 9
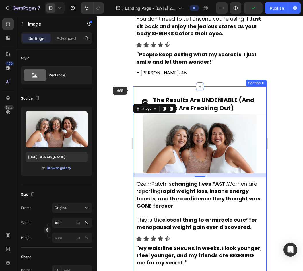
click at [134, 91] on div "6 Heading The Results Are UNDENIABLE (And Doctors Are Freaking Out) Heading Row…" at bounding box center [200, 187] width 134 height 201
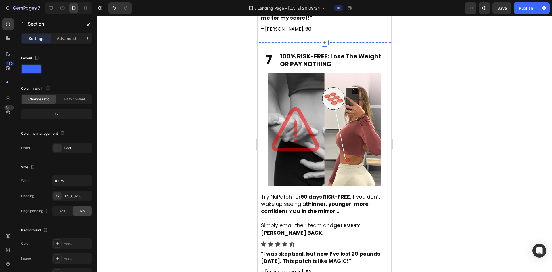
scroll to position [1871, 0]
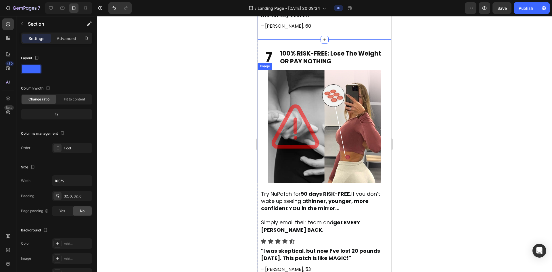
click at [289, 130] on img at bounding box center [325, 127] width 114 height 114
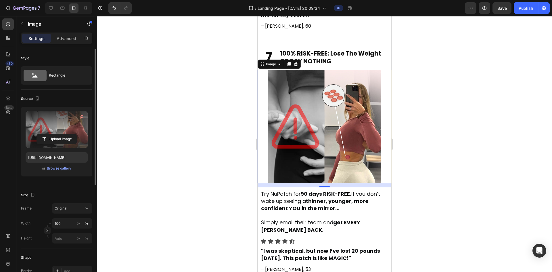
click at [66, 130] on label at bounding box center [57, 129] width 62 height 36
click at [66, 134] on input "file" at bounding box center [57, 139] width 40 height 10
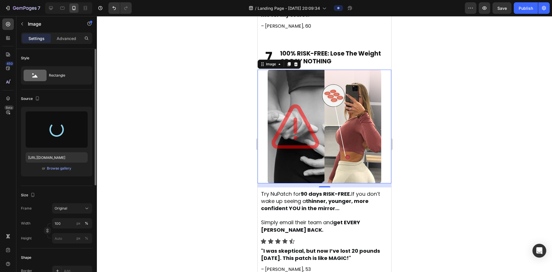
type input "https://cdn.shopify.com/s/files/1/0940/2797/2920/files/gempages_566647537843307…"
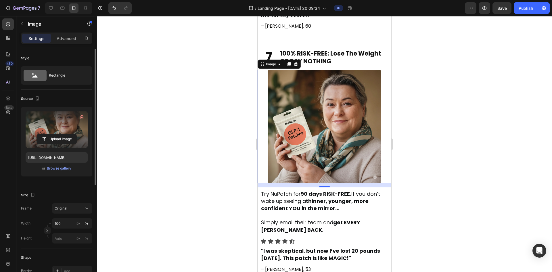
click at [155, 76] on div at bounding box center [324, 144] width 455 height 256
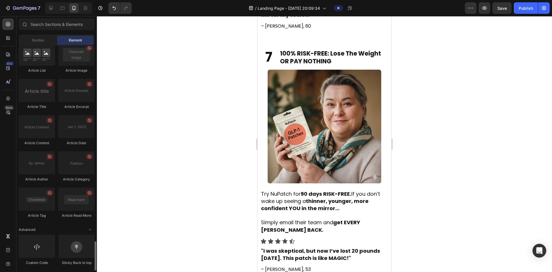
scroll to position [1479, 0]
click at [272, 51] on span "7" at bounding box center [268, 57] width 7 height 18
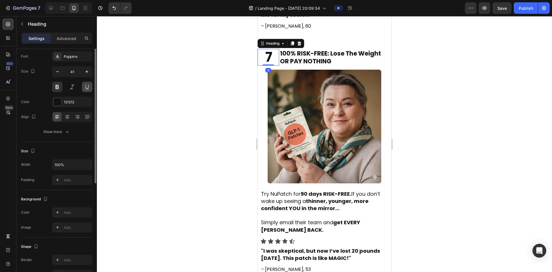
scroll to position [31, 0]
click at [66, 104] on div "121212" at bounding box center [72, 101] width 40 height 10
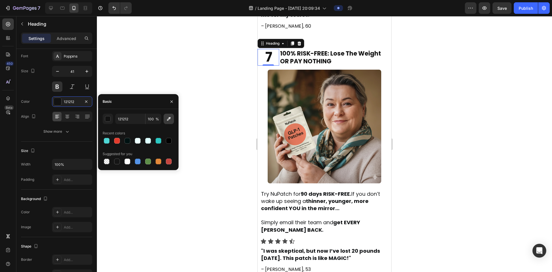
click at [170, 122] on button "button" at bounding box center [169, 119] width 10 height 10
click at [169, 118] on icon "button" at bounding box center [169, 119] width 6 height 6
type input "E07960"
click at [238, 88] on div at bounding box center [324, 144] width 455 height 256
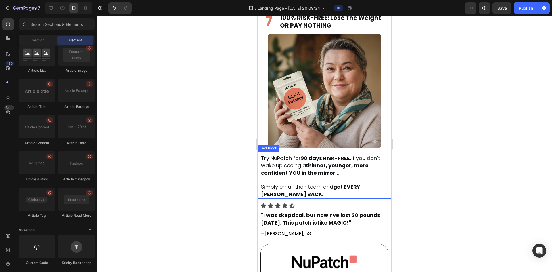
scroll to position [1904, 0]
click at [271, 27] on div "7 Heading 100% RISK-FREE: Lose The Weight OR PAY NOTHING Heading Row Image Try …" at bounding box center [325, 126] width 134 height 224
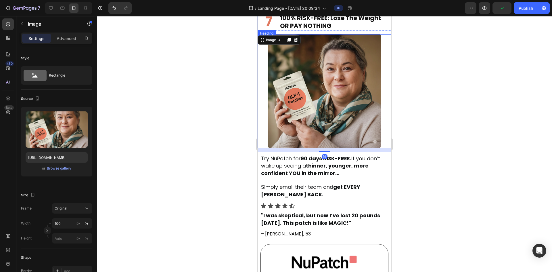
click at [268, 23] on span "7" at bounding box center [268, 21] width 7 height 18
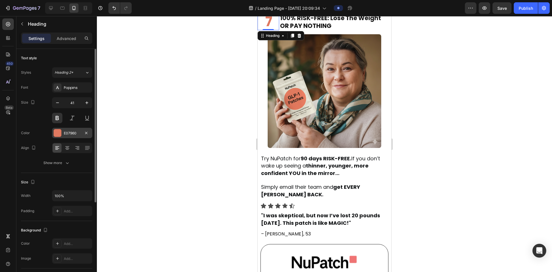
click at [67, 131] on div "E07960" at bounding box center [72, 132] width 17 height 5
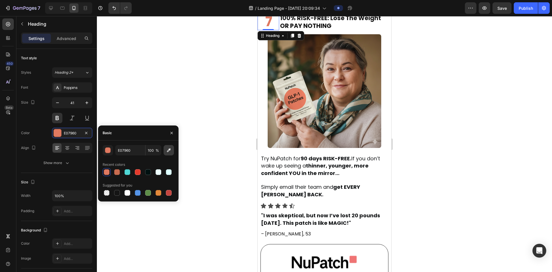
click at [171, 151] on icon "button" at bounding box center [169, 150] width 6 height 6
type input "EF7474"
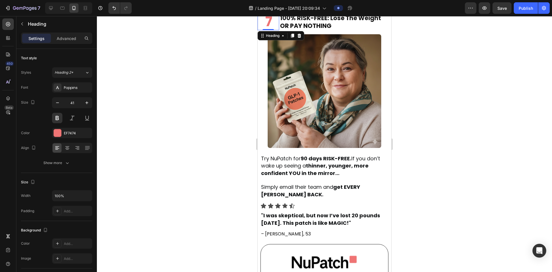
click at [303, 179] on div at bounding box center [324, 144] width 455 height 256
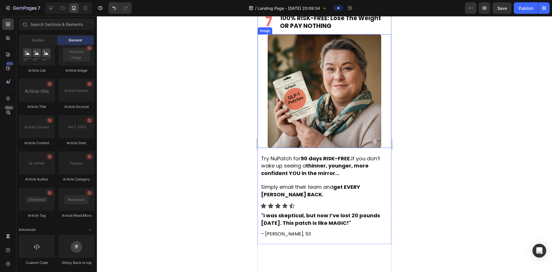
scroll to position [1868, 0]
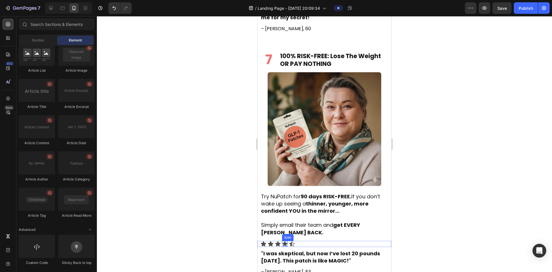
click at [286, 241] on icon at bounding box center [284, 243] width 5 height 5
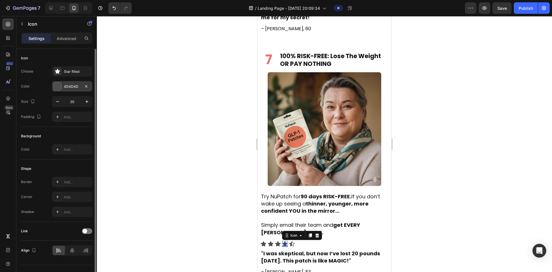
click at [69, 91] on div "4D4D4D" at bounding box center [72, 86] width 40 height 10
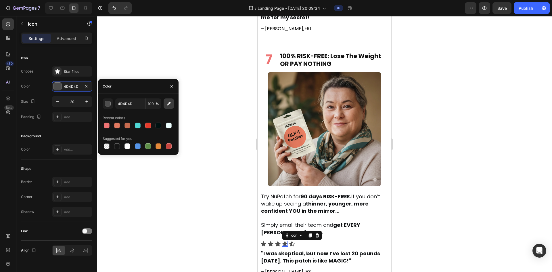
click at [171, 103] on icon "button" at bounding box center [169, 104] width 6 height 6
type input "EF7474"
click at [241, 99] on div at bounding box center [324, 144] width 455 height 256
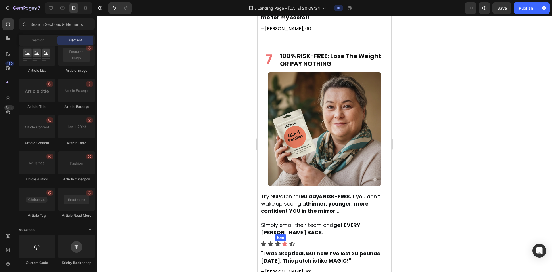
click at [276, 241] on icon at bounding box center [277, 243] width 5 height 5
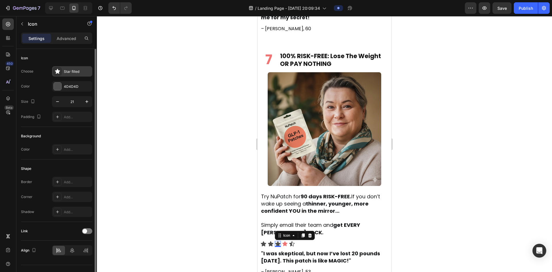
click at [65, 75] on div "Star filled" at bounding box center [72, 71] width 40 height 10
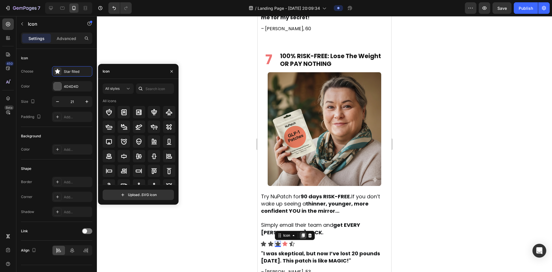
click at [303, 233] on icon at bounding box center [302, 235] width 3 height 4
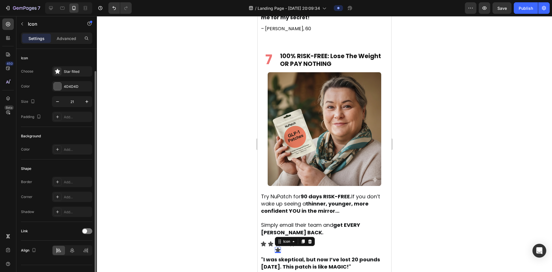
scroll to position [11, 0]
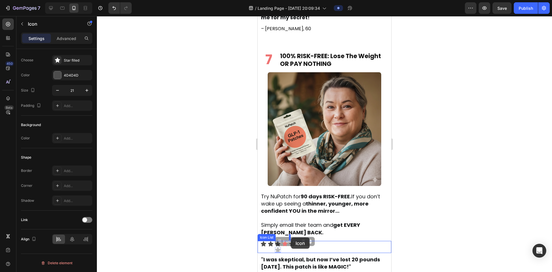
drag, startPoint x: 277, startPoint y: 238, endPoint x: 291, endPoint y: 237, distance: 13.8
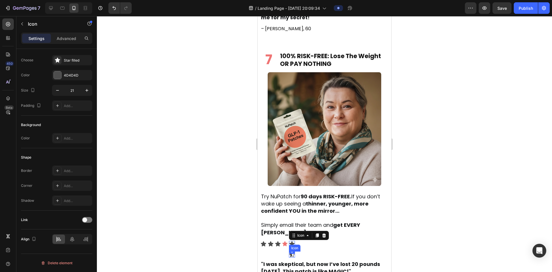
click at [292, 251] on icon at bounding box center [292, 254] width 6 height 6
click at [303, 244] on icon at bounding box center [324, 246] width 4 height 4
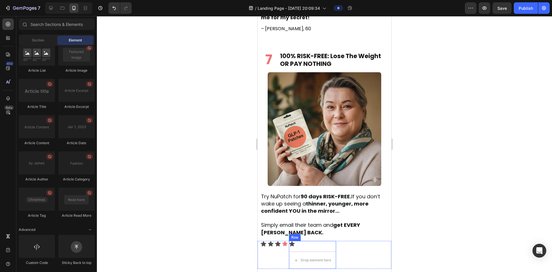
click at [303, 241] on div "Icon Drop element here Row" at bounding box center [312, 255] width 47 height 28
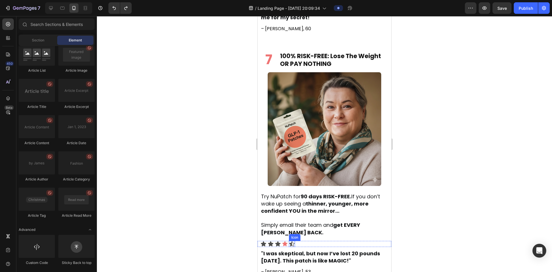
click at [292, 241] on icon at bounding box center [292, 244] width 6 height 6
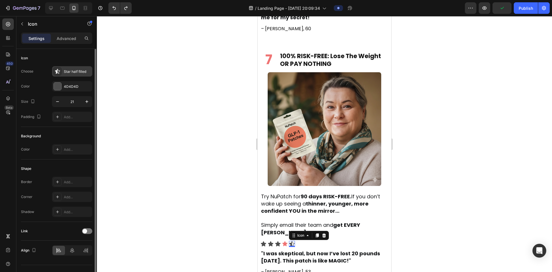
click at [74, 69] on div "Star half filled" at bounding box center [77, 71] width 27 height 5
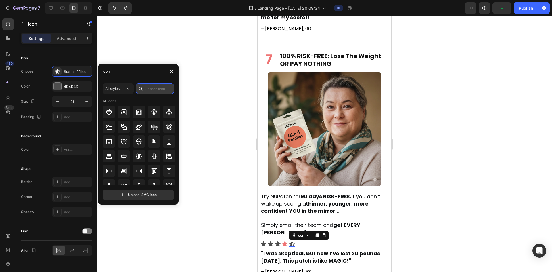
click at [154, 91] on input "text" at bounding box center [155, 88] width 38 height 10
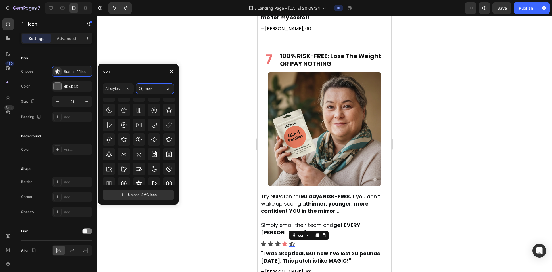
scroll to position [174, 0]
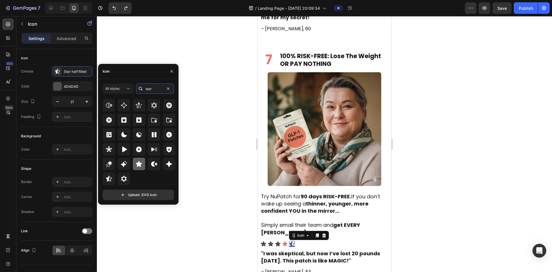
type input "star"
click at [135, 162] on icon at bounding box center [138, 163] width 7 height 7
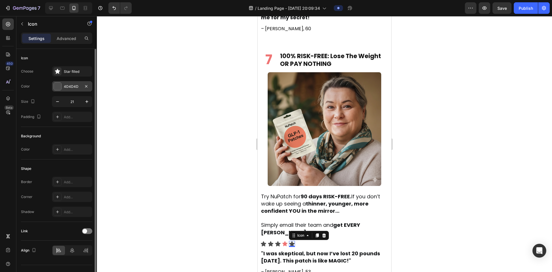
click at [74, 87] on div "4D4D4D" at bounding box center [72, 86] width 17 height 5
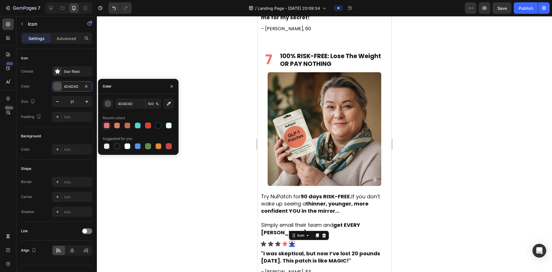
click at [110, 123] on div at bounding box center [106, 125] width 7 height 7
type input "EF7474"
click at [169, 102] on icon "button" at bounding box center [169, 104] width 4 height 4
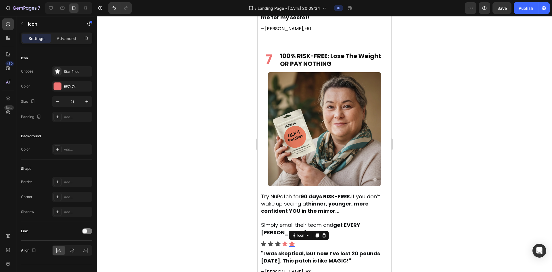
click at [230, 226] on div at bounding box center [324, 144] width 455 height 256
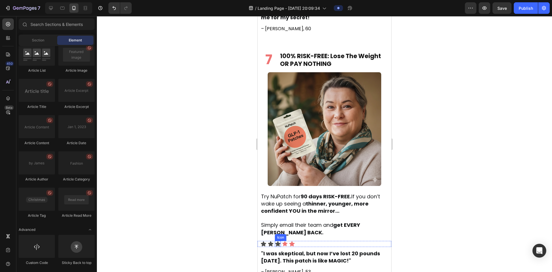
click at [278, 241] on icon at bounding box center [277, 243] width 5 height 5
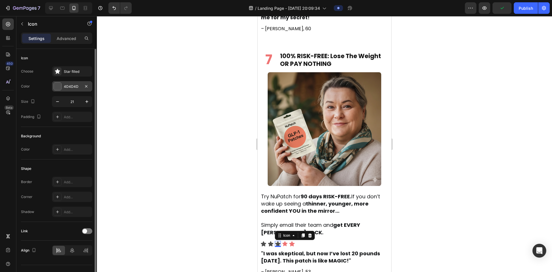
click at [61, 87] on div at bounding box center [57, 86] width 8 height 8
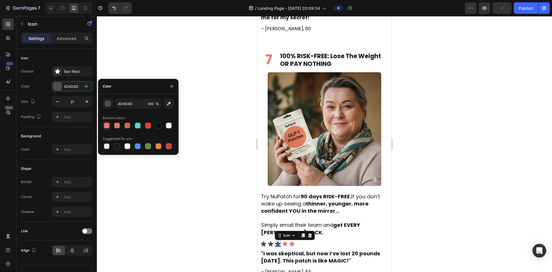
click at [108, 126] on div at bounding box center [107, 125] width 6 height 6
type input "EF7474"
click at [187, 204] on div at bounding box center [324, 144] width 455 height 256
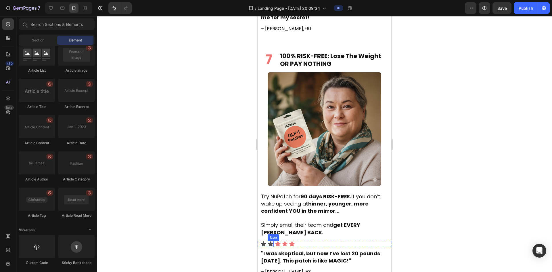
click at [271, 241] on icon at bounding box center [270, 243] width 5 height 5
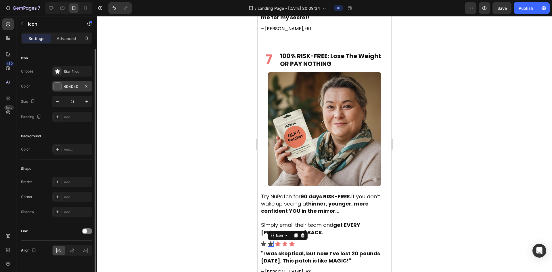
click at [72, 84] on div "4D4D4D" at bounding box center [72, 86] width 17 height 5
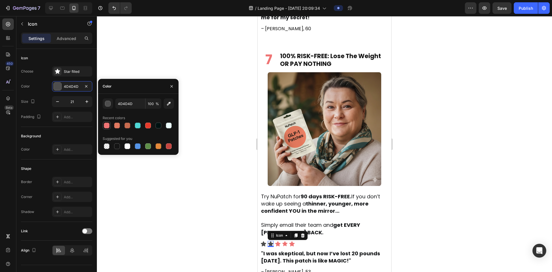
click at [110, 126] on div at bounding box center [107, 125] width 8 height 8
type input "EF7474"
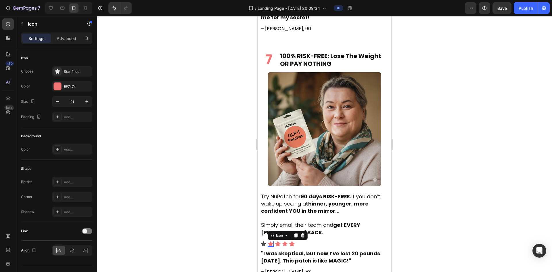
click at [183, 198] on div at bounding box center [324, 144] width 455 height 256
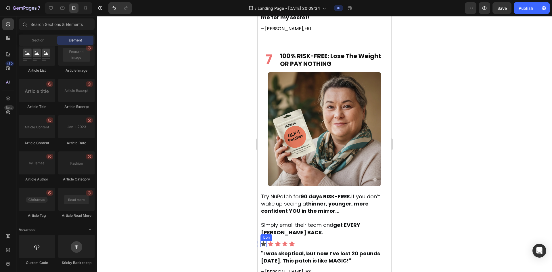
click at [262, 241] on icon at bounding box center [263, 243] width 5 height 5
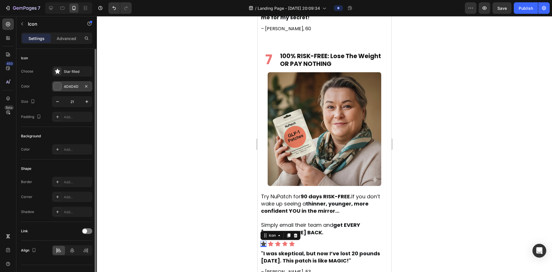
click at [66, 89] on div "4D4D4D" at bounding box center [72, 86] width 40 height 10
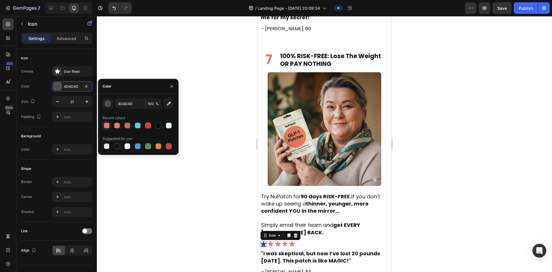
click at [108, 124] on div at bounding box center [107, 125] width 6 height 6
type input "EF7474"
click at [175, 73] on div at bounding box center [324, 144] width 455 height 256
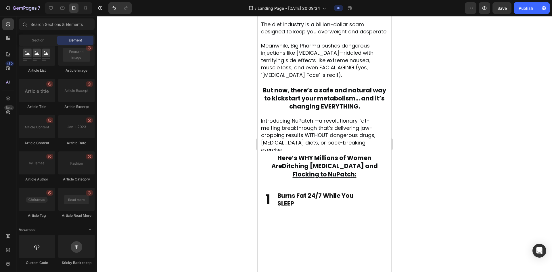
scroll to position [366, 0]
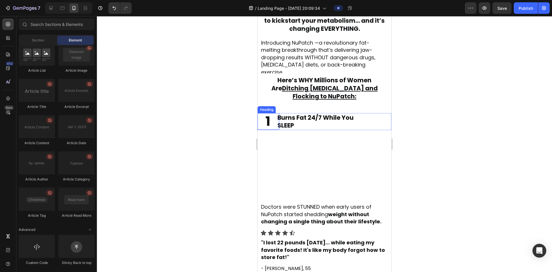
click at [264, 120] on div "1 Heading" at bounding box center [269, 121] width 22 height 17
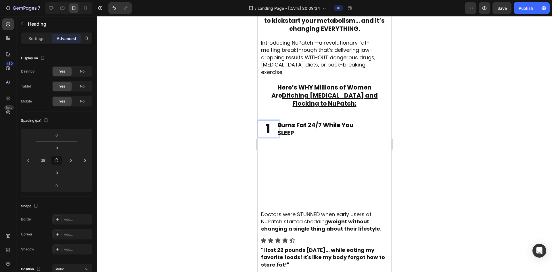
click at [265, 124] on span "1" at bounding box center [267, 128] width 5 height 18
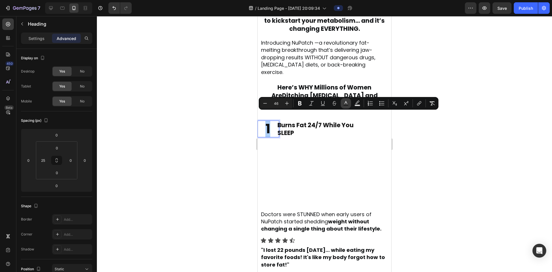
click at [303, 103] on icon "Editor contextual toolbar" at bounding box center [346, 103] width 6 height 6
type input "121212"
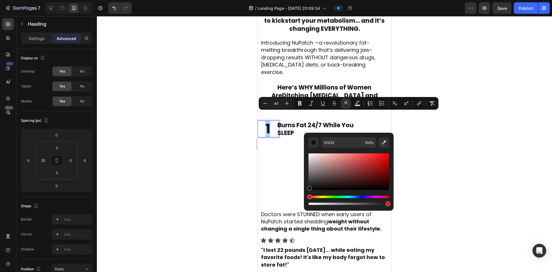
click at [180, 83] on div at bounding box center [324, 144] width 455 height 256
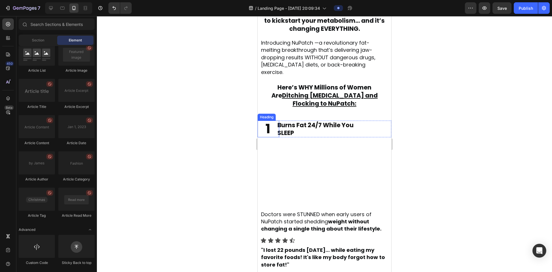
click at [271, 125] on p "⁠⁠⁠⁠⁠⁠⁠ 1" at bounding box center [271, 129] width 13 height 16
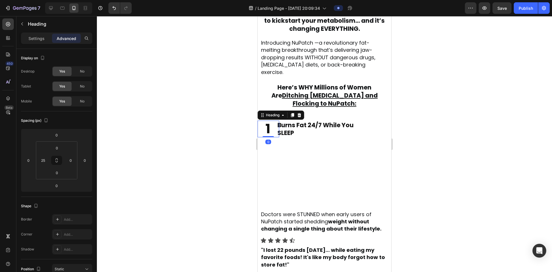
click at [41, 43] on div "Settings Advanced" at bounding box center [56, 37] width 71 height 11
click at [40, 39] on p "Settings" at bounding box center [36, 38] width 16 height 6
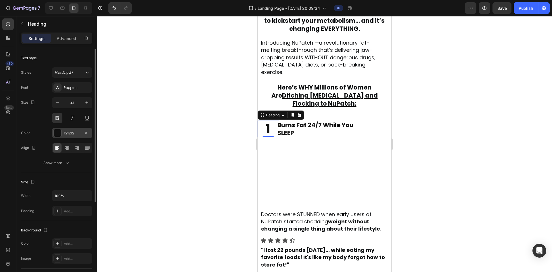
click at [70, 130] on div "121212" at bounding box center [72, 133] width 40 height 10
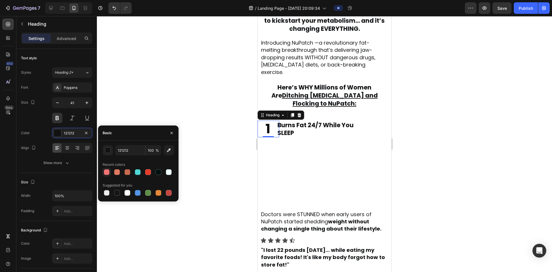
click at [106, 171] on div at bounding box center [107, 172] width 6 height 6
type input "EF7474"
click at [159, 107] on div at bounding box center [324, 144] width 455 height 256
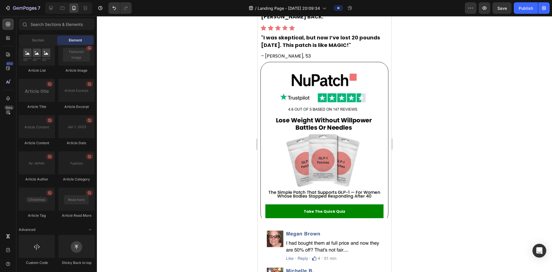
scroll to position [1999, 0]
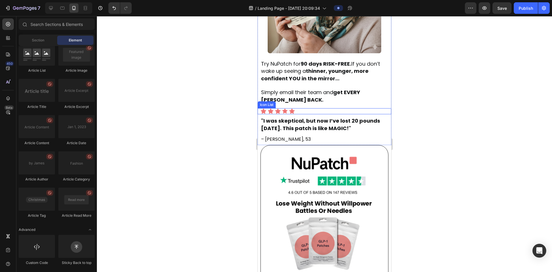
click at [303, 108] on div "Icon Icon Icon Icon Icon" at bounding box center [325, 111] width 131 height 6
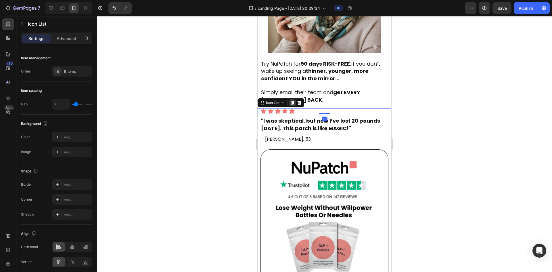
click at [294, 101] on icon at bounding box center [292, 103] width 3 height 4
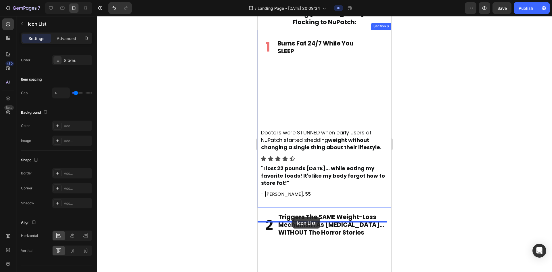
scroll to position [447, 0]
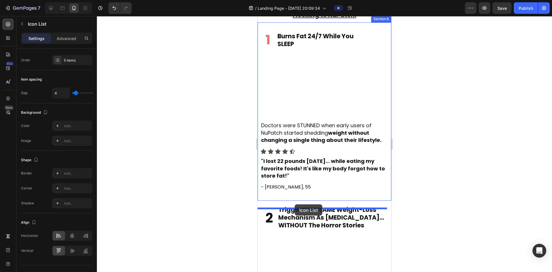
drag, startPoint x: 265, startPoint y: 107, endPoint x: 295, endPoint y: 204, distance: 101.6
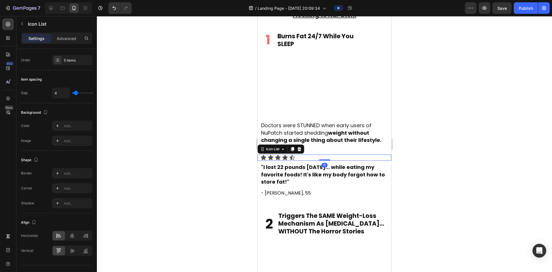
click at [298, 160] on div "Icon Icon Icon Icon Icon" at bounding box center [325, 157] width 131 height 6
click at [299, 151] on icon at bounding box center [299, 149] width 4 height 4
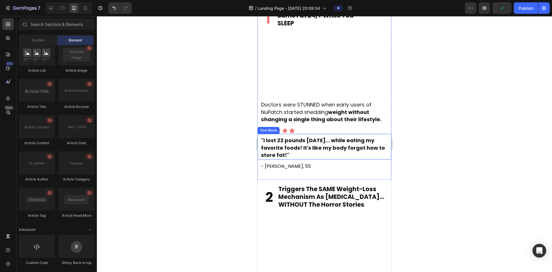
scroll to position [518, 0]
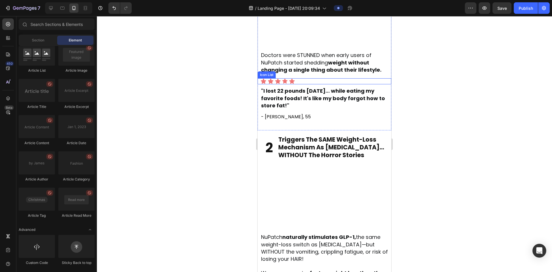
click at [301, 84] on div "Icon Icon Icon Icon Icon" at bounding box center [325, 81] width 131 height 6
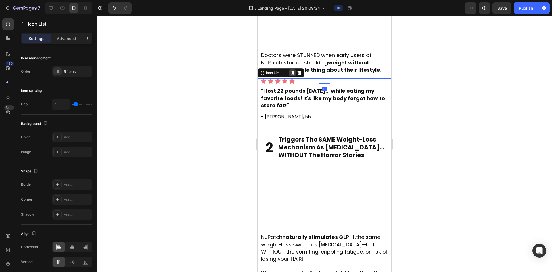
click at [292, 75] on icon at bounding box center [292, 72] width 5 height 5
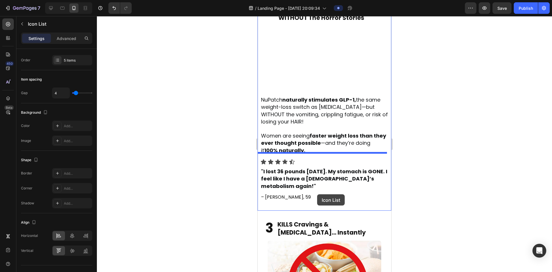
scroll to position [733, 0]
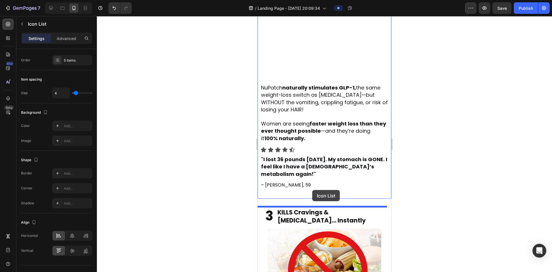
drag, startPoint x: 262, startPoint y: 141, endPoint x: 311, endPoint y: 189, distance: 69.3
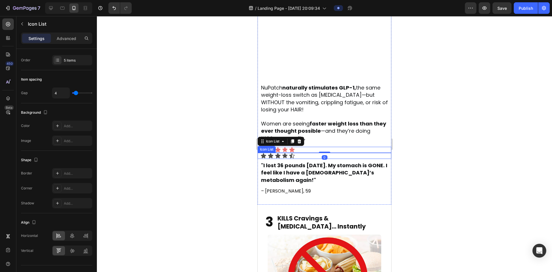
click at [303, 159] on div "Icon Icon Icon Icon Icon" at bounding box center [325, 156] width 131 height 6
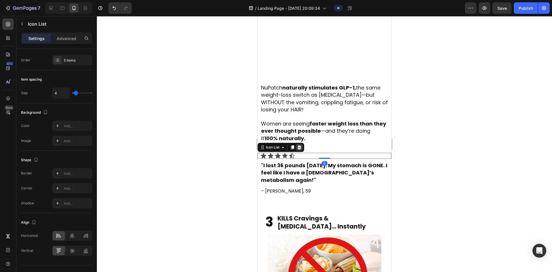
click at [299, 149] on icon at bounding box center [299, 147] width 4 height 4
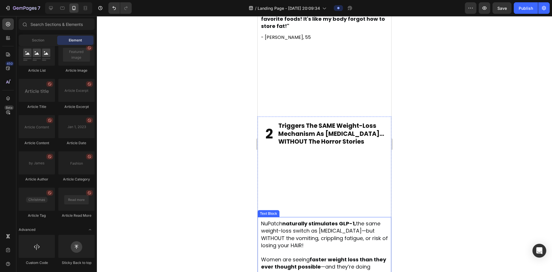
scroll to position [594, 0]
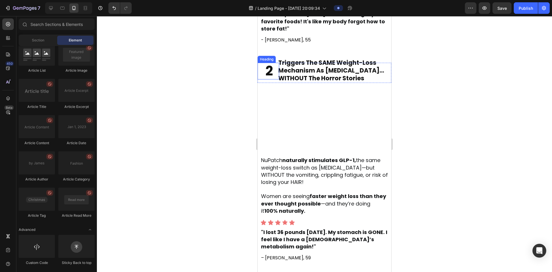
click at [267, 80] on span "2" at bounding box center [268, 71] width 7 height 18
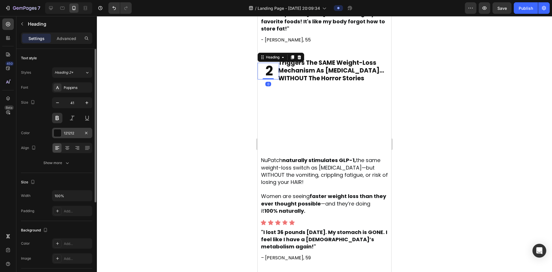
click at [64, 130] on div "121212" at bounding box center [72, 133] width 40 height 10
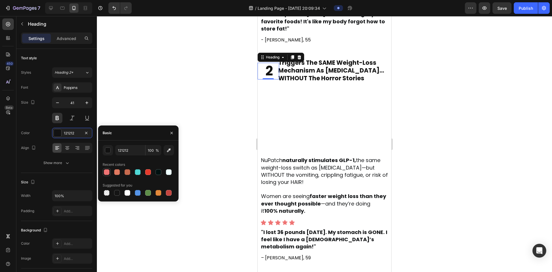
click at [109, 172] on div at bounding box center [107, 172] width 6 height 6
type input "EF7474"
click at [205, 102] on div at bounding box center [324, 144] width 455 height 256
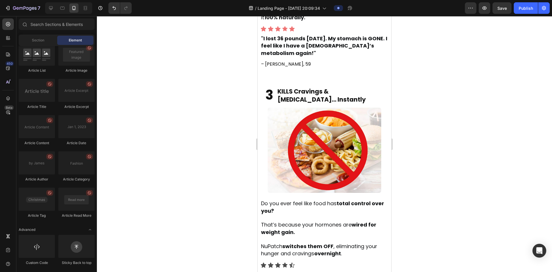
scroll to position [892, 0]
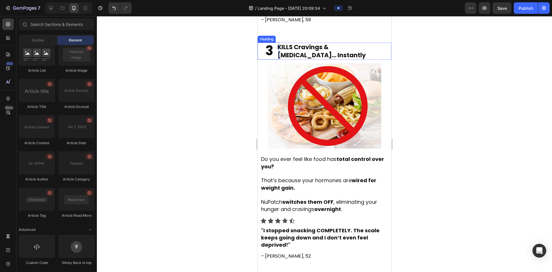
click at [268, 60] on span "3" at bounding box center [269, 50] width 8 height 18
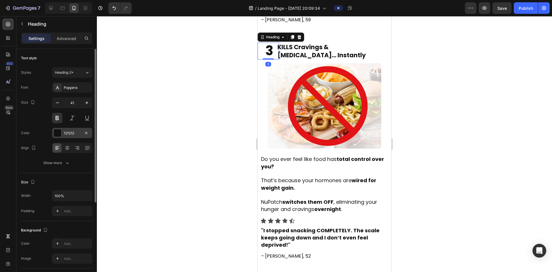
click at [66, 136] on div "121212" at bounding box center [72, 133] width 40 height 10
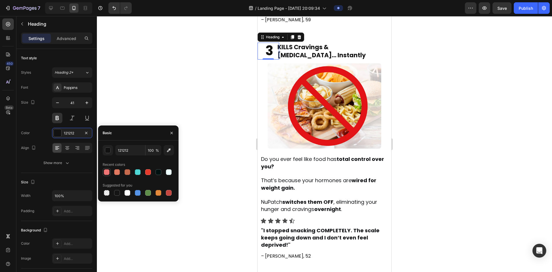
click at [104, 170] on div at bounding box center [107, 172] width 6 height 6
type input "EF7474"
click at [187, 109] on div at bounding box center [324, 144] width 455 height 256
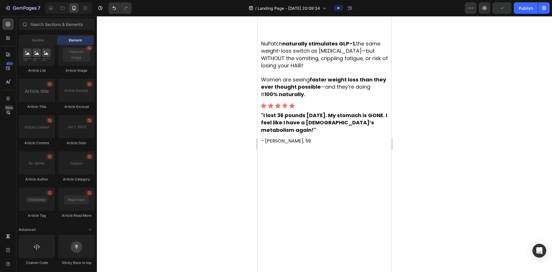
scroll to position [698, 0]
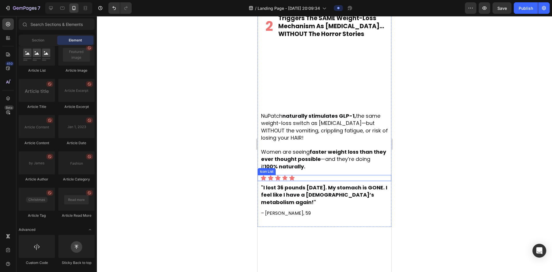
click at [300, 181] on div "Icon Icon Icon Icon Icon" at bounding box center [325, 178] width 131 height 6
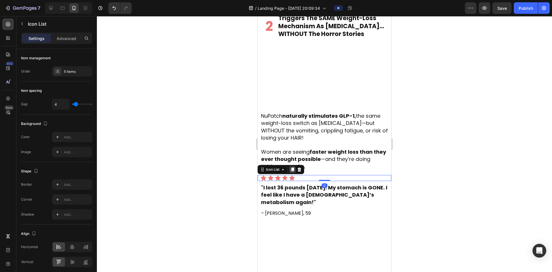
click at [293, 171] on icon at bounding box center [292, 169] width 3 height 4
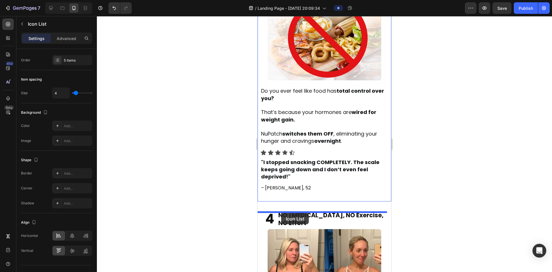
scroll to position [971, 0]
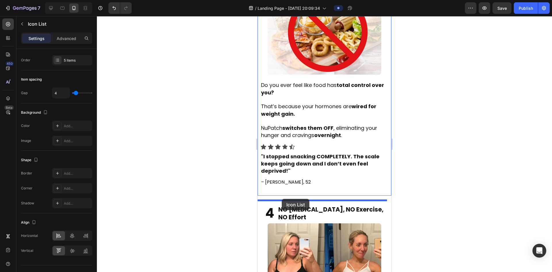
drag, startPoint x: 261, startPoint y: 19, endPoint x: 282, endPoint y: 199, distance: 180.5
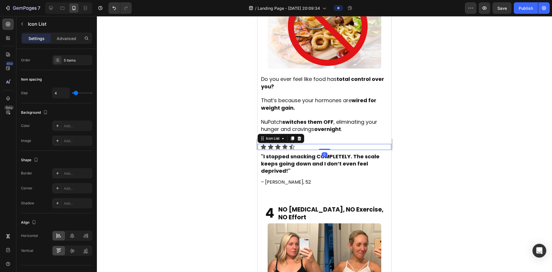
click at [303, 150] on div "Icon Icon Icon Icon Icon" at bounding box center [325, 147] width 131 height 6
click at [299, 141] on icon at bounding box center [299, 138] width 5 height 5
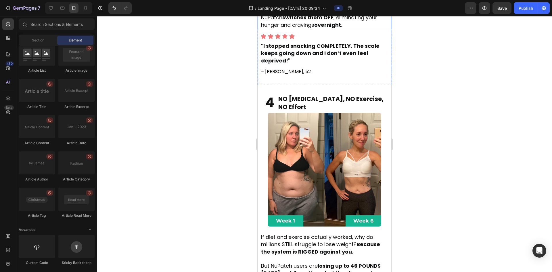
scroll to position [1081, 0]
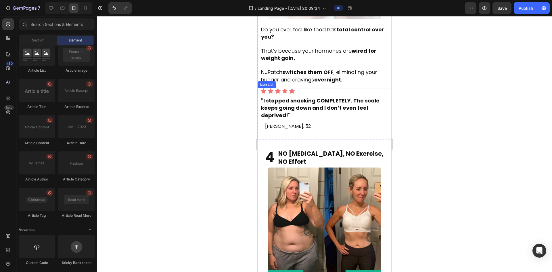
click at [303, 88] on div "Icon Icon Icon Icon Icon" at bounding box center [325, 91] width 131 height 6
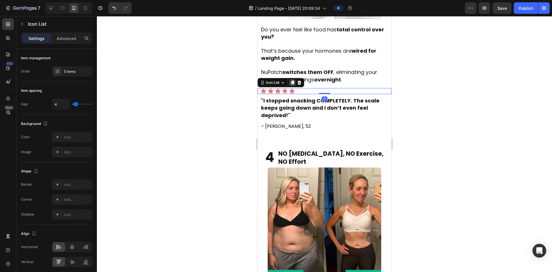
click at [292, 80] on icon at bounding box center [292, 82] width 5 height 5
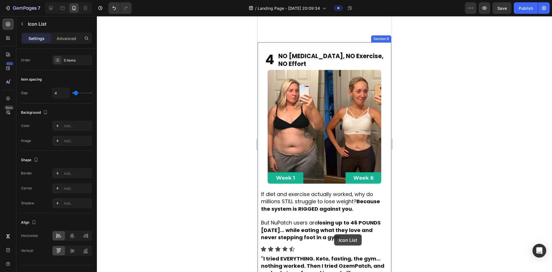
scroll to position [1217, 0]
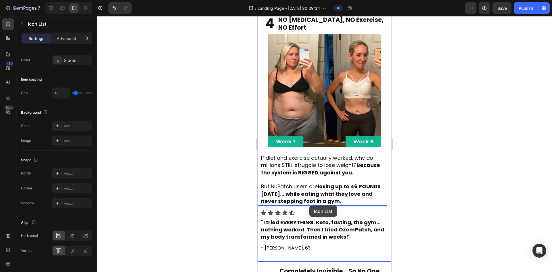
drag, startPoint x: 263, startPoint y: 87, endPoint x: 309, endPoint y: 205, distance: 126.9
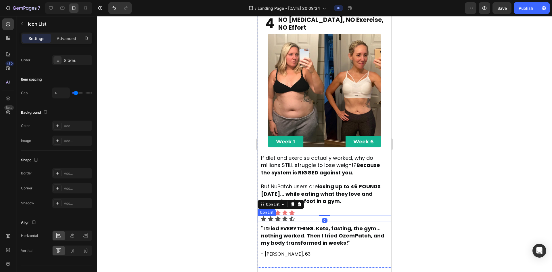
click at [303, 216] on div "Icon Icon Icon Icon Icon" at bounding box center [325, 219] width 131 height 6
click at [299, 208] on icon at bounding box center [299, 210] width 4 height 4
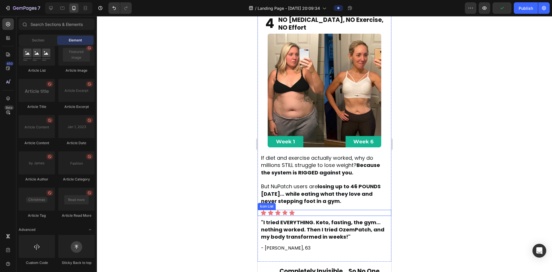
click at [303, 210] on div "Icon Icon Icon Icon Icon" at bounding box center [325, 213] width 131 height 6
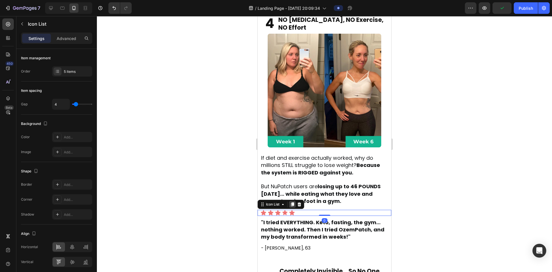
click at [292, 202] on icon at bounding box center [292, 204] width 3 height 4
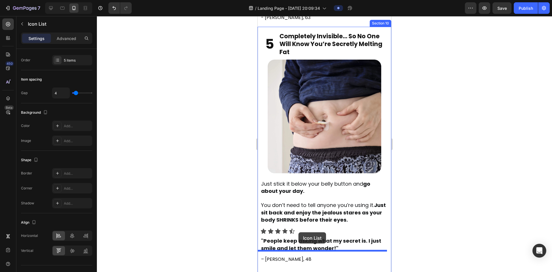
scroll to position [1471, 0]
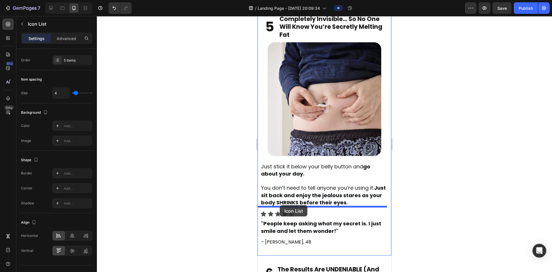
drag, startPoint x: 264, startPoint y: 81, endPoint x: 279, endPoint y: 205, distance: 124.8
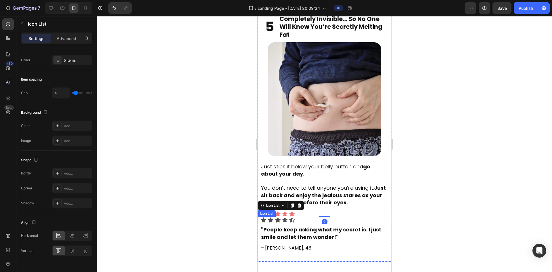
click at [303, 217] on div "Icon Icon Icon Icon Icon" at bounding box center [325, 220] width 131 height 6
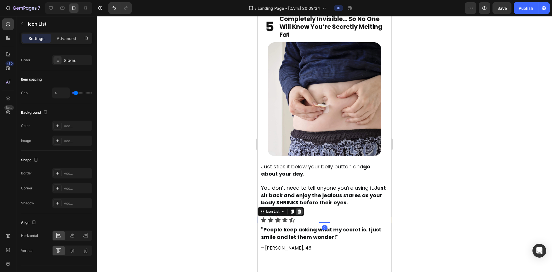
click at [299, 209] on icon at bounding box center [299, 211] width 4 height 4
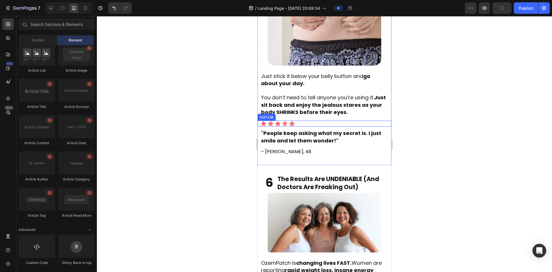
scroll to position [1561, 0]
click at [298, 120] on div "Icon Icon Icon Icon Icon" at bounding box center [325, 123] width 131 height 6
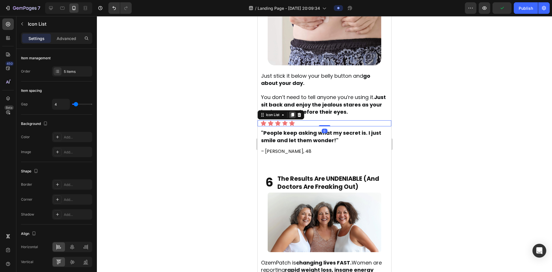
click at [293, 112] on icon at bounding box center [292, 114] width 5 height 5
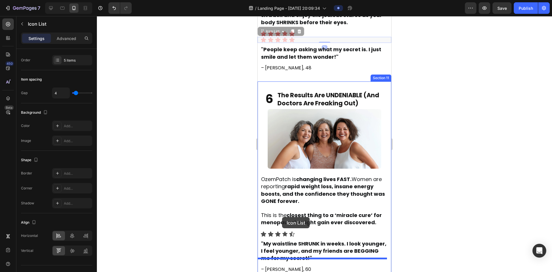
scroll to position [1697, 0]
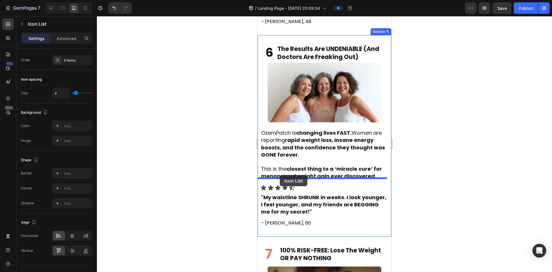
drag, startPoint x: 262, startPoint y: 116, endPoint x: 280, endPoint y: 175, distance: 61.3
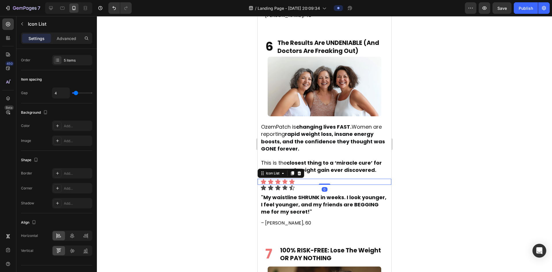
scroll to position [1691, 0]
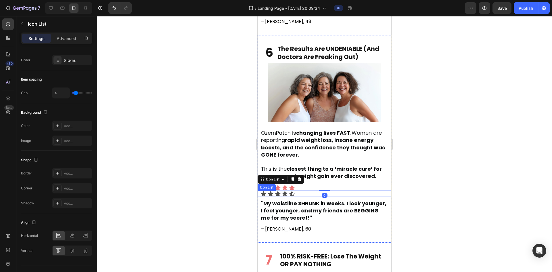
click at [303, 191] on div "Icon Icon Icon Icon Icon" at bounding box center [325, 194] width 131 height 6
click at [301, 183] on icon at bounding box center [299, 185] width 4 height 4
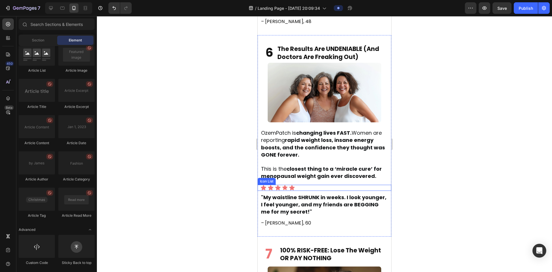
click at [300, 185] on div "Icon Icon Icon Icon Icon" at bounding box center [325, 188] width 131 height 6
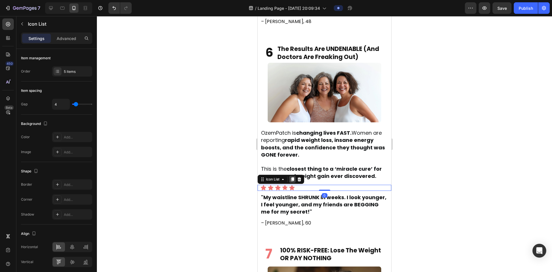
click at [294, 177] on icon at bounding box center [292, 179] width 3 height 4
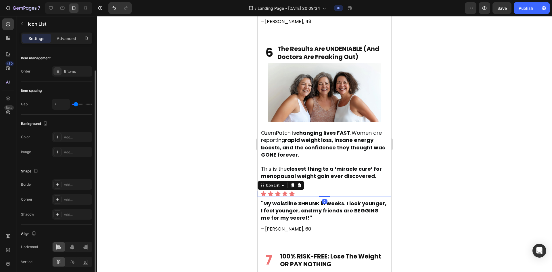
scroll to position [11, 0]
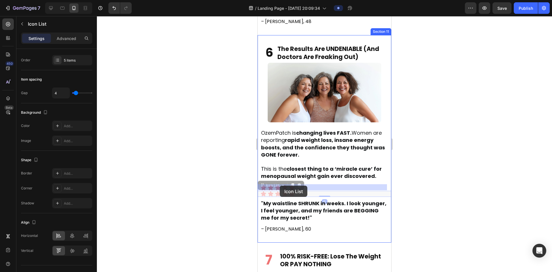
drag, startPoint x: 265, startPoint y: 180, endPoint x: 280, endPoint y: 185, distance: 15.8
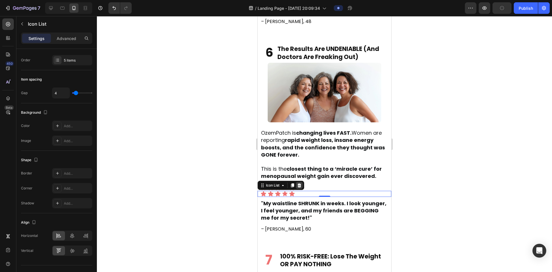
click at [299, 183] on icon at bounding box center [299, 185] width 5 height 5
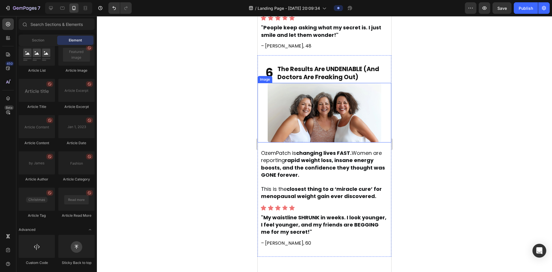
scroll to position [1637, 0]
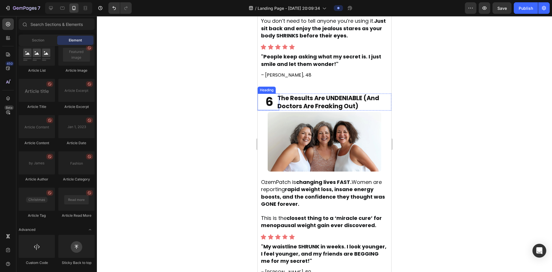
click at [271, 96] on h2 "6" at bounding box center [272, 101] width 14 height 16
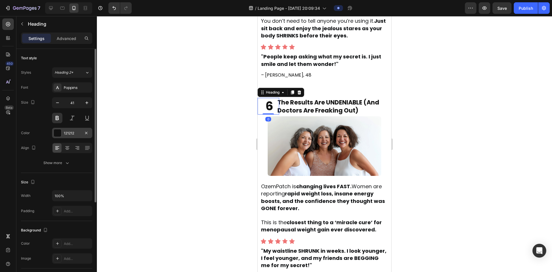
click at [69, 134] on div "121212" at bounding box center [72, 132] width 17 height 5
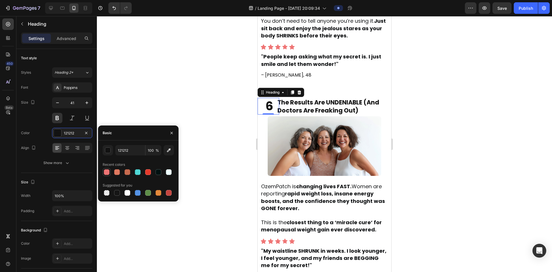
click at [106, 171] on div at bounding box center [107, 172] width 6 height 6
type input "EF7474"
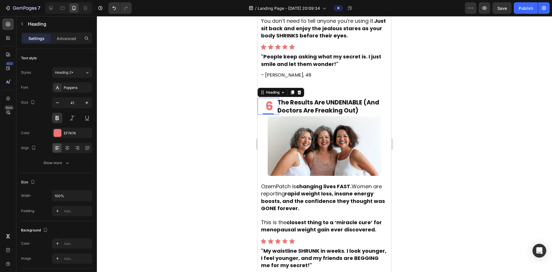
click at [230, 79] on div at bounding box center [324, 144] width 455 height 256
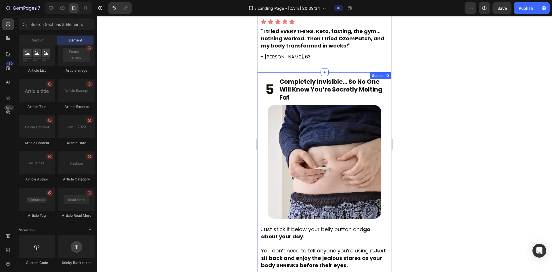
scroll to position [1407, 0]
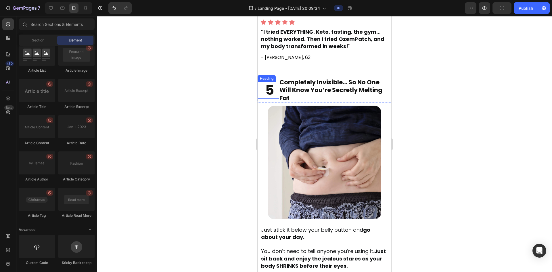
click at [272, 88] on span "5" at bounding box center [269, 90] width 9 height 18
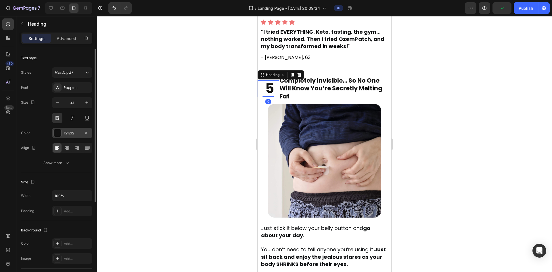
click at [67, 134] on div "121212" at bounding box center [72, 132] width 17 height 5
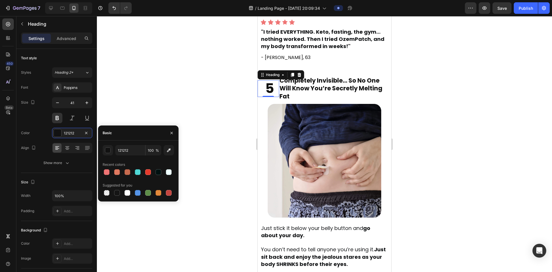
click at [107, 176] on div "121212 100 % Recent colors Suggested for you" at bounding box center [138, 171] width 71 height 52
click at [106, 174] on div at bounding box center [107, 172] width 6 height 6
type input "EF7474"
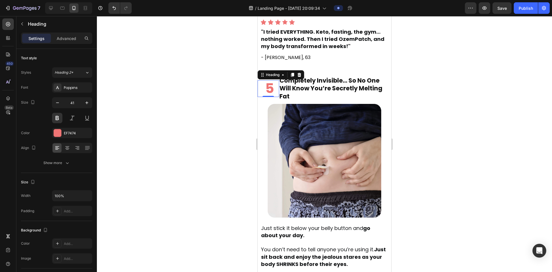
click at [149, 108] on div at bounding box center [324, 144] width 455 height 256
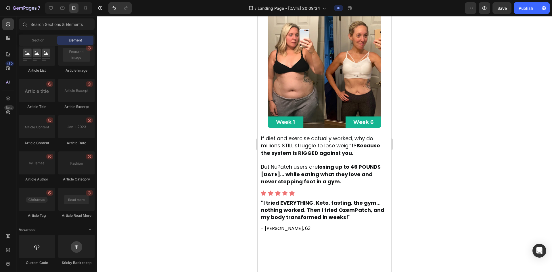
scroll to position [1138, 0]
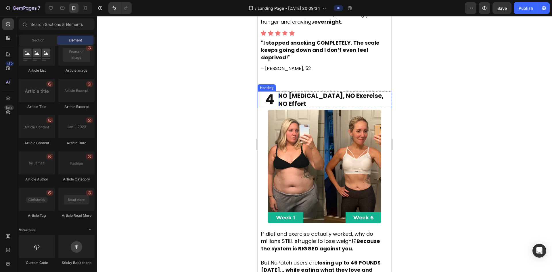
click at [270, 93] on span "4" at bounding box center [269, 99] width 9 height 18
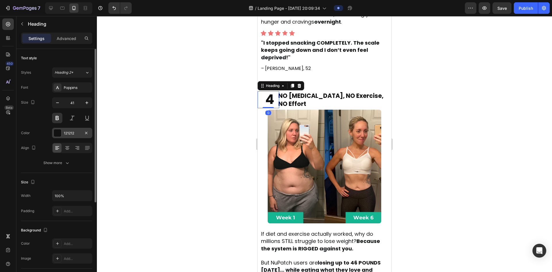
click at [76, 129] on div "121212" at bounding box center [72, 133] width 40 height 10
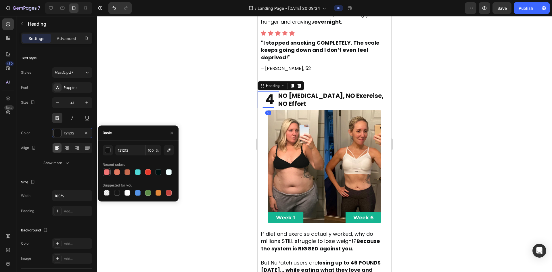
click at [106, 172] on div at bounding box center [107, 172] width 6 height 6
type input "EF7474"
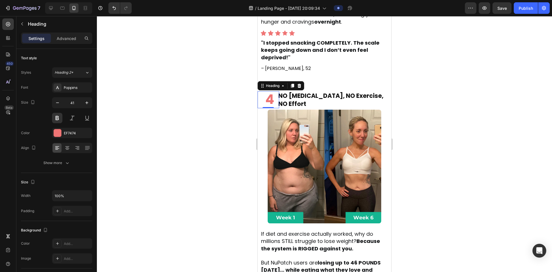
click at [152, 108] on div at bounding box center [324, 144] width 455 height 256
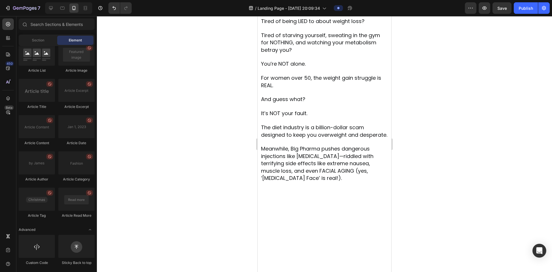
scroll to position [0, 0]
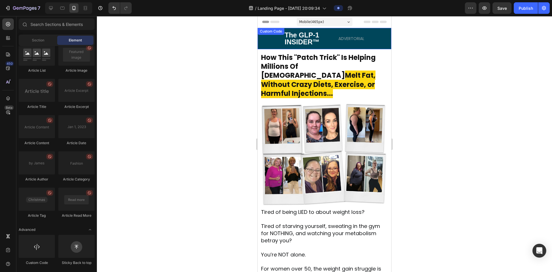
click at [266, 39] on section "The GLP-1 INSIDER™ ADVERTORIAL" at bounding box center [325, 38] width 134 height 21
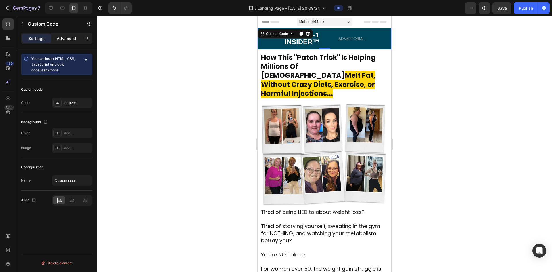
click at [61, 39] on p "Advanced" at bounding box center [67, 38] width 20 height 6
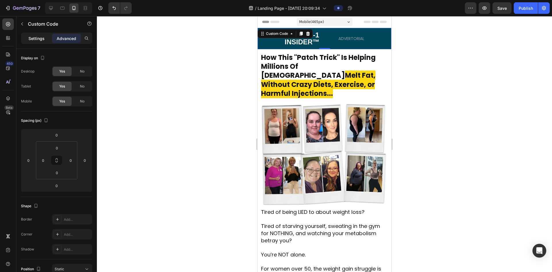
click at [43, 35] on p "Settings" at bounding box center [36, 38] width 16 height 6
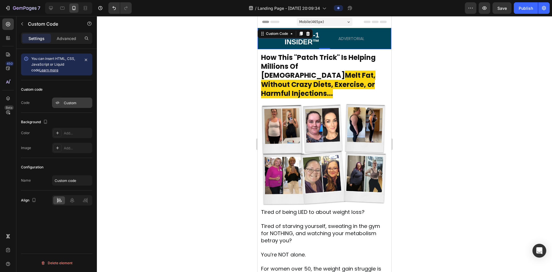
click at [76, 99] on div "Custom" at bounding box center [72, 102] width 40 height 10
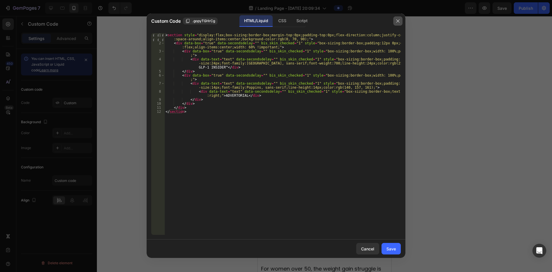
click at [303, 21] on icon "button" at bounding box center [397, 21] width 5 height 5
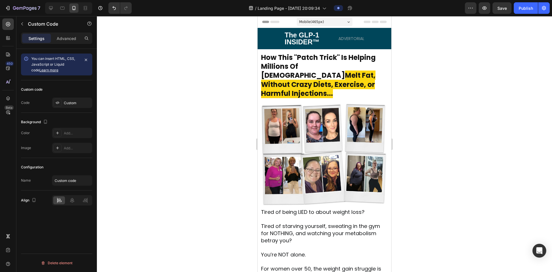
click at [299, 34] on div "The GLP-1 INSIDER™" at bounding box center [304, 38] width 40 height 14
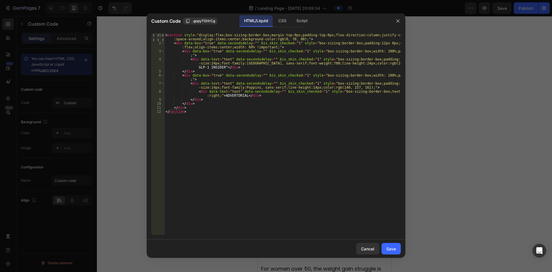
click at [299, 44] on div "< section style = "display:flex;box-sizing:border-box;margin-top:0px;padding-to…" at bounding box center [282, 140] width 236 height 214
drag, startPoint x: 267, startPoint y: 40, endPoint x: 295, endPoint y: 41, distance: 27.9
click at [295, 41] on div "< section style = "display:flex;box-sizing:border-box;margin-top:0px;padding-to…" at bounding box center [282, 140] width 236 height 214
paste textarea "240, 117, 117"
type textarea "<section style="display:flex;box-sizing:border-box;margin-top:0px;padding-top:0…"
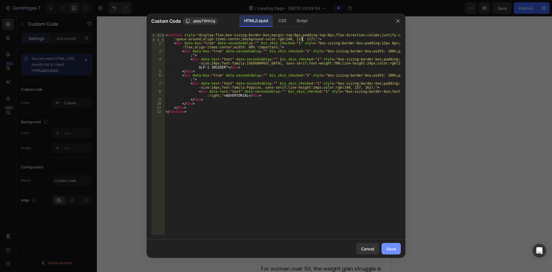
click at [303, 243] on button "Save" at bounding box center [390, 248] width 19 height 11
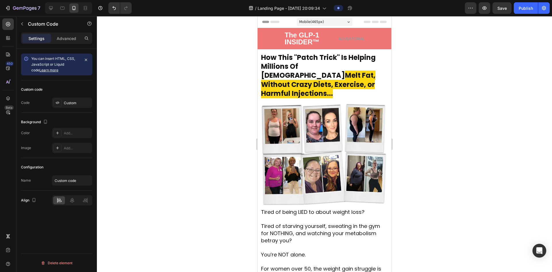
click at [303, 162] on div at bounding box center [324, 144] width 455 height 256
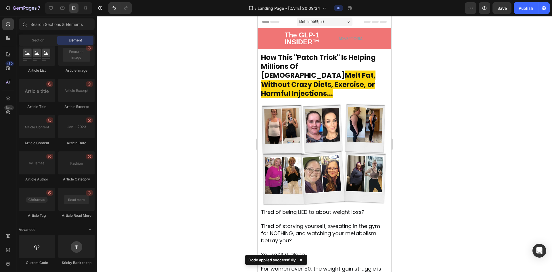
click at [173, 86] on div at bounding box center [324, 144] width 455 height 256
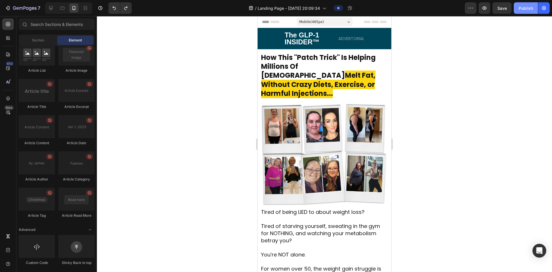
click at [303, 10] on div "Publish" at bounding box center [525, 8] width 14 height 6
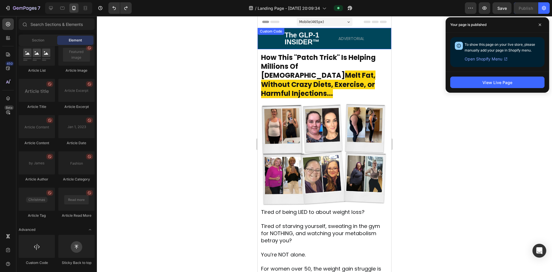
click at [273, 31] on div "Custom Code" at bounding box center [271, 31] width 24 height 5
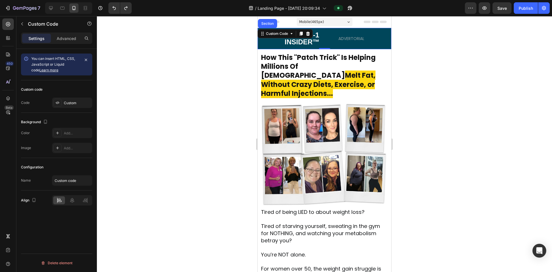
click at [303, 41] on div "ADVERTORIAL" at bounding box center [344, 38] width 40 height 5
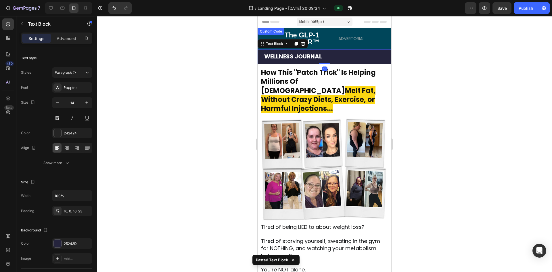
click at [303, 38] on div "ADVERTORIAL" at bounding box center [345, 39] width 40 height 4
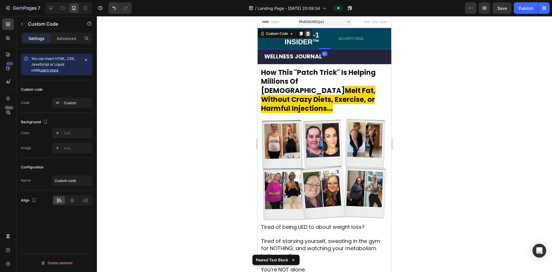
click at [303, 33] on icon at bounding box center [308, 33] width 5 height 5
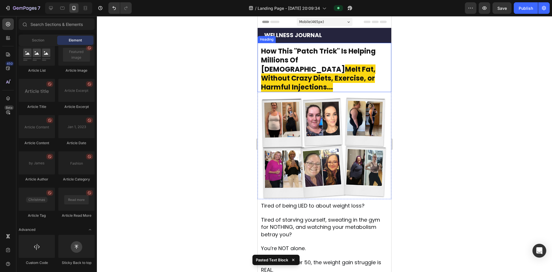
click at [216, 54] on div at bounding box center [324, 144] width 455 height 256
click at [303, 8] on div "Publish" at bounding box center [525, 8] width 14 height 6
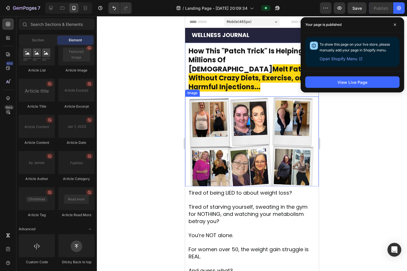
click at [222, 107] on img at bounding box center [252, 148] width 128 height 102
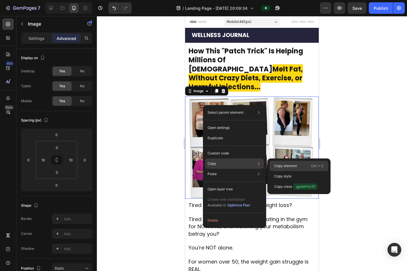
click at [287, 164] on p "Copy element" at bounding box center [285, 166] width 23 height 5
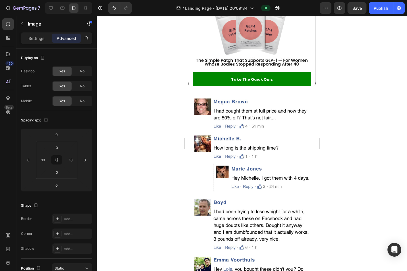
scroll to position [2197, 0]
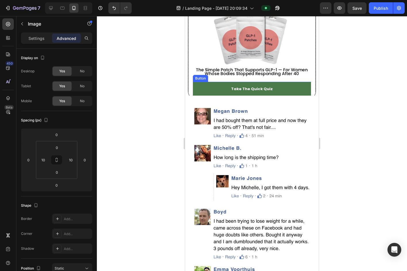
click at [205, 82] on link "Take The Quick Quiz" at bounding box center [252, 89] width 118 height 14
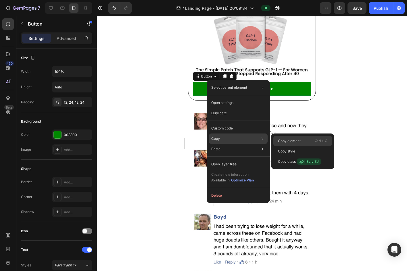
click at [299, 140] on p "Copy element" at bounding box center [289, 141] width 23 height 5
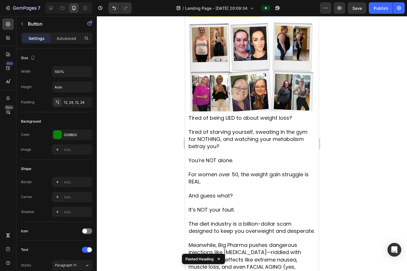
scroll to position [0, 0]
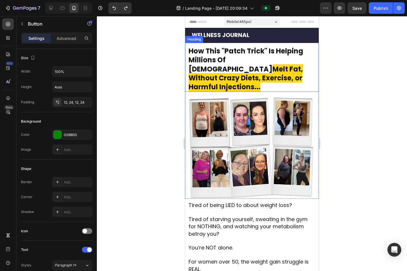
click at [238, 44] on div "How This "Patch Trick" Is Helping Millions Of Americans Melt Fat, Without Crazy…" at bounding box center [252, 67] width 134 height 49
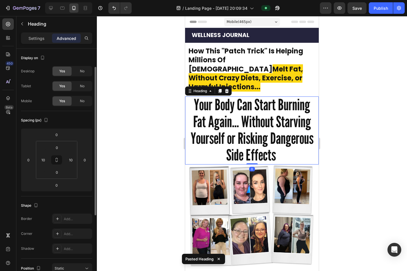
scroll to position [11, 0]
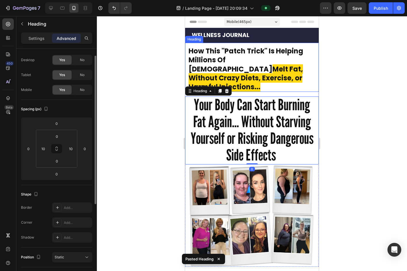
click at [283, 68] on span "Melt Fat, Without Crazy Diets, Exercise, or Harmful Injections..." at bounding box center [246, 77] width 114 height 27
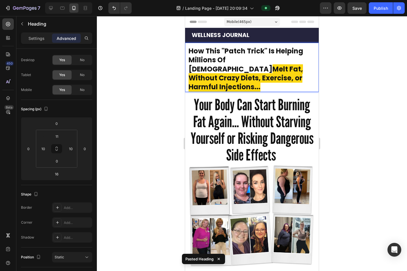
click at [257, 59] on span "How This "Patch Trick" Is Helping Millions Of Americans" at bounding box center [246, 59] width 115 height 27
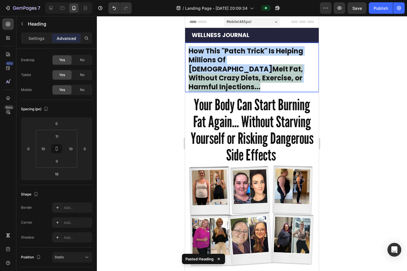
click at [257, 59] on span "How This "Patch Trick" Is Helping Millions Of Americans" at bounding box center [246, 59] width 115 height 27
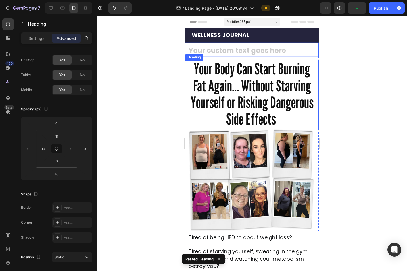
click at [255, 88] on span "Your Body Can Start Burning Fat Again... Without Starving Yourself or Risking D…" at bounding box center [252, 93] width 123 height 69
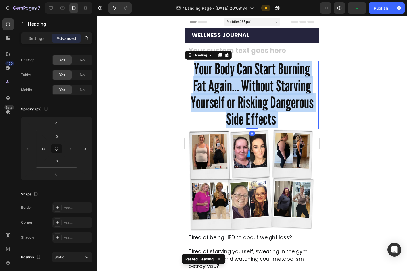
click at [255, 88] on span "Your Body Can Start Burning Fat Again... Without Starving Yourself or Risking D…" at bounding box center [252, 93] width 123 height 69
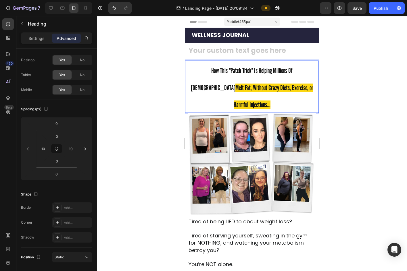
click at [258, 81] on p "How This "Patch Trick" Is Helping Millions Of Americans Melt Fat, Without Crazy…" at bounding box center [252, 86] width 127 height 51
click at [199, 84] on p "How This "Patch Trick" Is Helping Millions Of Americans Melt Fat, Without Crazy…" at bounding box center [252, 86] width 127 height 51
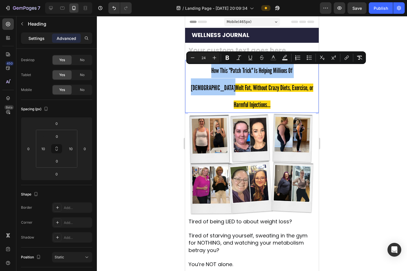
click at [44, 39] on p "Settings" at bounding box center [36, 38] width 16 height 6
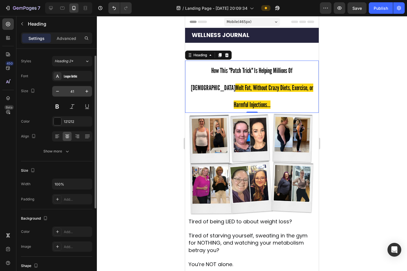
click at [63, 93] on input "41" at bounding box center [72, 91] width 19 height 10
click at [61, 92] on button "button" at bounding box center [57, 91] width 10 height 10
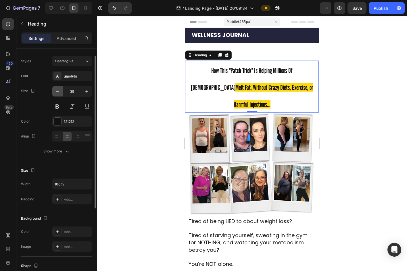
click at [61, 92] on button "button" at bounding box center [57, 91] width 10 height 10
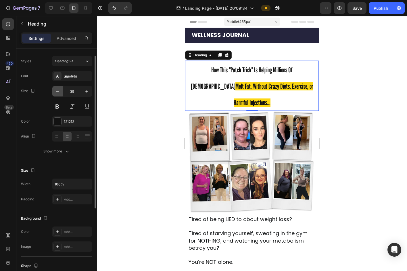
click at [61, 92] on button "button" at bounding box center [57, 91] width 10 height 10
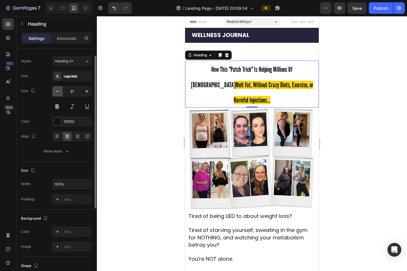
click at [61, 92] on button "button" at bounding box center [57, 91] width 10 height 10
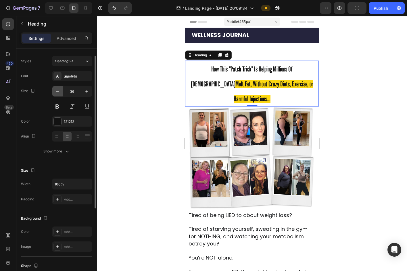
click at [61, 92] on button "button" at bounding box center [57, 91] width 10 height 10
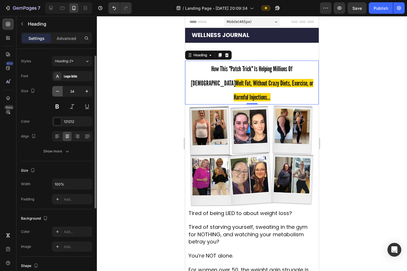
click at [61, 92] on button "button" at bounding box center [57, 91] width 10 height 10
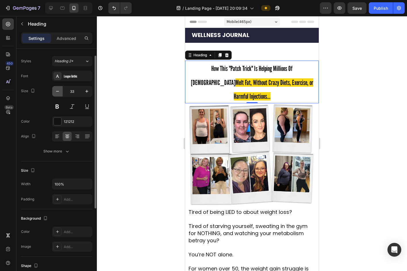
click at [61, 92] on button "button" at bounding box center [57, 91] width 10 height 10
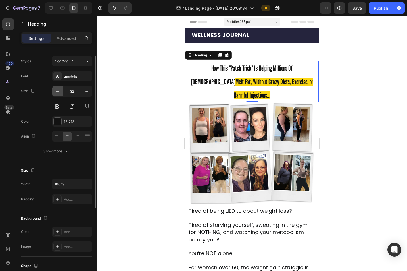
click at [61, 92] on button "button" at bounding box center [57, 91] width 10 height 10
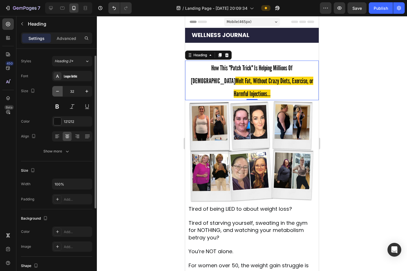
click at [61, 92] on button "button" at bounding box center [57, 91] width 10 height 10
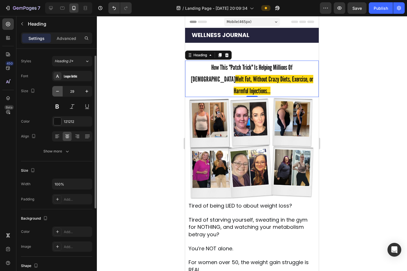
click at [61, 92] on button "button" at bounding box center [57, 91] width 10 height 10
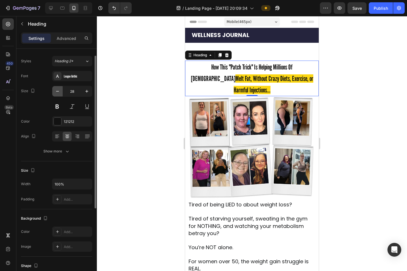
click at [61, 92] on button "button" at bounding box center [57, 91] width 10 height 10
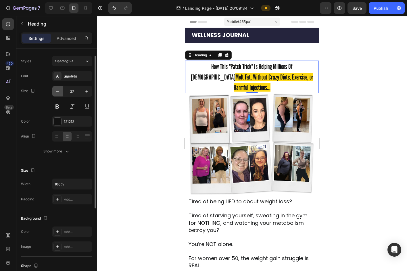
click at [61, 92] on button "button" at bounding box center [57, 91] width 10 height 10
type input "26"
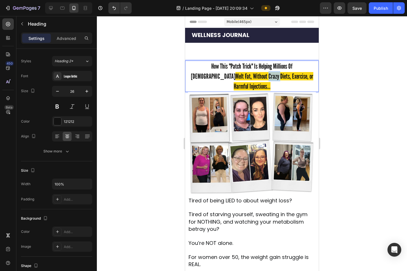
click at [234, 75] on span "Melt Fat, Without Crazy Diets, Exercise, or Harmful Injections..." at bounding box center [274, 81] width 80 height 18
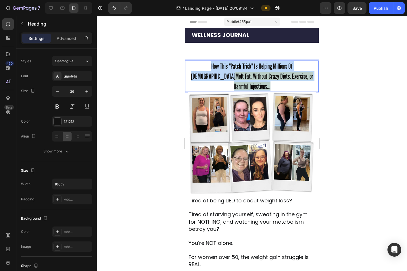
click at [234, 75] on span "Melt Fat, Without Crazy Diets, Exercise, or Harmful Injections..." at bounding box center [274, 81] width 80 height 18
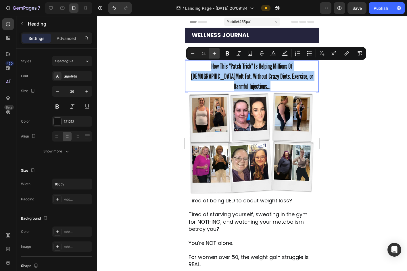
click at [215, 50] on button "Plus" at bounding box center [214, 53] width 10 height 10
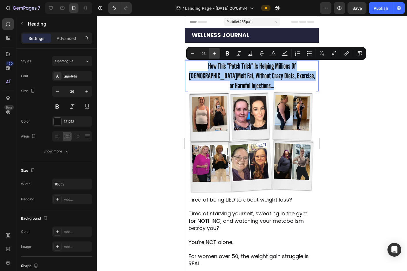
click at [215, 50] on button "Plus" at bounding box center [214, 53] width 10 height 10
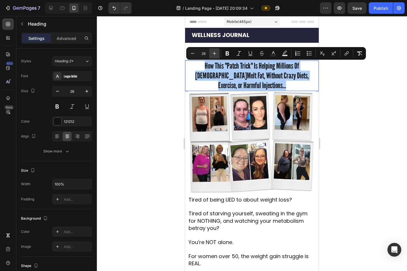
click at [215, 50] on button "Plus" at bounding box center [214, 53] width 10 height 10
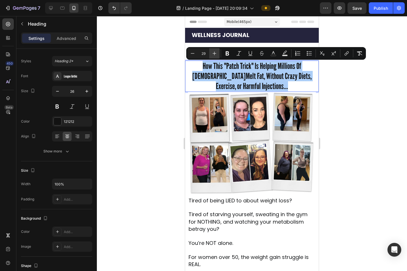
click at [215, 50] on button "Plus" at bounding box center [214, 53] width 10 height 10
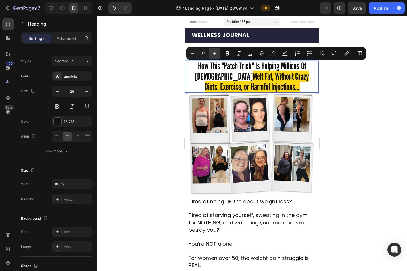
click at [215, 50] on button "Plus" at bounding box center [214, 53] width 10 height 10
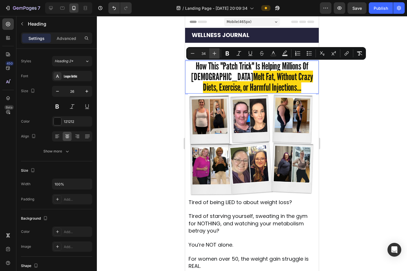
click at [215, 50] on button "Plus" at bounding box center [214, 53] width 10 height 10
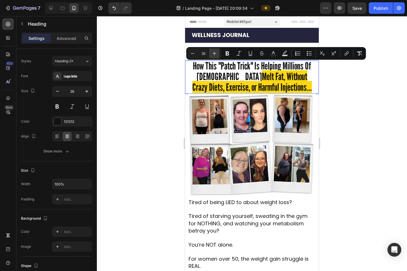
click at [215, 50] on button "Plus" at bounding box center [214, 53] width 10 height 10
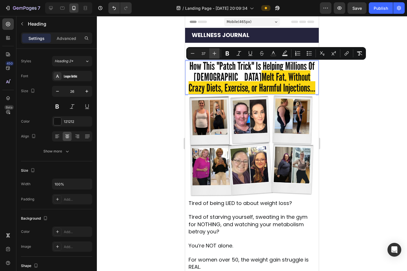
click at [215, 50] on button "Plus" at bounding box center [214, 53] width 10 height 10
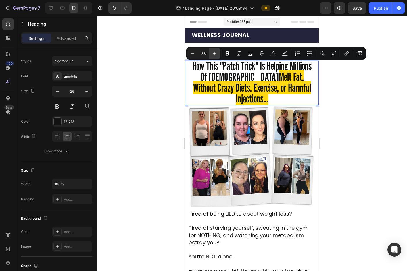
click at [215, 50] on button "Plus" at bounding box center [214, 53] width 10 height 10
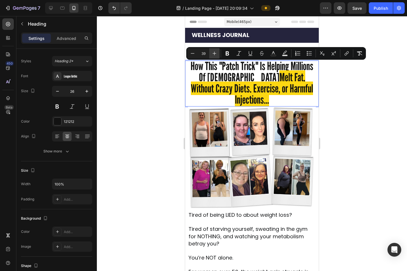
click at [215, 50] on button "Plus" at bounding box center [214, 53] width 10 height 10
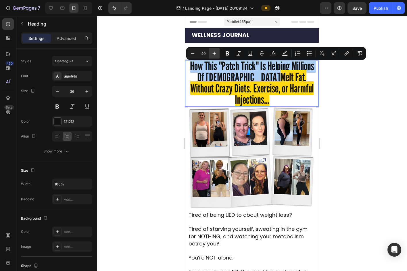
click at [215, 50] on button "Plus" at bounding box center [214, 53] width 10 height 10
type input "41"
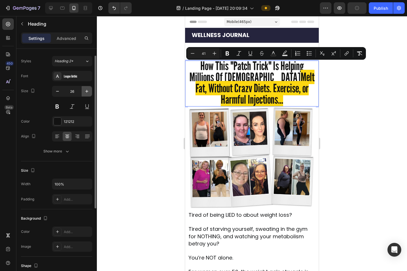
click at [84, 93] on icon "button" at bounding box center [87, 92] width 6 height 6
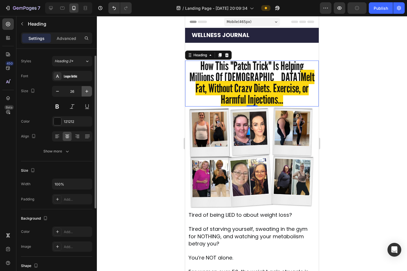
type input "27"
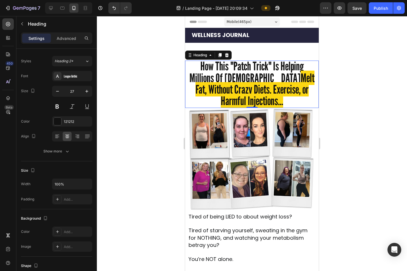
click at [303, 95] on div at bounding box center [252, 143] width 310 height 255
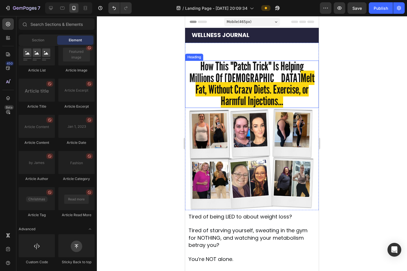
click at [270, 79] on span "Melt Fat, Without Crazy Diets, Exercise, or Harmful Injections..." at bounding box center [254, 89] width 119 height 37
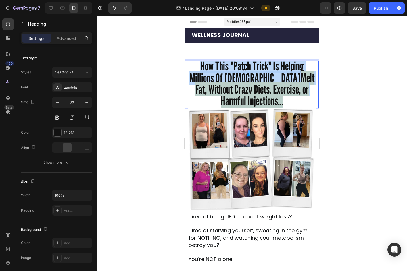
click at [270, 79] on span "Melt Fat, Without Crazy Diets, Exercise, or Harmful Injections..." at bounding box center [254, 89] width 119 height 37
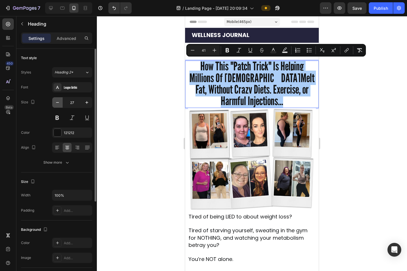
click at [56, 99] on button "button" at bounding box center [57, 102] width 10 height 10
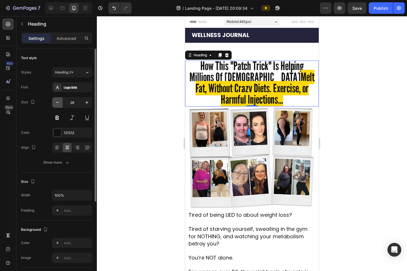
click at [56, 99] on button "button" at bounding box center [57, 102] width 10 height 10
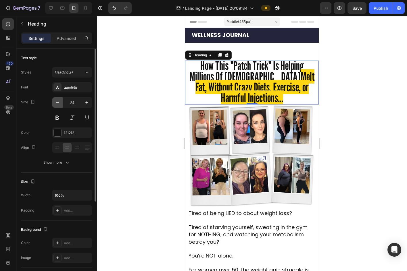
click at [56, 99] on button "button" at bounding box center [57, 102] width 10 height 10
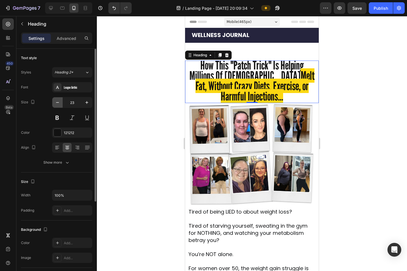
click at [56, 99] on button "button" at bounding box center [57, 102] width 10 height 10
type input "21"
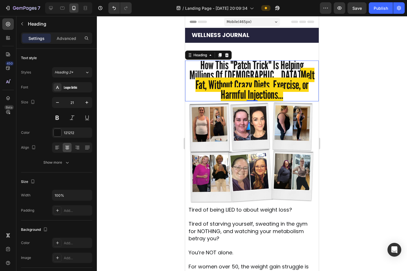
click at [275, 98] on p "How This "Patch Trick" Is Helping Millions Of Americans Melt Fat, Without Crazy…" at bounding box center [252, 80] width 127 height 39
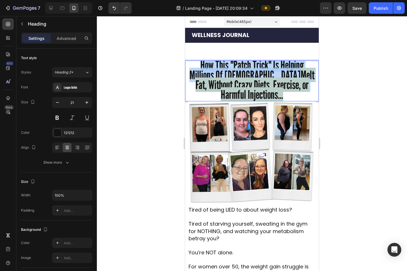
click at [275, 98] on p "How This "Patch Trick" Is Helping Millions Of Americans Melt Fat, Without Crazy…" at bounding box center [252, 80] width 127 height 39
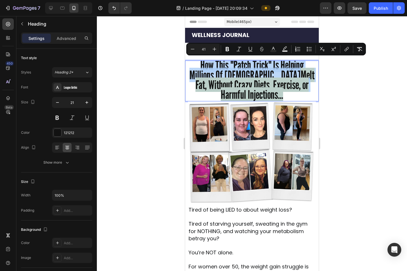
click at [275, 98] on p "How This "Patch Trick" Is Helping Millions Of Americans Melt Fat, Without Crazy…" at bounding box center [252, 80] width 127 height 39
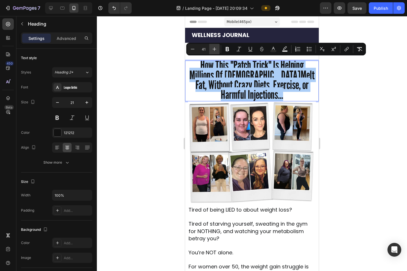
click at [213, 46] on button "Plus" at bounding box center [214, 49] width 10 height 10
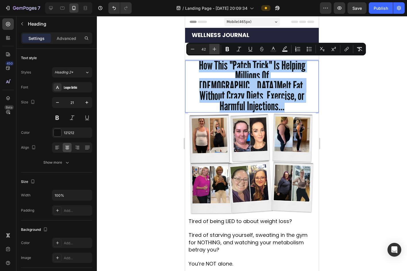
click at [213, 46] on button "Plus" at bounding box center [214, 49] width 10 height 10
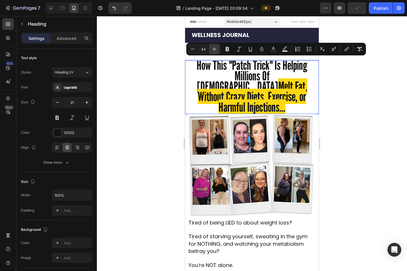
click at [216, 51] on icon "Editor contextual toolbar" at bounding box center [215, 49] width 6 height 6
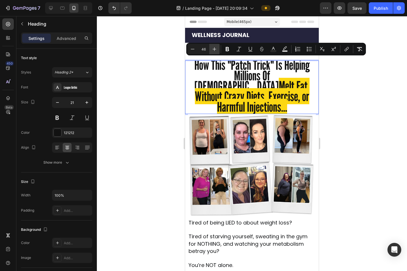
click at [216, 51] on icon "Editor contextual toolbar" at bounding box center [215, 49] width 6 height 6
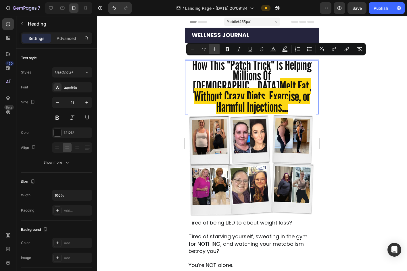
click at [216, 51] on icon "Editor contextual toolbar" at bounding box center [215, 49] width 6 height 6
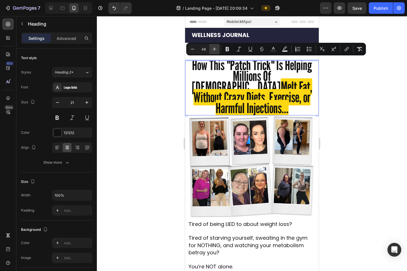
click at [216, 51] on icon "Editor contextual toolbar" at bounding box center [215, 49] width 6 height 6
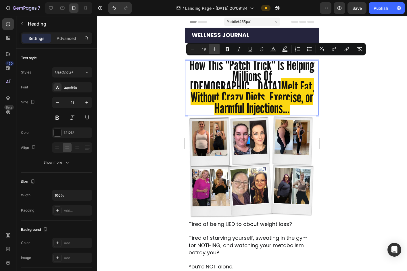
click at [216, 51] on icon "Editor contextual toolbar" at bounding box center [215, 49] width 6 height 6
type input "50"
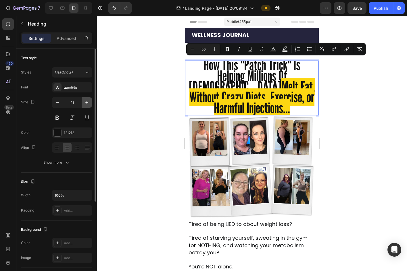
click at [89, 100] on icon "button" at bounding box center [87, 103] width 6 height 6
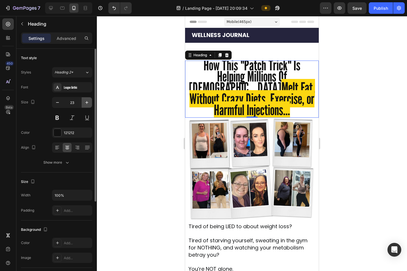
click at [89, 100] on icon "button" at bounding box center [87, 103] width 6 height 6
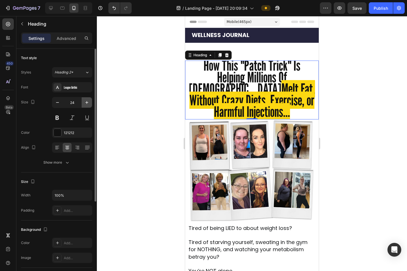
click at [89, 100] on icon "button" at bounding box center [87, 103] width 6 height 6
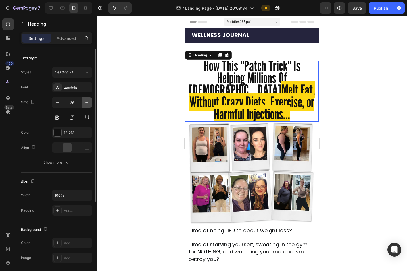
click at [89, 100] on icon "button" at bounding box center [87, 103] width 6 height 6
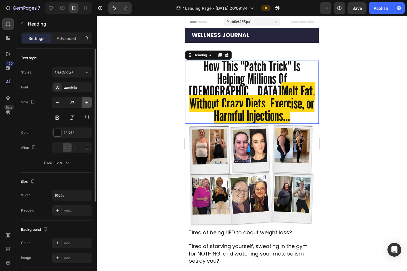
click at [89, 100] on icon "button" at bounding box center [87, 103] width 6 height 6
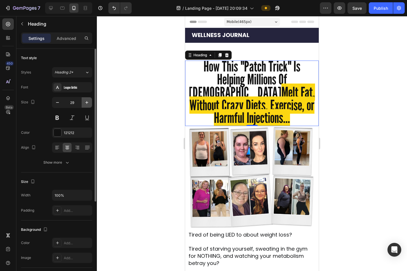
click at [89, 100] on icon "button" at bounding box center [87, 103] width 6 height 6
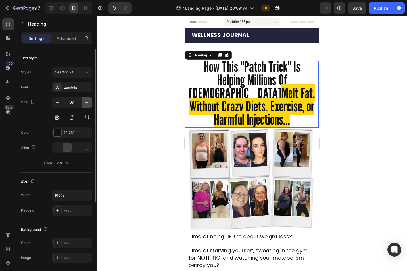
click at [89, 100] on icon "button" at bounding box center [87, 103] width 6 height 6
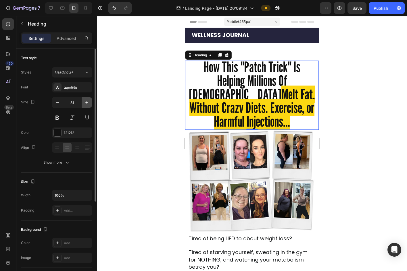
click at [89, 100] on icon "button" at bounding box center [87, 103] width 6 height 6
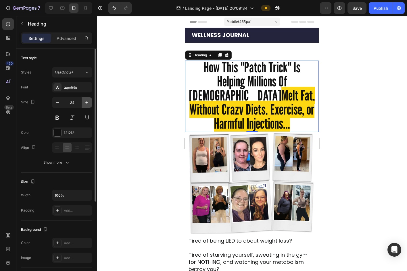
click at [89, 100] on icon "button" at bounding box center [87, 103] width 6 height 6
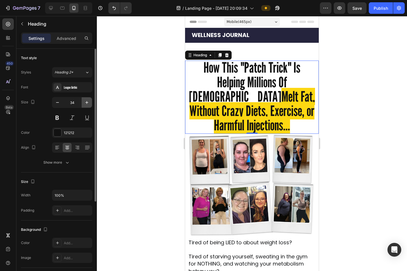
click at [89, 100] on icon "button" at bounding box center [87, 103] width 6 height 6
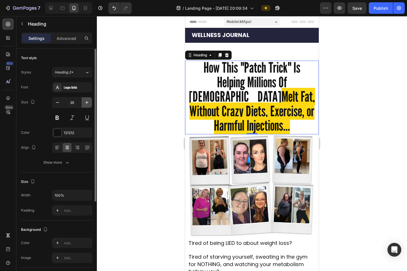
click at [89, 100] on icon "button" at bounding box center [87, 103] width 6 height 6
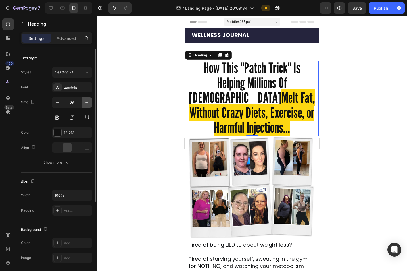
click at [89, 100] on icon "button" at bounding box center [87, 103] width 6 height 6
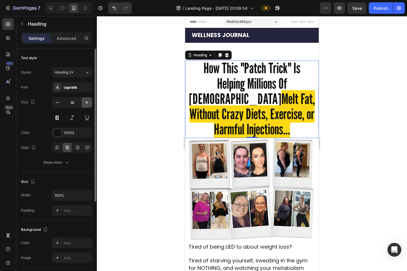
click at [89, 100] on icon "button" at bounding box center [87, 103] width 6 height 6
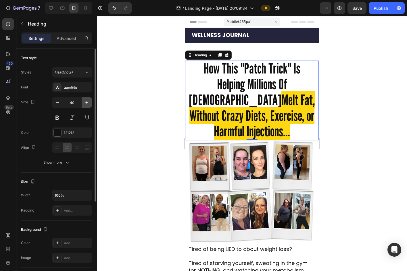
click at [89, 100] on icon "button" at bounding box center [87, 103] width 6 height 6
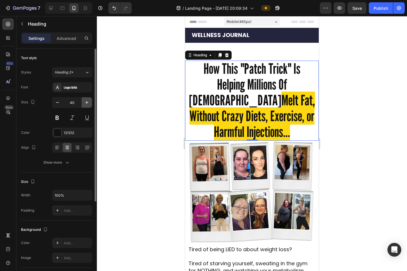
click at [89, 100] on icon "button" at bounding box center [87, 103] width 6 height 6
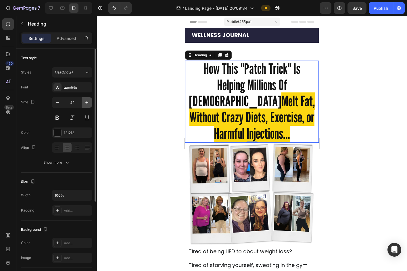
click at [89, 100] on icon "button" at bounding box center [87, 103] width 6 height 6
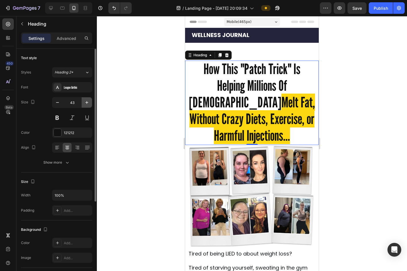
click at [89, 100] on icon "button" at bounding box center [87, 103] width 6 height 6
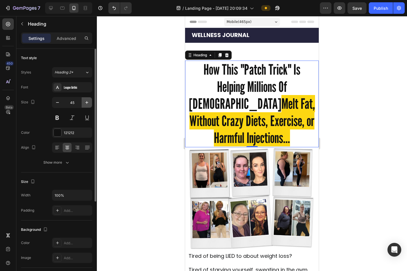
click at [89, 100] on icon "button" at bounding box center [87, 103] width 6 height 6
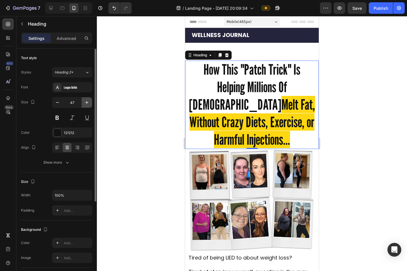
click at [89, 100] on icon "button" at bounding box center [87, 103] width 6 height 6
type input "48"
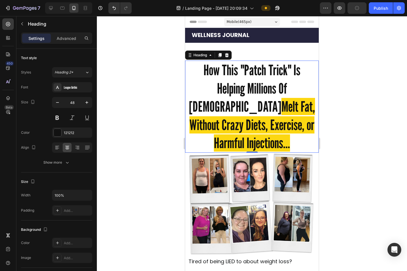
click at [303, 122] on div at bounding box center [252, 143] width 310 height 255
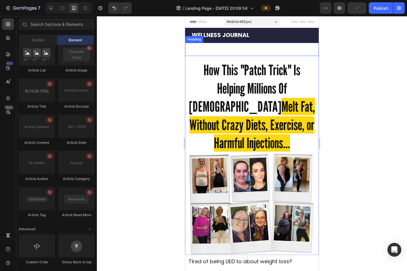
click at [275, 54] on p "Rich Text Editor. Editing area: main" at bounding box center [252, 51] width 127 height 9
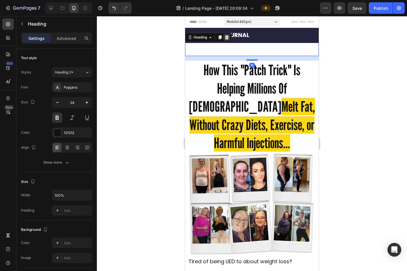
click at [229, 39] on icon at bounding box center [226, 37] width 5 height 5
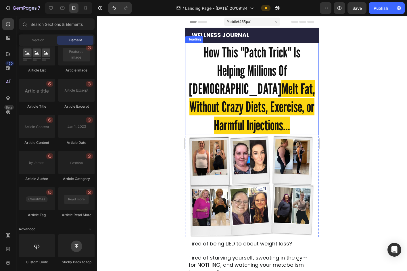
click at [272, 59] on span "How This "Patch Trick" Is Helping Millions Of Americans" at bounding box center [245, 71] width 112 height 54
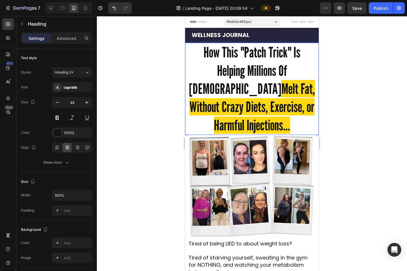
click at [272, 59] on span "How This "Patch Trick" Is Helping Millions Of Americans" at bounding box center [245, 71] width 112 height 54
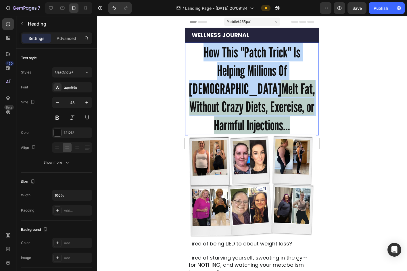
click at [272, 59] on span "How This "Patch Trick" Is Helping Millions Of Americans" at bounding box center [245, 71] width 112 height 54
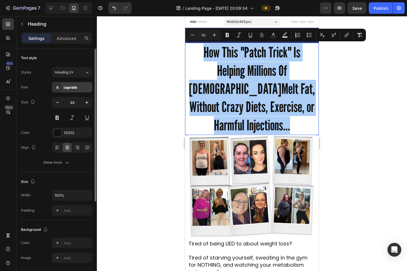
click at [69, 87] on div "League Gothic" at bounding box center [77, 87] width 27 height 5
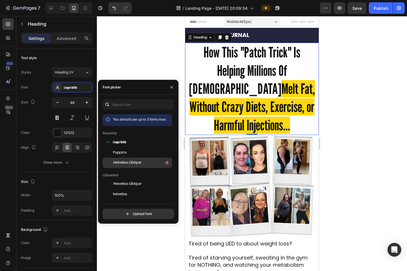
click at [151, 161] on div "Helvetica-Oblique" at bounding box center [142, 163] width 58 height 7
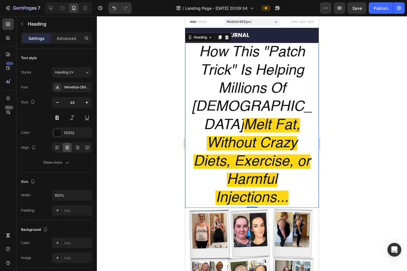
click at [153, 80] on div at bounding box center [252, 143] width 310 height 255
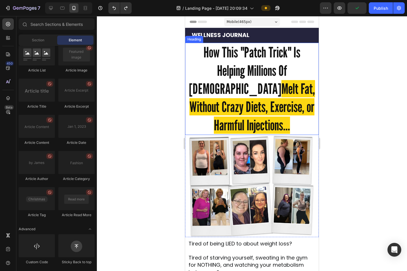
click at [279, 93] on span "Melt Fat, Without Crazy Diets, Exercise, or Harmful Injections..." at bounding box center [252, 107] width 126 height 54
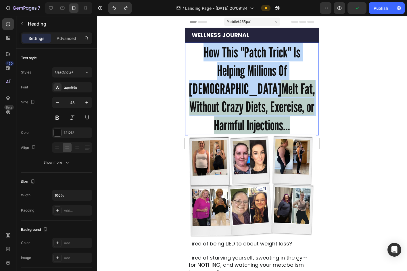
click at [279, 93] on span "Melt Fat, Without Crazy Diets, Exercise, or Harmful Injections..." at bounding box center [252, 107] width 126 height 54
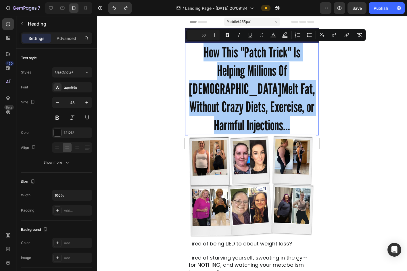
click at [303, 105] on div at bounding box center [252, 143] width 310 height 255
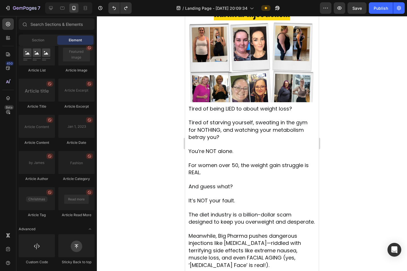
scroll to position [0, 0]
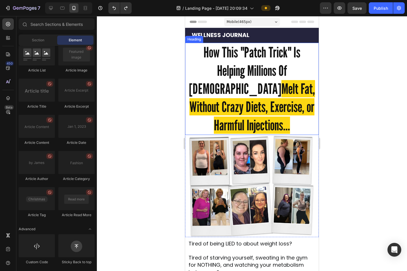
click at [281, 77] on span "How This "Patch Trick" Is Helping Millions Of Americans" at bounding box center [245, 71] width 112 height 54
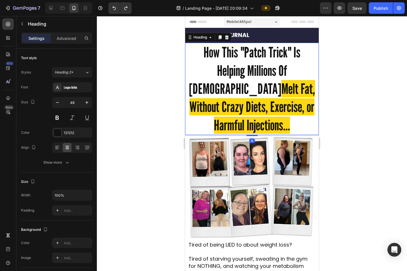
click at [250, 135] on div at bounding box center [251, 135] width 11 height 1
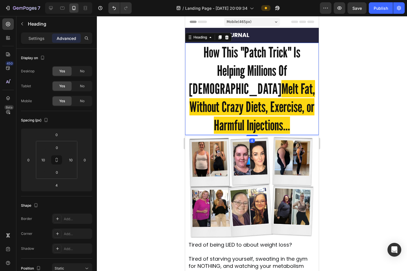
click at [303, 127] on div at bounding box center [252, 143] width 310 height 255
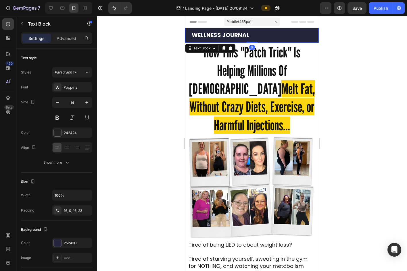
click at [261, 42] on div "WELLNESS JOURNAL" at bounding box center [252, 35] width 134 height 15
click at [262, 44] on span "How This "Patch Trick" Is Helping Millions Of Americans" at bounding box center [245, 71] width 112 height 54
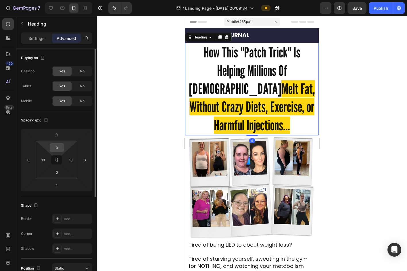
click at [58, 144] on input "0" at bounding box center [56, 147] width 11 height 9
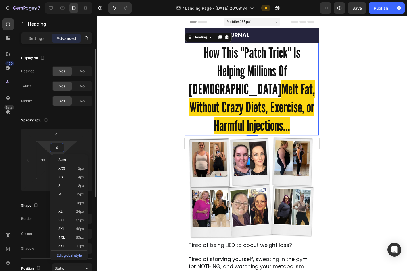
type input "7"
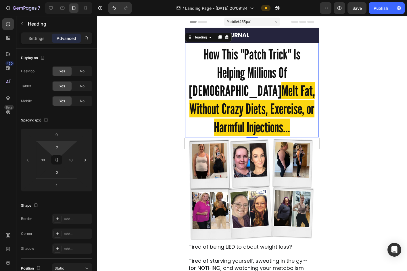
click at [156, 150] on div at bounding box center [252, 143] width 310 height 255
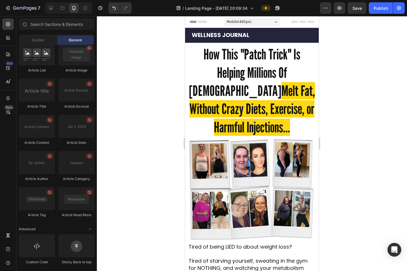
click at [156, 150] on div at bounding box center [252, 143] width 310 height 255
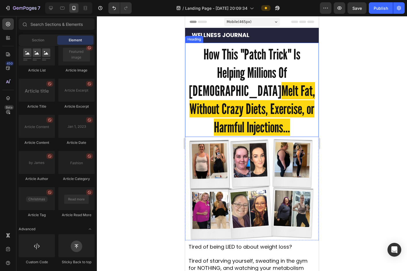
click at [226, 74] on span "How This "Patch Trick" Is Helping Millions Of Americans" at bounding box center [245, 73] width 112 height 54
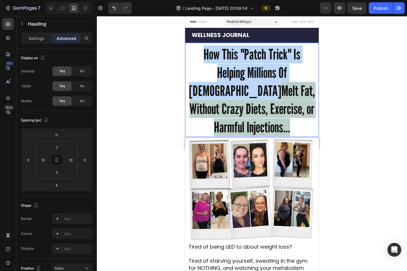
click at [226, 74] on span "How This "Patch Trick" Is Helping Millions Of Americans" at bounding box center [245, 73] width 112 height 54
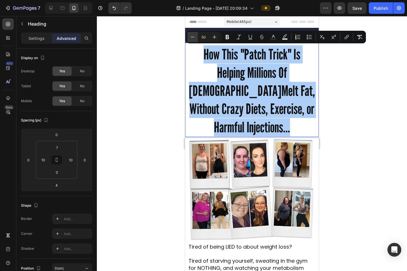
click at [195, 38] on button "Minus" at bounding box center [192, 37] width 10 height 10
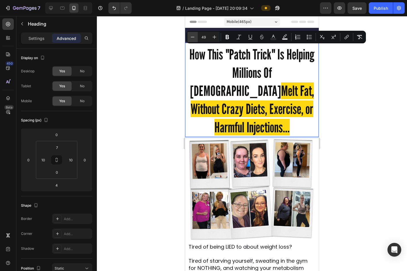
click at [195, 38] on button "Minus" at bounding box center [192, 37] width 10 height 10
type input "47"
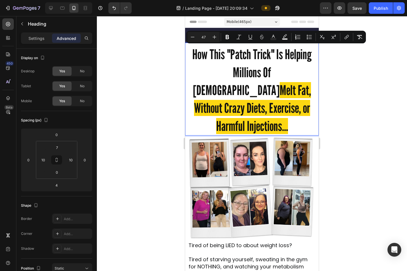
click at [303, 69] on div at bounding box center [252, 143] width 310 height 255
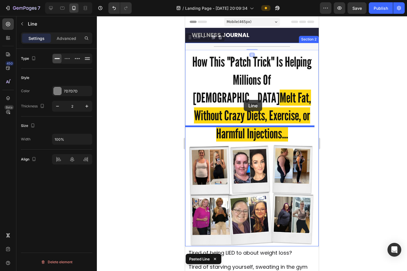
drag, startPoint x: 191, startPoint y: 38, endPoint x: 244, endPoint y: 100, distance: 81.5
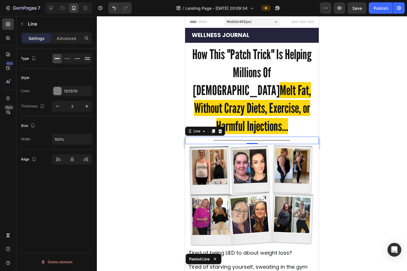
click at [303, 116] on div at bounding box center [252, 143] width 310 height 255
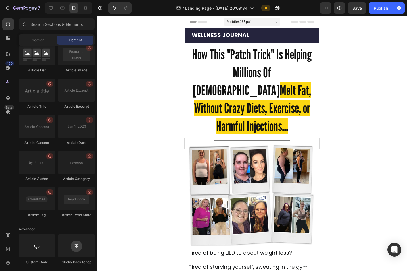
click at [253, 70] on span "How This "Patch Trick" Is Helping Millions Of Americans" at bounding box center [251, 72] width 119 height 52
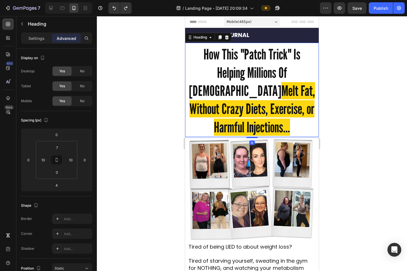
type input "0"
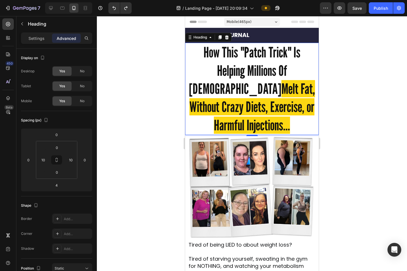
type input "0"
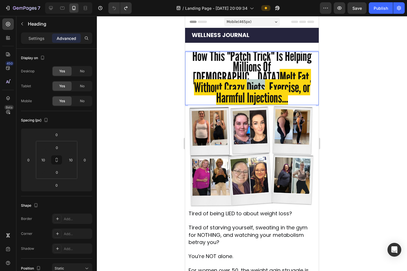
click at [253, 70] on span "Melt Fat, Without Crazy Diets, Exercise, or Harmful Injections..." at bounding box center [252, 87] width 117 height 37
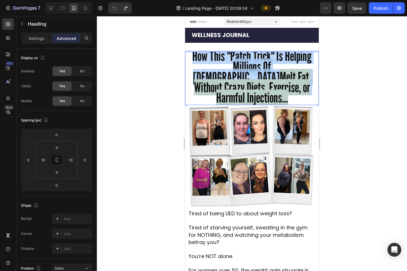
click at [253, 70] on span "Melt Fat, Without Crazy Diets, Exercise, or Harmful Injections..." at bounding box center [252, 87] width 117 height 37
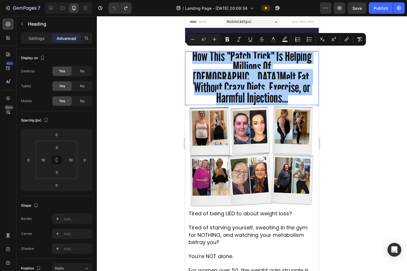
click at [303, 78] on div at bounding box center [252, 143] width 310 height 255
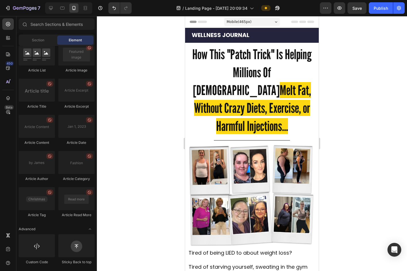
click at [303, 78] on div at bounding box center [252, 143] width 310 height 255
click at [283, 82] on span "Melt Fat, Without Crazy Diets, Exercise, or Harmful Injections..." at bounding box center [252, 108] width 117 height 52
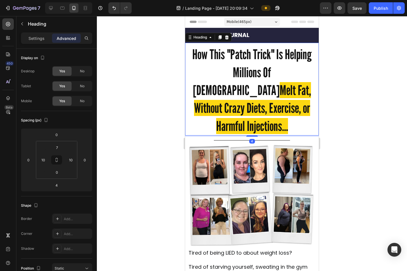
click at [283, 82] on span "Melt Fat, Without Crazy Diets, Exercise, or Harmful Injections..." at bounding box center [252, 108] width 117 height 52
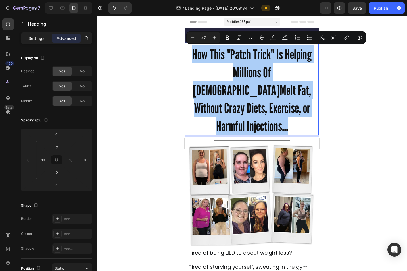
click at [43, 39] on p "Settings" at bounding box center [36, 38] width 16 height 6
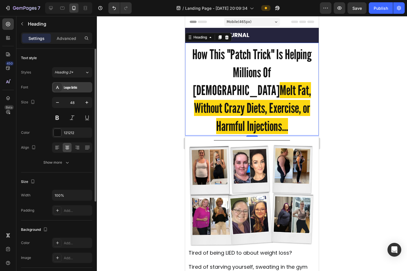
click at [66, 84] on div "League Gothic" at bounding box center [72, 87] width 40 height 10
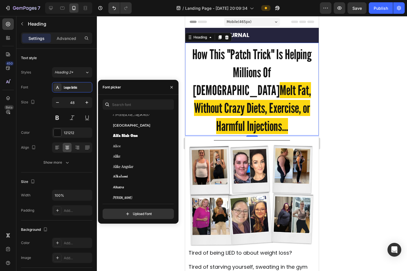
scroll to position [564, 0]
click at [120, 137] on span "Alfa Slab One" at bounding box center [125, 135] width 25 height 5
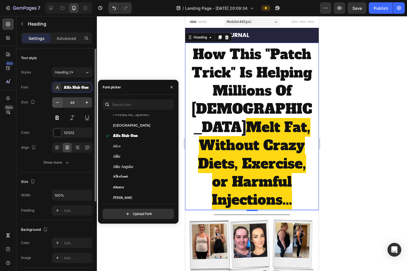
click at [56, 102] on icon "button" at bounding box center [58, 103] width 6 height 6
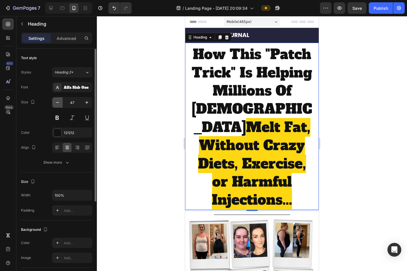
click at [56, 102] on icon "button" at bounding box center [58, 103] width 6 height 6
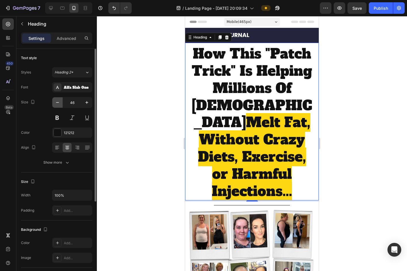
click at [56, 102] on icon "button" at bounding box center [58, 103] width 6 height 6
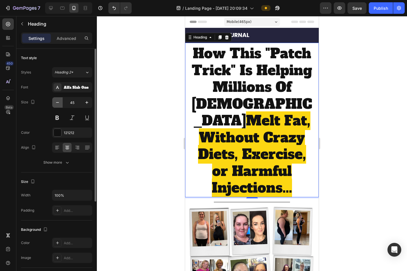
type input "44"
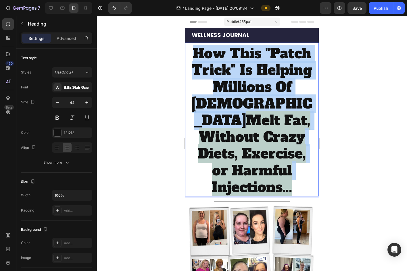
click at [246, 72] on span "How This "Patch Trick" Is Helping Millions Of Americans" at bounding box center [252, 87] width 120 height 86
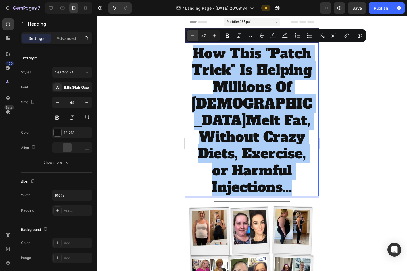
click at [193, 36] on icon "Editor contextual toolbar" at bounding box center [193, 35] width 4 height 0
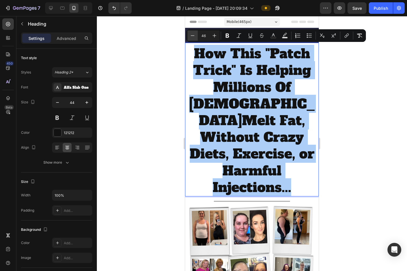
click at [193, 36] on icon "Editor contextual toolbar" at bounding box center [193, 35] width 4 height 0
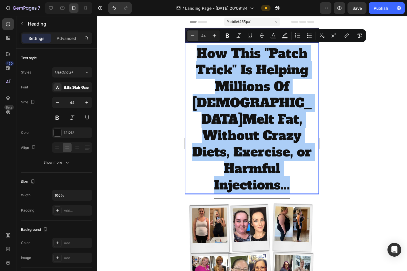
click at [193, 36] on icon "Editor contextual toolbar" at bounding box center [193, 35] width 4 height 0
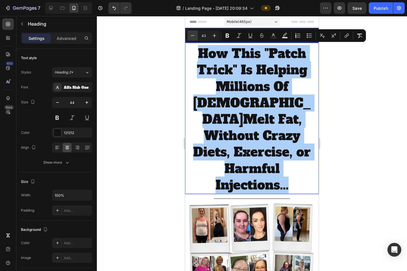
click at [193, 36] on icon "Editor contextual toolbar" at bounding box center [193, 35] width 4 height 0
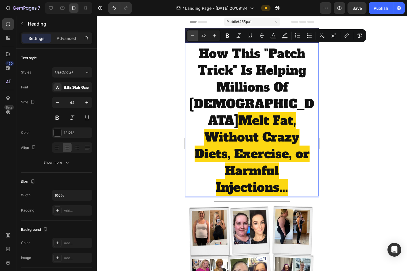
click at [193, 36] on icon "Editor contextual toolbar" at bounding box center [193, 35] width 4 height 0
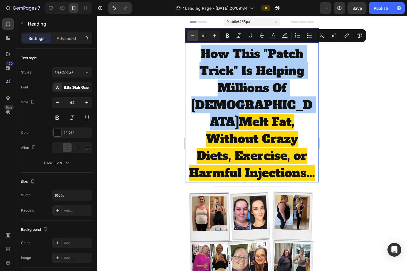
click at [193, 36] on icon "Editor contextual toolbar" at bounding box center [193, 35] width 4 height 0
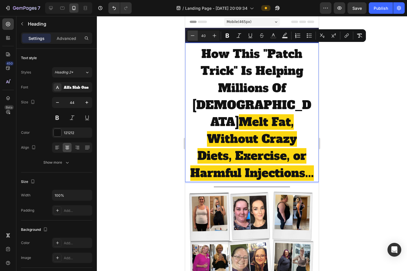
click at [193, 36] on icon "Editor contextual toolbar" at bounding box center [193, 35] width 4 height 0
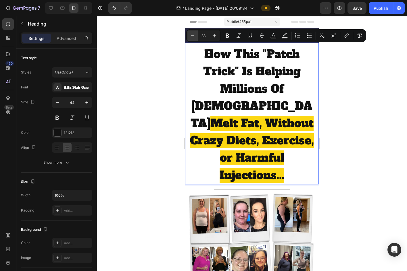
click at [193, 36] on icon "Editor contextual toolbar" at bounding box center [193, 35] width 4 height 0
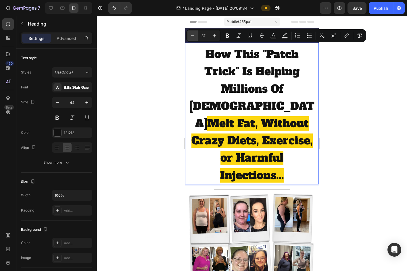
click at [193, 36] on icon "Editor contextual toolbar" at bounding box center [193, 35] width 4 height 0
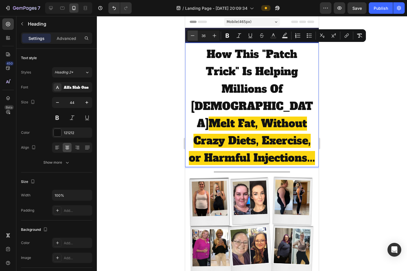
click at [193, 36] on icon "Editor contextual toolbar" at bounding box center [193, 35] width 4 height 0
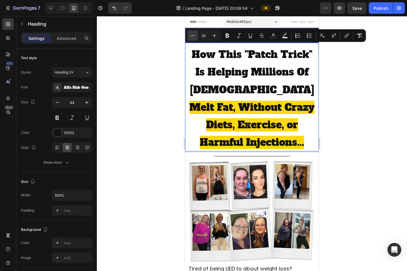
click at [193, 36] on icon "Editor contextual toolbar" at bounding box center [193, 35] width 4 height 0
type input "33"
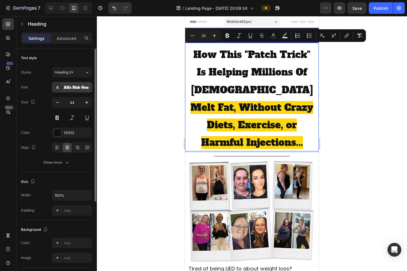
click at [74, 86] on div "Alfa Slab One" at bounding box center [77, 87] width 27 height 5
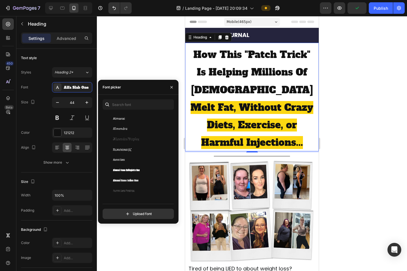
scroll to position [696, 0]
click at [149, 170] on div "Alumni Sans Collegiate One" at bounding box center [142, 170] width 58 height 5
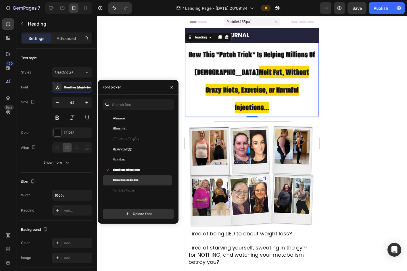
click at [141, 180] on div "Alumni Sans Inline One" at bounding box center [142, 180] width 58 height 5
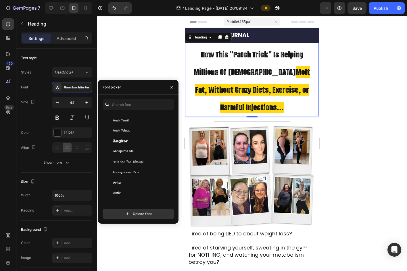
scroll to position [1004, 0]
click at [137, 141] on div "Angkor" at bounding box center [142, 141] width 58 height 5
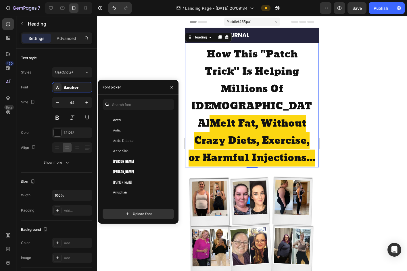
scroll to position [1067, 0]
click at [125, 163] on div "Anton" at bounding box center [142, 160] width 58 height 5
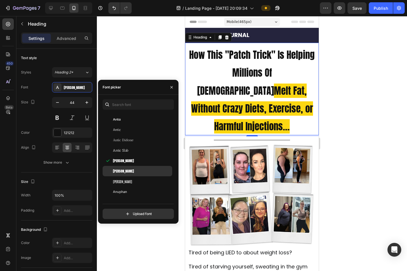
click at [130, 172] on div "Anton SC" at bounding box center [142, 171] width 58 height 5
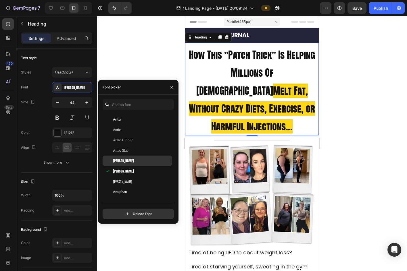
click at [128, 161] on div "Anton" at bounding box center [142, 160] width 58 height 5
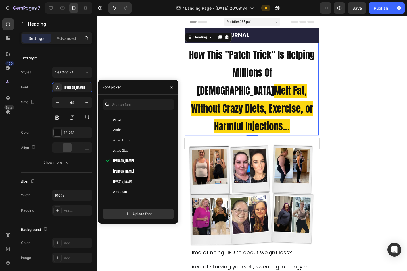
click at [303, 119] on div at bounding box center [252, 143] width 310 height 255
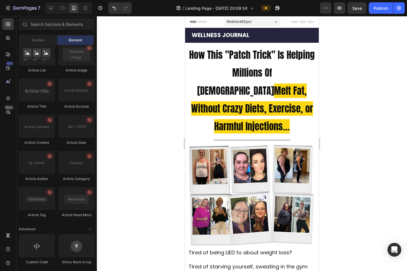
click at [289, 113] on p "⁠⁠⁠⁠⁠⁠⁠ How This "Patch Trick" Is Helping Millions Of Americans Melt Fat, Witho…" at bounding box center [252, 89] width 127 height 89
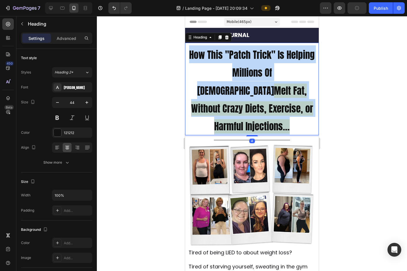
click at [289, 113] on p "How This "Patch Trick" Is Helping Millions Of Americans Melt Fat, Without Crazy…" at bounding box center [252, 89] width 127 height 89
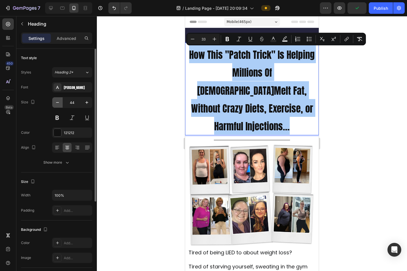
click at [57, 101] on icon "button" at bounding box center [58, 103] width 6 height 6
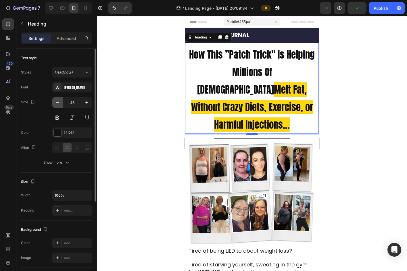
click at [57, 101] on icon "button" at bounding box center [58, 103] width 6 height 6
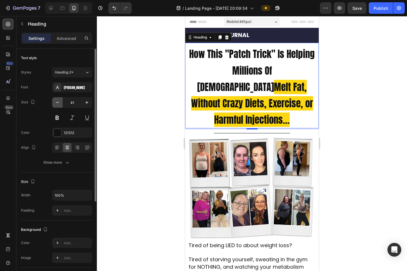
click at [57, 101] on icon "button" at bounding box center [58, 103] width 6 height 6
type input "40"
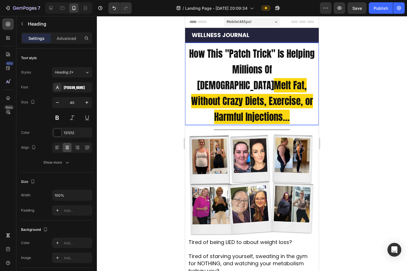
click at [303, 92] on p "How This "Patch Trick" Is Helping Millions Of Americans Melt Fat, Without Crazy…" at bounding box center [252, 84] width 127 height 79
click at [303, 78] on div at bounding box center [252, 143] width 310 height 255
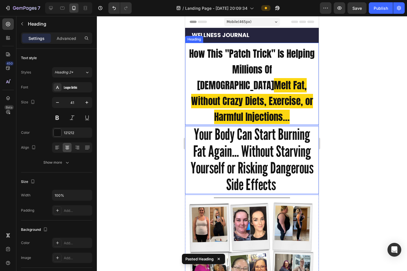
click at [268, 101] on span "Melt Fat, Without Crazy Diets, Exercise, or Harmful Injections..." at bounding box center [252, 101] width 122 height 46
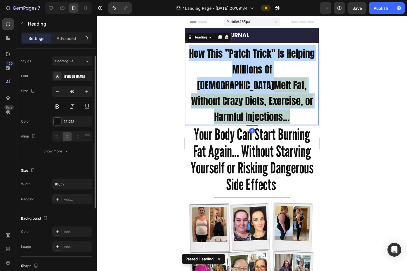
click at [268, 101] on span "Melt Fat, Without Crazy Diets, Exercise, or Harmful Injections..." at bounding box center [252, 101] width 122 height 46
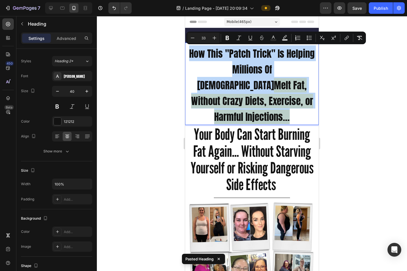
copy p "How This "Patch Trick" Is Helping Millions Of Americans Melt Fat, Without Crazy…"
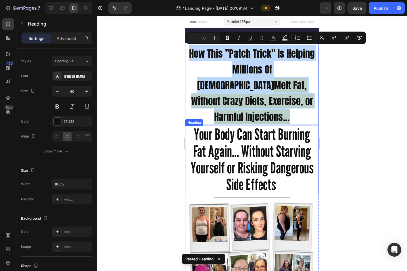
click at [268, 163] on span "Your Body Can Start Burning Fat Again... Without Starving Yourself or Risking D…" at bounding box center [252, 159] width 123 height 69
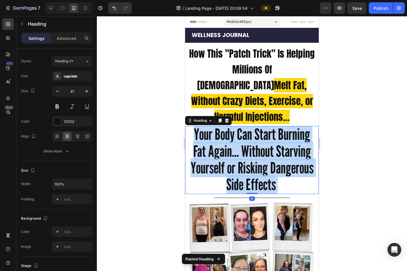
click at [268, 163] on span "Your Body Can Start Burning Fat Again... Without Starving Yourself or Risking D…" at bounding box center [252, 159] width 123 height 69
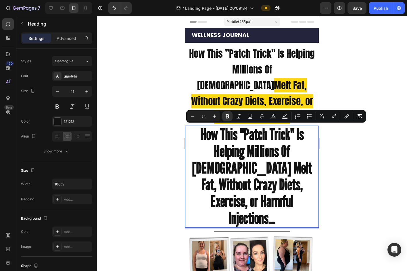
click at [303, 182] on div at bounding box center [252, 143] width 310 height 255
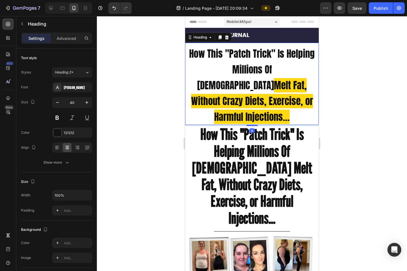
click at [288, 102] on p "⁠⁠⁠⁠⁠⁠⁠ How This "Patch Trick" Is Helping Millions Of Americans Melt Fat, Witho…" at bounding box center [252, 84] width 127 height 79
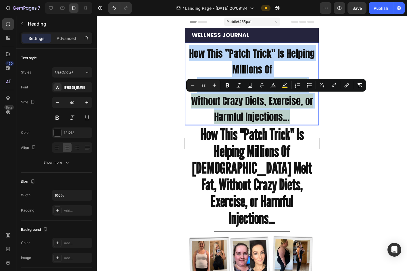
click at [288, 102] on p "How This "Patch Trick" Is Helping Millions Of Americans Melt Fat, Without Crazy…" at bounding box center [252, 84] width 127 height 79
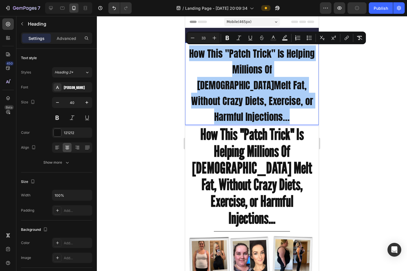
click at [303, 95] on div at bounding box center [252, 143] width 310 height 255
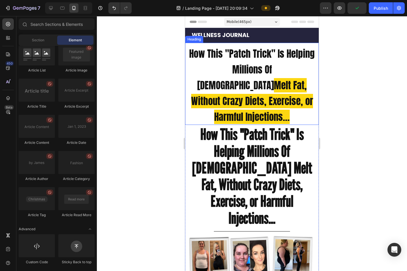
click at [303, 99] on p "⁠⁠⁠⁠⁠⁠⁠ How This "Patch Trick" Is Helping Millions Of Americans Melt Fat, Witho…" at bounding box center [252, 84] width 127 height 79
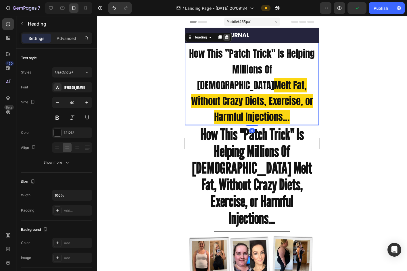
click at [227, 37] on icon at bounding box center [227, 37] width 4 height 4
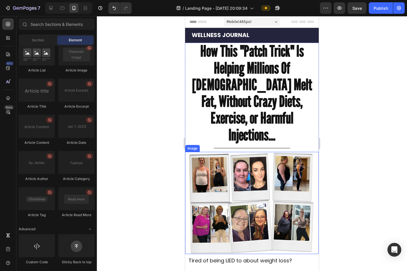
click at [241, 152] on img at bounding box center [252, 203] width 128 height 102
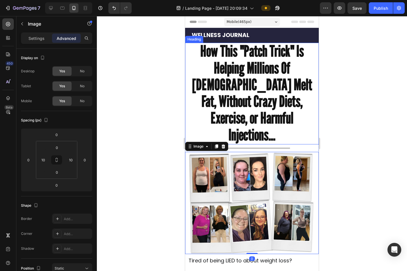
click at [267, 80] on strong "How This "Patch Trick" Is Helping Millions Of Americans Melt Fat, Without Crazy…" at bounding box center [252, 93] width 120 height 102
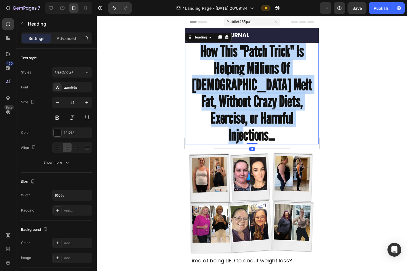
click at [267, 80] on strong "How This "Patch Trick" Is Helping Millions Of Americans Melt Fat, Without Crazy…" at bounding box center [252, 93] width 120 height 102
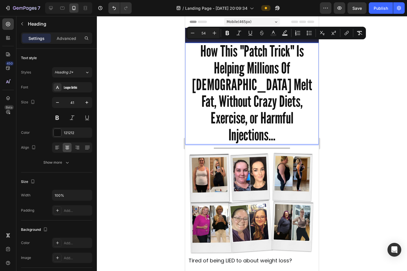
click at [303, 89] on div at bounding box center [252, 143] width 310 height 255
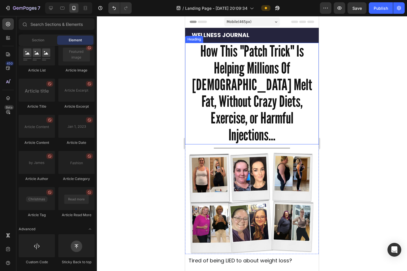
click at [296, 54] on span "How This "Patch Trick" Is Helping Millions Of Americans Melt Fat, Without Crazy…" at bounding box center [252, 93] width 120 height 102
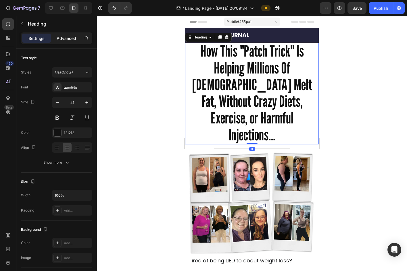
click at [64, 39] on p "Advanced" at bounding box center [67, 38] width 20 height 6
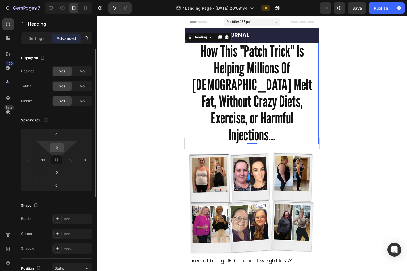
click at [58, 150] on input "0" at bounding box center [56, 147] width 11 height 9
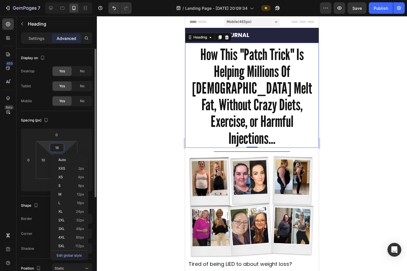
type input "19"
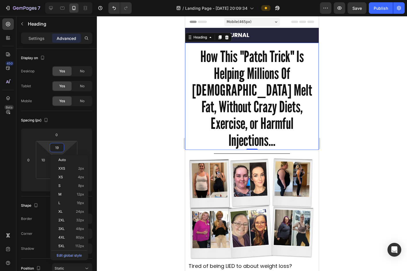
click at [174, 138] on div at bounding box center [252, 143] width 310 height 255
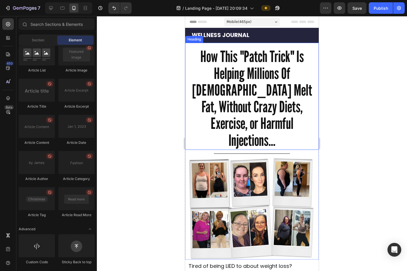
click at [269, 108] on span "How This "Patch Trick" Is Helping Millions Of Americans Melt Fat, Without Crazy…" at bounding box center [252, 98] width 120 height 102
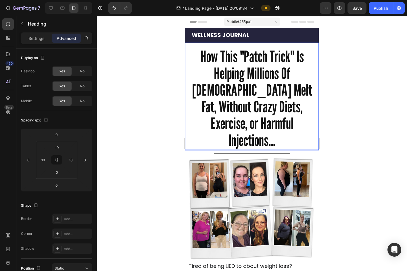
click at [225, 91] on span "How This "Patch Trick" Is Helping Millions Of Americans Melt Fat, Without Crazy…" at bounding box center [252, 98] width 120 height 102
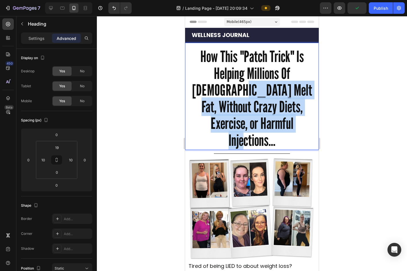
drag, startPoint x: 190, startPoint y: 86, endPoint x: 274, endPoint y: 120, distance: 91.2
click at [274, 120] on p "How This "Patch Trick" Is Helping Millions Of Americans Melt Fat, Without Crazy…" at bounding box center [252, 99] width 127 height 101
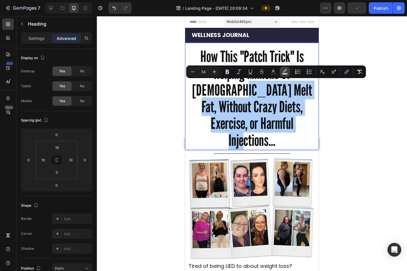
click at [286, 72] on icon "Editor contextual toolbar" at bounding box center [285, 72] width 6 height 6
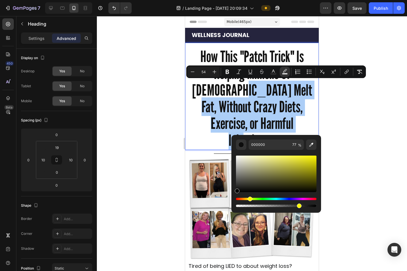
click at [249, 199] on div "Hue" at bounding box center [276, 199] width 80 height 2
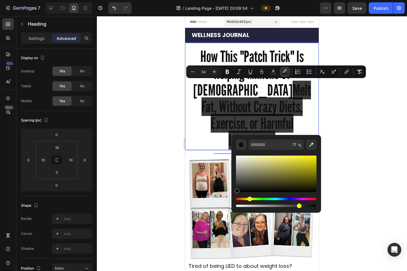
click at [249, 200] on div "Hue" at bounding box center [276, 199] width 80 height 2
click at [303, 153] on div at bounding box center [252, 143] width 310 height 255
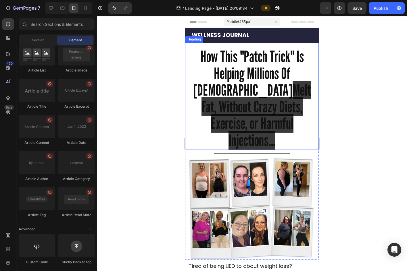
click at [256, 115] on span "Melt Fat, Without Crazy Diets, Exercise, or Harmful Injections..." at bounding box center [256, 115] width 110 height 69
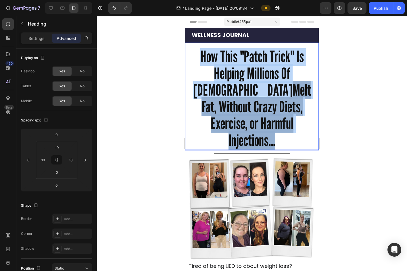
click at [256, 115] on span "Melt Fat, Without Crazy Diets, Exercise, or Harmful Injections..." at bounding box center [256, 115] width 110 height 69
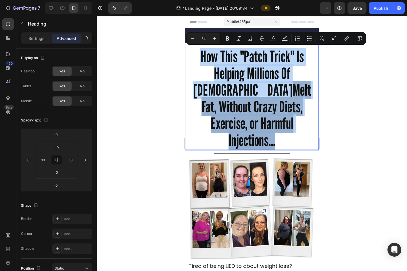
click at [285, 110] on span "Melt Fat, Without Crazy Diets, Exercise, or Harmful Injections..." at bounding box center [256, 115] width 110 height 69
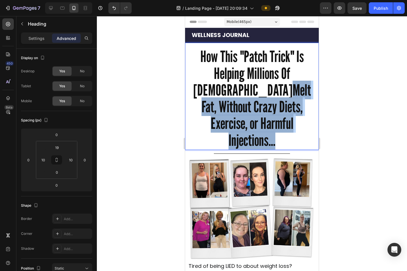
drag, startPoint x: 284, startPoint y: 123, endPoint x: 192, endPoint y: 89, distance: 98.0
click at [192, 89] on p "How This "Patch Trick" Is Helping Millions Of Americans Melt Fat, Without Crazy…" at bounding box center [252, 99] width 127 height 101
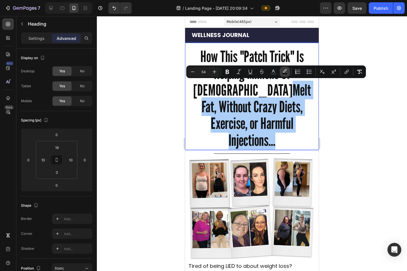
click at [285, 71] on icon "Editor contextual toolbar" at bounding box center [285, 70] width 4 height 3
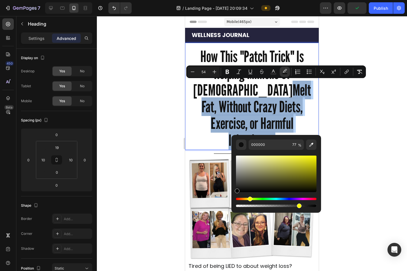
click at [249, 199] on div "Hue" at bounding box center [276, 199] width 80 height 2
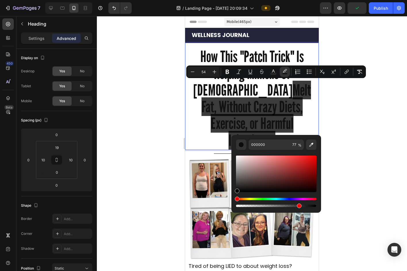
click at [248, 198] on div "Hue" at bounding box center [276, 199] width 80 height 2
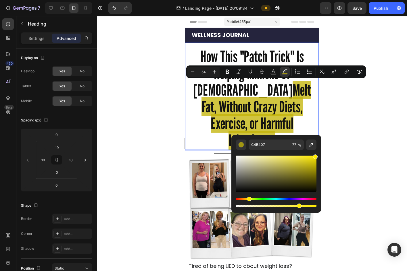
type input "FFE900"
drag, startPoint x: 314, startPoint y: 164, endPoint x: 318, endPoint y: 151, distance: 13.9
click at [303, 151] on div "FFE900 77 %" at bounding box center [276, 171] width 90 height 73
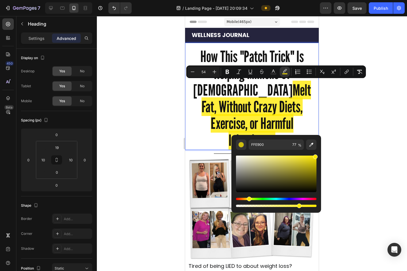
click at [303, 113] on div at bounding box center [252, 143] width 310 height 255
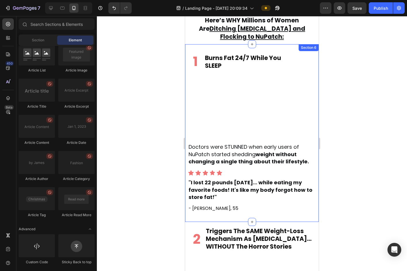
scroll to position [461, 0]
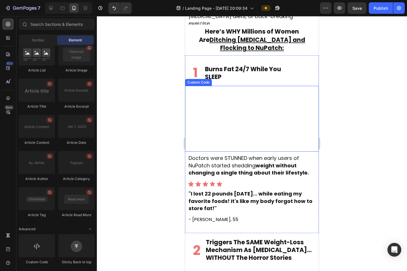
click at [244, 106] on video at bounding box center [252, 118] width 128 height 64
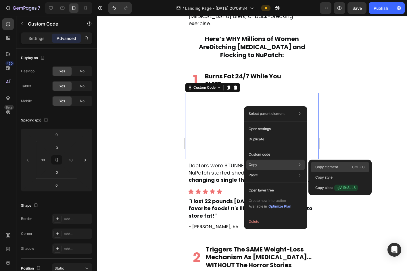
click at [303, 168] on p "Copy element" at bounding box center [326, 167] width 23 height 5
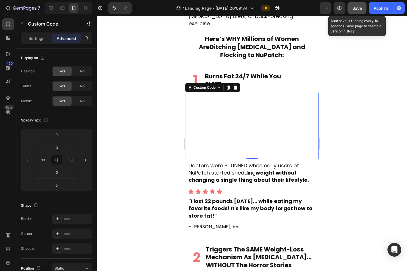
click at [303, 4] on button "Save" at bounding box center [356, 7] width 19 height 11
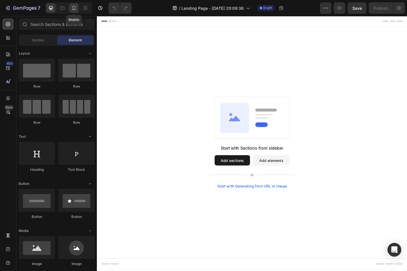
click at [76, 7] on icon at bounding box center [74, 8] width 6 height 6
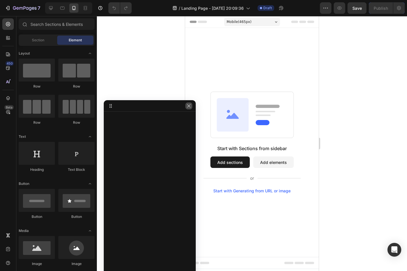
click at [186, 104] on button "button" at bounding box center [188, 106] width 7 height 7
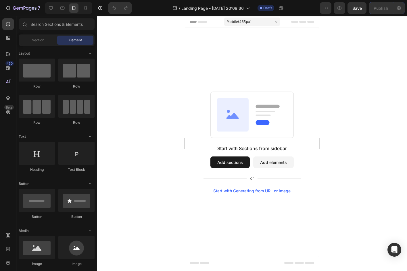
click at [206, 86] on div "Start with Sections from sidebar Add sections Add elements Start with Generatin…" at bounding box center [252, 142] width 134 height 229
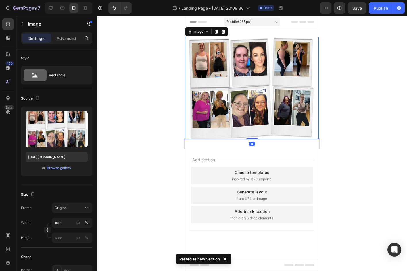
click at [342, 163] on div at bounding box center [252, 143] width 310 height 255
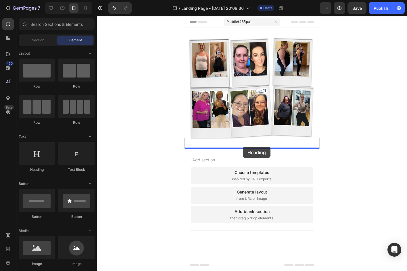
drag, startPoint x: 229, startPoint y: 184, endPoint x: 243, endPoint y: 147, distance: 40.0
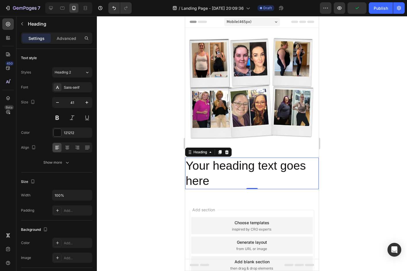
click at [254, 176] on h2 "Your heading text goes here" at bounding box center [252, 174] width 134 height 32
click at [254, 176] on p "Your heading text goes here" at bounding box center [252, 173] width 132 height 31
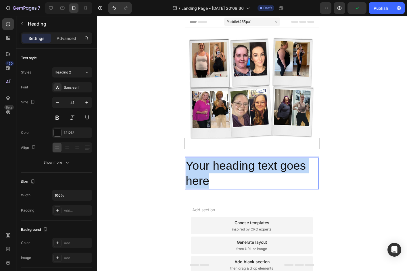
click at [254, 176] on p "Your heading text goes here" at bounding box center [252, 173] width 132 height 31
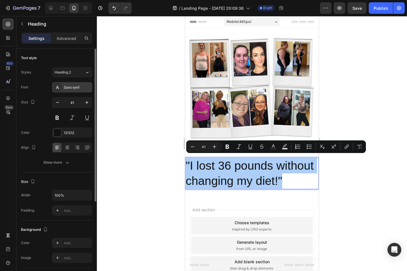
click at [65, 89] on div "Sans-serif" at bounding box center [77, 87] width 27 height 5
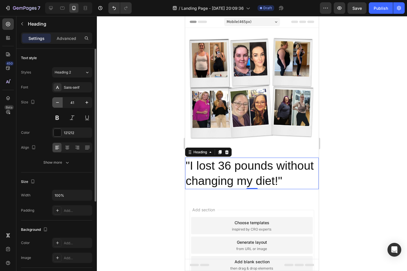
click at [59, 102] on icon "button" at bounding box center [58, 103] width 6 height 6
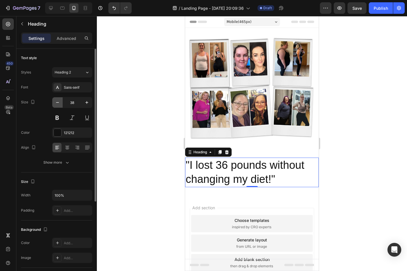
click at [59, 105] on icon "button" at bounding box center [58, 103] width 6 height 6
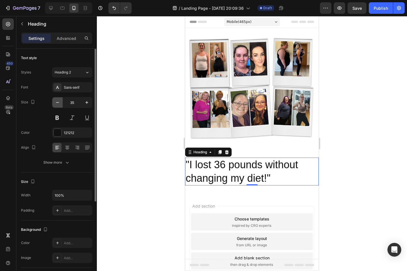
click at [59, 105] on icon "button" at bounding box center [58, 103] width 6 height 6
type input "33"
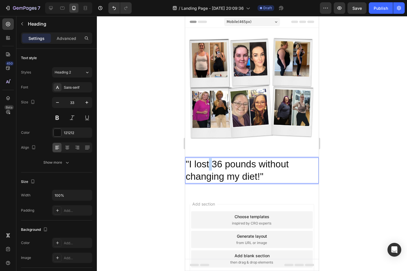
click at [209, 163] on p ""I lost 36 pounds without changing my diet!"" at bounding box center [252, 170] width 132 height 25
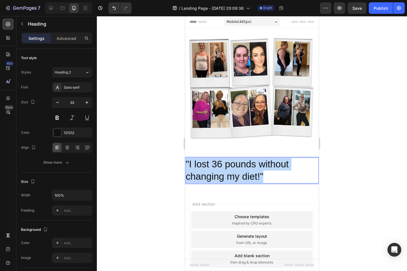
click at [209, 163] on p ""I lost 36 pounds without changing my diet!"" at bounding box center [252, 170] width 132 height 25
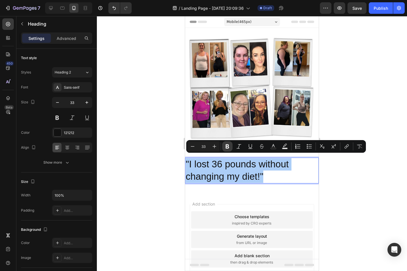
click at [225, 148] on icon "Editor contextual toolbar" at bounding box center [227, 147] width 6 height 6
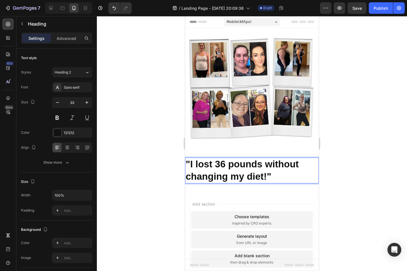
click at [208, 159] on strong ""I lost 36 pounds without changing my diet!"" at bounding box center [242, 170] width 113 height 23
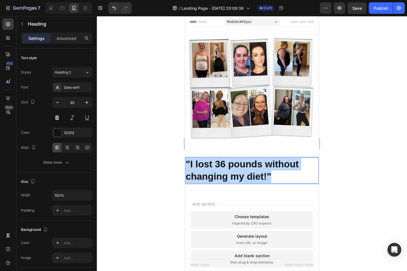
click at [208, 159] on strong ""I lost 36 pounds without changing my diet!"" at bounding box center [242, 170] width 113 height 23
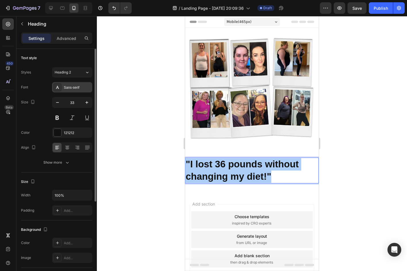
click at [81, 87] on div "Sans-serif" at bounding box center [77, 87] width 27 height 5
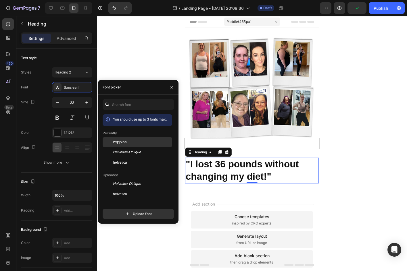
click at [118, 145] on div "Poppins" at bounding box center [138, 142] width 70 height 10
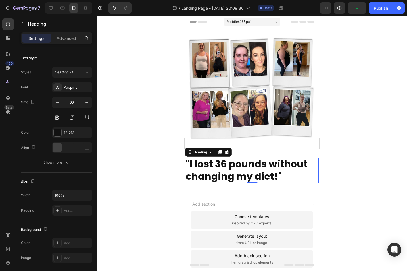
click at [135, 72] on div at bounding box center [252, 143] width 310 height 255
click at [207, 175] on strong ""I lost 36 pounds without changing my diet!"" at bounding box center [247, 170] width 122 height 26
click at [61, 39] on p "Advanced" at bounding box center [67, 38] width 20 height 6
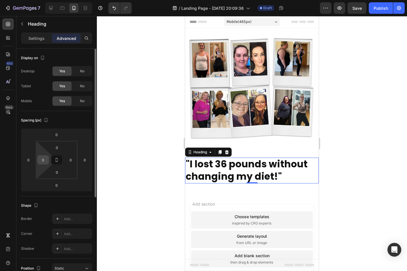
click at [48, 162] on div "0" at bounding box center [42, 159] width 11 height 9
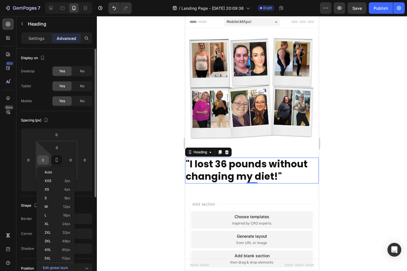
click at [47, 161] on div "0" at bounding box center [42, 159] width 11 height 9
click at [45, 161] on input "0" at bounding box center [43, 160] width 9 height 9
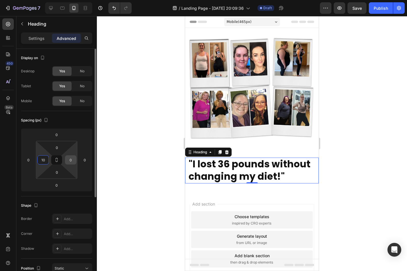
type input "10"
click at [74, 160] on input "0" at bounding box center [70, 160] width 9 height 9
type input "10"
click at [220, 167] on strong ""I lost 36 pounds without changing my diet!"" at bounding box center [250, 170] width 122 height 26
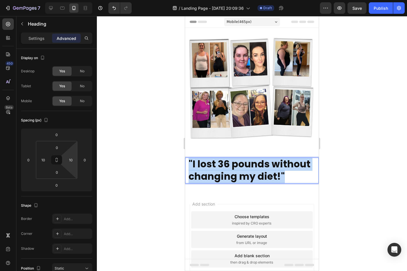
click at [220, 167] on strong ""I lost 36 pounds without changing my diet!"" at bounding box center [250, 170] width 122 height 26
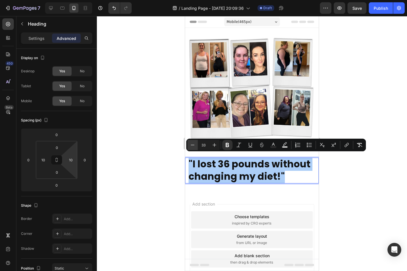
click at [192, 147] on icon "Editor contextual toolbar" at bounding box center [193, 145] width 6 height 6
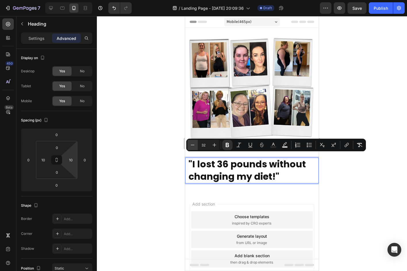
click at [192, 147] on icon "Editor contextual toolbar" at bounding box center [193, 145] width 6 height 6
type input "30"
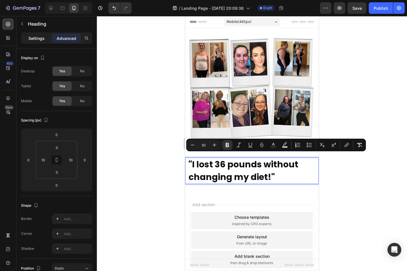
click at [40, 36] on p "Settings" at bounding box center [36, 38] width 16 height 6
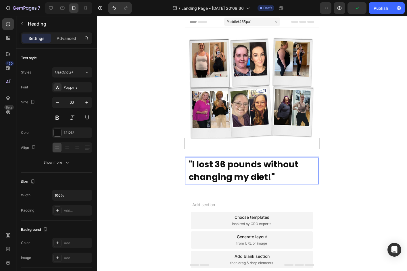
click at [224, 176] on strong ""I lost 36 pounds without changing my diet!"" at bounding box center [244, 170] width 110 height 25
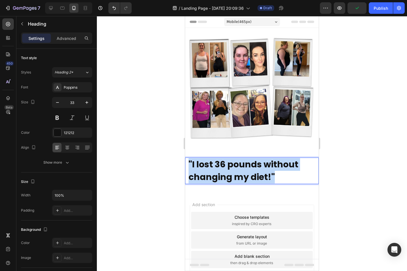
click at [224, 176] on strong ""I lost 36 pounds without changing my diet!"" at bounding box center [244, 170] width 110 height 25
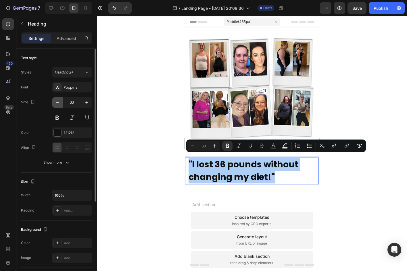
click at [57, 102] on icon "button" at bounding box center [58, 103] width 6 height 6
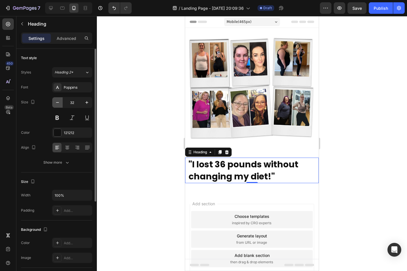
click at [57, 102] on icon "button" at bounding box center [58, 103] width 6 height 6
type input "31"
click at [98, 92] on div at bounding box center [252, 143] width 310 height 255
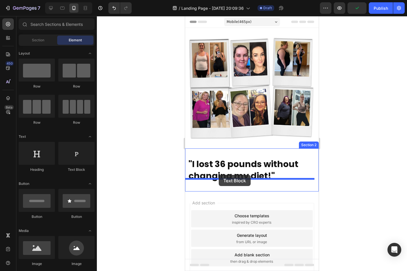
drag, startPoint x: 264, startPoint y: 176, endPoint x: 219, endPoint y: 175, distance: 44.8
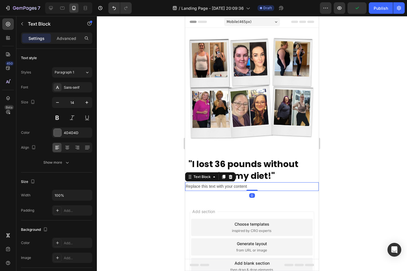
click at [236, 187] on div "Replace this text with your content" at bounding box center [252, 187] width 134 height 8
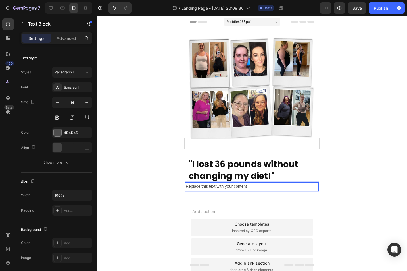
click at [236, 186] on p "Replace this text with your content" at bounding box center [252, 186] width 132 height 7
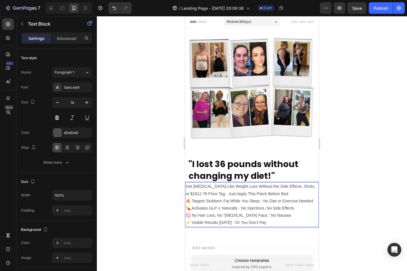
click at [227, 191] on p "Get [MEDICAL_DATA]-Like Weight Loss Without the Side Effects, Shots, or $1812.7…" at bounding box center [252, 204] width 132 height 43
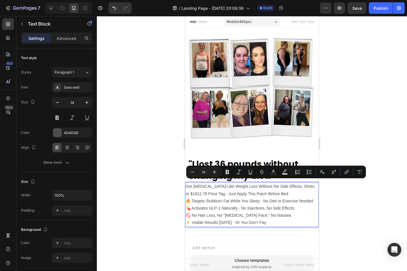
click at [150, 178] on div at bounding box center [252, 143] width 310 height 255
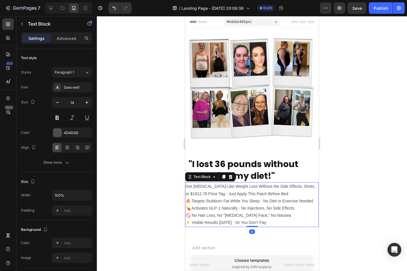
click at [203, 188] on p "Get [MEDICAL_DATA]-Like Weight Loss Without the Side Effects, Shots, or $1812.7…" at bounding box center [252, 204] width 132 height 43
click at [65, 40] on p "Advanced" at bounding box center [67, 38] width 20 height 6
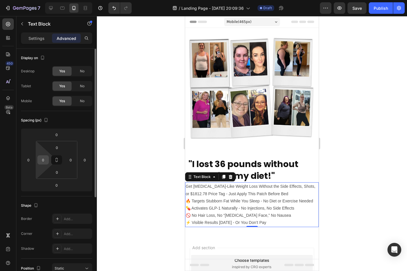
click at [45, 158] on input "0" at bounding box center [43, 160] width 9 height 9
type input "10"
click at [67, 159] on input "0" at bounding box center [70, 160] width 9 height 9
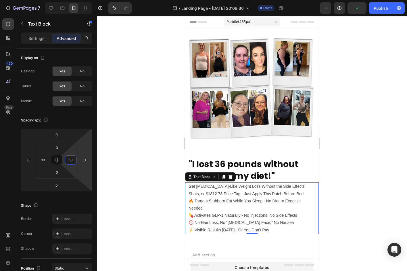
type input "10"
click at [110, 152] on div at bounding box center [252, 143] width 310 height 255
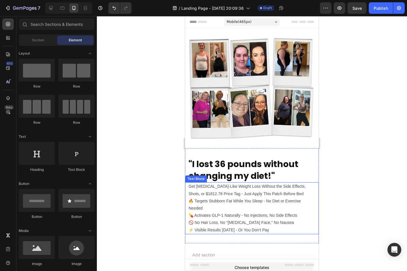
click at [206, 189] on p "Get [MEDICAL_DATA]-Like Weight Loss Without the Side Effects, Shots, or $1812.7…" at bounding box center [252, 208] width 127 height 51
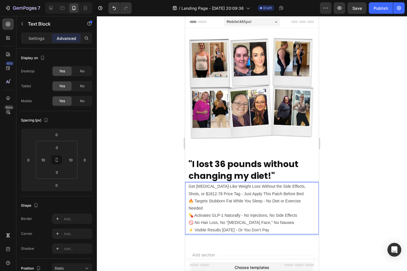
click at [290, 193] on p "Get [MEDICAL_DATA]-Like Weight Loss Without the Side Effects, Shots, or $1812.7…" at bounding box center [252, 208] width 127 height 51
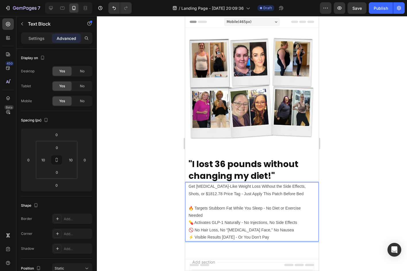
click at [281, 188] on p "Get [MEDICAL_DATA]-Like Weight Loss Without the Side Effects, Shots, or $1812.7…" at bounding box center [252, 190] width 127 height 14
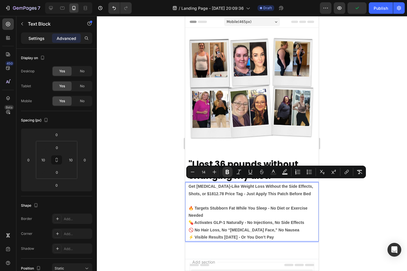
click at [36, 40] on p "Settings" at bounding box center [36, 38] width 16 height 6
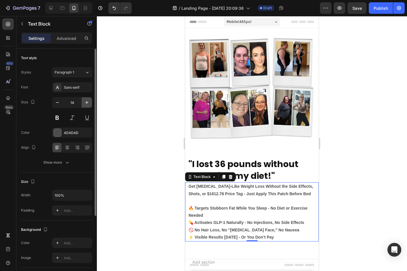
click at [84, 103] on button "button" at bounding box center [87, 102] width 10 height 10
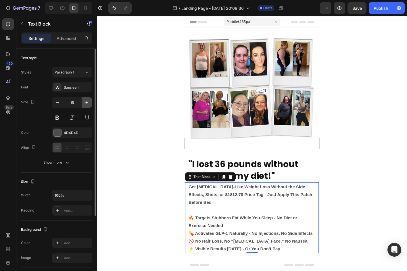
click at [84, 103] on button "button" at bounding box center [87, 102] width 10 height 10
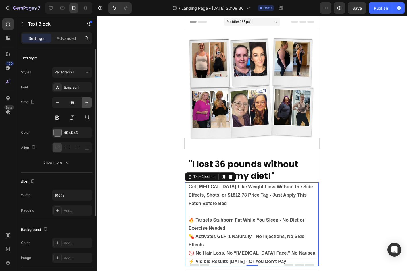
click at [84, 103] on button "button" at bounding box center [87, 102] width 10 height 10
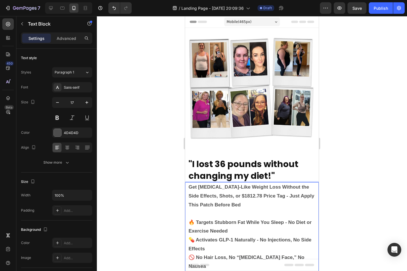
click at [218, 214] on p "🔥 Targets Stubborn Fat While You Sleep - No Diet or Exercise Needed 💊 Activates…" at bounding box center [252, 245] width 127 height 70
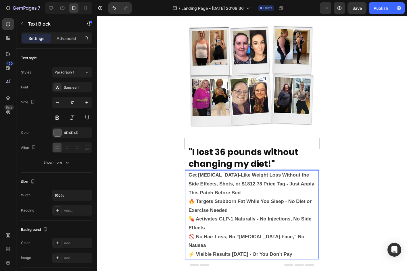
scroll to position [12, 0]
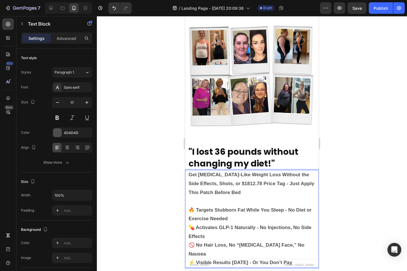
click at [243, 217] on p "🔥 Targets Stubborn Fat While You Sleep - No Diet or Exercise Needed 💊 Activates…" at bounding box center [252, 232] width 127 height 70
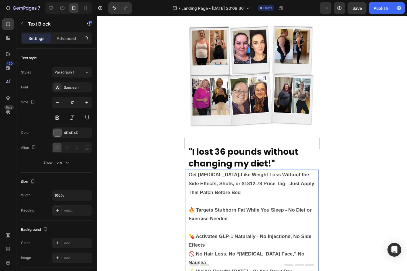
click at [229, 243] on p "⁠⁠⁠⁠⁠⁠⁠ 💊 Activates GLP-1 Naturally - No Injections, No Side Effects 🚫 No Hair …" at bounding box center [252, 250] width 127 height 53
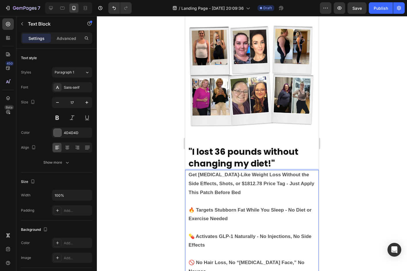
click at [306, 260] on p "🚫 No Hair Loss, No “[MEDICAL_DATA] Face,” No Nausea ⚡ Visible Results [DATE] - …" at bounding box center [252, 267] width 127 height 35
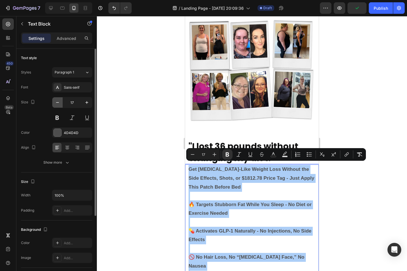
click at [59, 104] on icon "button" at bounding box center [58, 103] width 6 height 6
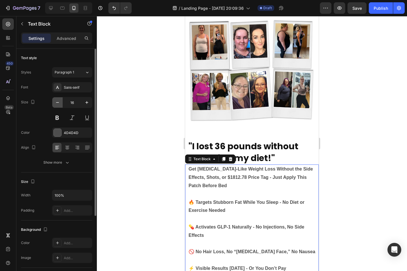
click at [59, 104] on icon "button" at bounding box center [58, 103] width 6 height 6
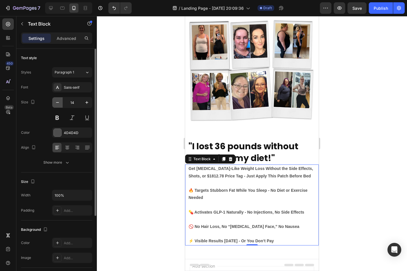
click at [59, 104] on icon "button" at bounding box center [58, 103] width 6 height 6
type input "13"
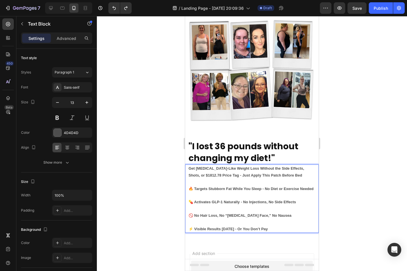
click at [217, 180] on p "🔥 Targets Stubborn Fat While You Sleep - No Diet or Exercise Needed" at bounding box center [252, 186] width 127 height 14
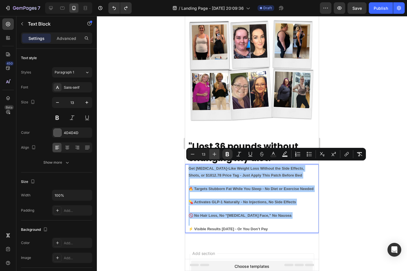
click at [218, 152] on button "Plus" at bounding box center [214, 154] width 10 height 10
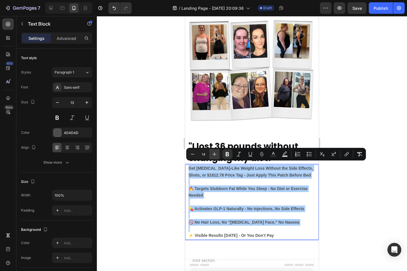
click at [218, 153] on button "Plus" at bounding box center [214, 154] width 10 height 10
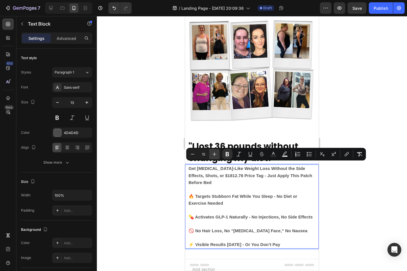
click at [216, 152] on icon "Editor contextual toolbar" at bounding box center [215, 154] width 6 height 6
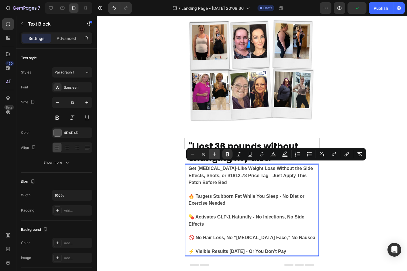
click at [216, 152] on icon "Editor contextual toolbar" at bounding box center [215, 154] width 6 height 6
type input "17"
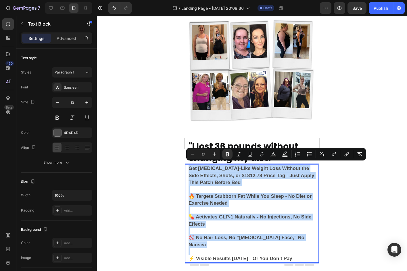
click at [268, 220] on p "💊 Activates GLP-1 Naturally - No Injections, No Side Effects" at bounding box center [252, 217] width 127 height 21
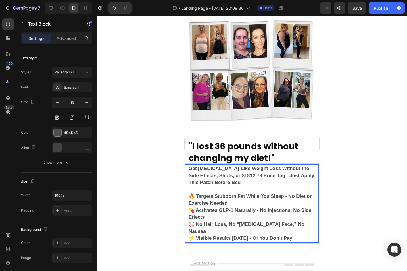
drag, startPoint x: 300, startPoint y: 229, endPoint x: 355, endPoint y: 207, distance: 58.7
click at [185, 191] on html "Mobile ( 465 px) iPhone 13 Mini iPhone 13 Pro iPhone 11 Pro Max iPhone 15 Pro M…" at bounding box center [252, 180] width 134 height 364
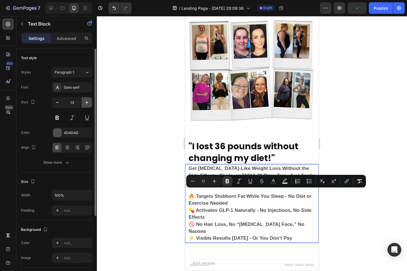
click at [85, 103] on icon "button" at bounding box center [87, 103] width 6 height 6
type input "14"
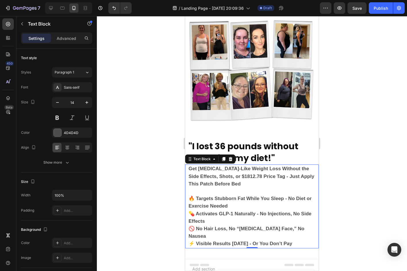
click at [140, 168] on div at bounding box center [252, 143] width 310 height 255
click at [224, 179] on strong "Get [MEDICAL_DATA]-Like Weight Loss Without the Side Effects, Shots, or $1812.7…" at bounding box center [252, 176] width 126 height 20
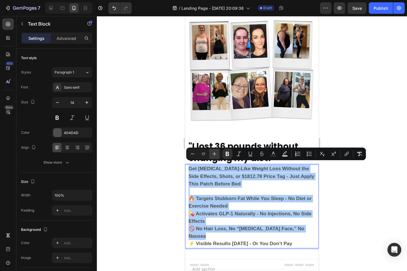
click at [217, 153] on icon "Editor contextual toolbar" at bounding box center [215, 154] width 6 height 6
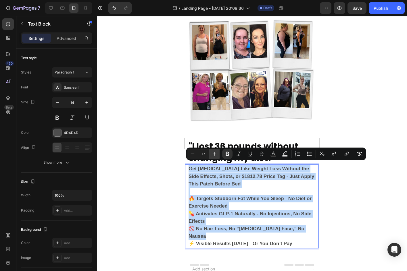
type input "18"
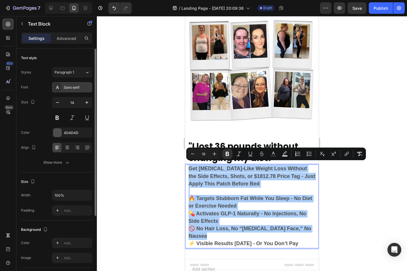
click at [66, 90] on div "Sans-serif" at bounding box center [72, 87] width 40 height 10
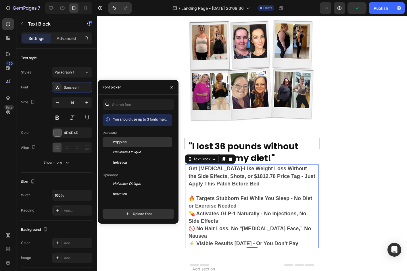
click at [118, 140] on span "Poppins" at bounding box center [120, 142] width 14 height 5
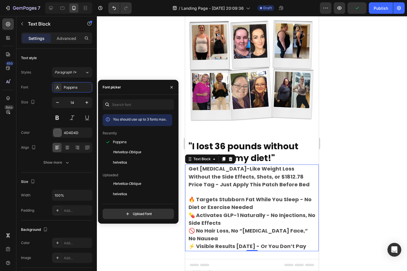
click at [136, 75] on div at bounding box center [252, 143] width 310 height 255
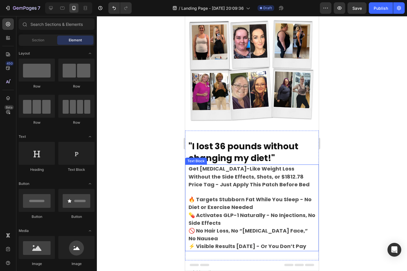
click at [245, 189] on p "🔥 Targets Stubborn Fat While You Sleep - No Diet or Exercise Needed" at bounding box center [252, 200] width 127 height 23
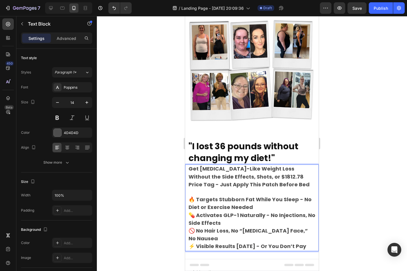
click at [245, 189] on p "🔥 Targets Stubborn Fat While You Sleep - No Diet or Exercise Needed" at bounding box center [252, 200] width 127 height 23
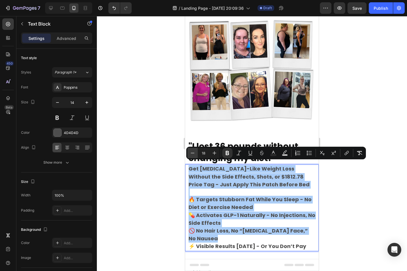
click at [193, 155] on icon "Editor contextual toolbar" at bounding box center [193, 153] width 6 height 6
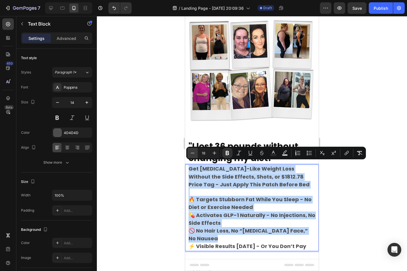
type input "17"
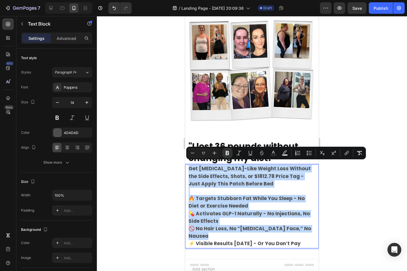
click at [252, 196] on strong "🔥 Targets Stubborn Fat While You Sleep - No Diet or Exercise Needed" at bounding box center [247, 202] width 116 height 14
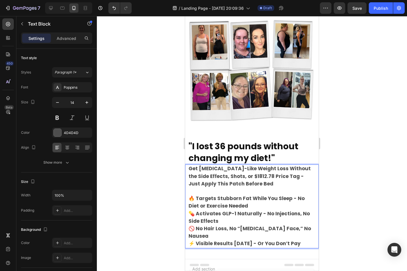
click at [252, 188] on p "🔥 Targets Stubborn Fat While You Sleep - No Diet or Exercise Needed" at bounding box center [252, 199] width 127 height 22
click at [253, 195] on strong "🔥 Targets Stubborn Fat While You Sleep - No Diet or Exercise Needed" at bounding box center [247, 202] width 116 height 14
click at [255, 200] on p "🔥 Targets Stubborn Fat While You Sleep - No Diet or Exercise Needed" at bounding box center [252, 199] width 127 height 22
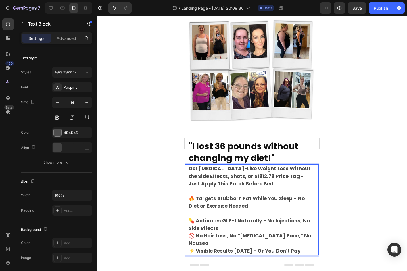
click at [244, 224] on p "💊 Activates GLP-1 Naturally - No Injections, No Side Effects" at bounding box center [252, 225] width 127 height 15
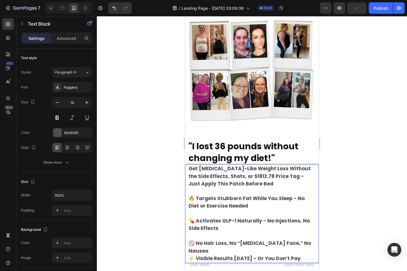
click at [310, 240] on p "🚫 No Hair Loss, No “[MEDICAL_DATA] Face,” No Nausea" at bounding box center [252, 247] width 127 height 15
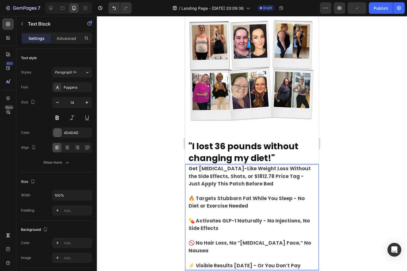
click at [330, 227] on div at bounding box center [252, 143] width 310 height 255
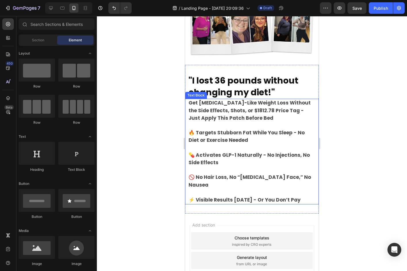
scroll to position [94, 0]
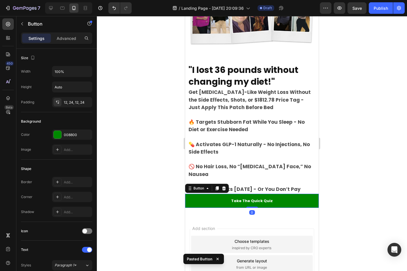
click at [327, 181] on div at bounding box center [252, 143] width 310 height 255
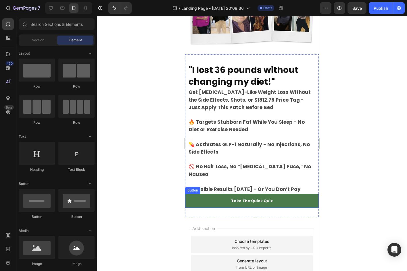
click at [304, 194] on link "Take The Quick Quiz" at bounding box center [252, 201] width 134 height 14
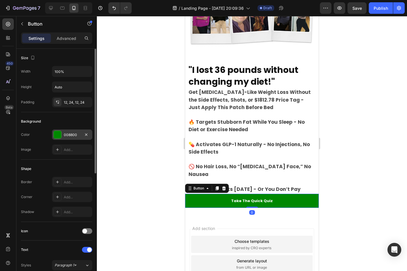
click at [66, 137] on div "008800" at bounding box center [72, 134] width 17 height 5
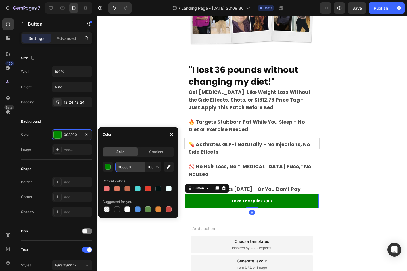
click at [130, 167] on input "008800" at bounding box center [130, 167] width 30 height 10
paste input "#f1c967"
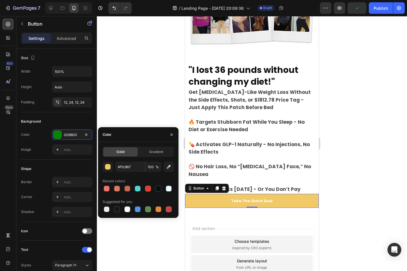
type input "F1C967"
click at [128, 138] on div "Color" at bounding box center [138, 134] width 80 height 15
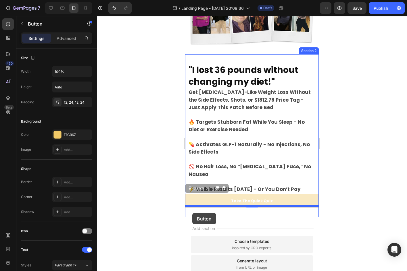
drag, startPoint x: 190, startPoint y: 179, endPoint x: 192, endPoint y: 213, distance: 34.3
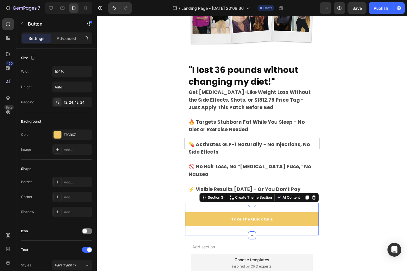
click at [269, 203] on div "Take The Quick Quiz Button Section 3 You can create reusable sections Create Th…" at bounding box center [252, 219] width 134 height 32
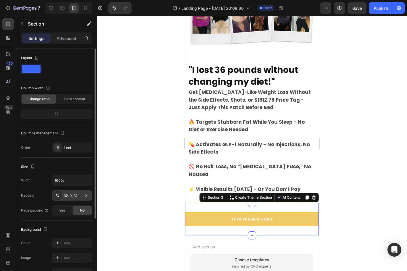
click at [72, 192] on div "32, 0, 32, 0" at bounding box center [72, 196] width 40 height 10
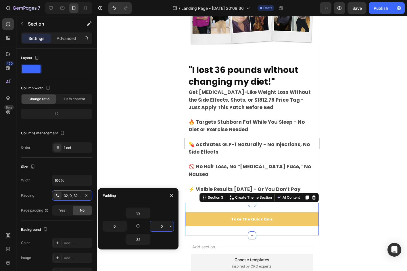
click at [163, 226] on input "0" at bounding box center [162, 226] width 24 height 10
type input "10"
click at [116, 227] on input "0" at bounding box center [115, 226] width 24 height 10
type input "10"
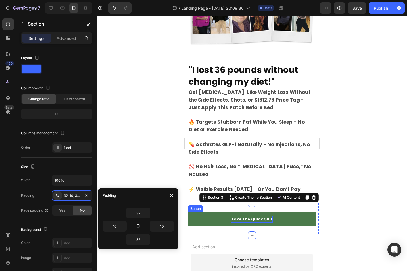
click at [264, 217] on span "Take The Quick Quiz" at bounding box center [252, 219] width 42 height 5
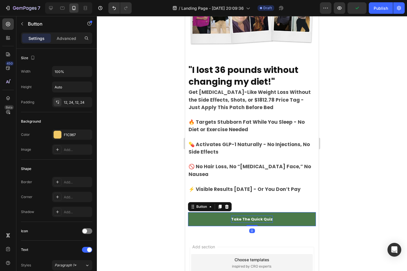
click at [264, 217] on span "Take The Quick Quiz" at bounding box center [252, 219] width 42 height 5
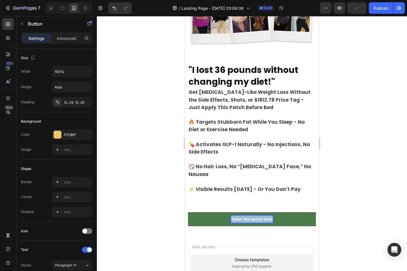
click at [264, 217] on span "Take The Quick Quiz" at bounding box center [252, 219] width 42 height 5
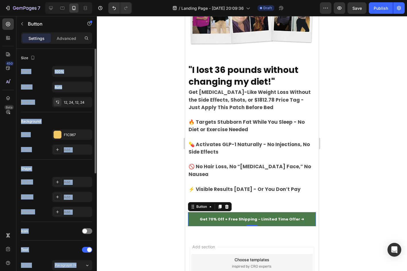
drag, startPoint x: 131, startPoint y: 146, endPoint x: 57, endPoint y: 57, distance: 115.7
click at [57, 0] on div "7 Version history / Landing Page - [DATE] 20:09:36 Draft Preview Save Publish 4…" at bounding box center [203, 0] width 407 height 0
click at [57, 57] on div "Size" at bounding box center [56, 57] width 71 height 9
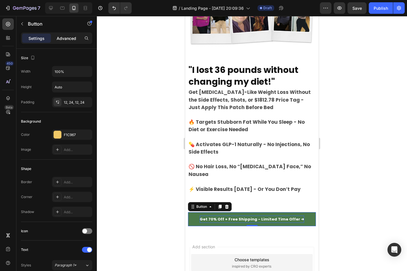
click at [60, 40] on p "Advanced" at bounding box center [67, 38] width 20 height 6
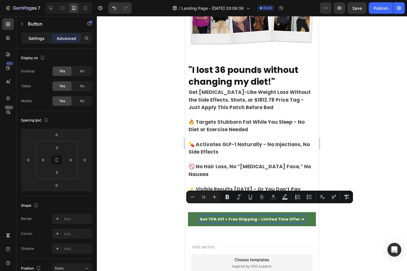
click at [39, 40] on p "Settings" at bounding box center [36, 38] width 16 height 6
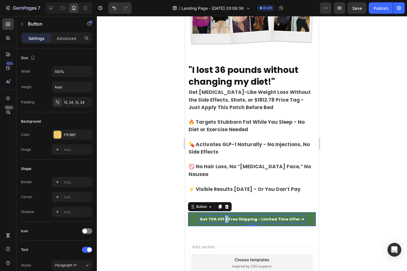
click at [225, 217] on span "Get 70% Off + Free Shipping - Limited Time Offer ➜" at bounding box center [252, 219] width 104 height 5
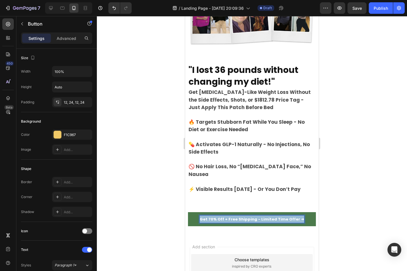
click at [225, 217] on span "Get 70% Off + Free Shipping - Limited Time Offer ➜" at bounding box center [252, 219] width 104 height 5
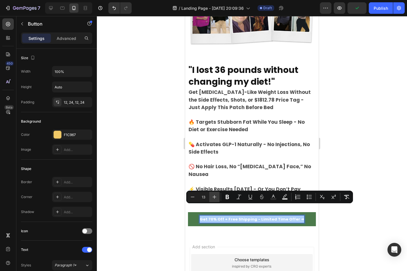
click at [213, 196] on icon "Editor contextual toolbar" at bounding box center [215, 197] width 6 height 6
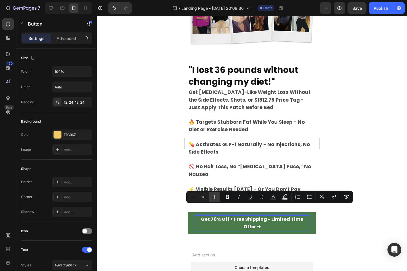
click at [213, 195] on icon "Editor contextual toolbar" at bounding box center [215, 197] width 6 height 6
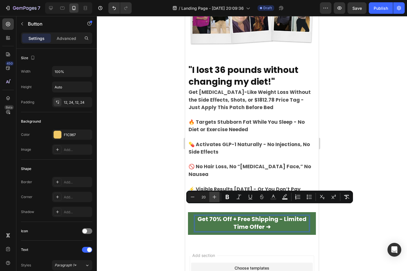
type input "21"
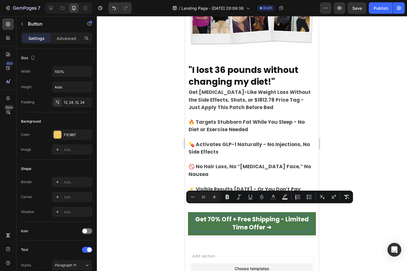
click at [158, 196] on div at bounding box center [252, 143] width 310 height 255
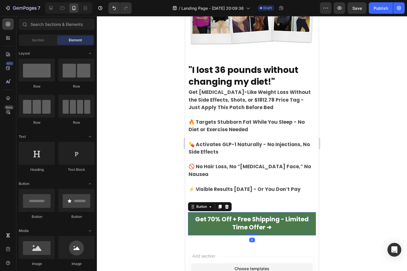
click at [191, 212] on link "Get 70% Off + Free Shipping - Limited Time Offer ➜" at bounding box center [252, 223] width 128 height 23
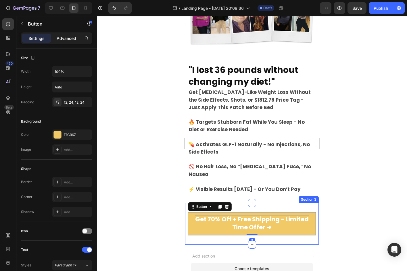
click at [62, 39] on p "Advanced" at bounding box center [67, 38] width 20 height 6
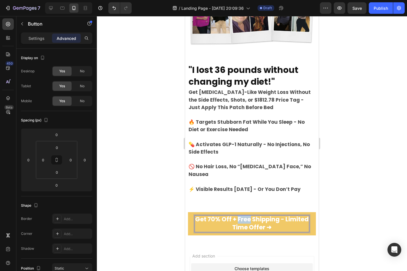
click at [257, 215] on span "Get 70% Off + Free Shipping - Limited Time Offer ➜" at bounding box center [252, 223] width 114 height 16
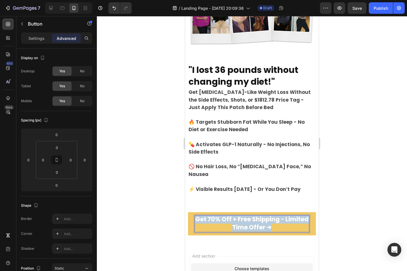
click at [257, 215] on span "Get 70% Off + Free Shipping - Limited Time Offer ➜" at bounding box center [252, 223] width 114 height 16
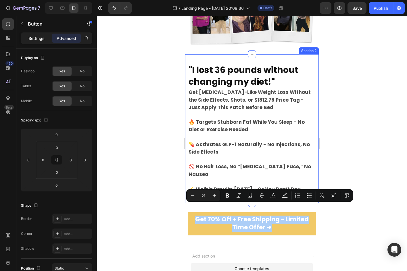
click at [40, 38] on p "Settings" at bounding box center [36, 38] width 16 height 6
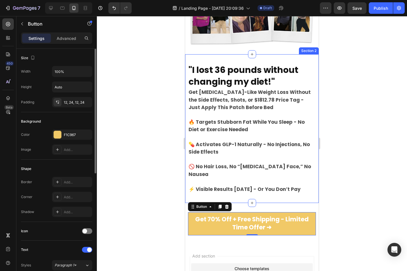
click at [70, 129] on div "Background Color F1C967 Image Add..." at bounding box center [56, 135] width 71 height 47
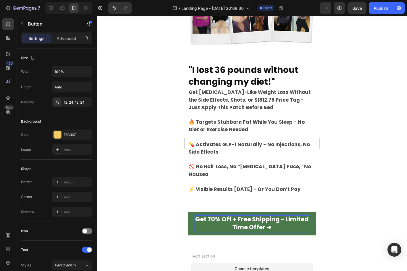
click at [234, 215] on span "Get 70% Off + Free Shipping - Limited Time Offer ➜" at bounding box center [252, 223] width 114 height 16
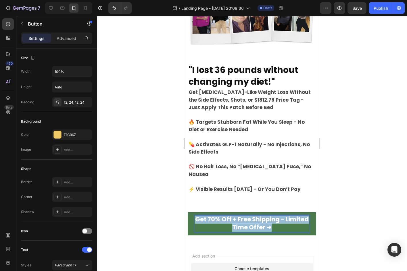
click at [234, 215] on span "Get 70% Off + Free Shipping - Limited Time Offer ➜" at bounding box center [252, 223] width 114 height 16
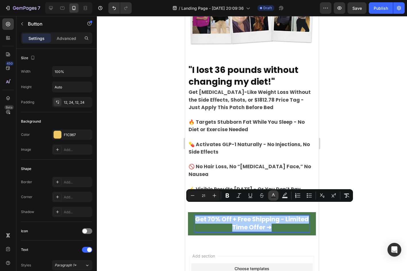
click at [270, 197] on button "Text Color" at bounding box center [273, 196] width 10 height 10
type input "FFFFFF"
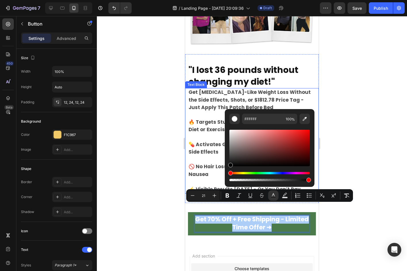
drag, startPoint x: 424, startPoint y: 173, endPoint x: 218, endPoint y: 174, distance: 206.1
type input "000000"
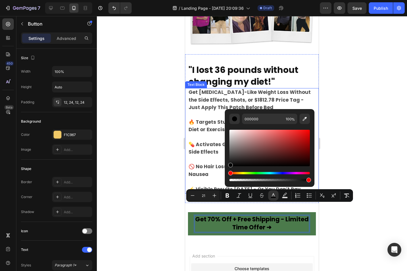
click at [153, 148] on div at bounding box center [252, 143] width 310 height 255
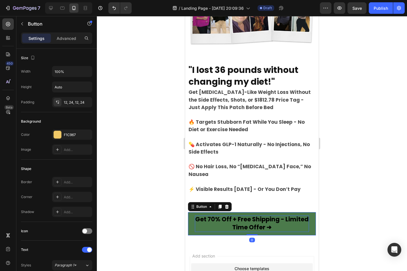
click at [189, 212] on link "Get 70% Off + Free Shipping - Limited Time Offer ➜" at bounding box center [252, 223] width 128 height 23
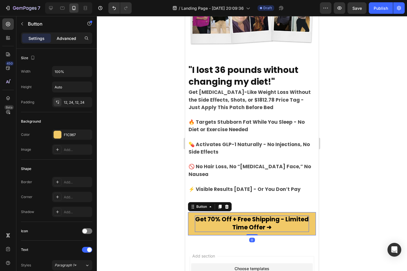
click at [65, 38] on p "Advanced" at bounding box center [67, 38] width 20 height 6
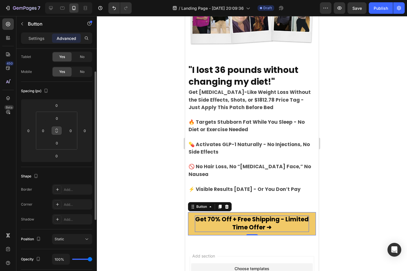
scroll to position [33, 0]
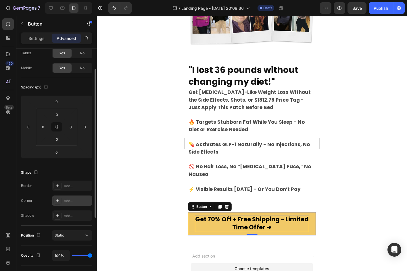
click at [66, 200] on div "Add..." at bounding box center [77, 201] width 27 height 5
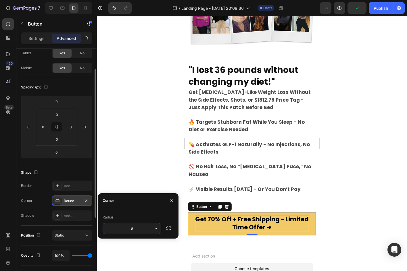
click at [162, 174] on div at bounding box center [252, 143] width 310 height 255
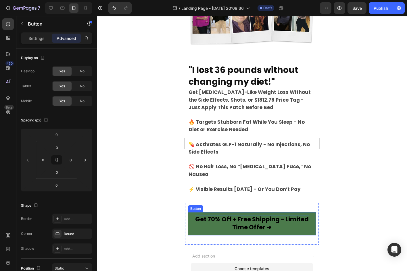
click at [191, 212] on link "Get 70% Off + Free Shipping - Limited Time Offer ➜" at bounding box center [252, 223] width 128 height 23
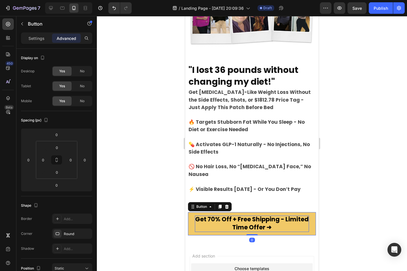
click at [65, 37] on p "Advanced" at bounding box center [67, 38] width 20 height 6
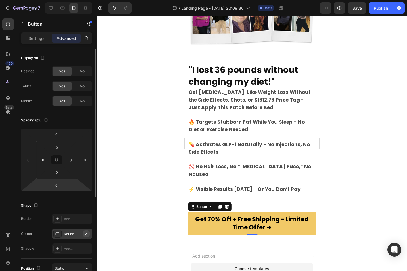
click at [83, 232] on button "button" at bounding box center [86, 233] width 7 height 7
click at [62, 221] on div "Add..." at bounding box center [72, 219] width 40 height 10
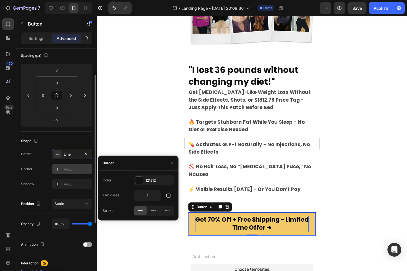
scroll to position [66, 0]
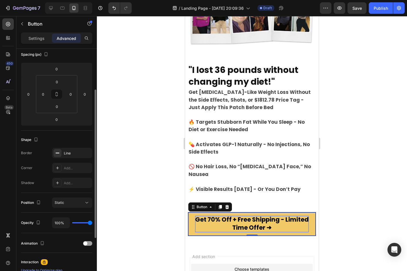
click at [45, 175] on div "Border Line Corner Add... Shadow Add..." at bounding box center [56, 168] width 71 height 40
click at [114, 154] on div at bounding box center [252, 143] width 310 height 255
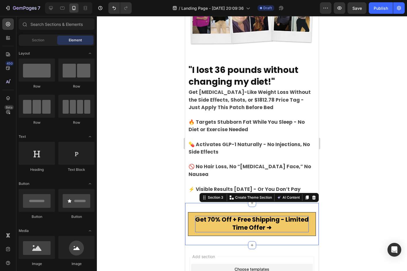
click at [252, 203] on div "Get 70% Off + Free Shipping - Limited Time Offer ➜ Button Section 3 You can cre…" at bounding box center [252, 224] width 134 height 42
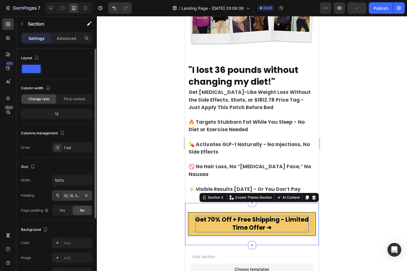
click at [72, 195] on div "32, 10, 32, 10" at bounding box center [72, 195] width 17 height 5
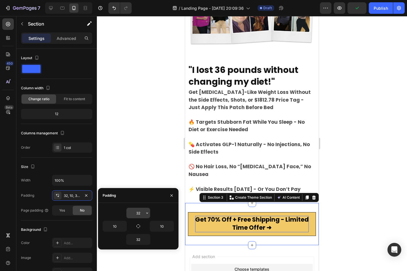
click at [139, 216] on input "32" at bounding box center [138, 213] width 24 height 10
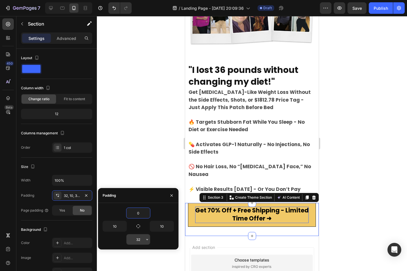
type input "0"
click at [139, 238] on input "32" at bounding box center [138, 240] width 24 height 10
type input "0"
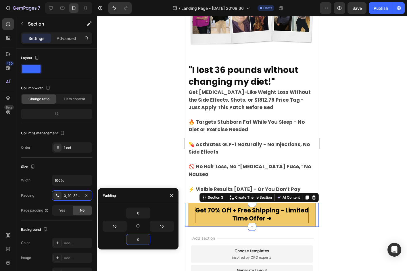
click at [136, 162] on div at bounding box center [252, 143] width 310 height 255
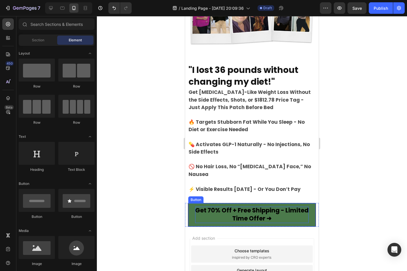
click at [193, 204] on link "Get 70% Off + Free Shipping - Limited Time Offer ➜" at bounding box center [251, 214] width 127 height 23
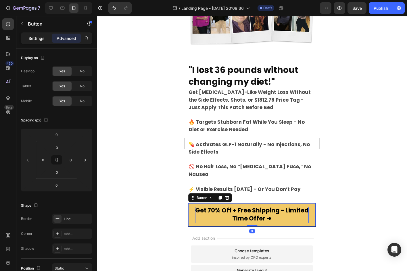
click at [40, 40] on p "Settings" at bounding box center [36, 38] width 16 height 6
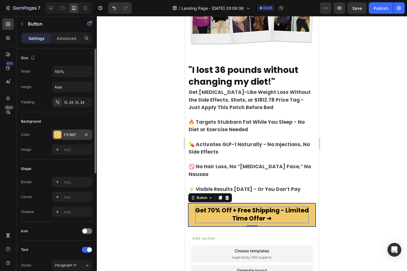
click at [70, 131] on div "F1C967" at bounding box center [72, 135] width 40 height 10
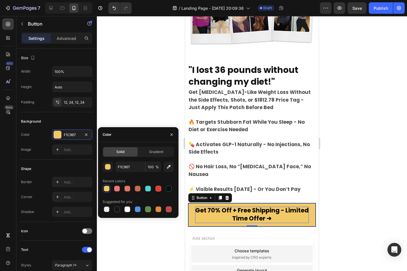
click at [113, 189] on div at bounding box center [138, 189] width 71 height 8
click at [114, 189] on div at bounding box center [117, 189] width 6 height 6
type input "EF7474"
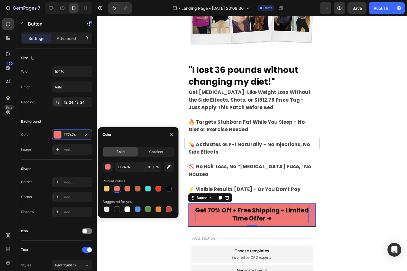
click at [121, 102] on div at bounding box center [252, 143] width 310 height 255
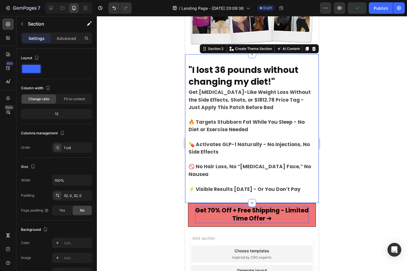
click at [242, 186] on div "⁠⁠⁠⁠⁠⁠⁠ "I lost 36 pounds without changing my diet!" Heading Get [MEDICAL_DATA]…" at bounding box center [252, 128] width 134 height 149
click at [63, 43] on div "Settings Advanced" at bounding box center [56, 37] width 71 height 11
click at [62, 41] on div "Advanced" at bounding box center [66, 38] width 29 height 9
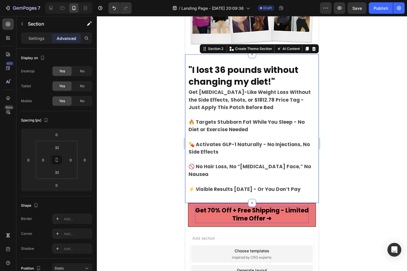
click at [123, 149] on div at bounding box center [252, 143] width 310 height 255
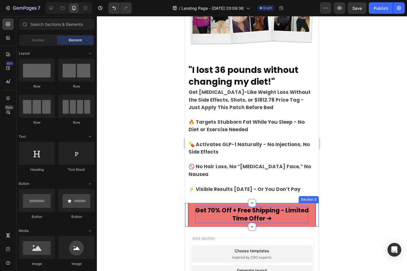
click at [186, 205] on div "Get 70% Off + Free Shipping - Limited Time Offer ➜ Button Section 3" at bounding box center [252, 215] width 134 height 24
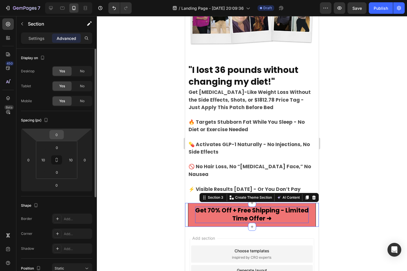
click at [56, 137] on input "0" at bounding box center [56, 134] width 11 height 9
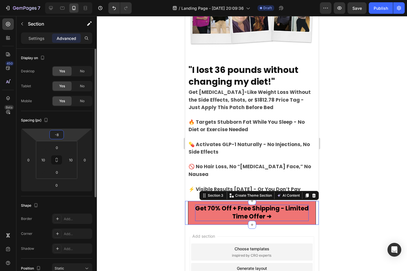
type input "-9"
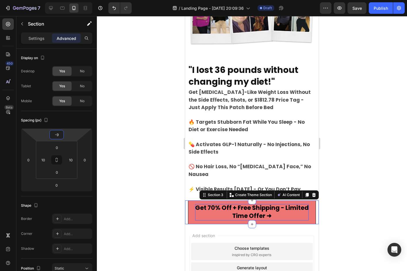
click at [102, 120] on div at bounding box center [252, 143] width 310 height 255
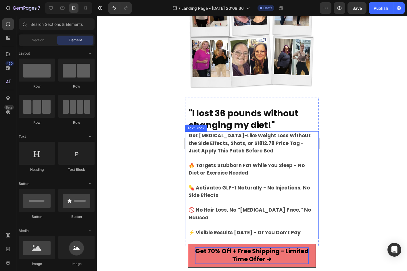
scroll to position [50, 0]
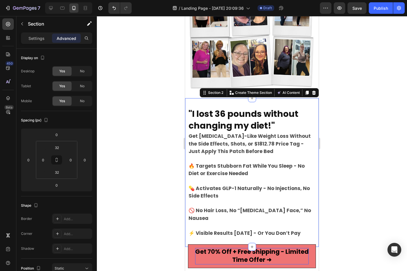
click at [249, 99] on div "⁠⁠⁠⁠⁠⁠⁠ "I lost 36 pounds without changing my diet!" Heading Get Ozempic-Like W…" at bounding box center [252, 172] width 134 height 149
click at [57, 147] on input "32" at bounding box center [56, 147] width 11 height 9
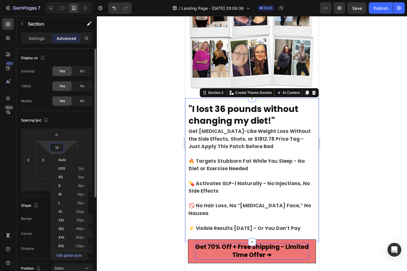
type input "14"
click at [107, 133] on div at bounding box center [252, 143] width 310 height 255
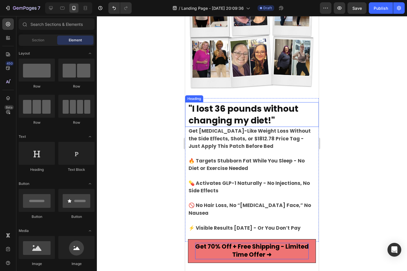
click at [222, 121] on strong ""I lost 36 pounds without changing my diet!"" at bounding box center [244, 115] width 110 height 24
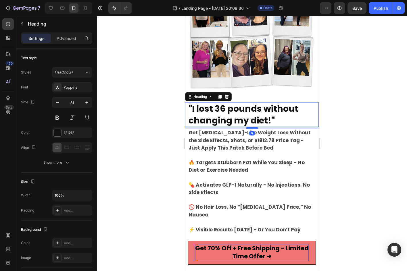
click at [249, 127] on div at bounding box center [251, 128] width 11 height 2
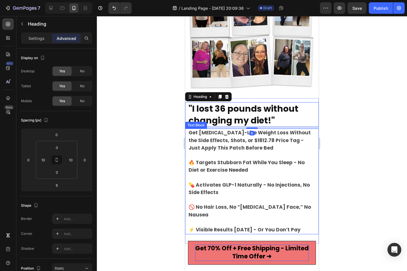
click at [227, 137] on strong "Get [MEDICAL_DATA]-Like Weight Loss Without the Side Effects, Shots, or $1812.7…" at bounding box center [250, 140] width 122 height 22
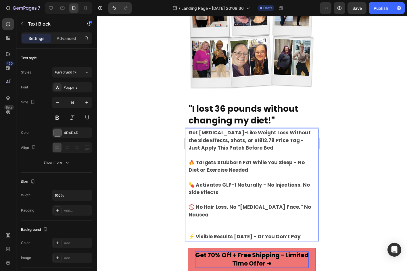
click at [262, 130] on strong "Get [MEDICAL_DATA]-Like Weight Loss Without the Side Effects, Shots, or $1812.7…" at bounding box center [250, 140] width 122 height 22
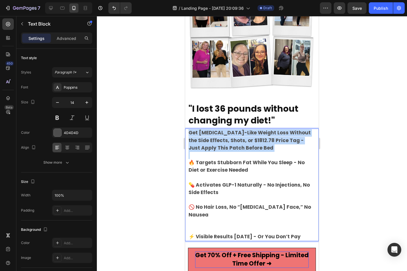
click at [262, 130] on strong "Get [MEDICAL_DATA]-Like Weight Loss Without the Side Effects, Shots, or $1812.7…" at bounding box center [250, 140] width 122 height 22
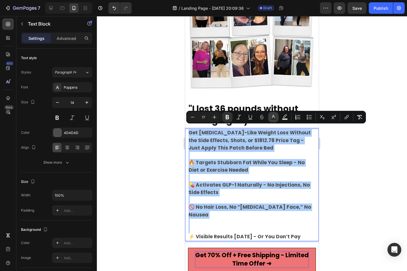
click at [269, 116] on button "Text Color" at bounding box center [273, 117] width 10 height 10
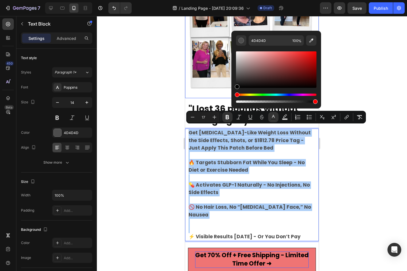
drag, startPoint x: 434, startPoint y: 102, endPoint x: 224, endPoint y: 91, distance: 210.4
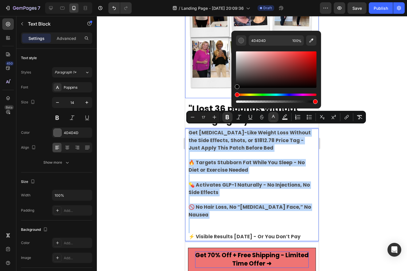
type input "000000"
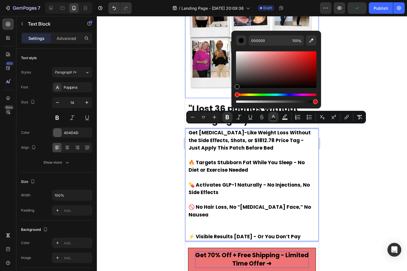
click at [158, 107] on div at bounding box center [252, 143] width 310 height 255
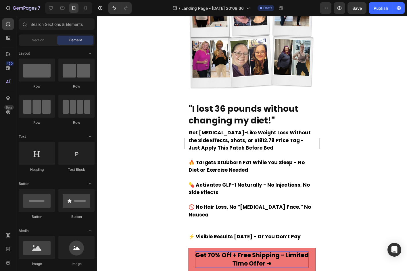
click at [153, 157] on div at bounding box center [252, 143] width 310 height 255
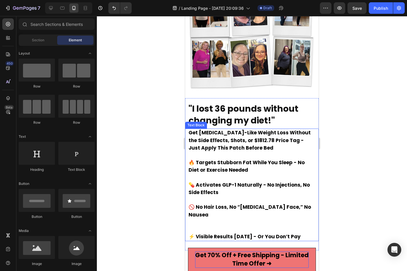
click at [251, 112] on strong ""I lost 36 pounds without changing my diet!"" at bounding box center [244, 115] width 110 height 24
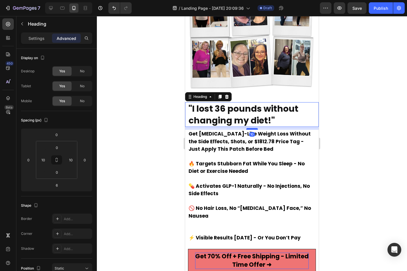
click at [249, 128] on div at bounding box center [251, 129] width 11 height 2
type input "11"
click at [153, 153] on div at bounding box center [252, 143] width 310 height 255
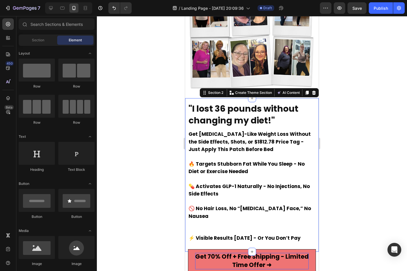
click at [228, 234] on div "⁠⁠⁠⁠⁠⁠⁠ "I lost 36 pounds without changing my diet!" Heading Get Ozempic-Like W…" at bounding box center [252, 175] width 134 height 154
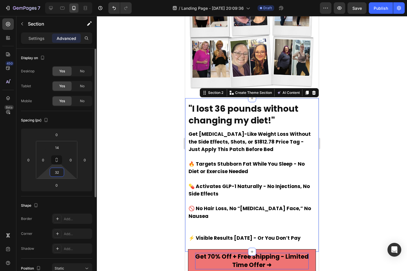
click at [56, 172] on input "32" at bounding box center [56, 172] width 11 height 9
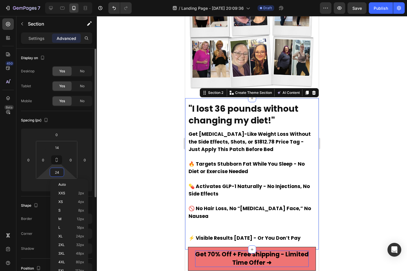
type input "25"
click at [99, 192] on div at bounding box center [252, 143] width 310 height 255
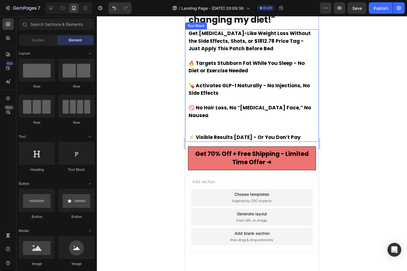
scroll to position [161, 0]
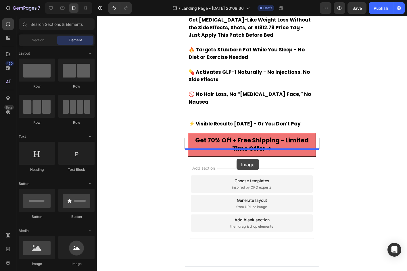
drag, startPoint x: 224, startPoint y: 264, endPoint x: 237, endPoint y: 159, distance: 106.2
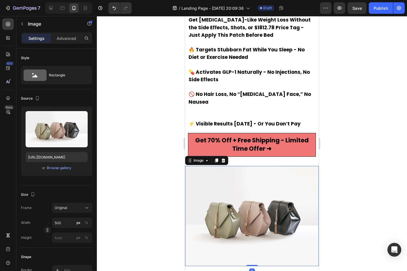
click at [235, 173] on img at bounding box center [252, 216] width 134 height 100
click at [50, 167] on div "Browse gallery" at bounding box center [59, 168] width 24 height 5
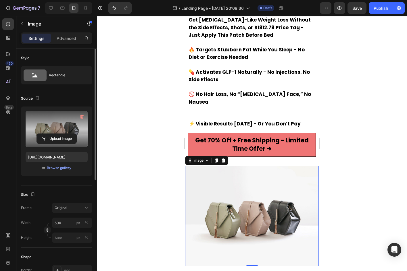
click at [54, 125] on label at bounding box center [57, 129] width 62 height 36
click at [54, 134] on input "file" at bounding box center [57, 139] width 40 height 10
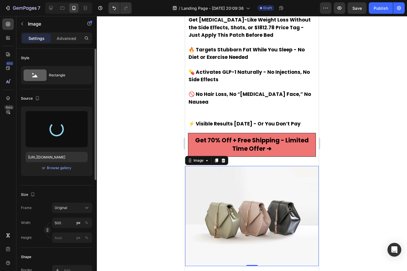
click at [347, 123] on div at bounding box center [252, 143] width 310 height 255
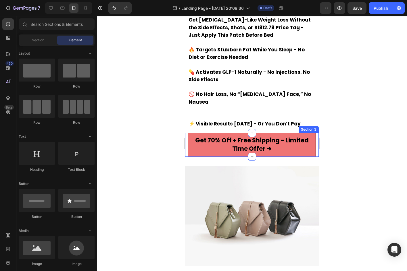
click at [262, 205] on img at bounding box center [252, 216] width 134 height 100
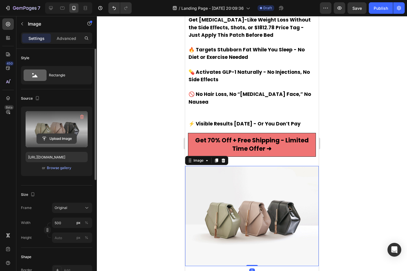
click at [53, 141] on input "file" at bounding box center [57, 139] width 40 height 10
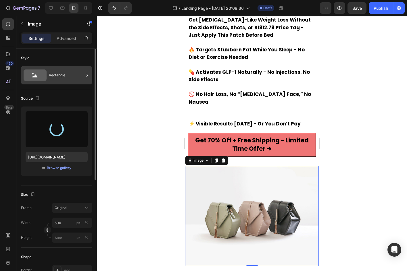
type input "https://cdn.shopify.com/s/files/1/0940/2797/2920/files/gempages_566647537843307…"
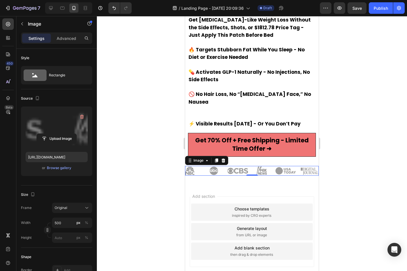
click at [143, 113] on div at bounding box center [252, 143] width 310 height 255
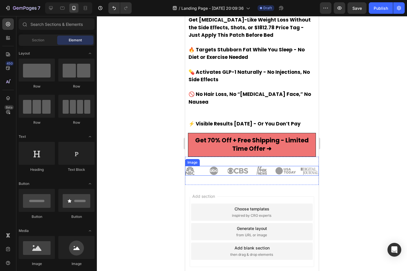
click at [252, 166] on img at bounding box center [252, 171] width 134 height 10
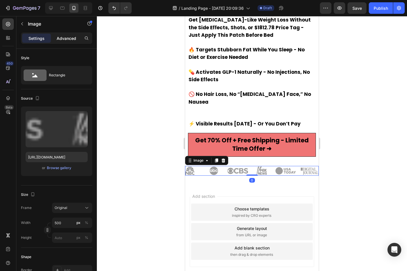
click at [62, 41] on p "Advanced" at bounding box center [67, 38] width 20 height 6
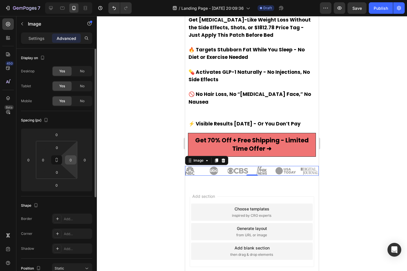
click at [73, 163] on input "0" at bounding box center [70, 160] width 9 height 9
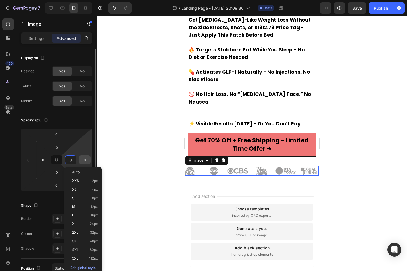
click at [88, 160] on input "0" at bounding box center [84, 160] width 9 height 9
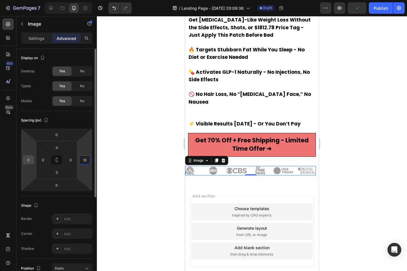
type input "10"
click at [30, 160] on input "0" at bounding box center [28, 160] width 9 height 9
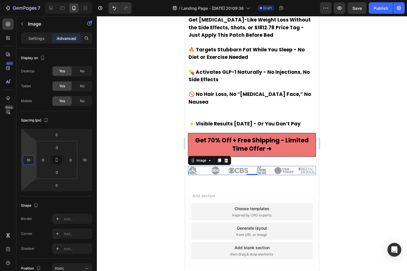
type input "10"
click at [117, 155] on div at bounding box center [252, 143] width 310 height 255
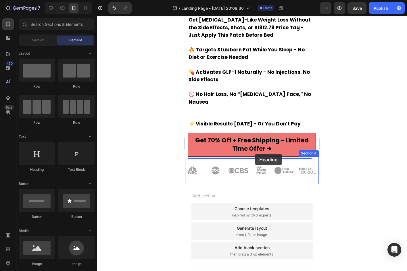
drag, startPoint x: 221, startPoint y: 182, endPoint x: 255, endPoint y: 154, distance: 43.9
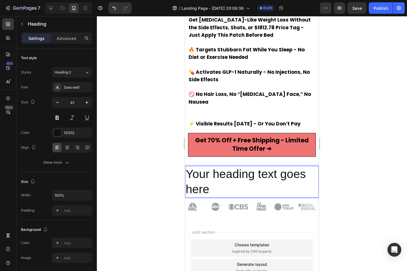
click at [242, 170] on h2 "Your heading text goes here" at bounding box center [252, 182] width 134 height 32
click at [242, 170] on p "Your heading text goes here" at bounding box center [252, 182] width 132 height 31
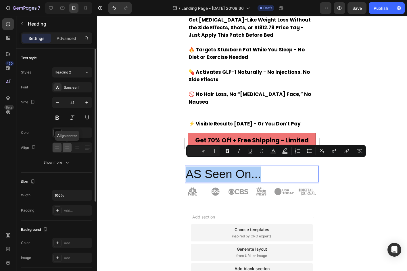
click at [64, 148] on div at bounding box center [67, 147] width 9 height 9
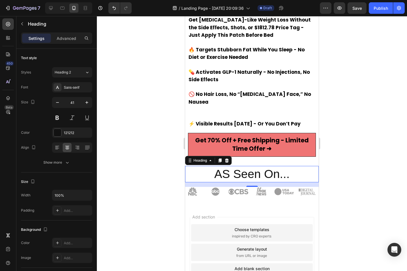
click at [236, 167] on p "AS Seen On..." at bounding box center [252, 174] width 132 height 15
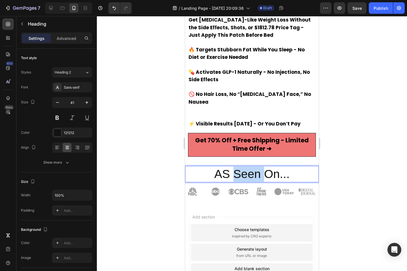
click at [236, 167] on p "AS Seen On..." at bounding box center [252, 174] width 132 height 15
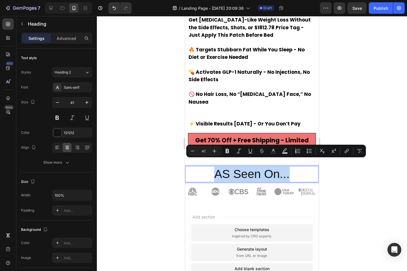
click at [236, 167] on p "AS Seen On..." at bounding box center [252, 174] width 132 height 15
click at [222, 167] on p "AS Seen On..." at bounding box center [252, 174] width 132 height 15
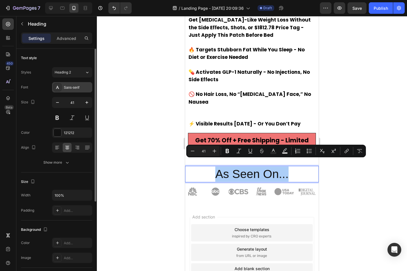
click at [71, 90] on div "Sans-serif" at bounding box center [77, 87] width 27 height 5
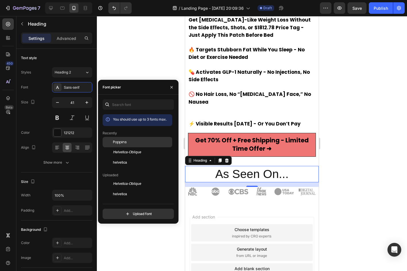
click at [119, 144] on span "Poppins" at bounding box center [120, 142] width 14 height 5
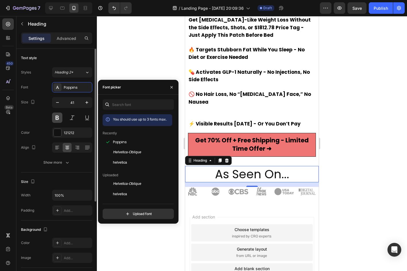
click at [56, 121] on button at bounding box center [57, 118] width 10 height 10
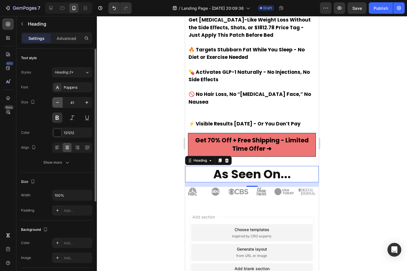
click at [57, 103] on icon "button" at bounding box center [58, 103] width 6 height 6
drag, startPoint x: 57, startPoint y: 103, endPoint x: 58, endPoint y: 107, distance: 4.5
click at [58, 107] on button "button" at bounding box center [57, 102] width 10 height 10
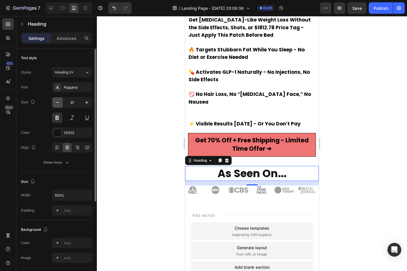
click at [58, 107] on button "button" at bounding box center [57, 102] width 10 height 10
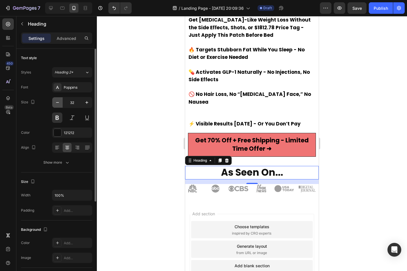
click at [58, 107] on button "button" at bounding box center [57, 102] width 10 height 10
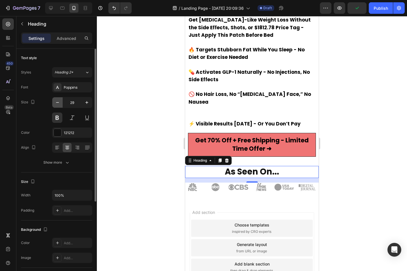
click at [58, 107] on button "button" at bounding box center [57, 102] width 10 height 10
type input "25"
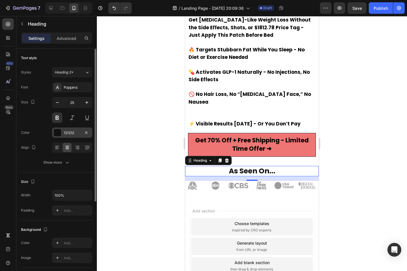
click at [76, 132] on div "121212" at bounding box center [72, 132] width 17 height 5
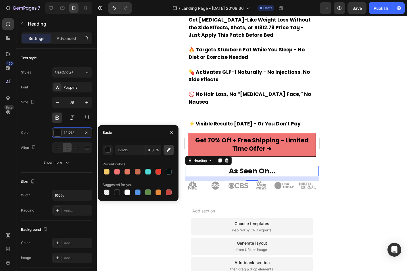
click at [169, 152] on icon "button" at bounding box center [169, 150] width 6 height 6
type input "9D9D9D"
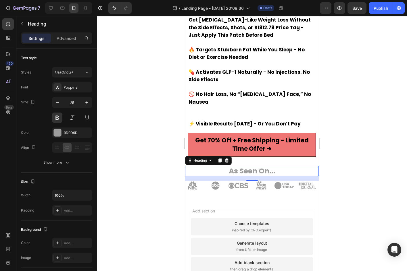
click at [158, 121] on div at bounding box center [252, 143] width 310 height 255
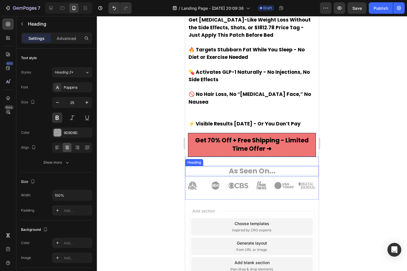
click at [249, 167] on p "As Seen On..." at bounding box center [252, 171] width 132 height 9
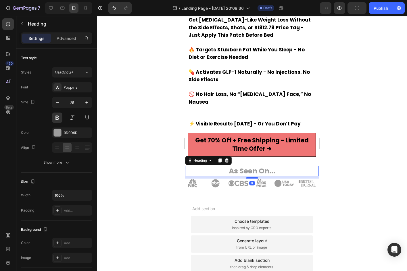
click at [249, 177] on div at bounding box center [251, 178] width 11 height 2
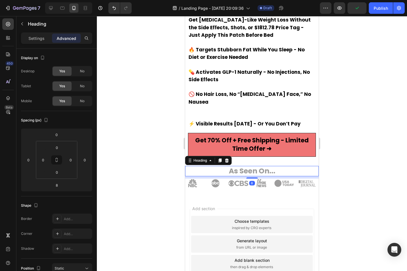
click at [150, 143] on div at bounding box center [252, 143] width 310 height 255
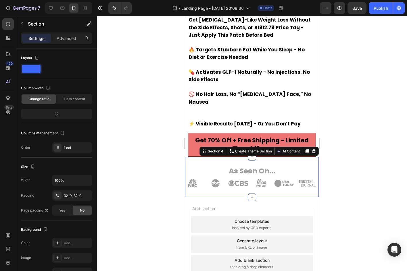
click at [241, 157] on div "As Seen On... Heading Image Section 4 You can create reusable sections Create T…" at bounding box center [252, 177] width 134 height 41
click at [138, 151] on div at bounding box center [252, 143] width 310 height 255
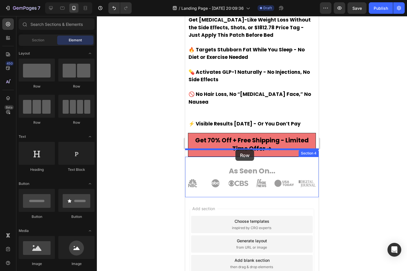
drag, startPoint x: 233, startPoint y: 125, endPoint x: 235, endPoint y: 150, distance: 25.2
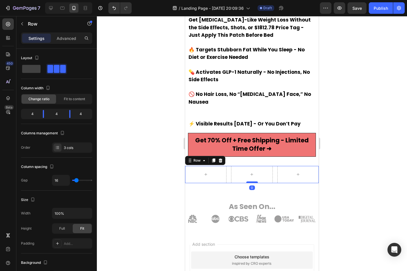
drag, startPoint x: 252, startPoint y: 180, endPoint x: 253, endPoint y: 174, distance: 5.8
click at [253, 182] on div at bounding box center [251, 183] width 11 height 2
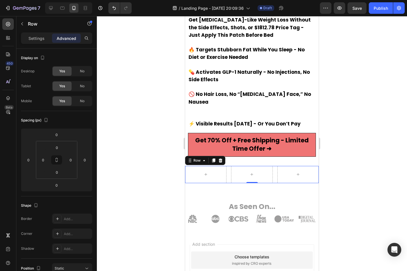
click at [122, 133] on div at bounding box center [252, 143] width 310 height 255
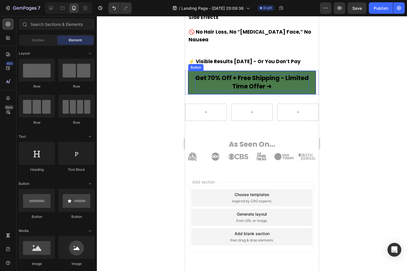
scroll to position [224, 0]
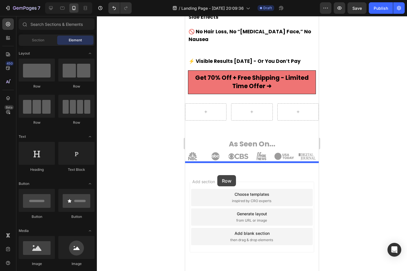
drag, startPoint x: 262, startPoint y: 99, endPoint x: 217, endPoint y: 175, distance: 88.3
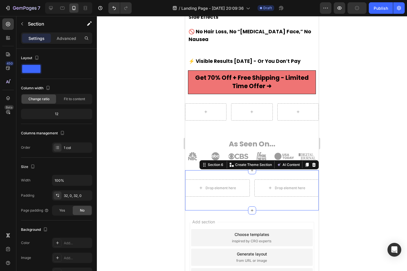
click at [272, 170] on div "Drop element here Drop element here Row Section 6 You can create reusable secti…" at bounding box center [252, 190] width 134 height 40
click at [312, 163] on icon at bounding box center [314, 165] width 4 height 4
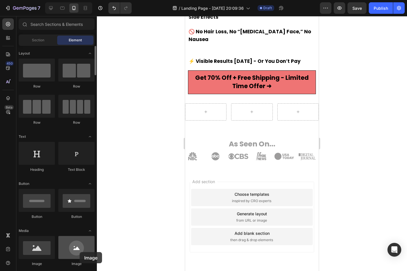
click at [80, 252] on div at bounding box center [76, 247] width 36 height 23
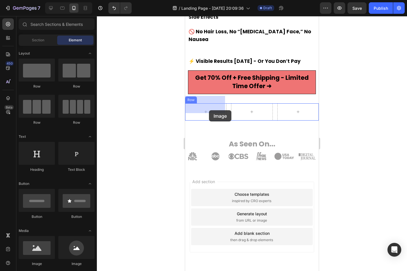
drag, startPoint x: 225, startPoint y: 270, endPoint x: 208, endPoint y: 109, distance: 161.8
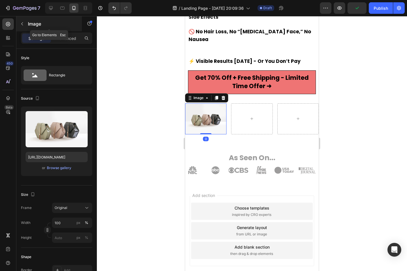
click at [23, 26] on icon "button" at bounding box center [22, 24] width 5 height 5
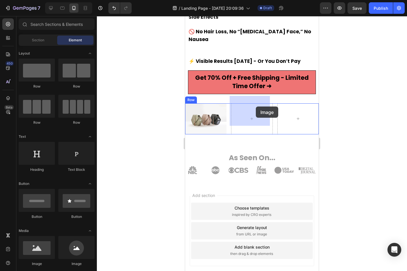
drag, startPoint x: 231, startPoint y: 261, endPoint x: 256, endPoint y: 107, distance: 155.6
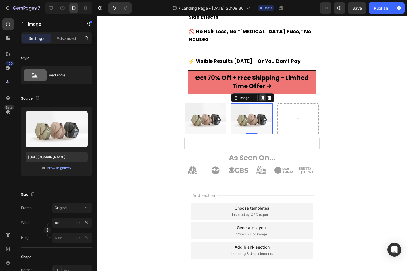
click at [262, 96] on icon at bounding box center [262, 98] width 3 height 4
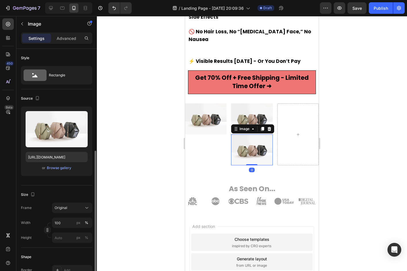
scroll to position [66, 0]
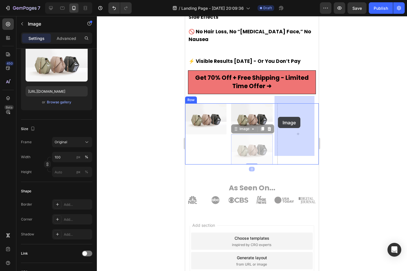
drag, startPoint x: 235, startPoint y: 122, endPoint x: 280, endPoint y: 116, distance: 45.2
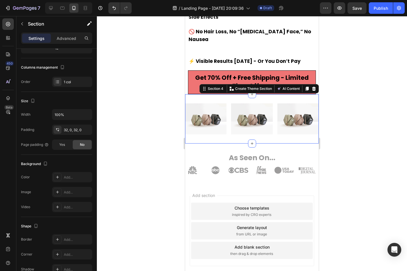
click at [213, 94] on div "Image Image Image Row Section 4 You can create reusable sections Create Theme S…" at bounding box center [252, 118] width 134 height 49
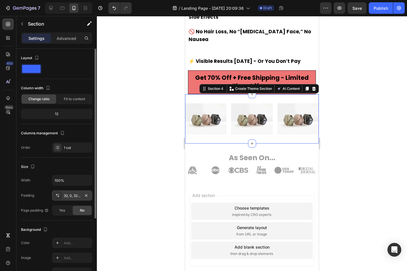
click at [68, 193] on div "32, 0, 32, 0" at bounding box center [72, 195] width 17 height 5
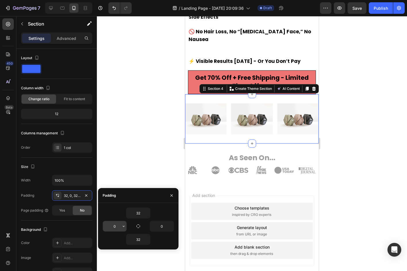
click at [112, 225] on input "0" at bounding box center [115, 226] width 24 height 10
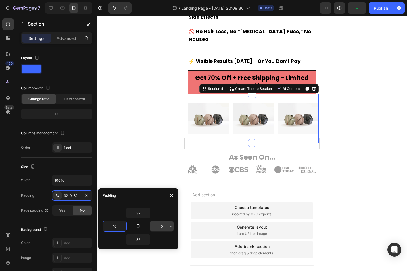
type input "10"
click at [156, 224] on input "0" at bounding box center [162, 226] width 24 height 10
type input "10"
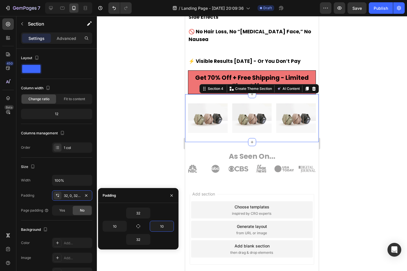
click at [133, 160] on div at bounding box center [252, 143] width 310 height 255
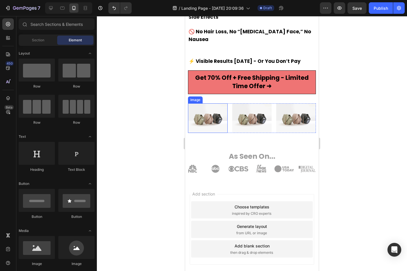
click at [213, 118] on img at bounding box center [208, 118] width 40 height 30
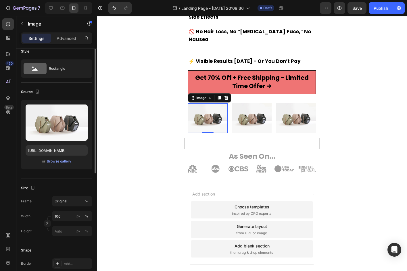
scroll to position [0, 0]
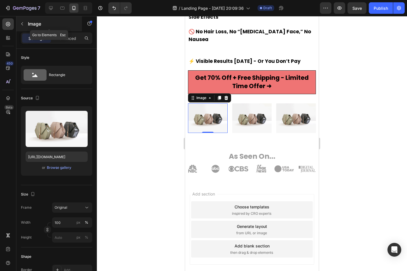
click at [22, 19] on div "Image" at bounding box center [49, 23] width 66 height 15
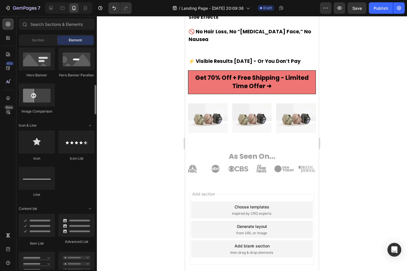
scroll to position [298, 0]
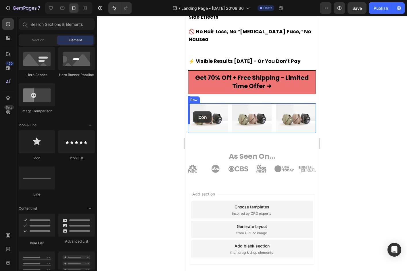
drag, startPoint x: 222, startPoint y: 166, endPoint x: 193, endPoint y: 112, distance: 62.0
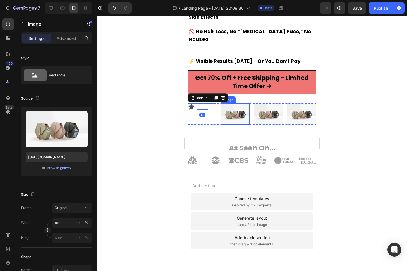
click at [241, 107] on img at bounding box center [235, 113] width 28 height 21
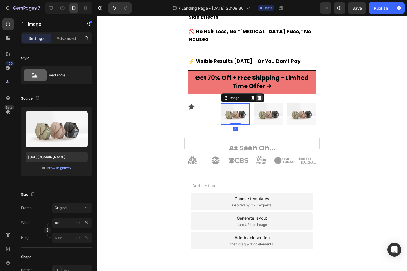
click at [261, 95] on div at bounding box center [259, 98] width 7 height 7
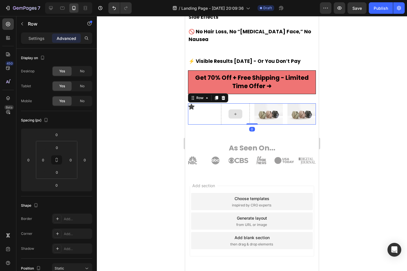
click at [242, 103] on div at bounding box center [235, 113] width 28 height 21
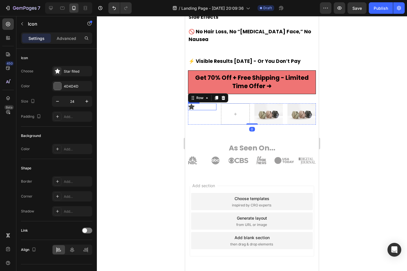
click at [198, 103] on div "Icon" at bounding box center [202, 106] width 28 height 7
drag, startPoint x: 191, startPoint y: 91, endPoint x: 228, endPoint y: 106, distance: 40.0
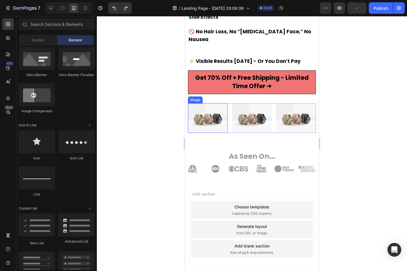
click at [201, 117] on img at bounding box center [208, 118] width 40 height 30
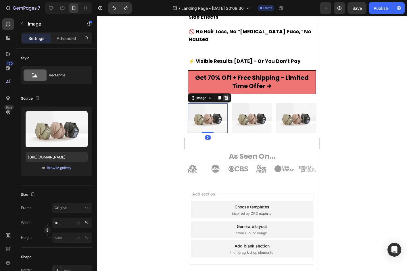
click at [229, 95] on div at bounding box center [226, 98] width 7 height 7
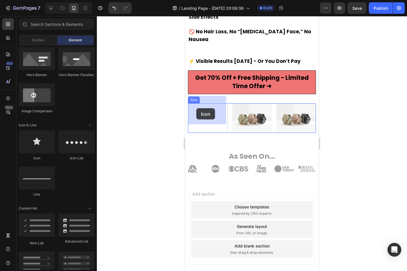
drag, startPoint x: 222, startPoint y: 168, endPoint x: 198, endPoint y: 109, distance: 64.2
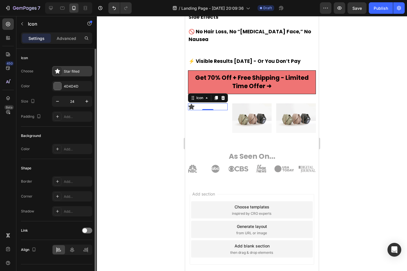
click at [60, 70] on icon at bounding box center [58, 71] width 6 height 6
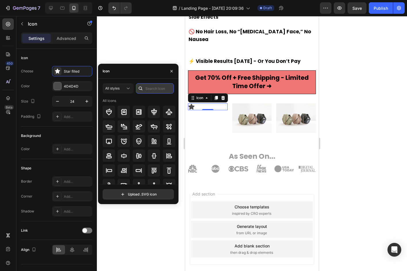
click at [160, 91] on input "text" at bounding box center [155, 88] width 38 height 10
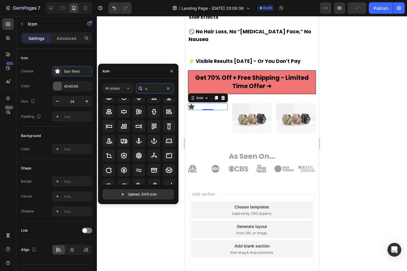
scroll to position [0, 0]
type input "c"
type input "people"
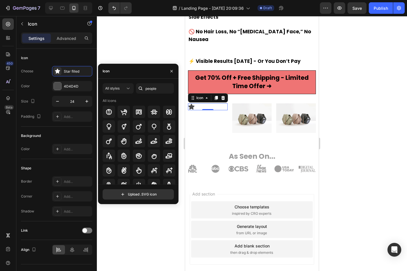
click at [130, 97] on div "All styles people All icons" at bounding box center [138, 133] width 71 height 101
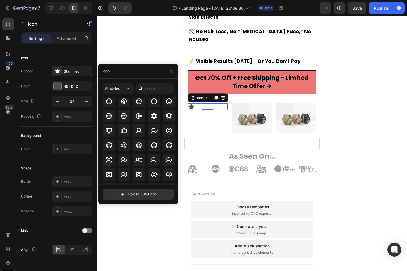
scroll to position [142, 0]
click at [167, 128] on icon at bounding box center [169, 129] width 7 height 7
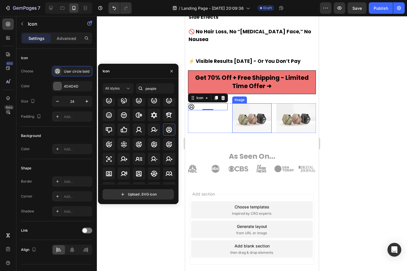
click at [258, 107] on img at bounding box center [252, 118] width 40 height 30
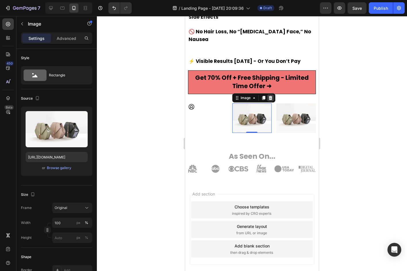
click at [270, 96] on icon at bounding box center [270, 98] width 4 height 4
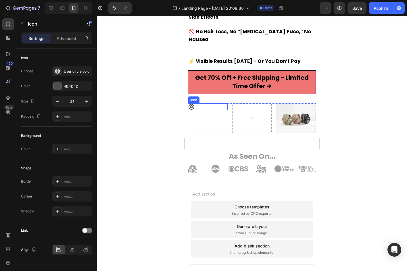
click at [192, 103] on icon at bounding box center [191, 106] width 7 height 7
click at [217, 96] on icon at bounding box center [216, 98] width 3 height 4
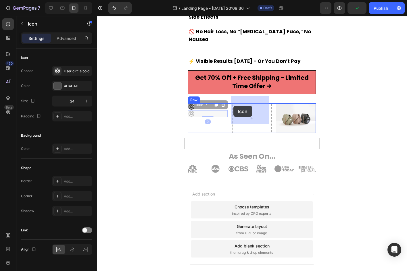
drag, startPoint x: 193, startPoint y: 99, endPoint x: 236, endPoint y: 106, distance: 43.7
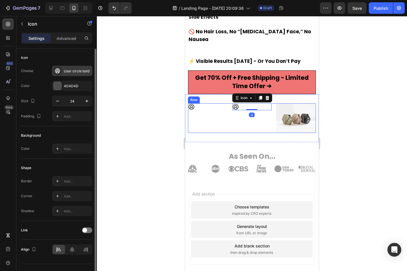
click at [72, 69] on div "User circle bold" at bounding box center [77, 71] width 27 height 5
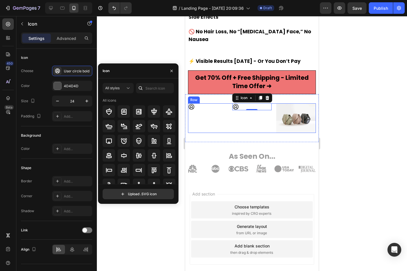
click at [141, 87] on icon at bounding box center [141, 88] width 6 height 6
click at [144, 87] on div at bounding box center [140, 88] width 9 height 10
click at [149, 87] on input "text" at bounding box center [155, 88] width 38 height 10
type input "lock"
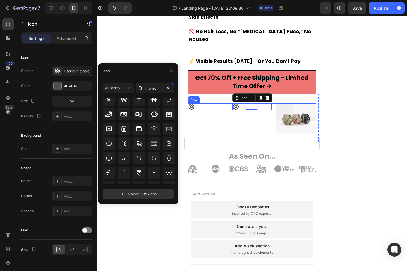
scroll to position [63, 0]
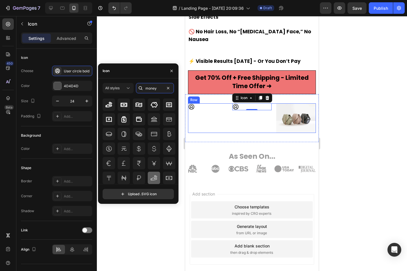
type input "money"
click at [155, 178] on icon at bounding box center [154, 177] width 6 height 5
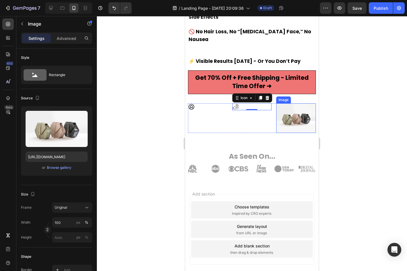
click at [300, 107] on img at bounding box center [296, 118] width 40 height 30
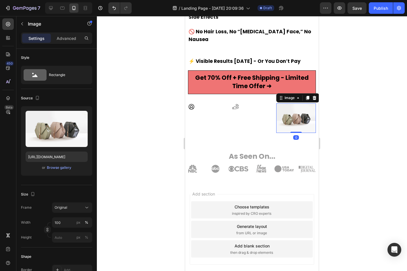
scroll to position [0, 0]
click at [312, 96] on icon at bounding box center [314, 98] width 5 height 5
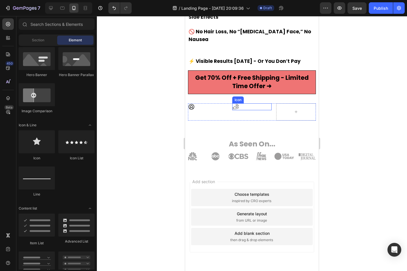
click at [240, 103] on div "Icon" at bounding box center [252, 106] width 40 height 7
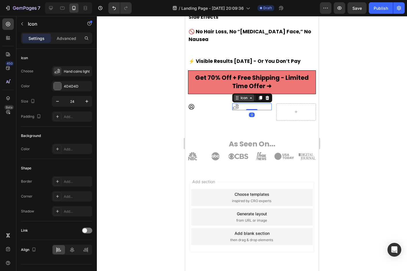
click at [236, 96] on icon at bounding box center [237, 98] width 5 height 5
click at [259, 96] on icon at bounding box center [260, 98] width 3 height 4
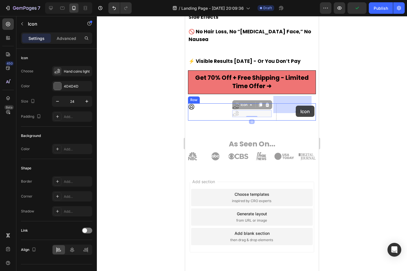
drag, startPoint x: 237, startPoint y: 97, endPoint x: 296, endPoint y: 106, distance: 59.3
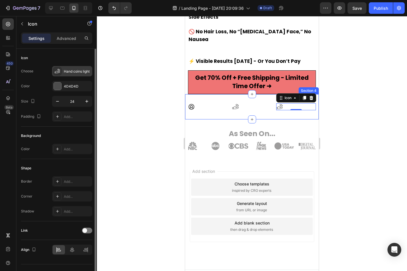
click at [69, 71] on div "Hand coins light" at bounding box center [77, 71] width 27 height 5
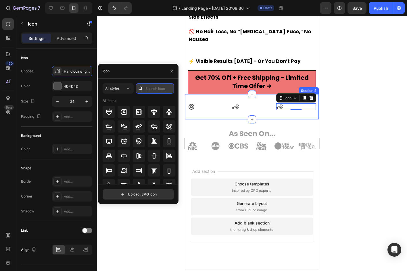
click at [147, 90] on input "text" at bounding box center [155, 88] width 38 height 10
type input "no"
click at [140, 96] on div "All styles no All icons" at bounding box center [138, 133] width 71 height 101
click at [162, 89] on input "no" at bounding box center [155, 88] width 38 height 10
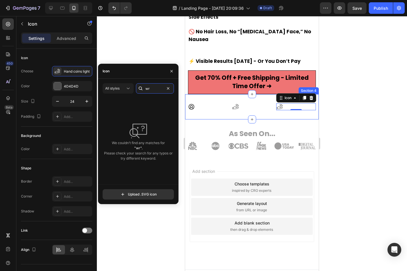
type input "w"
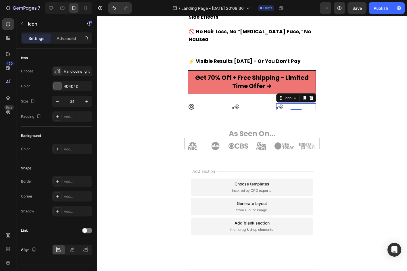
click at [334, 162] on div at bounding box center [252, 143] width 310 height 255
click at [276, 104] on icon at bounding box center [279, 106] width 6 height 5
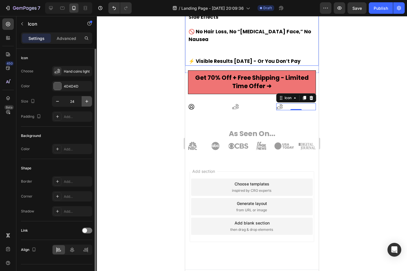
click at [89, 102] on icon "button" at bounding box center [87, 102] width 6 height 6
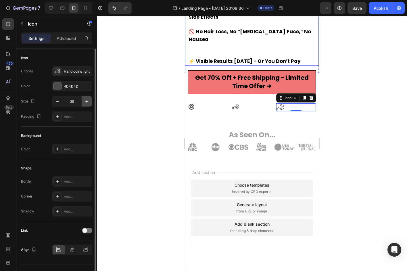
click at [89, 102] on icon "button" at bounding box center [87, 102] width 6 height 6
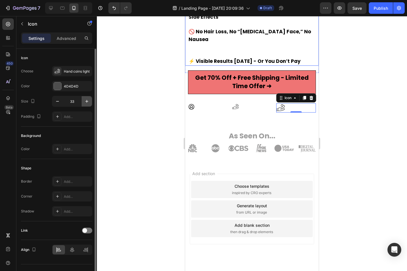
click at [89, 102] on icon "button" at bounding box center [87, 102] width 6 height 6
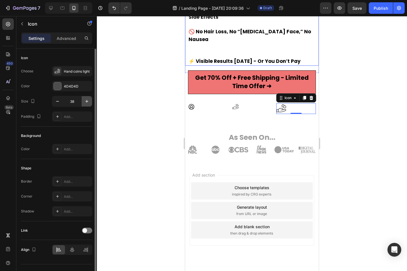
click at [89, 102] on icon "button" at bounding box center [87, 102] width 6 height 6
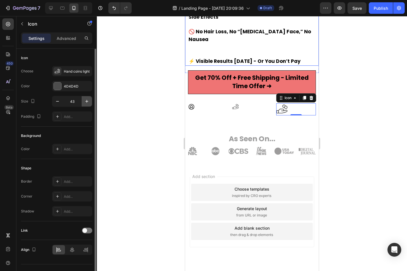
click at [89, 102] on icon "button" at bounding box center [87, 102] width 6 height 6
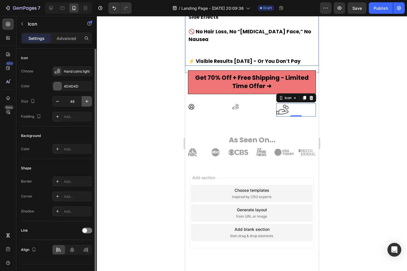
click at [89, 102] on icon "button" at bounding box center [87, 102] width 6 height 6
type input "50"
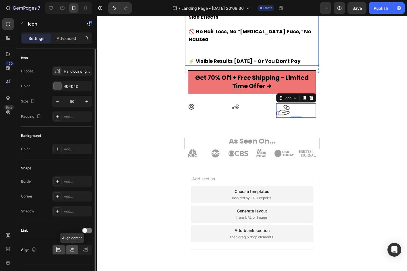
click at [71, 250] on icon at bounding box center [72, 250] width 6 height 6
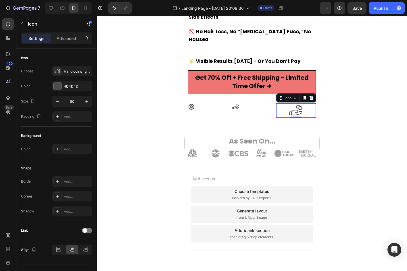
click at [341, 164] on div at bounding box center [252, 143] width 310 height 255
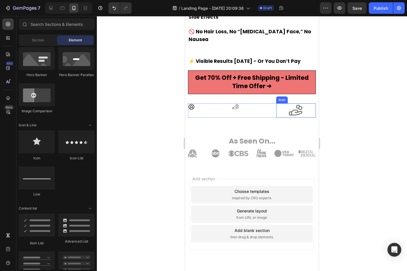
click at [305, 103] on div "Icon" at bounding box center [296, 110] width 40 height 14
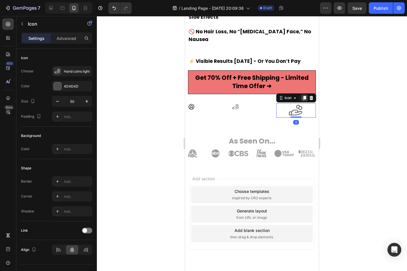
click at [302, 96] on icon at bounding box center [304, 98] width 5 height 5
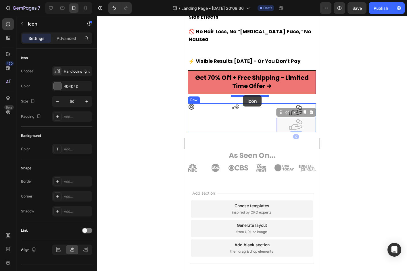
drag, startPoint x: 277, startPoint y: 103, endPoint x: 243, endPoint y: 95, distance: 35.0
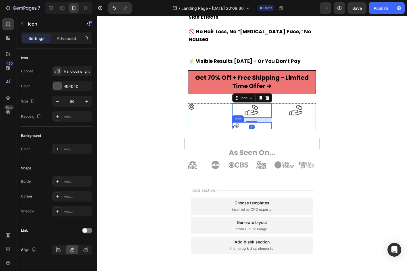
click at [237, 123] on icon at bounding box center [235, 125] width 6 height 5
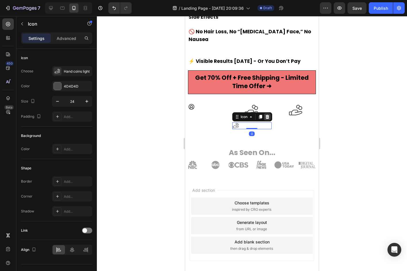
click at [266, 115] on icon at bounding box center [267, 117] width 4 height 4
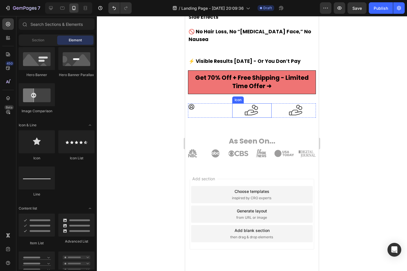
click at [255, 105] on icon at bounding box center [251, 110] width 13 height 11
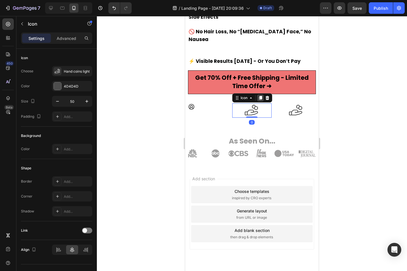
click at [262, 95] on div at bounding box center [260, 98] width 7 height 7
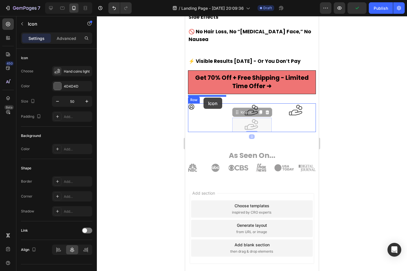
drag, startPoint x: 237, startPoint y: 106, endPoint x: 203, endPoint y: 96, distance: 35.1
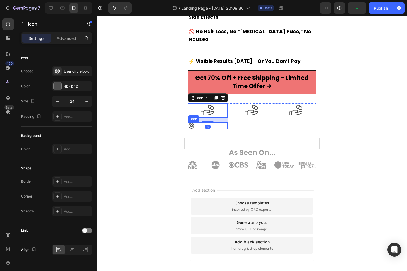
click at [191, 122] on icon at bounding box center [191, 125] width 7 height 7
click at [207, 103] on icon at bounding box center [208, 110] width 14 height 14
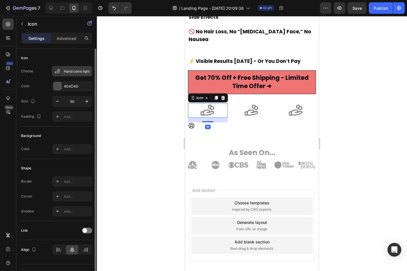
click at [78, 73] on div "Hand coins light" at bounding box center [77, 71] width 27 height 5
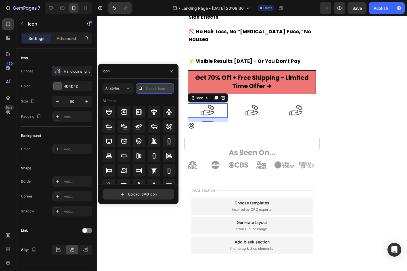
click at [151, 87] on input "text" at bounding box center [155, 88] width 38 height 10
type input "user c"
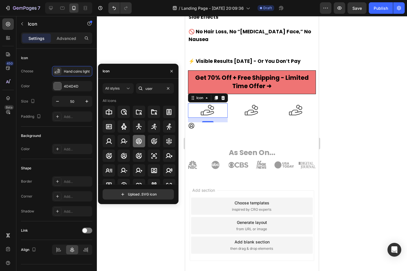
type input "user"
click at [140, 139] on icon at bounding box center [139, 141] width 6 height 6
click at [136, 54] on div at bounding box center [252, 143] width 310 height 255
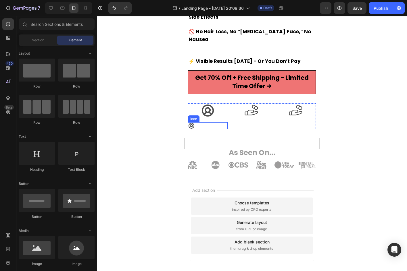
click at [193, 123] on icon at bounding box center [192, 126] width 6 height 6
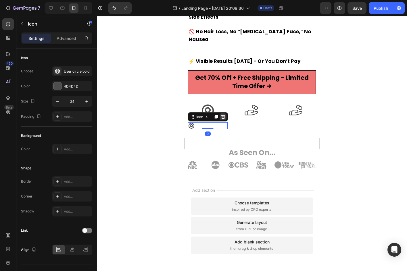
click at [222, 114] on div at bounding box center [223, 117] width 7 height 7
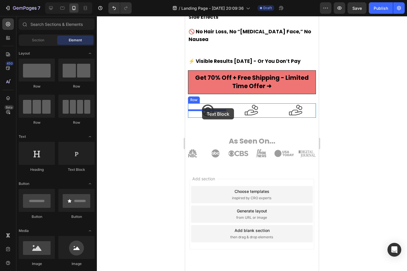
drag, startPoint x: 260, startPoint y: 173, endPoint x: 202, endPoint y: 108, distance: 87.3
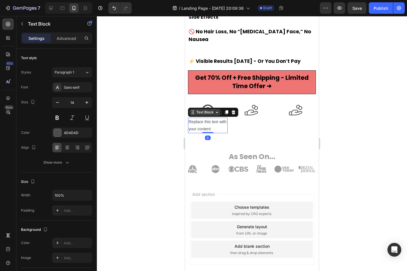
click at [220, 109] on div "Text Block" at bounding box center [204, 112] width 31 height 7
click at [227, 110] on icon at bounding box center [226, 112] width 5 height 5
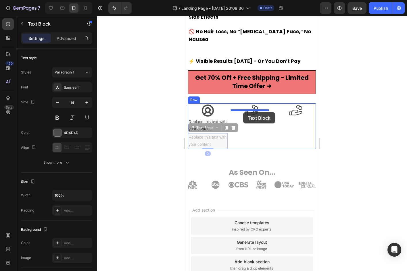
drag, startPoint x: 191, startPoint y: 118, endPoint x: 243, endPoint y: 112, distance: 52.1
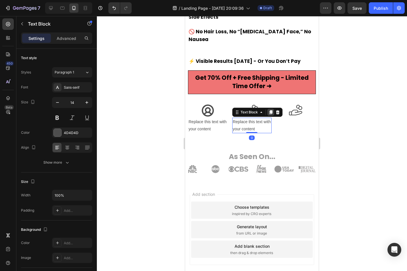
click at [268, 110] on icon at bounding box center [270, 112] width 5 height 5
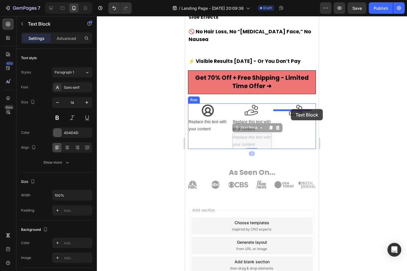
drag, startPoint x: 234, startPoint y: 120, endPoint x: 291, endPoint y: 109, distance: 57.7
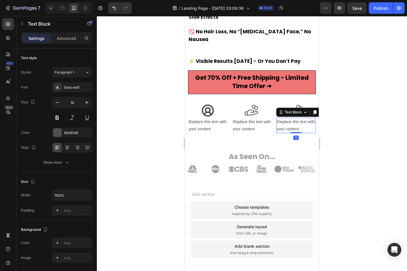
click at [344, 121] on div at bounding box center [252, 143] width 310 height 255
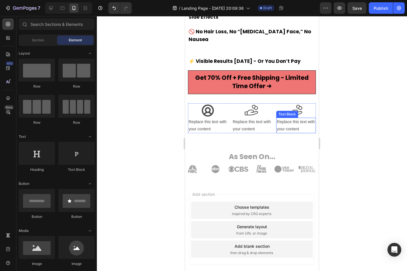
click at [303, 118] on div "Replace this text with your content" at bounding box center [296, 126] width 40 height 16
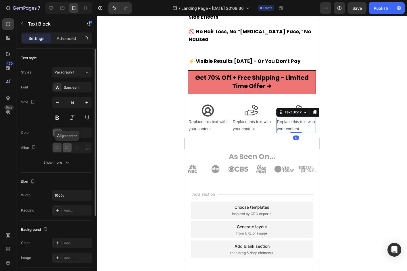
click at [65, 147] on icon at bounding box center [67, 148] width 6 height 6
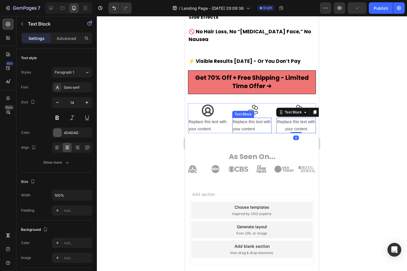
click at [246, 118] on div "Replace this text with your content" at bounding box center [252, 126] width 40 height 16
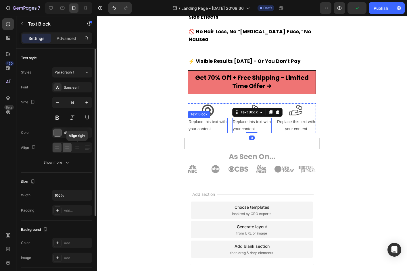
click at [68, 148] on icon at bounding box center [67, 148] width 6 height 6
click at [201, 123] on div "Replace this text with your content" at bounding box center [208, 126] width 40 height 16
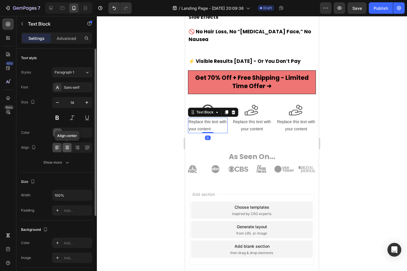
click at [68, 147] on icon at bounding box center [67, 148] width 6 height 6
click at [203, 118] on div "Replace this text with your content" at bounding box center [208, 126] width 40 height 16
click at [203, 118] on p "Replace this text with your content" at bounding box center [208, 125] width 39 height 14
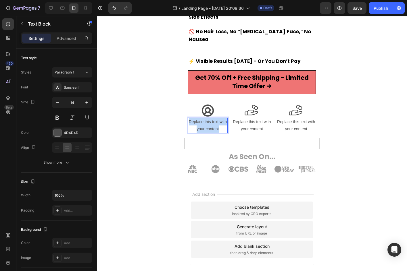
click at [203, 118] on p "Replace this text with your content" at bounding box center [208, 125] width 39 height 14
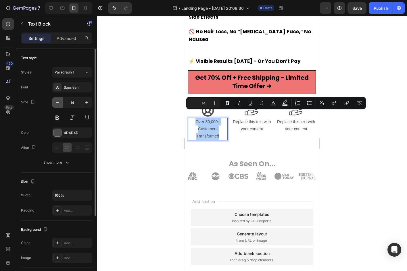
click at [59, 103] on icon "button" at bounding box center [58, 103] width 6 height 6
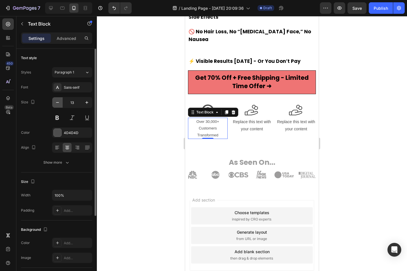
click at [59, 103] on icon "button" at bounding box center [58, 103] width 6 height 6
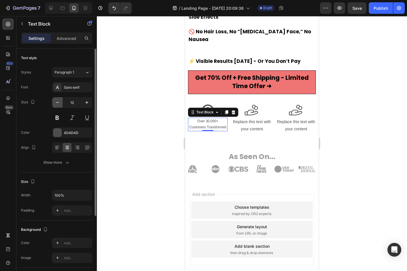
type input "11"
click at [157, 122] on div at bounding box center [252, 143] width 310 height 255
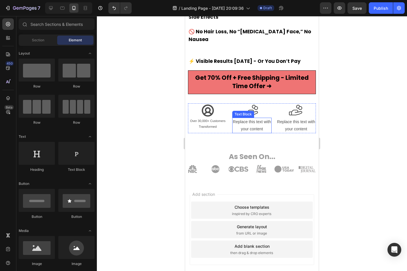
click at [255, 118] on div "Replace this text with your content" at bounding box center [252, 126] width 40 height 16
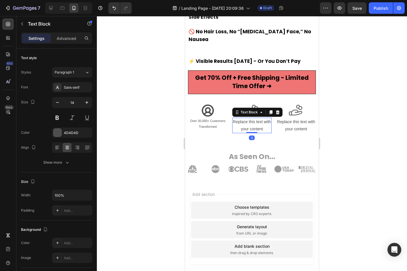
click at [255, 118] on div "Replace this text with your content" at bounding box center [252, 126] width 40 height 16
click at [255, 118] on p "Replace this text with your content" at bounding box center [252, 125] width 39 height 14
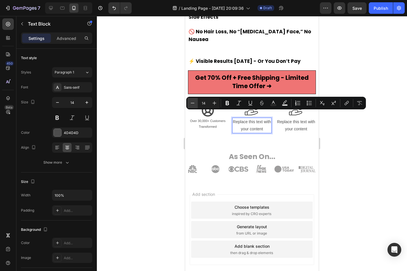
click at [194, 104] on icon "Editor contextual toolbar" at bounding box center [193, 103] width 6 height 6
type input "11"
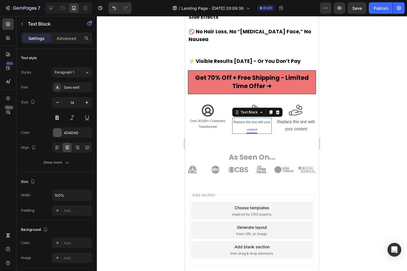
click at [239, 120] on span "Replace this text with your content" at bounding box center [251, 125] width 37 height 11
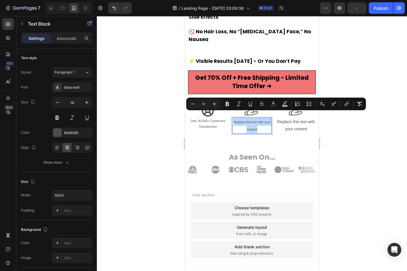
type input "14"
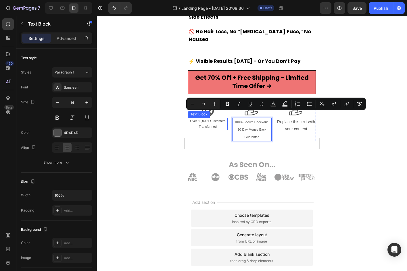
click at [201, 118] on p "Over 30,000+ Customers Transformed" at bounding box center [208, 123] width 39 height 11
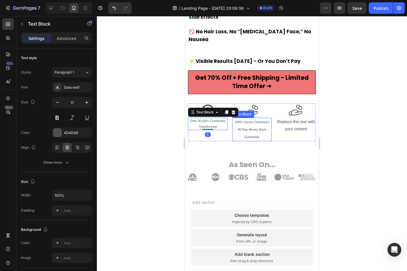
click at [248, 123] on span "100% Secure Checkout | 90-Day Money-Back Guarantee" at bounding box center [252, 129] width 35 height 18
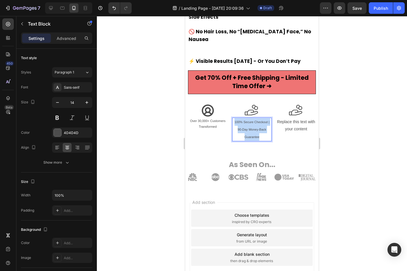
click at [248, 123] on span "100% Secure Checkout | 90-Day Money-Back Guarantee" at bounding box center [252, 129] width 35 height 18
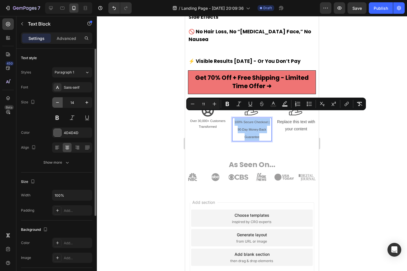
click at [58, 103] on icon "button" at bounding box center [58, 103] width 6 height 6
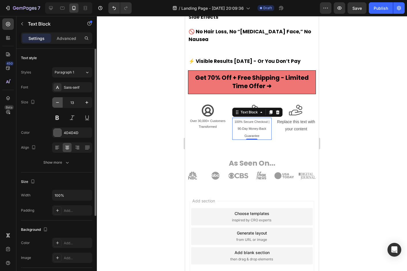
click at [58, 103] on icon "button" at bounding box center [58, 103] width 6 height 6
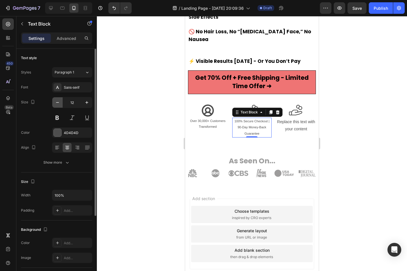
click at [58, 103] on icon "button" at bounding box center [58, 103] width 6 height 6
type input "11"
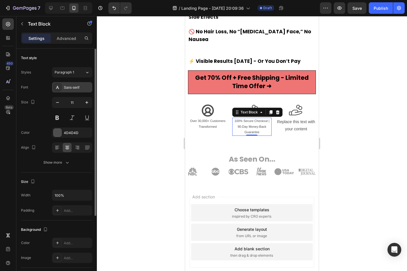
click at [67, 87] on div "Sans-serif" at bounding box center [77, 87] width 27 height 5
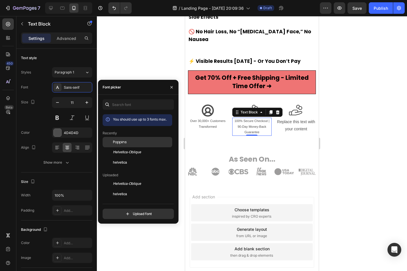
click at [115, 140] on span "Poppins" at bounding box center [120, 142] width 14 height 5
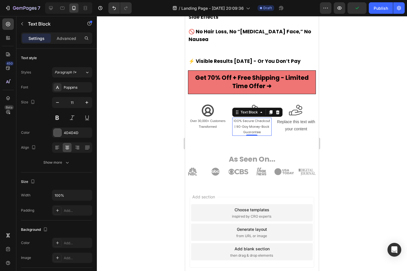
click at [137, 71] on div at bounding box center [252, 143] width 310 height 255
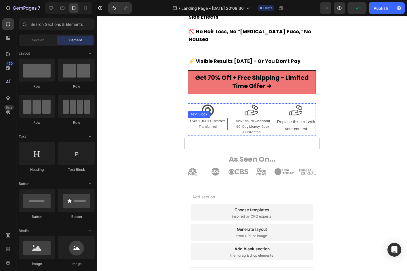
click at [218, 118] on p "Over 30,000+ Customers Transformed" at bounding box center [208, 123] width 39 height 11
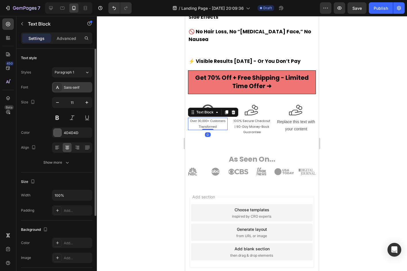
click at [66, 88] on div "Sans-serif" at bounding box center [77, 87] width 27 height 5
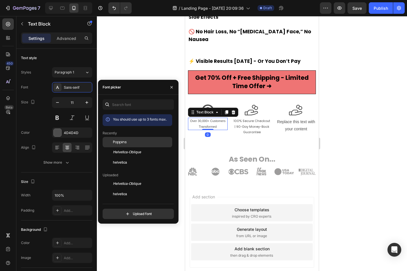
click at [113, 141] on div at bounding box center [108, 142] width 10 height 10
click at [128, 60] on div at bounding box center [252, 143] width 310 height 255
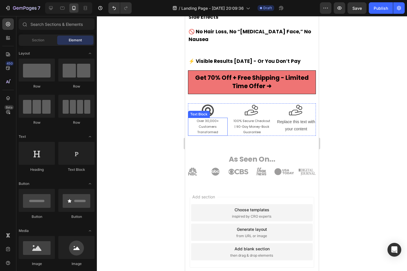
click at [209, 125] on p "Over 30,000+ Customers Transformed" at bounding box center [208, 126] width 39 height 17
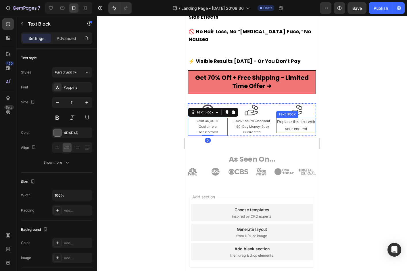
click at [260, 119] on span "100% Secure Checkout | 90-Day Money-Back Guarantee" at bounding box center [251, 127] width 37 height 16
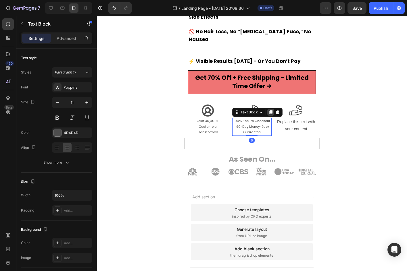
click at [269, 110] on icon at bounding box center [270, 112] width 3 height 4
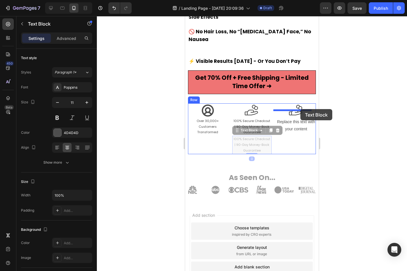
drag, startPoint x: 236, startPoint y: 122, endPoint x: 300, endPoint y: 110, distance: 64.7
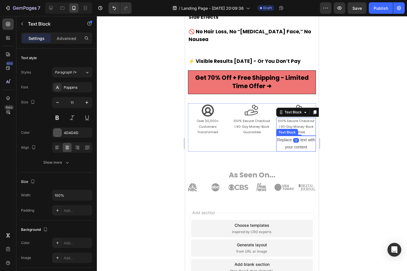
click at [287, 138] on div "Replace this text with your content" at bounding box center [296, 144] width 40 height 16
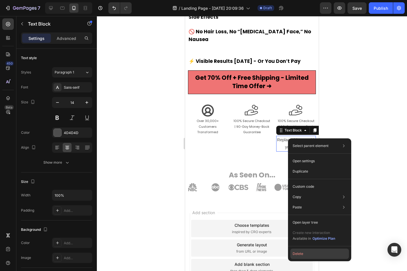
click at [298, 251] on button "Delete" at bounding box center [319, 254] width 59 height 10
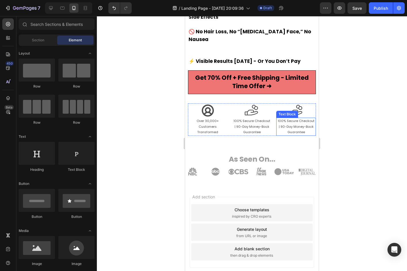
click at [285, 119] on span "100% Secure Checkout | 90-Day Money-Back Guarantee" at bounding box center [296, 127] width 37 height 16
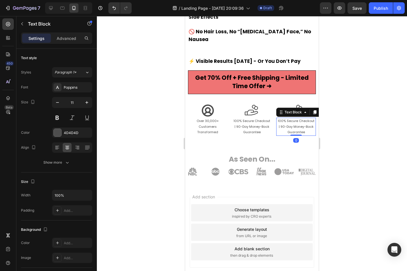
click at [285, 119] on span "100% Secure Checkout | 90-Day Money-Back Guarantee" at bounding box center [296, 127] width 37 height 16
click at [365, 112] on div at bounding box center [252, 143] width 310 height 255
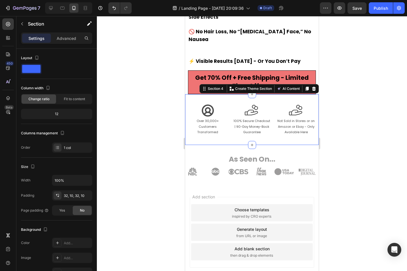
click at [287, 94] on div "Icon Over 30,000+ Customers Transformed Text Block Icon 100% Secure Checkout | …" at bounding box center [252, 119] width 134 height 51
click at [65, 196] on div "32, 10, 32, 10" at bounding box center [72, 195] width 17 height 5
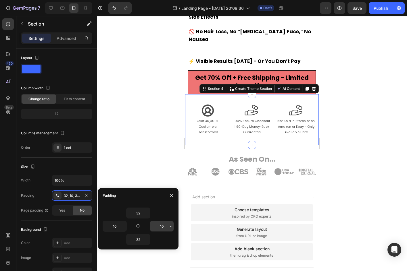
click at [165, 222] on input "10" at bounding box center [162, 226] width 24 height 10
type input "28"
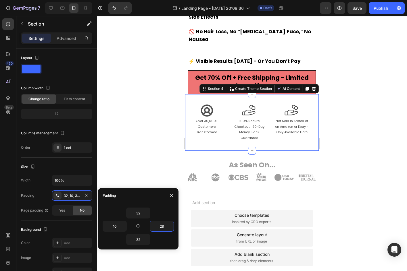
click at [338, 197] on div at bounding box center [252, 143] width 310 height 255
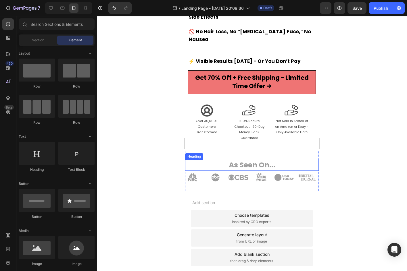
scroll to position [252, 0]
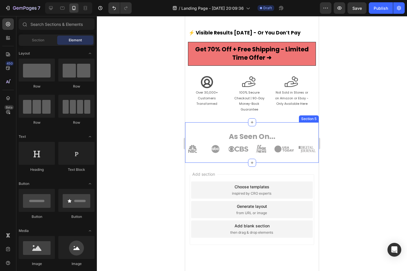
click at [281, 122] on div "As Seen On... Heading Image Section 5" at bounding box center [252, 142] width 134 height 41
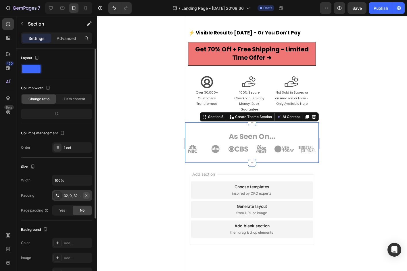
click at [87, 196] on icon "button" at bounding box center [86, 195] width 2 height 2
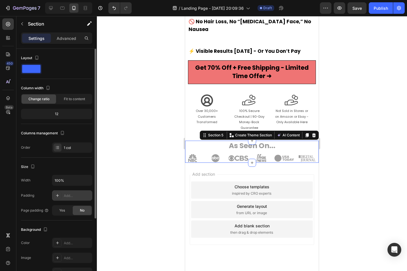
click at [135, 173] on div at bounding box center [252, 143] width 310 height 255
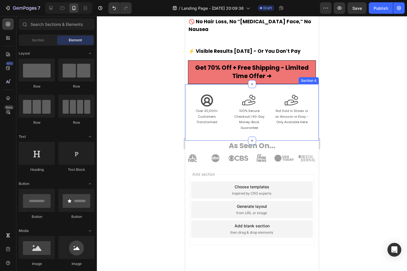
click at [289, 122] on div "Icon Over 30,000+ Customers Transformed Text Block Icon 100% Secure Checkout | …" at bounding box center [252, 112] width 134 height 57
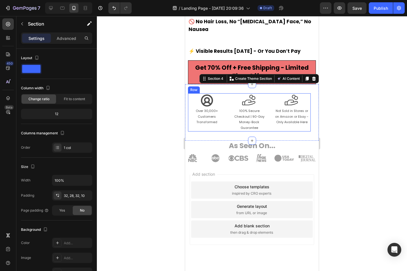
click at [268, 93] on div "Icon Over 30,000+ Customers Transformed Text Block Icon 100% Secure Checkout | …" at bounding box center [249, 112] width 123 height 38
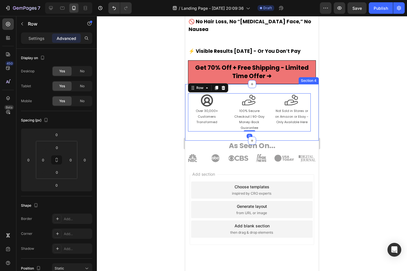
click at [264, 123] on div "Icon Over 30,000+ Customers Transformed Text Block Icon 100% Secure Checkout | …" at bounding box center [252, 112] width 134 height 57
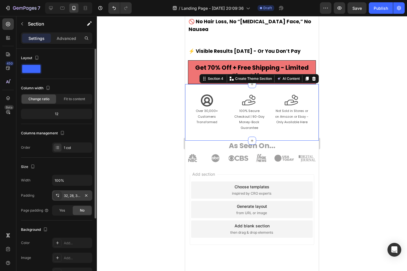
click at [72, 195] on div "32, 28, 32, 10" at bounding box center [72, 195] width 17 height 5
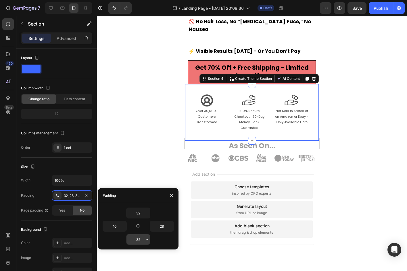
click at [138, 237] on input "32" at bounding box center [138, 240] width 24 height 10
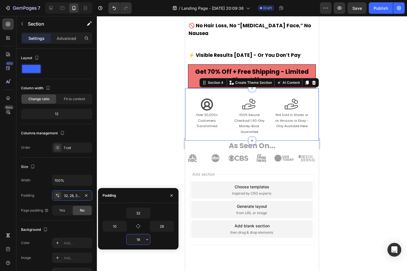
type input "17"
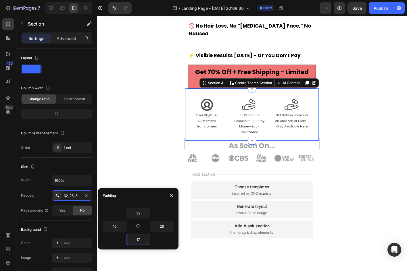
click at [151, 159] on div at bounding box center [252, 143] width 310 height 255
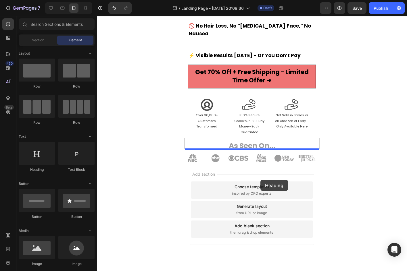
drag, startPoint x: 217, startPoint y: 177, endPoint x: 260, endPoint y: 180, distance: 42.9
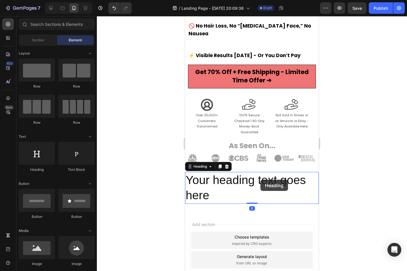
scroll to position [252, 0]
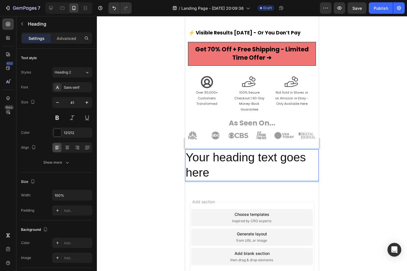
click at [270, 149] on h2 "Your heading text goes here" at bounding box center [252, 165] width 134 height 32
click at [270, 150] on p "Your heading text goes here" at bounding box center [252, 165] width 132 height 31
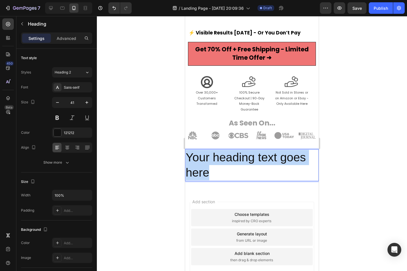
click at [270, 150] on p "Your heading text goes here" at bounding box center [252, 165] width 132 height 31
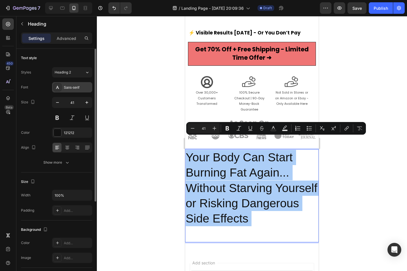
click at [65, 90] on div "Sans-serif" at bounding box center [77, 87] width 27 height 5
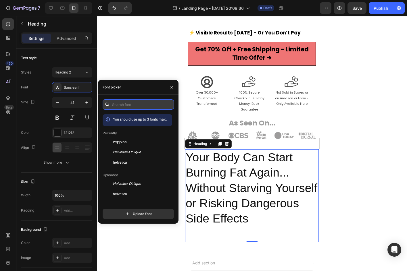
click at [130, 109] on input "text" at bounding box center [138, 104] width 71 height 10
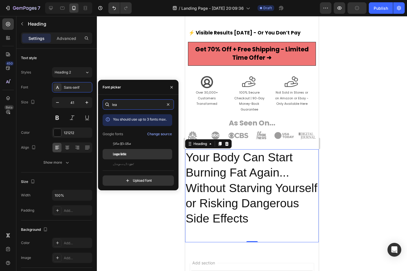
type input "lea"
click at [129, 151] on div "League Gothic" at bounding box center [138, 154] width 70 height 10
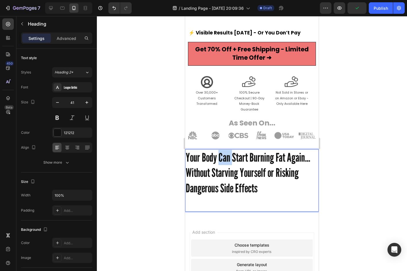
click at [221, 150] on p "Your Body Can Start Burning Fat Again... Without Starving Yourself or Risking D…" at bounding box center [252, 180] width 132 height 61
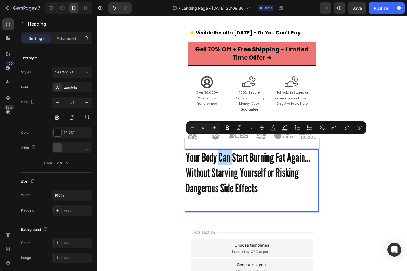
click at [221, 150] on p "Your Body Can Start Burning Fat Again... Without Starving Yourself or Risking D…" at bounding box center [252, 180] width 132 height 61
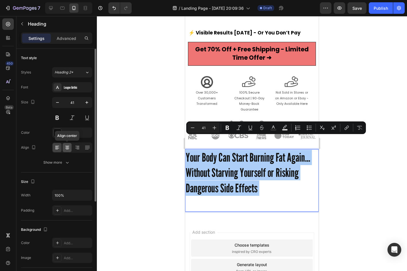
click at [67, 150] on icon at bounding box center [67, 148] width 6 height 6
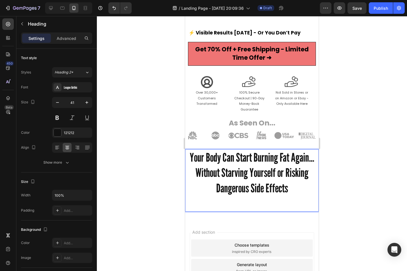
click at [241, 150] on p "Your Body Can Start Burning Fat Again... Without Starving Yourself or Risking D…" at bounding box center [252, 180] width 132 height 61
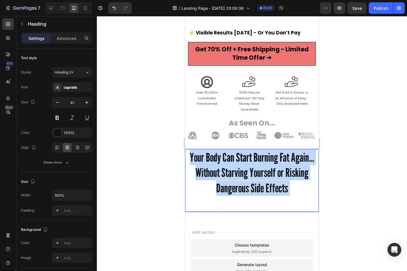
click at [241, 150] on p "Your Body Can Start Burning Fat Again... Without Starving Yourself or Risking D…" at bounding box center [252, 180] width 132 height 61
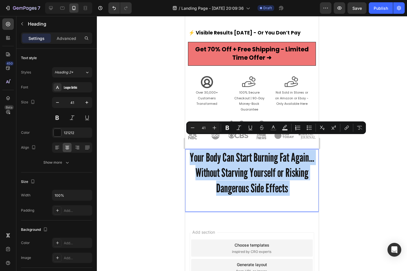
click at [241, 150] on p "Your Body Can Start Burning Fat Again... Without Starving Yourself or Risking D…" at bounding box center [252, 180] width 132 height 61
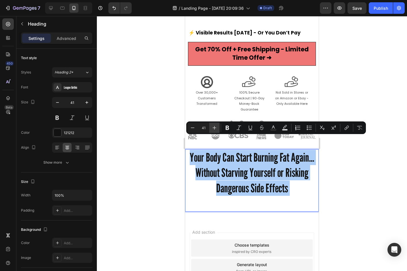
click at [212, 128] on icon "Editor contextual toolbar" at bounding box center [215, 128] width 6 height 6
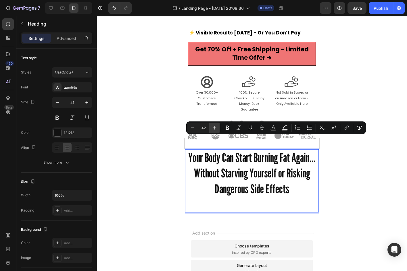
click at [212, 128] on icon "Editor contextual toolbar" at bounding box center [215, 128] width 6 height 6
type input "43"
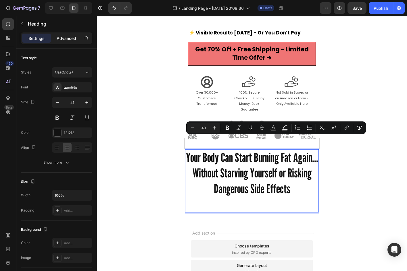
click at [59, 38] on p "Advanced" at bounding box center [67, 38] width 20 height 6
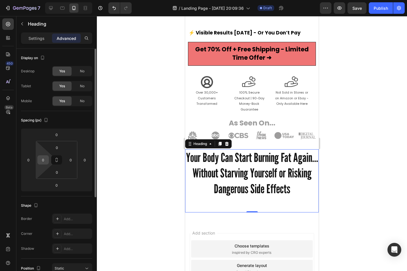
click at [44, 160] on input "0" at bounding box center [43, 160] width 9 height 9
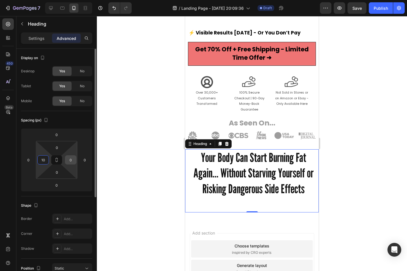
type input "10"
click at [71, 162] on input "0" at bounding box center [70, 160] width 9 height 9
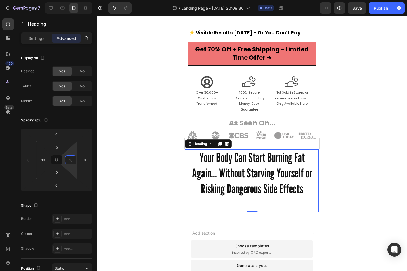
type input "10"
click at [233, 163] on span "Your Body Can Start Burning Fat Again... Without Starving Yourself or Risking D…" at bounding box center [252, 173] width 120 height 46
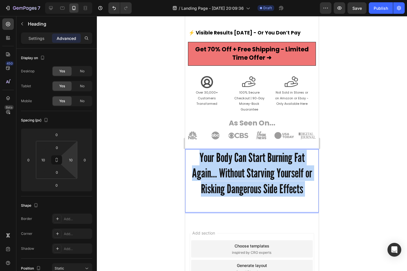
click at [233, 163] on span "Your Body Can Start Burning Fat Again... Without Starving Yourself or Risking D…" at bounding box center [252, 173] width 120 height 46
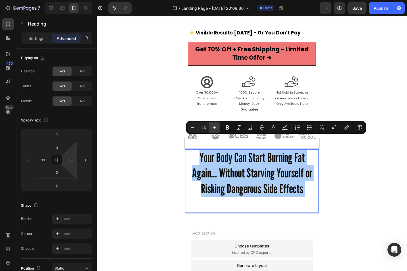
click at [215, 128] on icon "Editor contextual toolbar" at bounding box center [215, 128] width 6 height 6
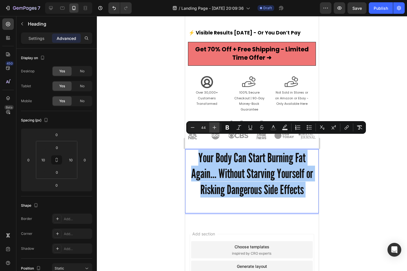
click at [215, 128] on icon "Editor contextual toolbar" at bounding box center [215, 128] width 6 height 6
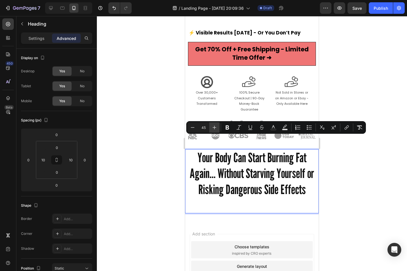
click at [215, 128] on icon "Editor contextual toolbar" at bounding box center [215, 128] width 6 height 6
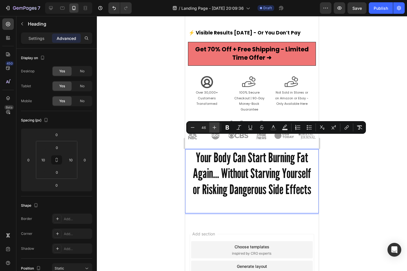
click at [215, 128] on icon "Editor contextual toolbar" at bounding box center [215, 128] width 6 height 6
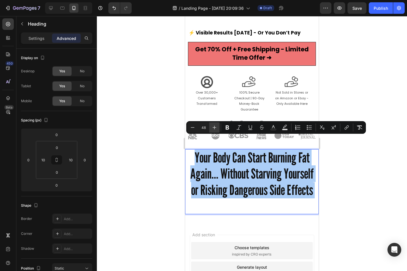
click at [215, 128] on icon "Editor contextual toolbar" at bounding box center [215, 128] width 6 height 6
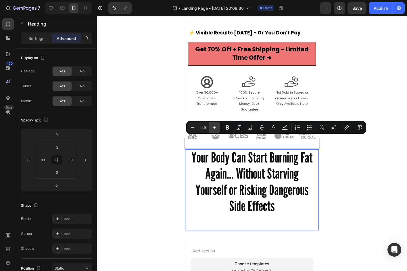
click at [215, 128] on icon "Editor contextual toolbar" at bounding box center [215, 128] width 6 height 6
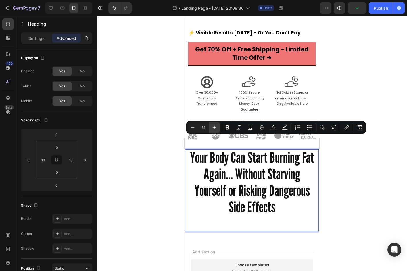
click at [215, 128] on icon "Editor contextual toolbar" at bounding box center [215, 128] width 6 height 6
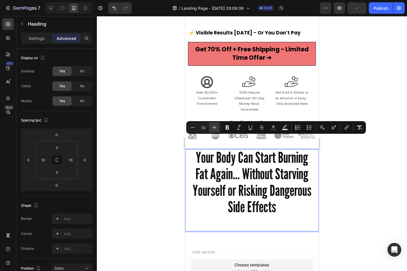
click at [215, 128] on icon "Editor contextual toolbar" at bounding box center [215, 128] width 6 height 6
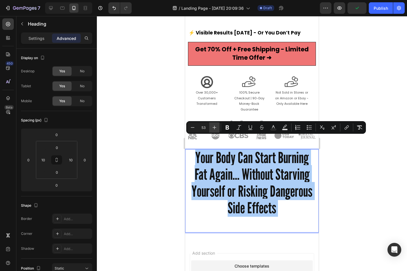
click at [215, 128] on icon "Editor contextual toolbar" at bounding box center [215, 128] width 6 height 6
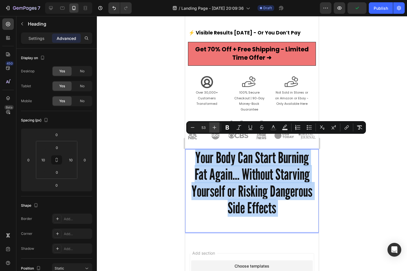
type input "54"
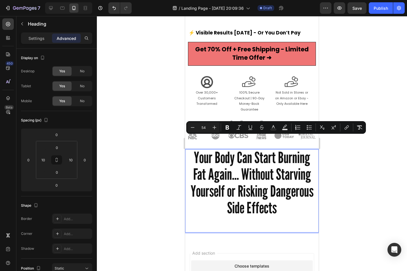
click at [245, 171] on span "Your Body Can Start Burning Fat Again... Without Starving Yourself or Risking D…" at bounding box center [252, 182] width 123 height 69
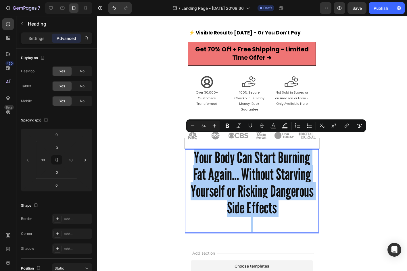
click at [146, 150] on div at bounding box center [252, 143] width 310 height 255
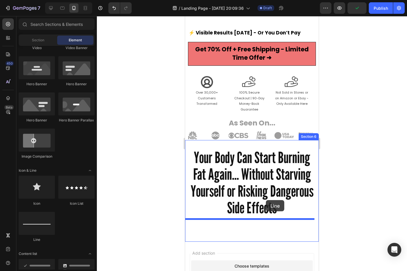
drag, startPoint x: 227, startPoint y: 238, endPoint x: 266, endPoint y: 198, distance: 55.7
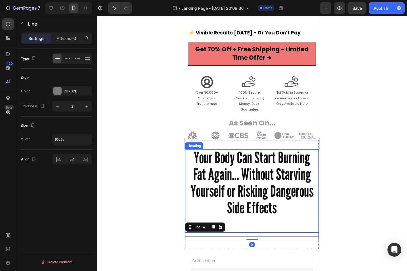
click at [259, 194] on span "Your Body Can Start Burning Fat Again... Without Starving Yourself or Risking D…" at bounding box center [252, 182] width 123 height 69
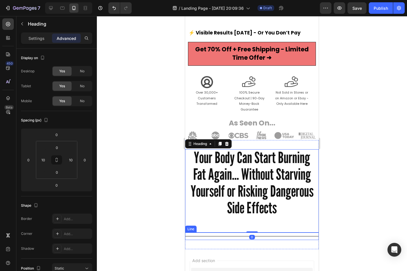
click at [268, 236] on div at bounding box center [252, 236] width 134 height 1
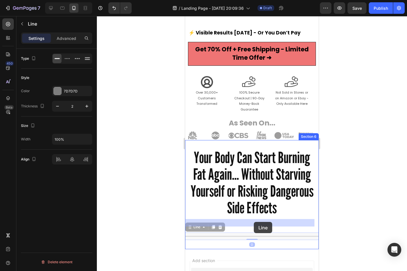
drag, startPoint x: 188, startPoint y: 215, endPoint x: 250, endPoint y: 223, distance: 63.2
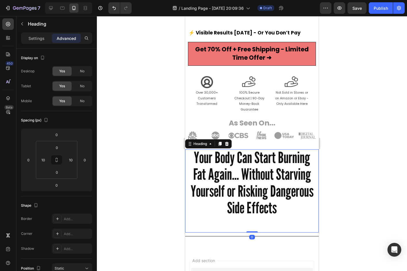
click at [277, 196] on span "Your Body Can Start Burning Fat Again... Without Starving Yourself or Risking D…" at bounding box center [252, 182] width 123 height 69
click at [243, 209] on p "Your Body Can Start Burning Fat Again... Without Starving Yourself or Risking D…" at bounding box center [252, 191] width 127 height 82
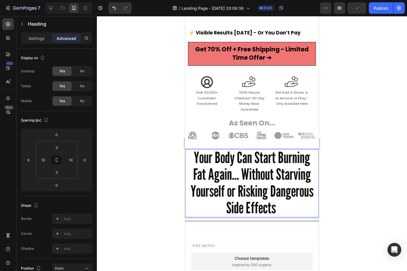
click at [339, 191] on div at bounding box center [252, 143] width 310 height 255
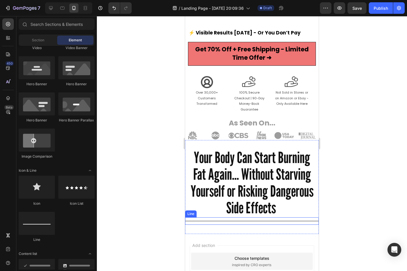
click at [307, 221] on div at bounding box center [252, 221] width 134 height 1
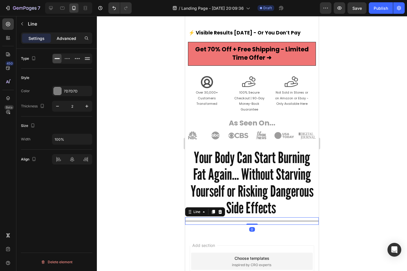
click at [72, 41] on div "Advanced" at bounding box center [66, 38] width 29 height 9
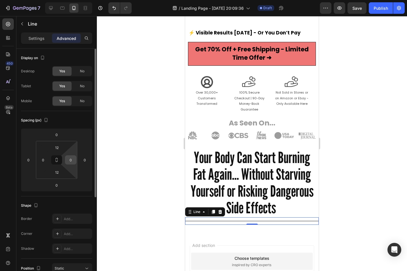
click at [72, 158] on input "0" at bounding box center [70, 160] width 9 height 9
type input "100"
click at [40, 160] on input "0" at bounding box center [43, 160] width 9 height 9
type input "100"
click at [77, 120] on div "Spacing (px)" at bounding box center [56, 120] width 71 height 9
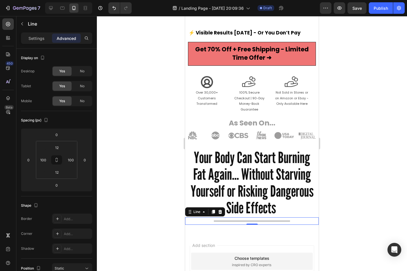
click at [147, 112] on div at bounding box center [252, 143] width 310 height 255
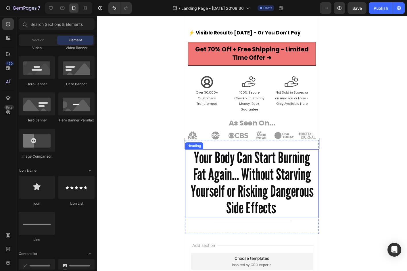
click at [280, 169] on span "Your Body Can Start Burning Fat Again... Without Starving Yourself or Risking D…" at bounding box center [252, 182] width 123 height 69
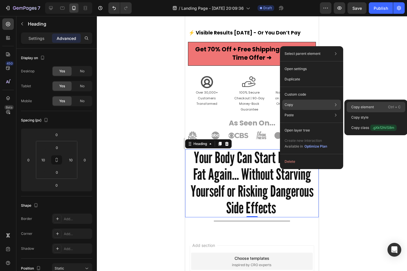
click at [360, 108] on p "Copy element" at bounding box center [362, 107] width 23 height 5
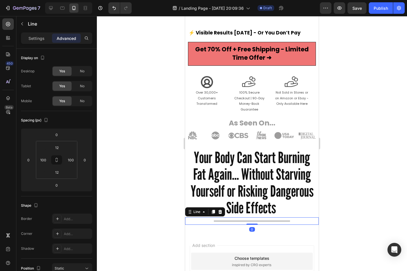
click at [279, 218] on div "Title Line 0" at bounding box center [252, 221] width 134 height 7
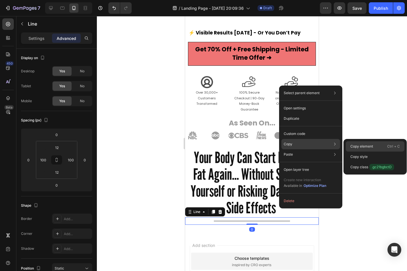
click at [360, 144] on p "Copy element" at bounding box center [361, 146] width 23 height 5
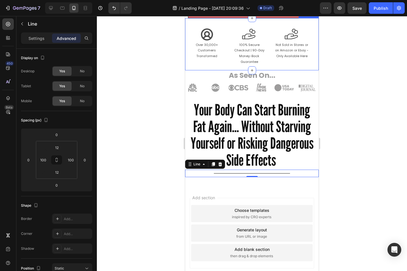
scroll to position [293, 0]
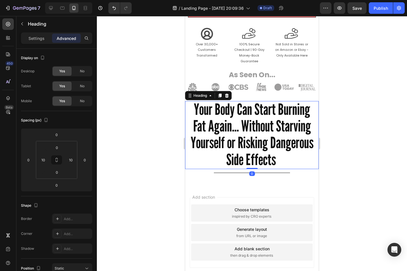
click at [280, 115] on span "Your Body Can Start Burning Fat Again... Without Starving Yourself or Risking D…" at bounding box center [252, 134] width 123 height 69
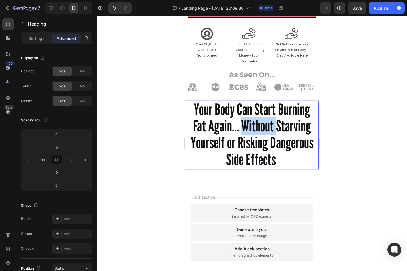
click at [246, 119] on span "Your Body Can Start Burning Fat Again... Without Starving Yourself or Risking D…" at bounding box center [252, 134] width 123 height 69
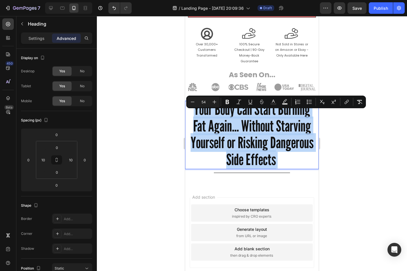
click at [246, 119] on span "Your Body Can Start Burning Fat Again... Without Starving Yourself or Risking D…" at bounding box center [252, 134] width 123 height 69
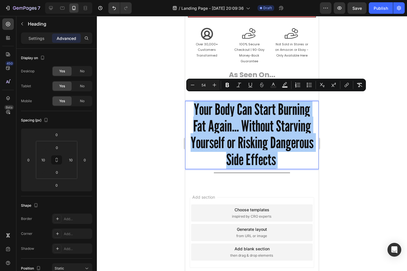
click at [337, 141] on div at bounding box center [252, 143] width 310 height 255
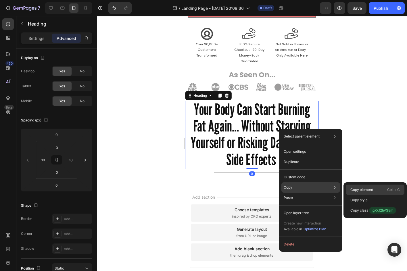
click at [359, 192] on p "Copy element" at bounding box center [361, 189] width 23 height 5
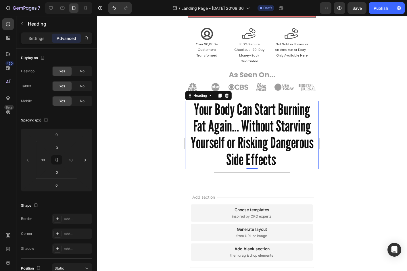
click at [354, 129] on div at bounding box center [252, 143] width 310 height 255
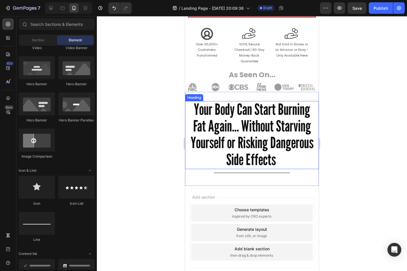
click at [269, 119] on span "Your Body Can Start Burning Fat Again... Without Starving Yourself or Risking D…" at bounding box center [252, 134] width 123 height 69
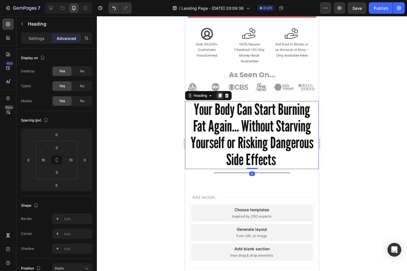
click at [219, 93] on icon at bounding box center [220, 95] width 5 height 5
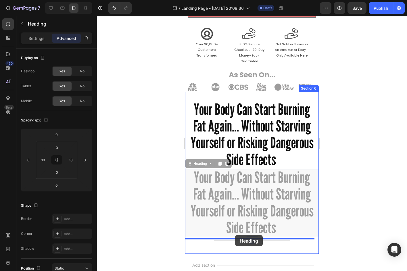
drag, startPoint x: 189, startPoint y: 158, endPoint x: 235, endPoint y: 235, distance: 90.2
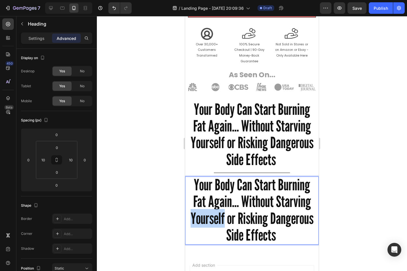
click at [242, 214] on span "Your Body Can Start Burning Fat Again... Without Starving Yourself or Risking D…" at bounding box center [252, 210] width 123 height 69
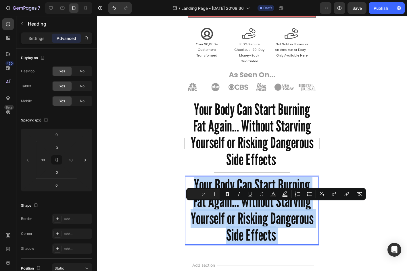
click at [242, 214] on span "Your Body Can Start Burning Fat Again... Without Starving Yourself or Risking D…" at bounding box center [252, 210] width 123 height 69
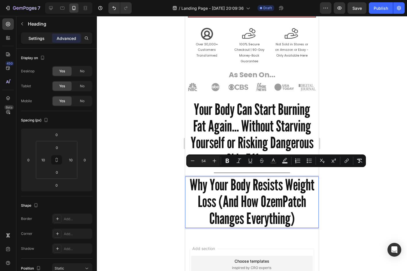
click at [33, 40] on p "Settings" at bounding box center [36, 38] width 16 height 6
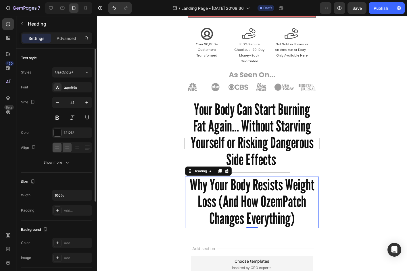
click at [57, 143] on div at bounding box center [57, 147] width 9 height 9
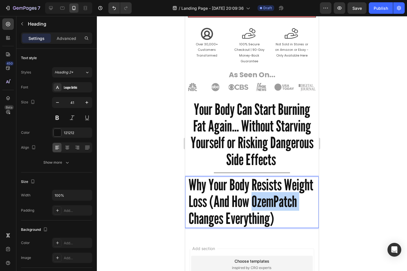
click at [226, 207] on span "Why Your Body Resists Weight Loss (And How OzemPatch Changes Everything)" at bounding box center [251, 202] width 125 height 52
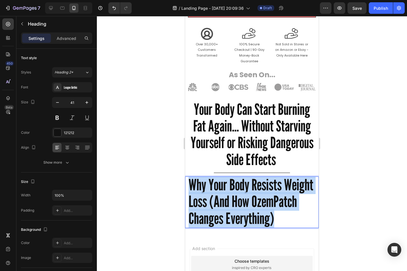
click at [226, 207] on span "Why Your Body Resists Weight Loss (And How OzemPatch Changes Everything)" at bounding box center [251, 202] width 125 height 52
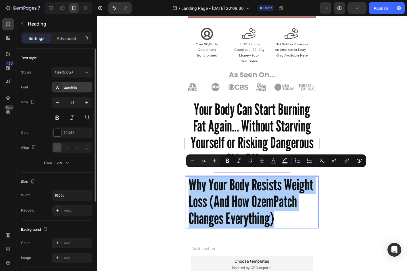
click at [73, 84] on div "League Gothic" at bounding box center [72, 87] width 40 height 10
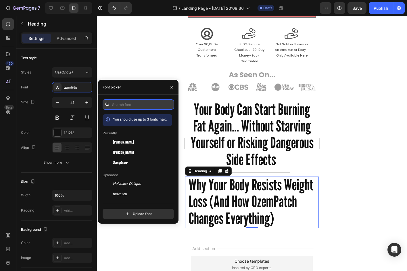
click at [140, 101] on input "text" at bounding box center [138, 104] width 71 height 10
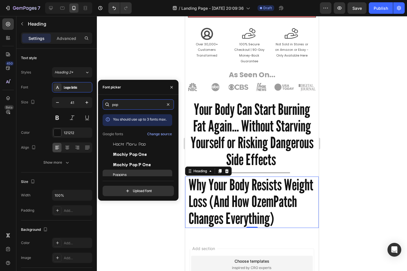
type input "pop"
click at [136, 170] on div "Poppins" at bounding box center [138, 175] width 70 height 10
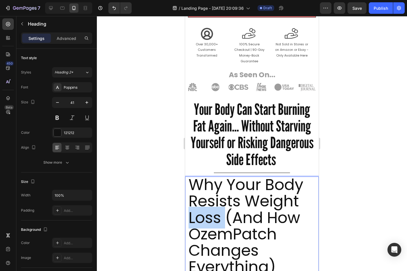
click at [208, 214] on span "Why Your Body Resists Weight Loss (And How OzemPatch Changes Everything)" at bounding box center [246, 226] width 115 height 104
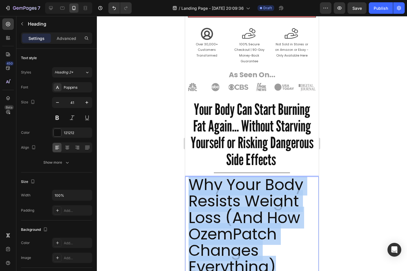
click at [208, 214] on span "Why Your Body Resists Weight Loss (And How OzemPatch Changes Everything)" at bounding box center [246, 226] width 115 height 104
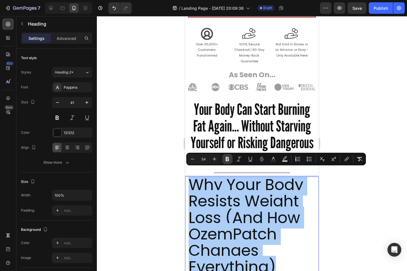
click at [226, 160] on icon "Editor contextual toolbar" at bounding box center [227, 159] width 3 height 4
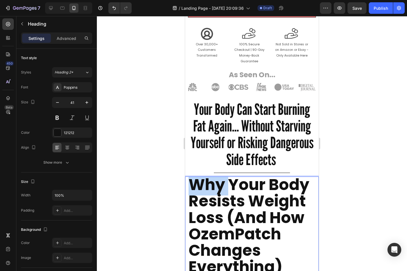
click at [194, 188] on strong "Why Your Body Resists Weight Loss (And How OzemPatch Changes Everything)" at bounding box center [249, 226] width 121 height 104
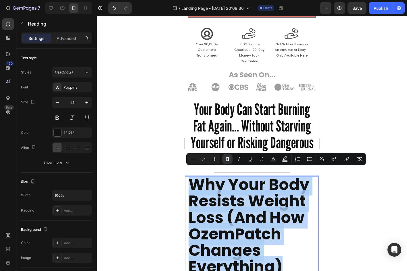
click at [194, 188] on strong "Why Your Body Resists Weight Loss (And How OzemPatch Changes Everything)" at bounding box center [249, 226] width 121 height 104
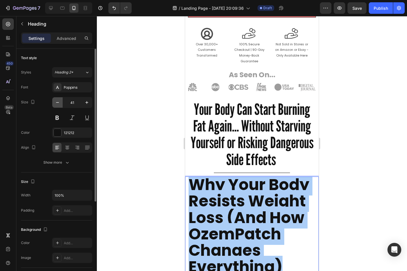
click at [59, 105] on icon "button" at bounding box center [58, 103] width 6 height 6
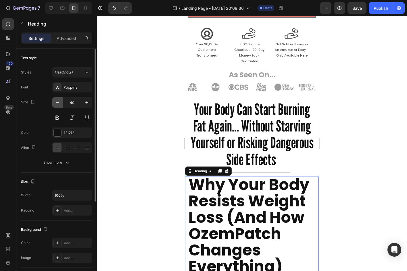
click at [59, 105] on icon "button" at bounding box center [58, 103] width 6 height 6
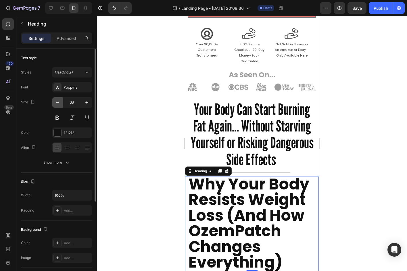
click at [59, 105] on icon "button" at bounding box center [58, 103] width 6 height 6
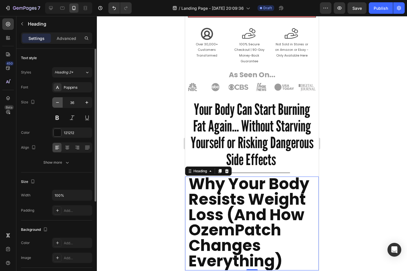
type input "35"
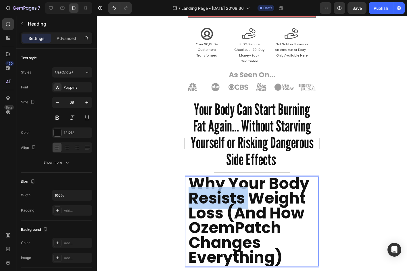
click at [220, 201] on strong "Why Your Body Resists Weight Loss (And How OzemPatch Changes Everything)" at bounding box center [249, 221] width 121 height 96
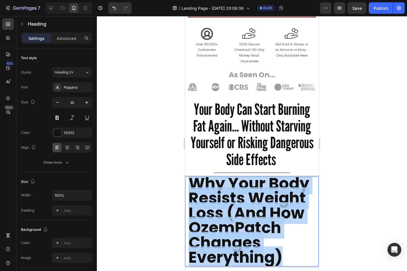
click at [220, 201] on strong "Why Your Body Resists Weight Loss (And How OzemPatch Changes Everything)" at bounding box center [249, 221] width 121 height 96
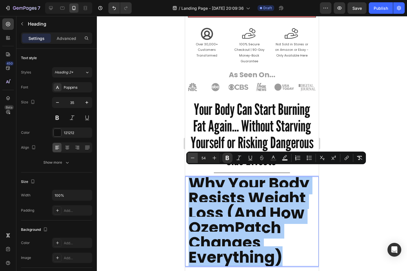
click at [191, 158] on icon "Editor contextual toolbar" at bounding box center [193, 158] width 6 height 6
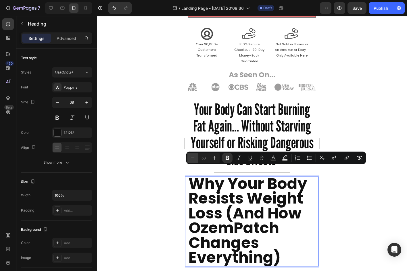
click at [191, 158] on icon "Editor contextual toolbar" at bounding box center [193, 158] width 6 height 6
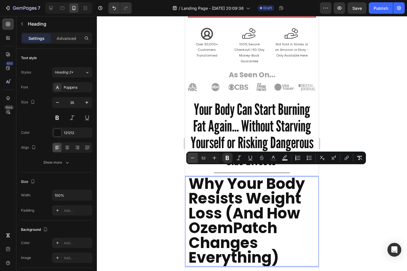
click at [191, 158] on icon "Editor contextual toolbar" at bounding box center [193, 158] width 6 height 6
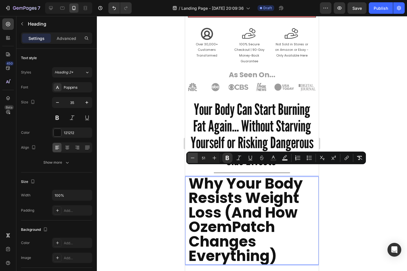
click at [191, 158] on icon "Editor contextual toolbar" at bounding box center [193, 158] width 6 height 6
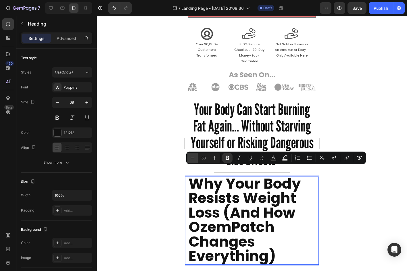
click at [191, 158] on icon "Editor contextual toolbar" at bounding box center [193, 158] width 6 height 6
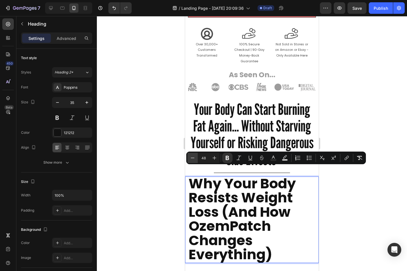
click at [191, 158] on icon "Editor contextual toolbar" at bounding box center [193, 158] width 6 height 6
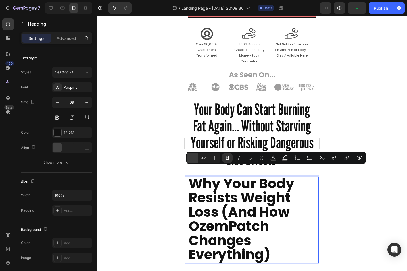
click at [191, 158] on icon "Editor contextual toolbar" at bounding box center [193, 158] width 6 height 6
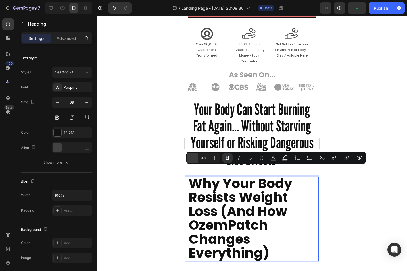
click at [191, 158] on icon "Editor contextual toolbar" at bounding box center [193, 158] width 6 height 6
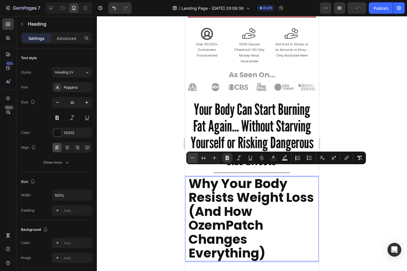
click at [191, 158] on icon "Editor contextual toolbar" at bounding box center [193, 158] width 6 height 6
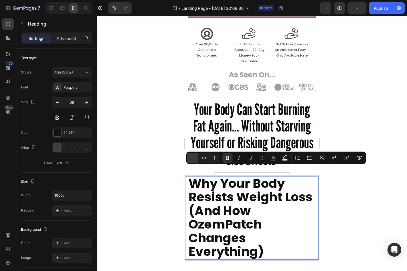
click at [191, 158] on icon "Editor contextual toolbar" at bounding box center [193, 158] width 6 height 6
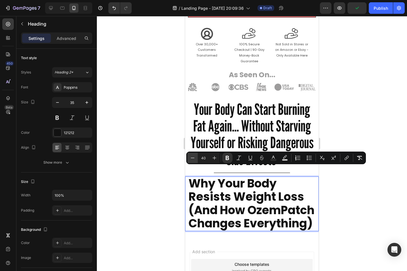
click at [191, 158] on icon "Editor contextual toolbar" at bounding box center [193, 158] width 6 height 6
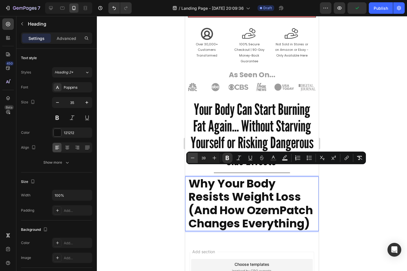
click at [191, 158] on icon "Editor contextual toolbar" at bounding box center [193, 158] width 6 height 6
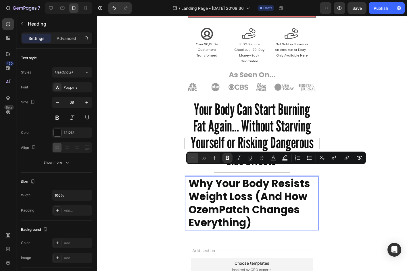
click at [191, 158] on icon "Editor contextual toolbar" at bounding box center [193, 158] width 6 height 6
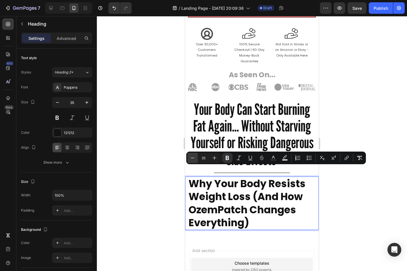
click at [191, 158] on icon "Editor contextual toolbar" at bounding box center [193, 158] width 6 height 6
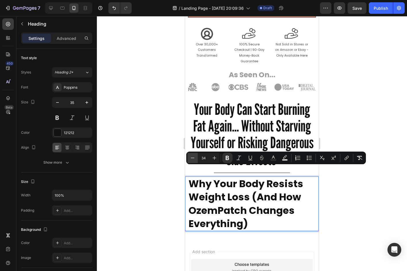
click at [191, 158] on icon "Editor contextual toolbar" at bounding box center [193, 158] width 6 height 6
type input "33"
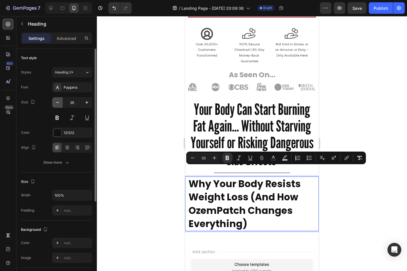
click at [57, 101] on icon "button" at bounding box center [58, 103] width 6 height 6
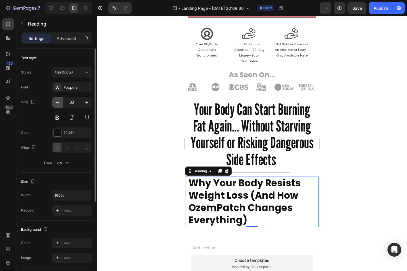
click at [57, 101] on icon "button" at bounding box center [58, 103] width 6 height 6
type input "32"
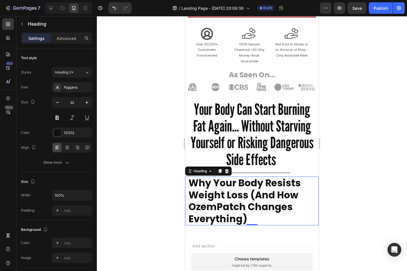
click at [139, 121] on div at bounding box center [252, 143] width 310 height 255
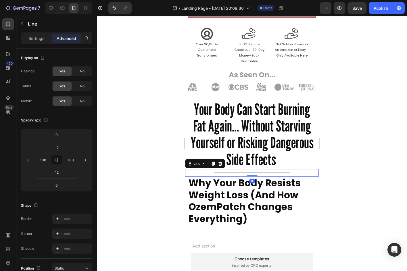
click at [262, 169] on div "Title Line 0" at bounding box center [252, 172] width 134 height 7
click at [277, 183] on strong "Why Your Body Resists Weight Loss (And How OzemPatch Changes Everything)" at bounding box center [245, 200] width 112 height 49
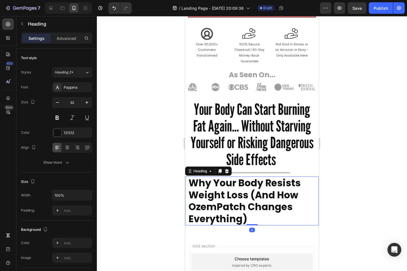
click at [335, 172] on div at bounding box center [252, 143] width 310 height 255
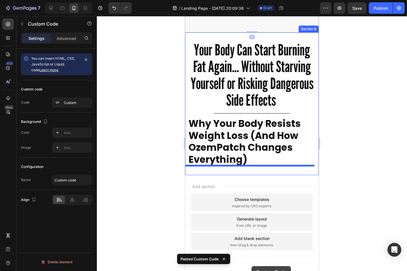
scroll to position [498, 0]
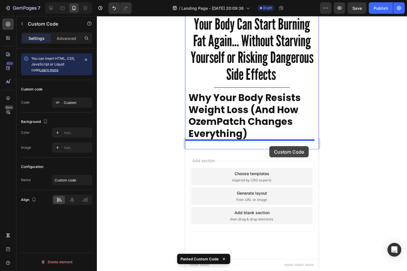
drag, startPoint x: 189, startPoint y: 82, endPoint x: 269, endPoint y: 146, distance: 102.6
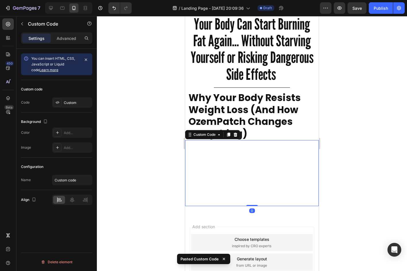
click at [347, 146] on div at bounding box center [252, 143] width 310 height 255
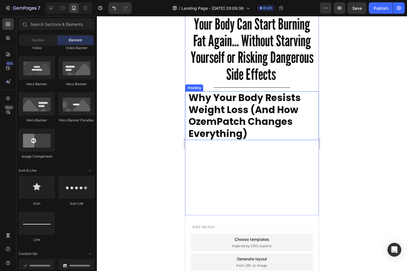
click at [278, 126] on strong "Why Your Body Resists Weight Loss (And How OzemPatch Changes Everything)" at bounding box center [245, 115] width 112 height 49
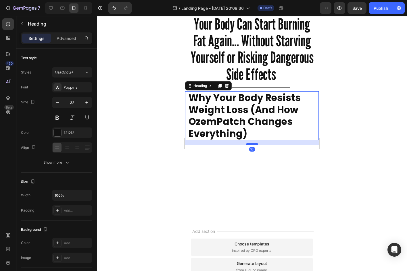
drag, startPoint x: 251, startPoint y: 140, endPoint x: 249, endPoint y: 145, distance: 5.5
click at [249, 145] on div at bounding box center [251, 144] width 11 height 2
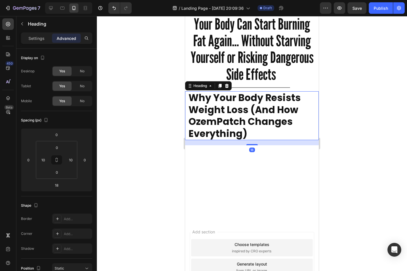
click at [354, 122] on div at bounding box center [252, 143] width 310 height 255
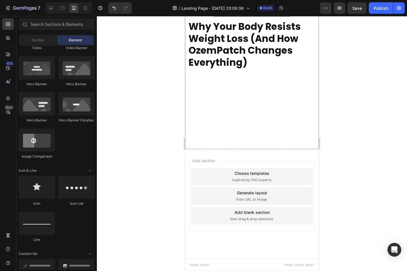
scroll to position [525, 0]
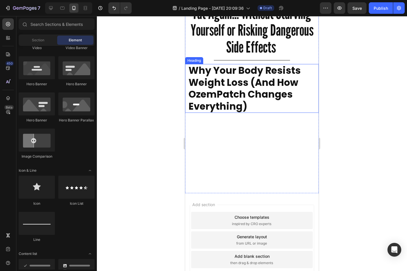
click at [243, 75] on strong "Why Your Body Resists Weight Loss (And How OzemPatch Changes Everything)" at bounding box center [245, 88] width 112 height 49
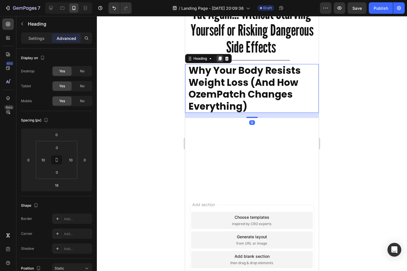
click at [220, 59] on icon at bounding box center [219, 59] width 3 height 4
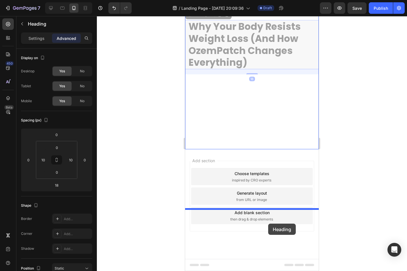
scroll to position [644, 0]
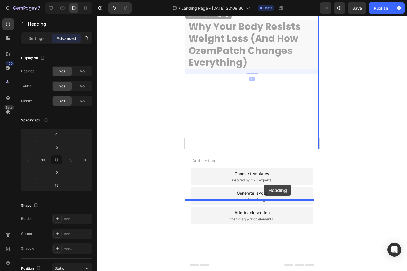
drag, startPoint x: 192, startPoint y: 113, endPoint x: 264, endPoint y: 185, distance: 101.4
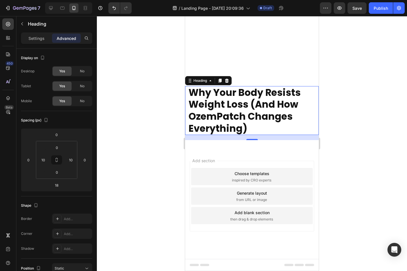
scroll to position [589, 0]
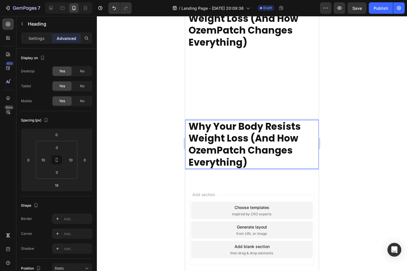
click at [243, 169] on strong "Why Your Body Resists Weight Loss (And How OzemPatch Changes Everything)" at bounding box center [245, 144] width 112 height 49
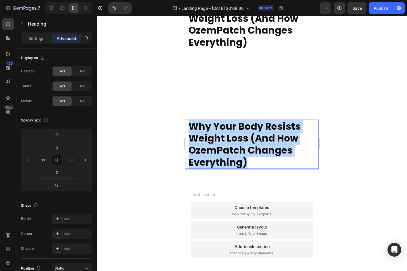
click at [243, 169] on strong "Why Your Body Resists Weight Loss (And How OzemPatch Changes Everything)" at bounding box center [245, 144] width 112 height 49
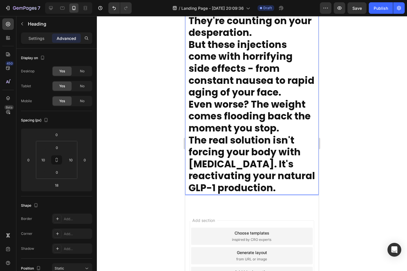
scroll to position [851, 0]
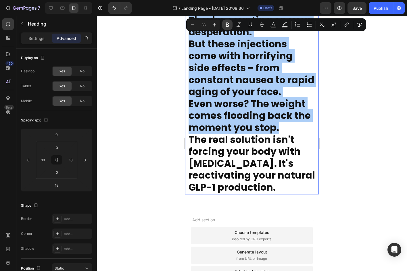
click at [228, 26] on icon "Editor contextual toolbar" at bounding box center [227, 25] width 6 height 6
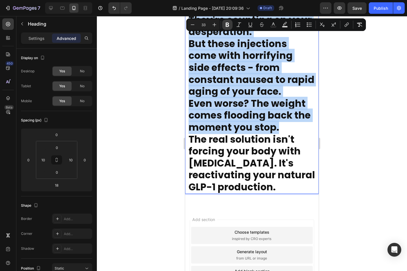
scroll to position [0, 0]
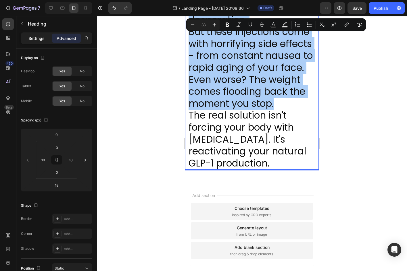
click at [47, 41] on div "Settings" at bounding box center [36, 38] width 29 height 9
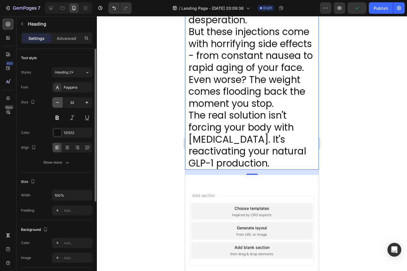
click at [57, 100] on icon "button" at bounding box center [58, 103] width 6 height 6
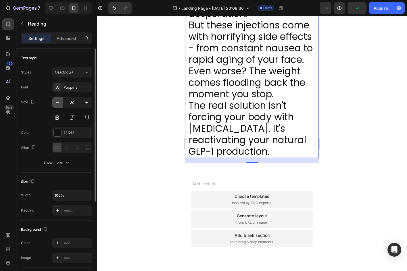
click at [57, 100] on icon "button" at bounding box center [58, 103] width 6 height 6
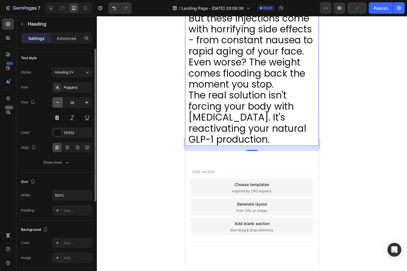
click at [57, 100] on icon "button" at bounding box center [58, 103] width 6 height 6
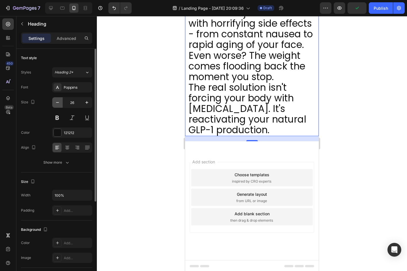
click at [57, 100] on icon "button" at bounding box center [58, 103] width 6 height 6
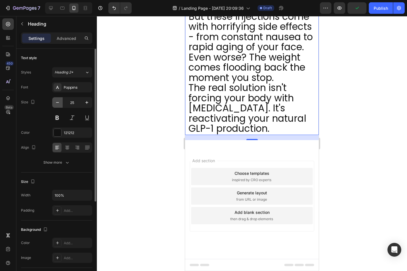
click at [57, 100] on icon "button" at bounding box center [58, 103] width 6 height 6
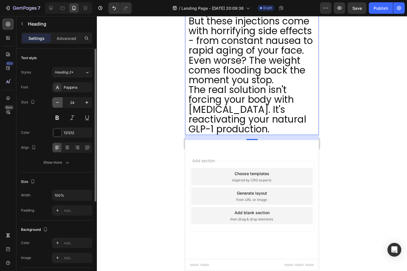
click at [57, 100] on icon "button" at bounding box center [58, 103] width 6 height 6
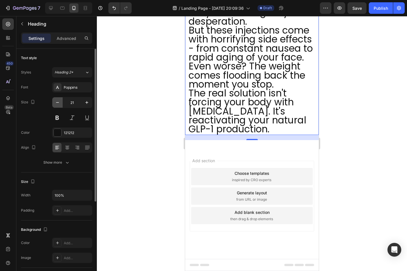
click at [57, 100] on icon "button" at bounding box center [58, 103] width 6 height 6
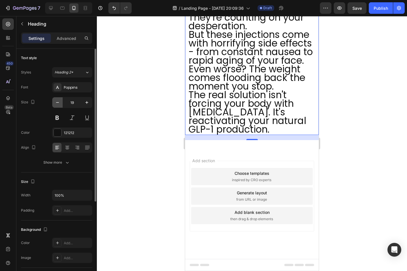
click at [57, 100] on icon "button" at bounding box center [58, 103] width 6 height 6
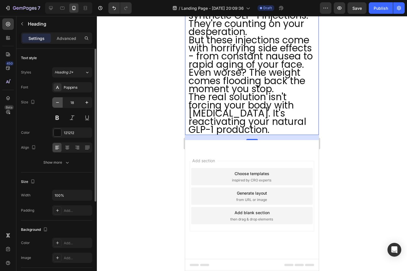
click at [57, 100] on icon "button" at bounding box center [58, 103] width 6 height 6
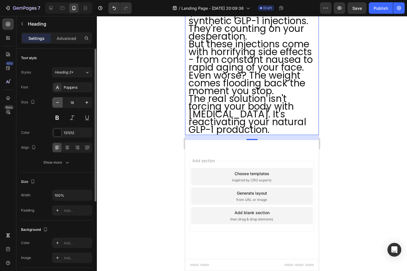
click at [57, 100] on icon "button" at bounding box center [58, 103] width 6 height 6
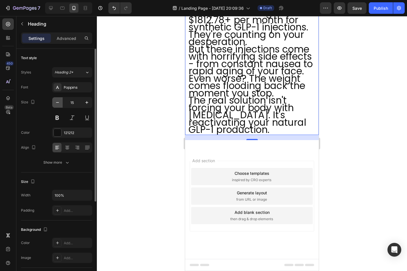
click at [57, 100] on icon "button" at bounding box center [58, 103] width 6 height 6
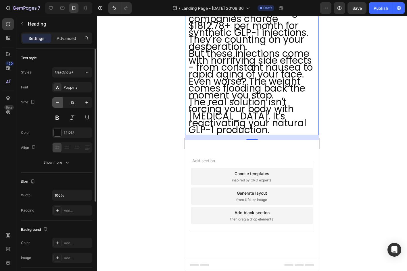
click at [57, 100] on icon "button" at bounding box center [58, 103] width 6 height 6
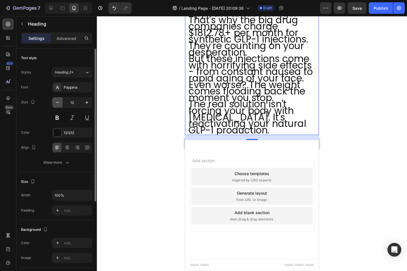
click at [57, 100] on icon "button" at bounding box center [58, 103] width 6 height 6
type input "11"
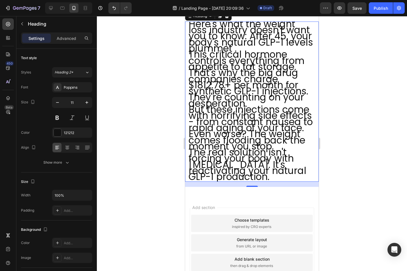
scroll to position [679, 0]
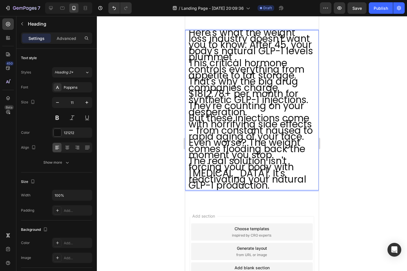
click at [251, 82] on span "This critical hormone controls everything from appetite to fat storage." at bounding box center [247, 69] width 116 height 26
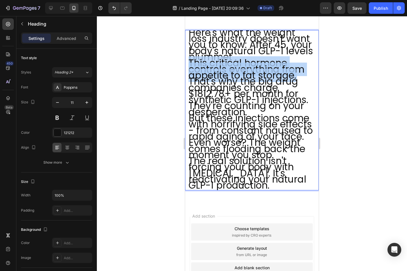
click at [251, 82] on span "This critical hormone controls everything from appetite to fat storage." at bounding box center [247, 69] width 116 height 26
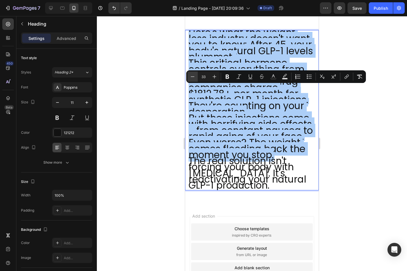
click at [196, 80] on button "Minus" at bounding box center [192, 77] width 10 height 10
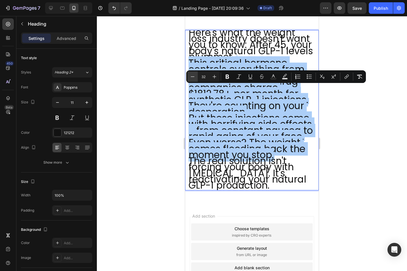
click at [196, 80] on button "Minus" at bounding box center [192, 77] width 10 height 10
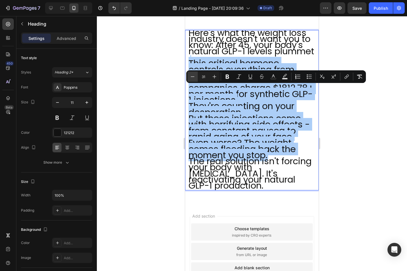
click at [196, 80] on button "Minus" at bounding box center [192, 77] width 10 height 10
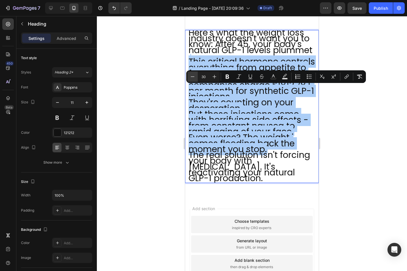
click at [196, 80] on button "Minus" at bounding box center [192, 77] width 10 height 10
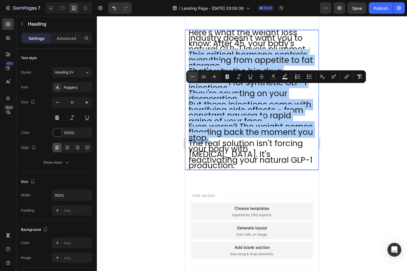
click at [196, 80] on button "Minus" at bounding box center [192, 77] width 10 height 10
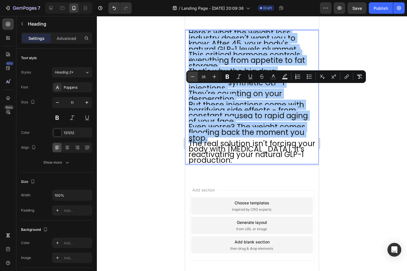
click at [196, 80] on button "Minus" at bounding box center [192, 77] width 10 height 10
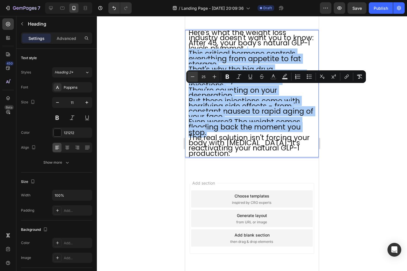
click at [196, 80] on button "Minus" at bounding box center [192, 77] width 10 height 10
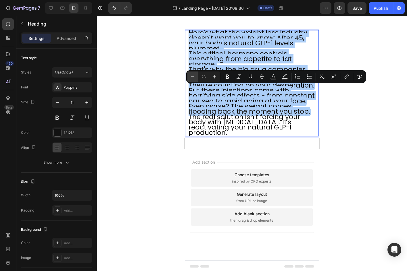
click at [196, 80] on button "Minus" at bounding box center [192, 77] width 10 height 10
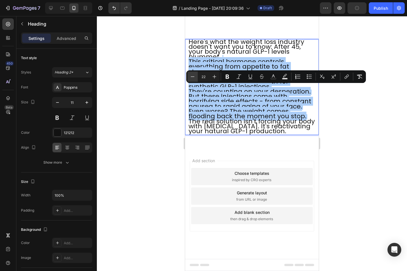
click at [196, 80] on button "Minus" at bounding box center [192, 77] width 10 height 10
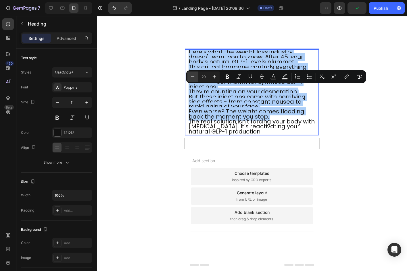
click at [196, 80] on button "Minus" at bounding box center [192, 77] width 10 height 10
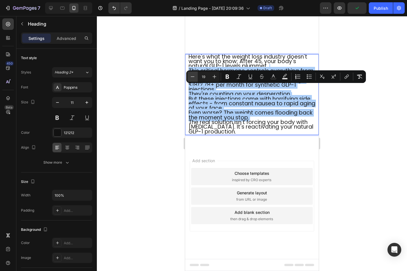
click at [196, 80] on button "Minus" at bounding box center [192, 77] width 10 height 10
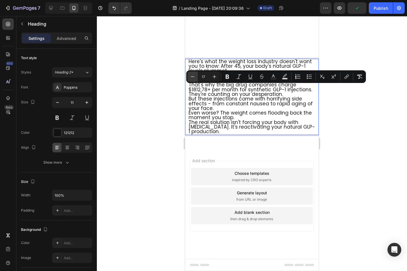
click at [196, 80] on button "Minus" at bounding box center [192, 77] width 10 height 10
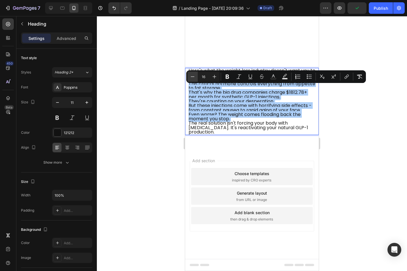
click at [196, 80] on button "Minus" at bounding box center [192, 77] width 10 height 10
type input "14"
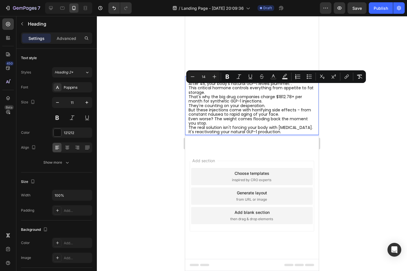
click at [212, 104] on span "That's why the big drug companies charge $1812.78+ per month for synthetic GLP-…" at bounding box center [246, 99] width 114 height 10
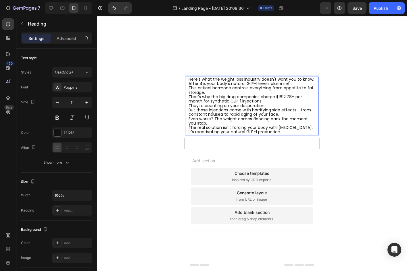
click at [210, 105] on p "Here's what the weight loss industry doesn't want you to know: After 45, your b…" at bounding box center [252, 105] width 127 height 57
click at [307, 97] on p "Here's what the weight loss industry doesn't want you to know: After 45, your b…" at bounding box center [252, 105] width 127 height 57
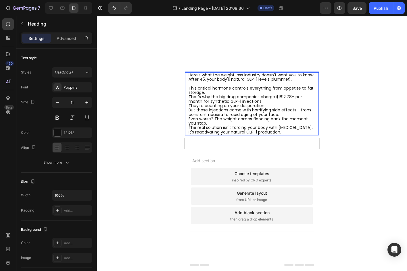
click at [296, 109] on p "Here's what the weight loss industry doesn't want you to know: After 45, your b…" at bounding box center [252, 104] width 127 height 62
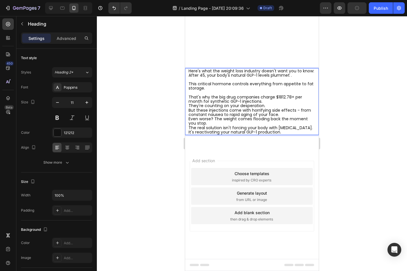
click at [290, 124] on p "Here's what the weight loss industry doesn't want you to know: After 45, your b…" at bounding box center [252, 102] width 127 height 66
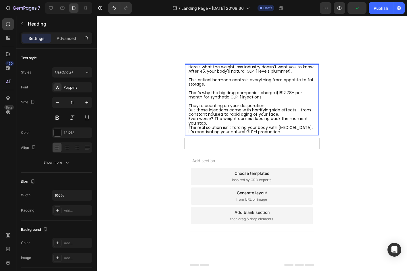
click at [281, 131] on p "Here's what the weight loss industry doesn't want you to know: After 45, your b…" at bounding box center [252, 100] width 127 height 70
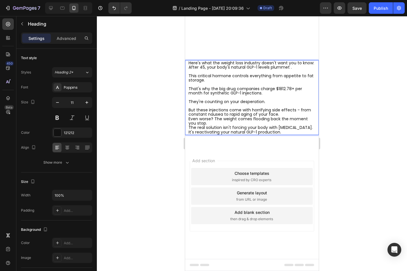
click at [280, 135] on p "Here's what the weight loss industry doesn't want you to know: After 45, your b…" at bounding box center [252, 98] width 127 height 74
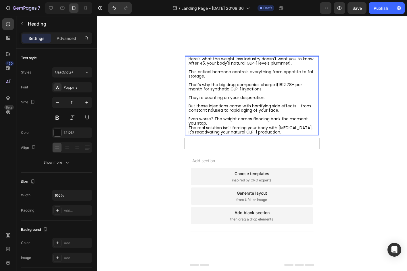
click at [273, 135] on p "Here's what the weight loss industry doesn't want you to know: After 45, your b…" at bounding box center [252, 96] width 127 height 78
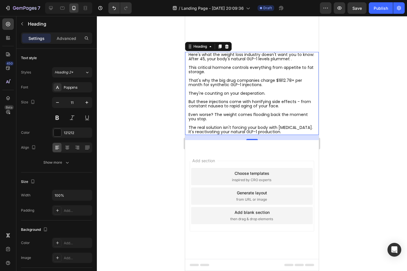
click at [249, 135] on p "Here's what the weight loss industry doesn't want you to know: After 45, your b…" at bounding box center [252, 94] width 127 height 82
click at [216, 122] on span "Even worse? The weight comes flooding back the moment you stop." at bounding box center [248, 117] width 119 height 10
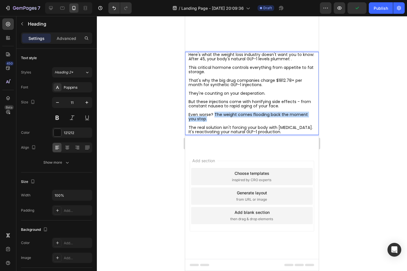
drag, startPoint x: 215, startPoint y: 152, endPoint x: 219, endPoint y: 157, distance: 6.4
click at [219, 135] on p "Here's what the weight loss industry doesn't want you to know: After 45, your b…" at bounding box center [252, 94] width 127 height 82
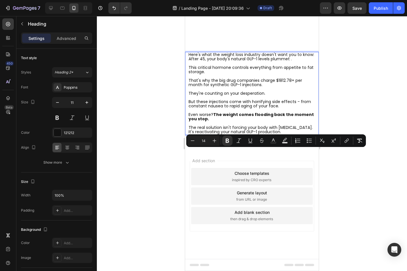
type input "11"
click at [225, 135] on p "Here's what the weight loss industry doesn't want you to know: After 45, your b…" at bounding box center [252, 94] width 127 height 82
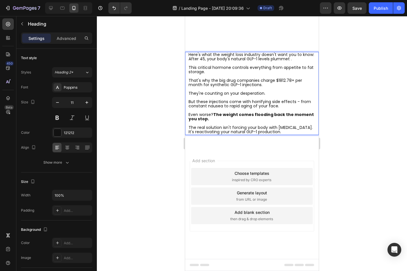
click at [219, 96] on span "They're counting on your desperation." at bounding box center [227, 94] width 77 height 6
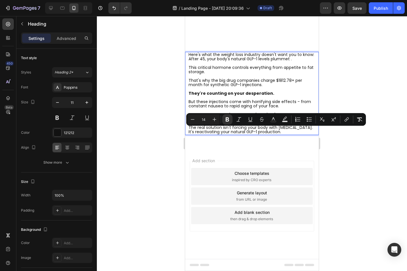
click at [222, 96] on strong "They're counting on your desperation." at bounding box center [232, 94] width 86 height 6
drag, startPoint x: 206, startPoint y: 130, endPoint x: 277, endPoint y: 131, distance: 71.3
click at [277, 131] on p "Here's what the weight loss industry doesn't want you to know: After 45, your b…" at bounding box center [252, 94] width 127 height 82
click at [248, 121] on icon "Editor contextual toolbar" at bounding box center [250, 120] width 6 height 6
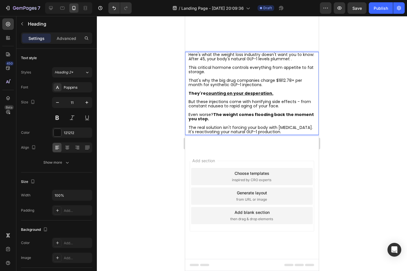
click at [255, 135] on p "Here's what the weight loss industry doesn't want you to know: After 45, your b…" at bounding box center [252, 94] width 127 height 82
click at [264, 126] on p "Here's what the weight loss industry doesn't want you to know: After 45, your b…" at bounding box center [252, 94] width 127 height 82
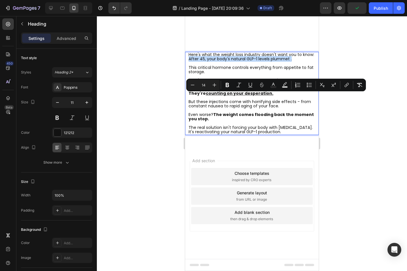
drag, startPoint x: 202, startPoint y: 97, endPoint x: 306, endPoint y: 97, distance: 104.0
click at [306, 97] on p "Here's what the weight loss industry doesn't want you to know: After 45, your b…" at bounding box center [252, 94] width 127 height 82
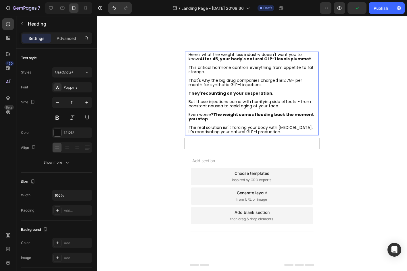
click at [294, 88] on span "That's why the big drug companies charge $1812.78+ per month for synthetic GLP-…" at bounding box center [246, 83] width 114 height 10
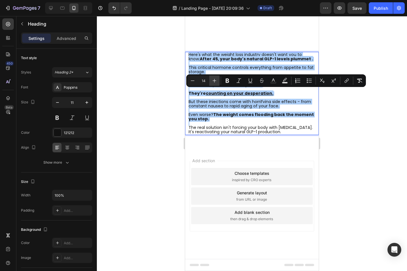
click at [212, 80] on icon "Editor contextual toolbar" at bounding box center [215, 81] width 6 height 6
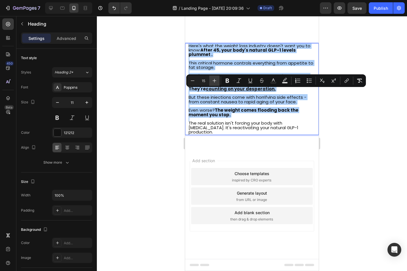
click at [212, 80] on icon "Editor contextual toolbar" at bounding box center [215, 81] width 6 height 6
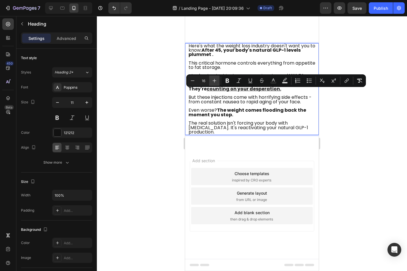
click at [212, 80] on icon "Editor contextual toolbar" at bounding box center [215, 81] width 6 height 6
type input "17"
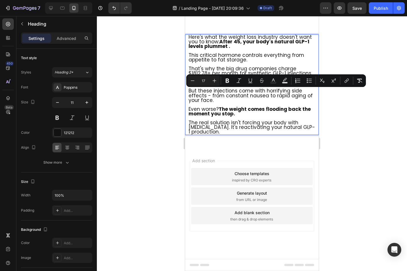
click at [220, 86] on u "counting on your desperation." at bounding box center [246, 82] width 78 height 7
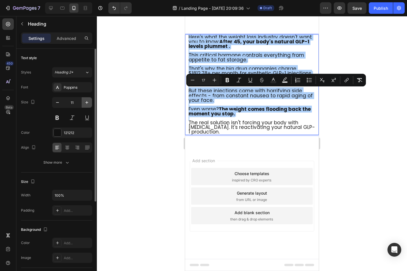
click at [87, 100] on icon "button" at bounding box center [87, 103] width 6 height 6
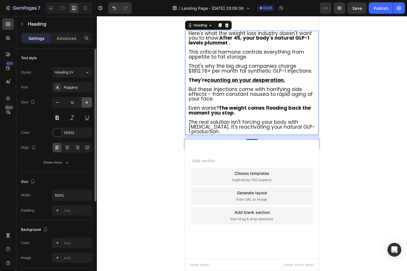
click at [87, 100] on icon "button" at bounding box center [87, 103] width 6 height 6
type input "13"
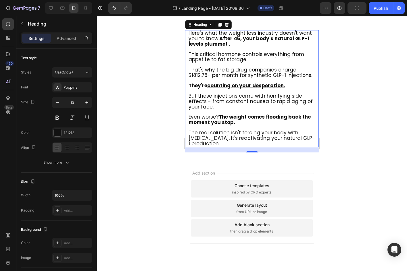
click at [142, 106] on div at bounding box center [252, 143] width 310 height 255
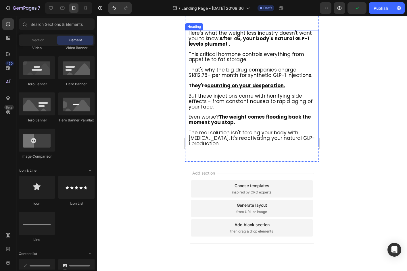
click at [196, 107] on p "⁠⁠⁠⁠⁠⁠⁠ Here's what the weight loss industry doesn't want you to know: After 45…" at bounding box center [252, 89] width 127 height 116
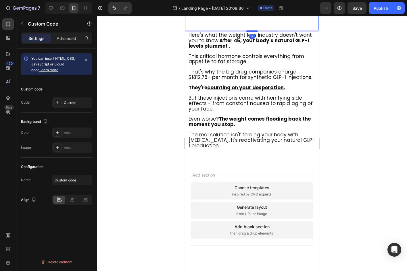
click at [250, 32] on div at bounding box center [251, 31] width 11 height 2
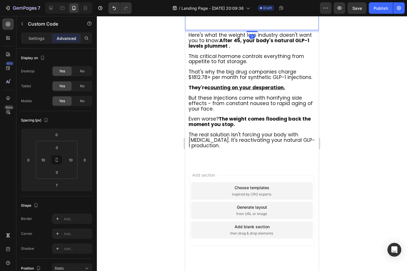
click at [331, 94] on div at bounding box center [252, 143] width 310 height 255
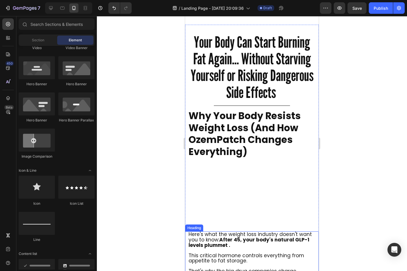
scroll to position [476, 0]
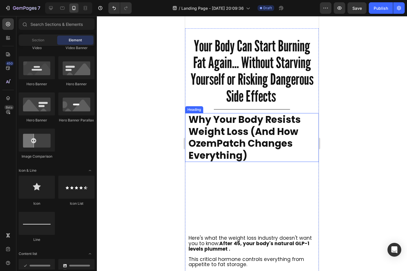
click at [235, 132] on strong "Why Your Body Resists Weight Loss (And How OzemPatch Changes Everything)" at bounding box center [245, 137] width 112 height 49
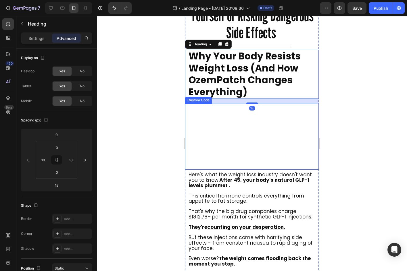
scroll to position [414, 0]
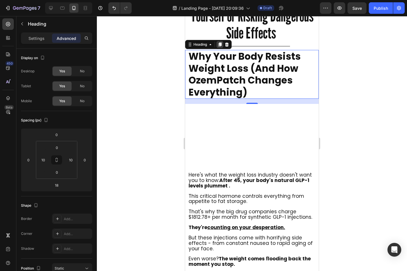
click at [220, 44] on icon at bounding box center [219, 45] width 3 height 4
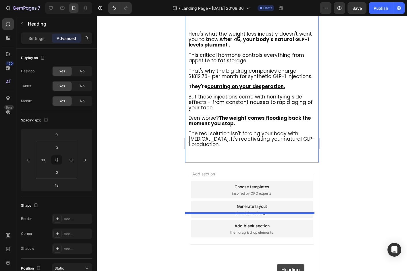
scroll to position [682, 0]
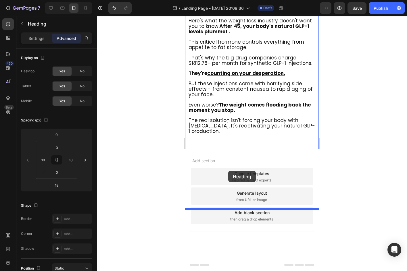
drag, startPoint x: 192, startPoint y: 99, endPoint x: 228, endPoint y: 171, distance: 80.6
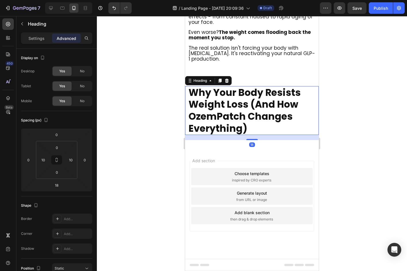
scroll to position [628, 0]
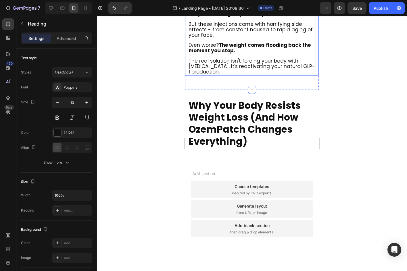
click at [256, 75] on p "⁠⁠⁠⁠⁠⁠⁠ Here's what the weight loss industry doesn't want you to know: After 45…" at bounding box center [252, 17] width 127 height 116
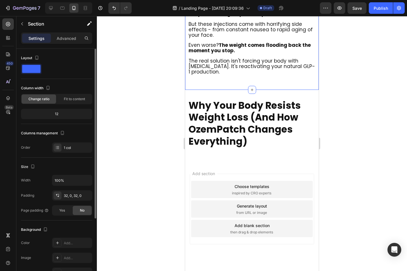
click at [71, 201] on div "Width 100% Padding 32, 0, 32, 0 Page padding Yes No" at bounding box center [56, 195] width 71 height 41
click at [70, 200] on div "32, 0, 32, 0" at bounding box center [72, 196] width 40 height 10
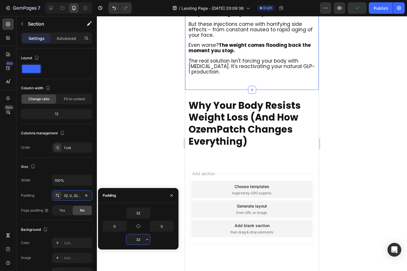
click at [143, 239] on input "32" at bounding box center [138, 240] width 24 height 10
type input "0"
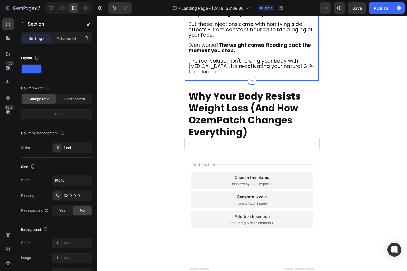
click at [353, 144] on div at bounding box center [252, 143] width 310 height 255
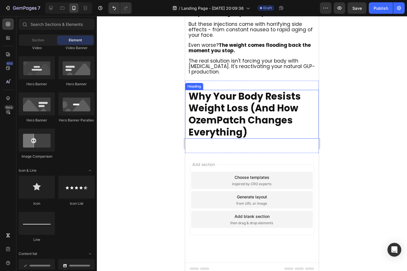
click at [270, 139] on strong "Why Your Body Resists Weight Loss (And How OzemPatch Changes Everything)" at bounding box center [245, 114] width 112 height 49
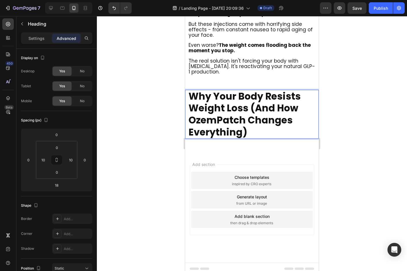
click at [270, 139] on strong "Why Your Body Resists Weight Loss (And How OzemPatch Changes Everything)" at bounding box center [245, 114] width 112 height 49
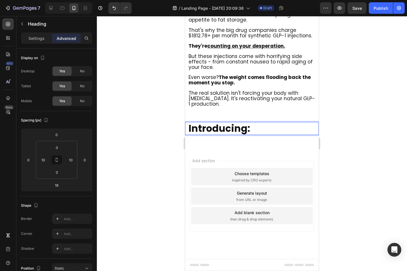
click at [258, 135] on p "Introducing:" at bounding box center [252, 129] width 127 height 12
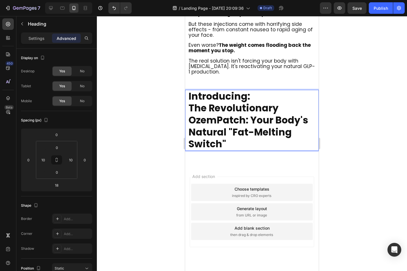
click at [237, 103] on strong "Introducing:" at bounding box center [220, 97] width 62 height 14
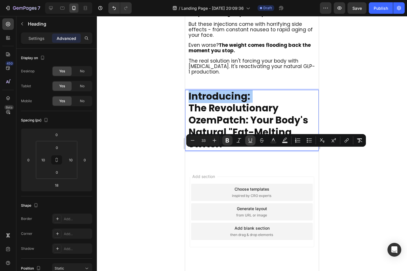
click at [251, 138] on icon "Editor contextual toolbar" at bounding box center [250, 141] width 6 height 6
click at [128, 140] on div at bounding box center [252, 143] width 310 height 255
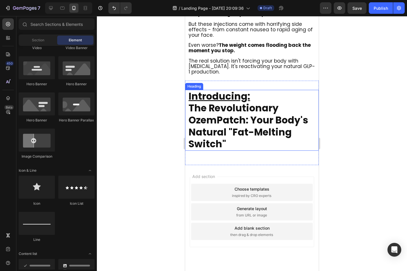
click at [227, 151] on strong "The Revolutionary OzemPatch: Your Body's Natural "Fat-Melting Switch"" at bounding box center [249, 125] width 120 height 49
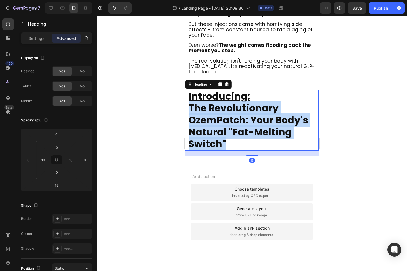
click at [227, 151] on strong "The Revolutionary OzemPatch: Your Body's Natural "Fat-Melting Switch"" at bounding box center [249, 125] width 120 height 49
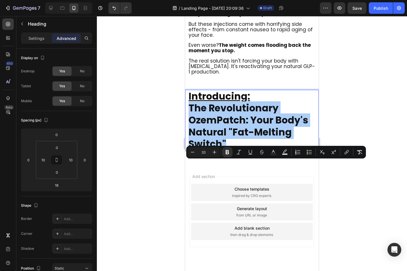
click at [336, 200] on div at bounding box center [252, 143] width 310 height 255
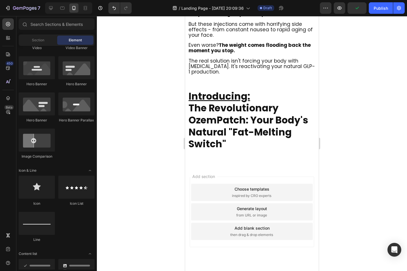
drag, startPoint x: 400, startPoint y: 188, endPoint x: 333, endPoint y: 92, distance: 117.5
click at [333, 92] on div at bounding box center [252, 143] width 310 height 255
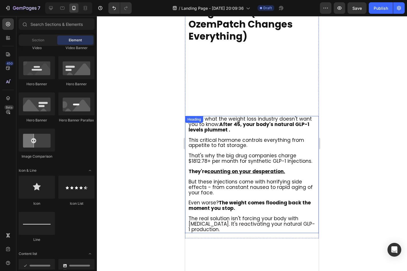
scroll to position [390, 0]
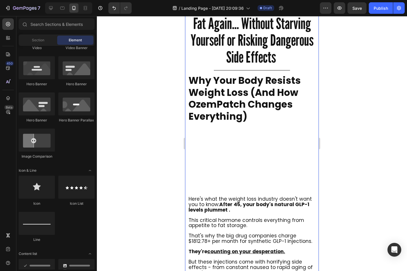
click at [256, 123] on div "⁠⁠⁠⁠⁠⁠⁠ Your Body Can Start Burning Fat Again... Without Starving Yourself or R…" at bounding box center [252, 159] width 134 height 320
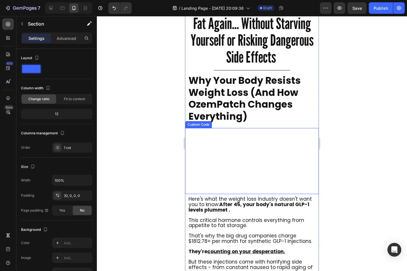
click at [256, 148] on video at bounding box center [252, 160] width 128 height 64
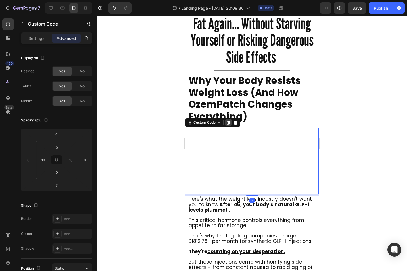
click at [229, 122] on icon at bounding box center [228, 123] width 3 height 4
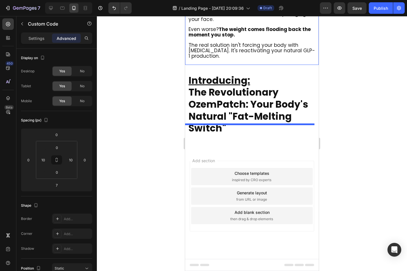
scroll to position [831, 0]
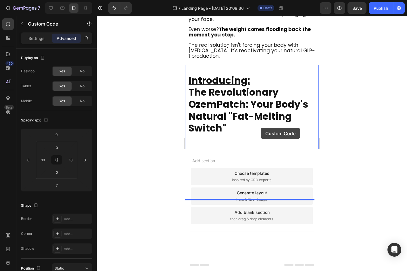
drag, startPoint x: 190, startPoint y: 35, endPoint x: 260, endPoint y: 128, distance: 116.5
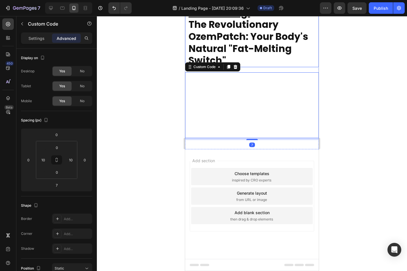
scroll to position [703, 0]
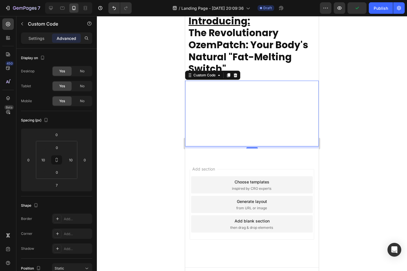
click at [280, 145] on video at bounding box center [252, 113] width 128 height 64
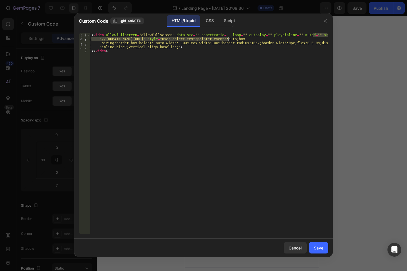
drag, startPoint x: 314, startPoint y: 35, endPoint x: 228, endPoint y: 38, distance: 85.4
click at [228, 38] on div "< video allowfullscreen = "allowfullscreen" data-src = "" aspectratio = "" loop…" at bounding box center [209, 143] width 238 height 221
paste textarea "b2bfbd8e3bad45b1b44f2ed4799097a1"
type textarea "<video allowfullscreen="allowfullscreen" data-src="" aspectratio="" loop="" aut…"
click at [318, 244] on button "Save" at bounding box center [318, 247] width 19 height 11
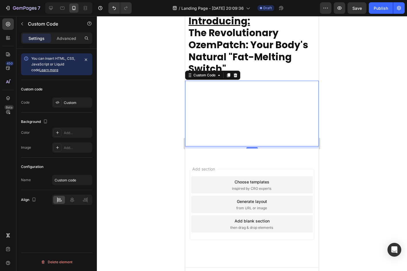
click at [354, 183] on div at bounding box center [252, 143] width 310 height 255
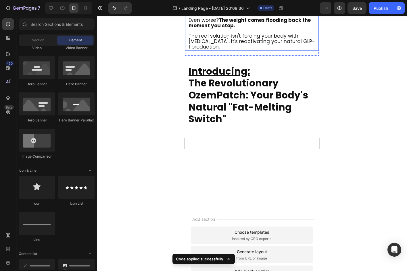
scroll to position [652, 0]
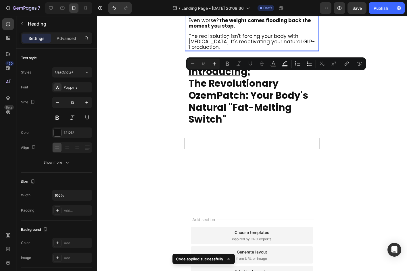
type input "17"
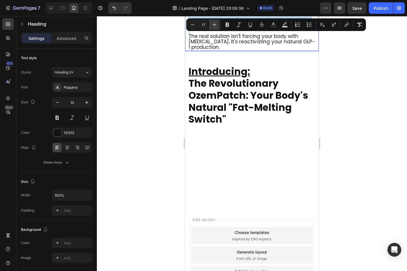
click at [217, 27] on button "Plus" at bounding box center [214, 25] width 10 height 10
type input "18"
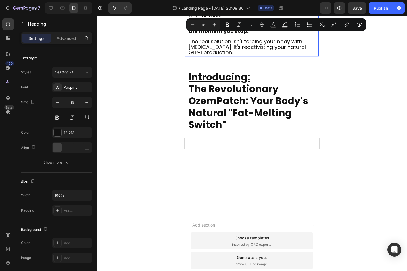
click at [345, 75] on div at bounding box center [252, 143] width 310 height 255
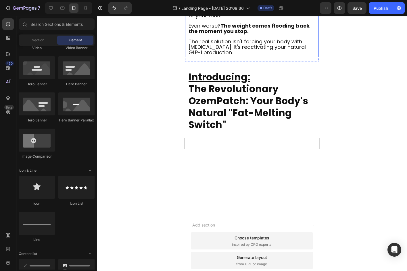
scroll to position [528, 0]
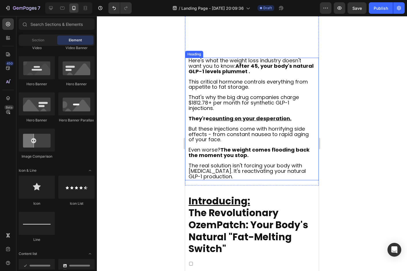
click at [264, 91] on span "This critical hormone controls everything from appetite to fat storage." at bounding box center [248, 84] width 119 height 13
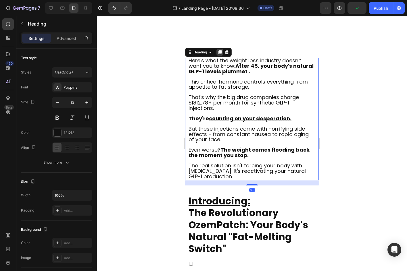
click at [218, 55] on icon at bounding box center [220, 52] width 5 height 5
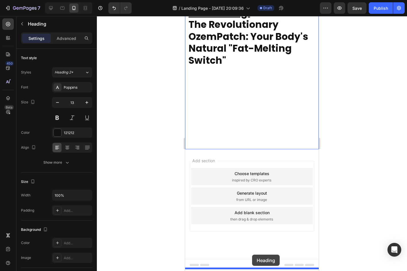
scroll to position [923, 0]
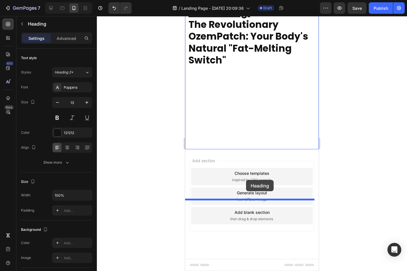
drag, startPoint x: 190, startPoint y: 31, endPoint x: 245, endPoint y: 178, distance: 157.1
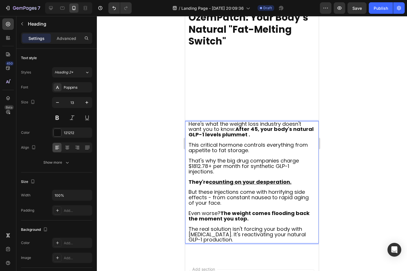
click at [264, 138] on strong "After 45, your body's natural GLP-1 levels plummet ." at bounding box center [251, 132] width 125 height 13
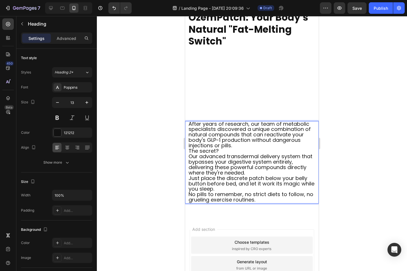
click at [241, 154] on p "The secret?" at bounding box center [252, 151] width 127 height 5
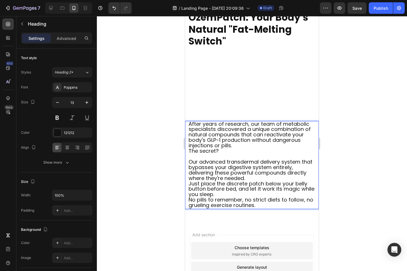
click at [237, 149] on span "After years of research, our team of metabolic specialists discovered a unique …" at bounding box center [250, 134] width 122 height 29
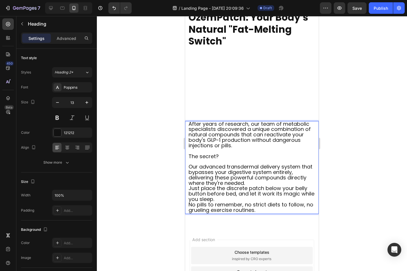
click at [235, 149] on span "After years of research, our team of metabolic specialists discovered a unique …" at bounding box center [250, 134] width 122 height 29
click at [233, 149] on span "After years of research, our team of metabolic specialists discovered a unique …" at bounding box center [250, 134] width 122 height 29
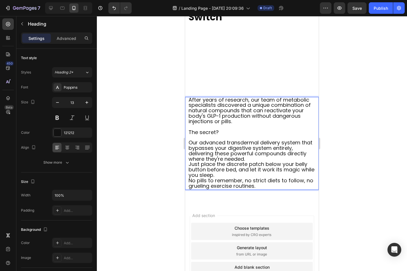
scroll to position [950, 0]
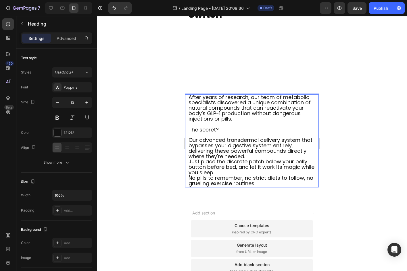
click at [266, 160] on p "Our advanced transdermal delivery system that bypasses your digestive system en…" at bounding box center [252, 149] width 127 height 22
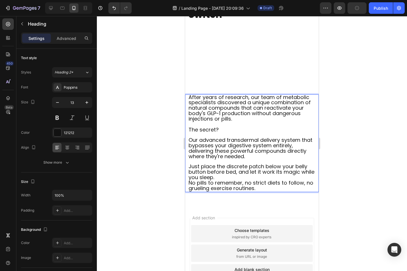
click at [248, 181] on p "Just place the discrete patch below your belly button before bed, and let it wo…" at bounding box center [252, 172] width 127 height 16
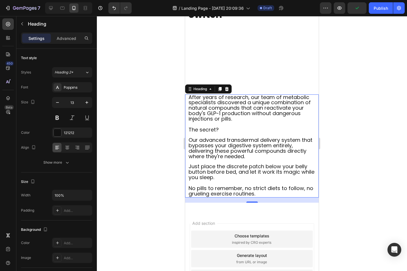
click at [331, 218] on div at bounding box center [252, 143] width 310 height 255
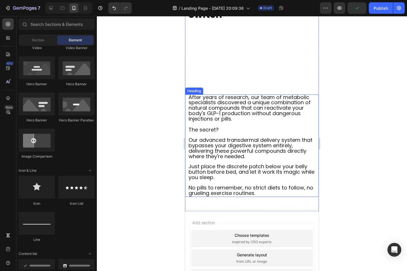
click at [297, 197] on p "⁠⁠⁠⁠⁠⁠⁠ After years of research, our team of metabolic specialists discovered a…" at bounding box center [252, 145] width 127 height 101
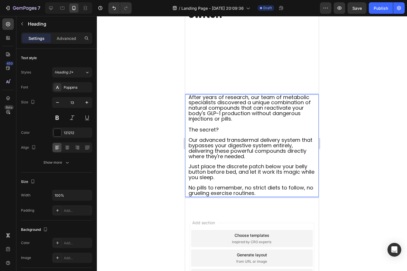
click at [297, 197] on p "After years of research, our team of metabolic specialists discovered a unique …" at bounding box center [252, 145] width 127 height 101
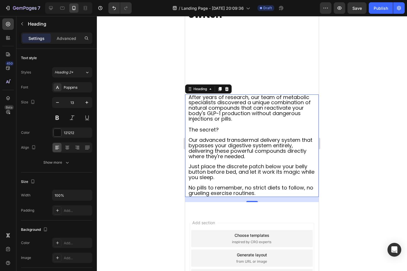
click at [234, 123] on span "After years of research, our team of metabolic specialists discovered a unique …" at bounding box center [250, 108] width 122 height 29
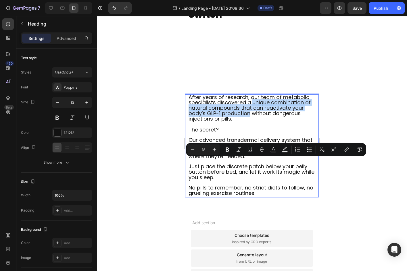
drag, startPoint x: 253, startPoint y: 163, endPoint x: 250, endPoint y: 174, distance: 11.0
click at [250, 123] on span "After years of research, our team of metabolic specialists discovered a unique …" at bounding box center [250, 108] width 122 height 29
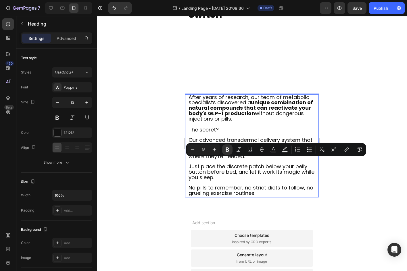
click at [254, 188] on p "After years of research, our team of metabolic specialists discovered a unique …" at bounding box center [252, 145] width 127 height 101
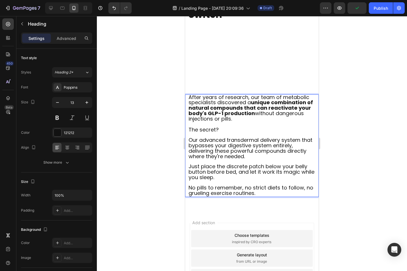
click at [290, 160] on span "Our advanced transdermal delivery system that bypasses your digestive system en…" at bounding box center [251, 149] width 124 height 24
drag, startPoint x: 250, startPoint y: 231, endPoint x: 254, endPoint y: 236, distance: 5.9
click at [254, 197] on p "After years of research, our team of metabolic specialists discovered a unique …" at bounding box center [252, 145] width 127 height 101
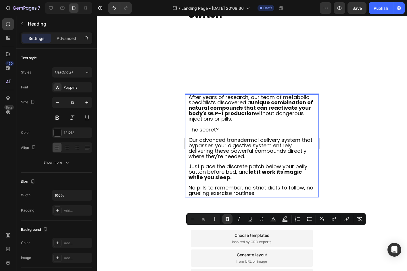
click at [254, 197] on span "No pills to remember, no strict diets to follow, no grueling exercise routines." at bounding box center [251, 190] width 125 height 13
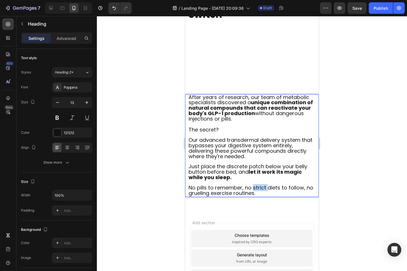
click at [254, 197] on span "No pills to remember, no strict diets to follow, no grueling exercise routines." at bounding box center [251, 190] width 125 height 13
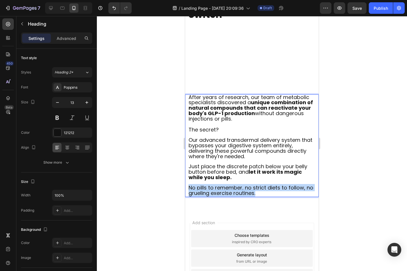
click at [254, 197] on span "No pills to remember, no strict diets to follow, no grueling exercise routines." at bounding box center [251, 190] width 125 height 13
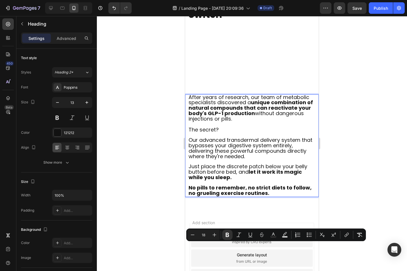
click at [350, 195] on div at bounding box center [252, 143] width 310 height 255
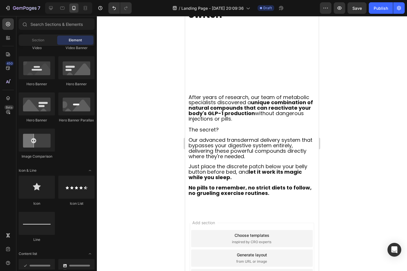
click at [290, 180] on p "⁠⁠⁠⁠⁠⁠⁠ After years of research, our team of metabolic specialists discovered a…" at bounding box center [252, 145] width 127 height 101
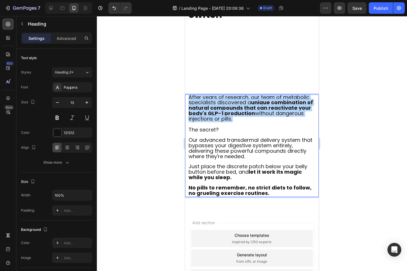
click at [290, 180] on p "After years of research, our team of metabolic specialists discovered a unique …" at bounding box center [252, 145] width 127 height 101
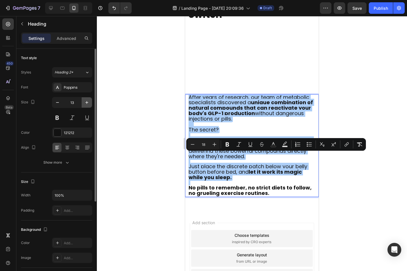
click at [88, 103] on icon "button" at bounding box center [87, 103] width 6 height 6
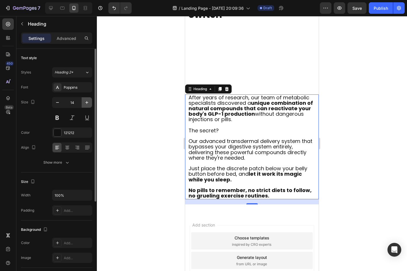
click at [87, 103] on icon "button" at bounding box center [87, 103] width 6 height 6
type input "15"
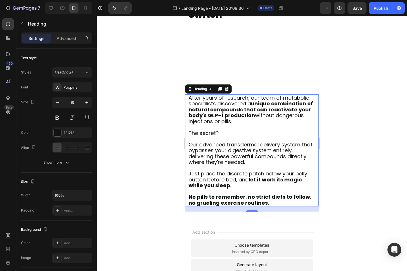
click at [126, 97] on div at bounding box center [252, 143] width 310 height 255
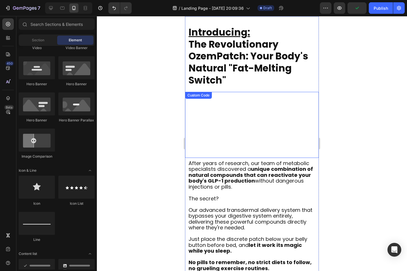
scroll to position [756, 0]
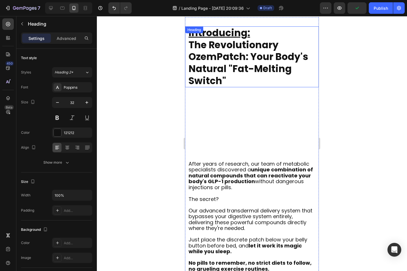
click at [258, 70] on strong "The Revolutionary OzemPatch: Your Body's Natural "Fat-Melting Switch"" at bounding box center [249, 62] width 120 height 49
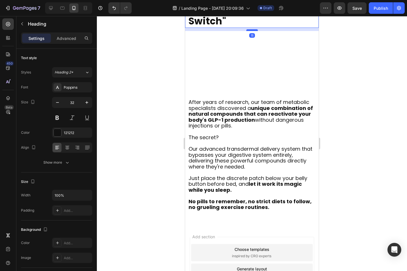
click at [246, 31] on div at bounding box center [251, 30] width 11 height 2
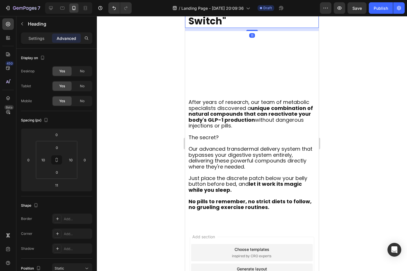
click at [350, 95] on div at bounding box center [252, 143] width 310 height 255
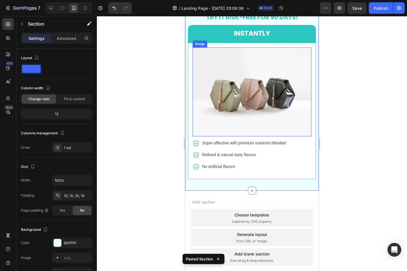
scroll to position [1065, 0]
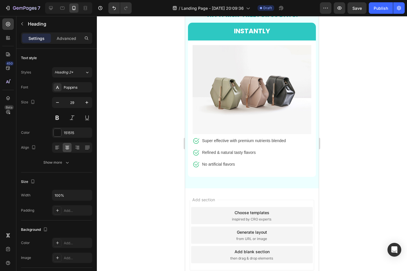
click at [281, 19] on span "TRY IT RISK-FREE FOR 90 DAYS!" at bounding box center [252, 15] width 92 height 8
click at [232, 7] on icon at bounding box center [229, 5] width 5 height 5
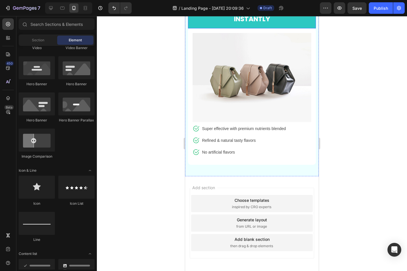
click at [309, 28] on div "INSTANTLY Text Block Row" at bounding box center [252, 20] width 128 height 18
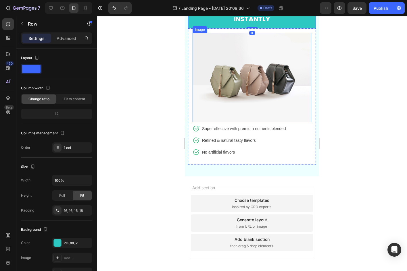
click at [247, 116] on img at bounding box center [252, 77] width 119 height 89
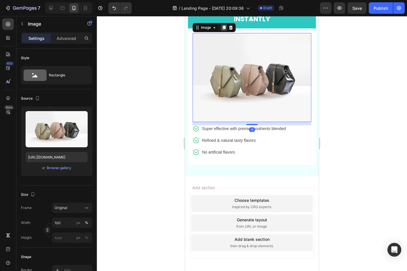
click at [224, 30] on icon at bounding box center [223, 28] width 3 height 4
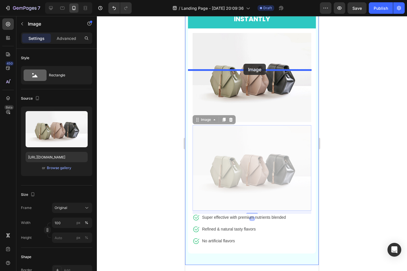
drag, startPoint x: 195, startPoint y: 178, endPoint x: 243, endPoint y: 64, distance: 124.5
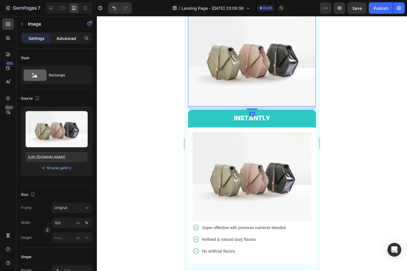
click at [65, 37] on p "Advanced" at bounding box center [67, 38] width 20 height 6
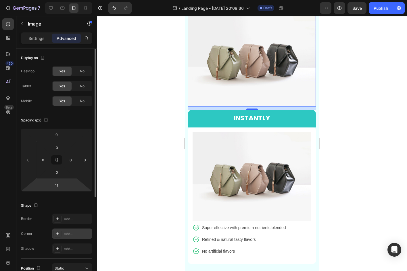
click at [63, 237] on div "Add..." at bounding box center [72, 234] width 40 height 10
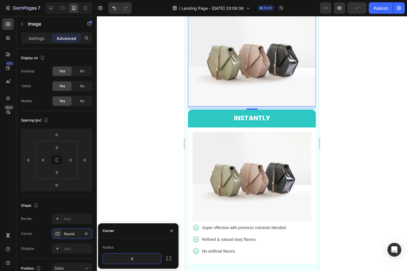
click at [149, 193] on div at bounding box center [252, 143] width 310 height 255
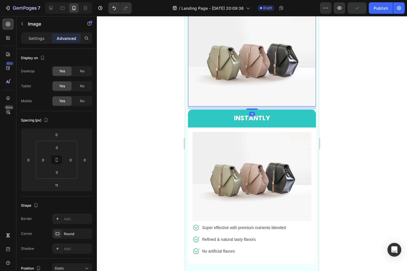
click at [218, 106] on img at bounding box center [252, 59] width 128 height 96
click at [226, 7] on icon at bounding box center [226, 5] width 4 height 4
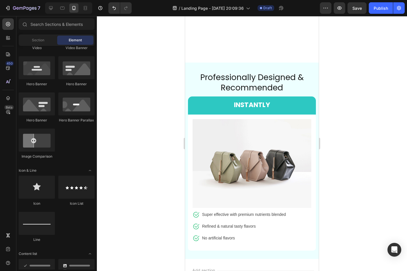
scroll to position [1039, 0]
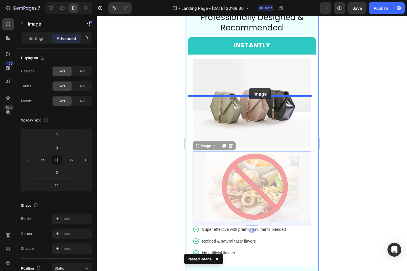
drag, startPoint x: 199, startPoint y: 202, endPoint x: 249, endPoint y: 88, distance: 124.6
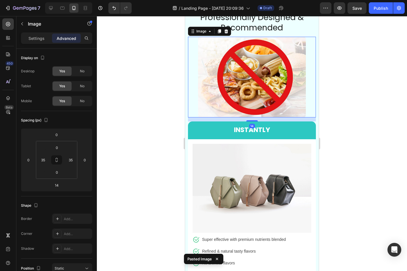
click at [356, 146] on div at bounding box center [252, 143] width 310 height 255
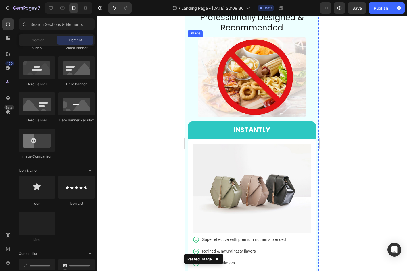
click at [273, 118] on img at bounding box center [252, 77] width 108 height 81
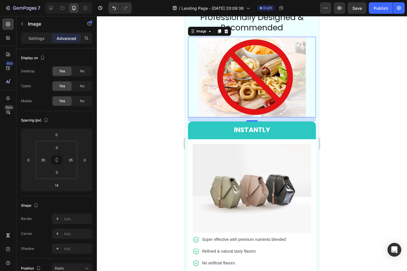
click at [223, 108] on img at bounding box center [252, 77] width 108 height 81
click at [230, 115] on img at bounding box center [252, 77] width 108 height 81
click at [24, 39] on div "Settings" at bounding box center [36, 38] width 29 height 9
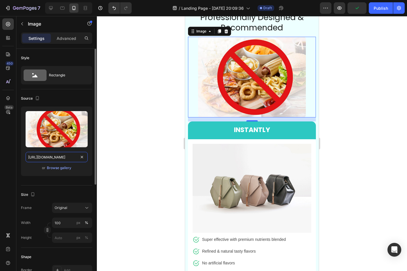
click at [62, 159] on input "[URL][DOMAIN_NAME]" at bounding box center [57, 157] width 62 height 10
paste input "78057_1739535342476_gempages_501130273597948858_47aec6d5_0259_4950_8023_2b2b53c…"
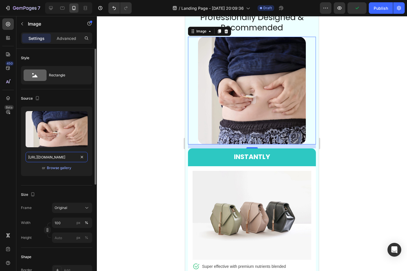
type input "[URL][DOMAIN_NAME]"
click at [32, 181] on div "Source Upload Image https://assets.checkoutchamp.com/830badb0-ce9e-11ef-8682-97…" at bounding box center [56, 137] width 71 height 96
click at [66, 41] on div "Advanced" at bounding box center [66, 38] width 29 height 9
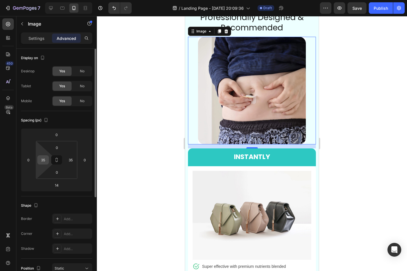
click at [41, 162] on input "35" at bounding box center [43, 160] width 9 height 9
type input "0"
click at [71, 160] on input "35" at bounding box center [70, 160] width 9 height 9
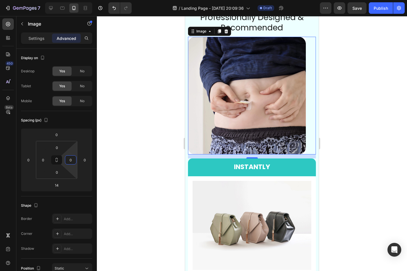
type input "0"
click at [122, 147] on div at bounding box center [252, 143] width 310 height 255
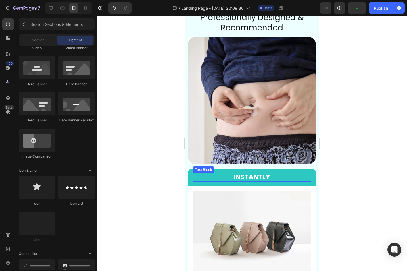
click at [303, 181] on p "INSTANTLY" at bounding box center [252, 177] width 118 height 7
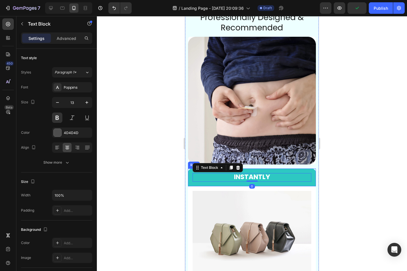
click at [307, 187] on div "INSTANTLY Text Block 0 Row" at bounding box center [252, 178] width 128 height 18
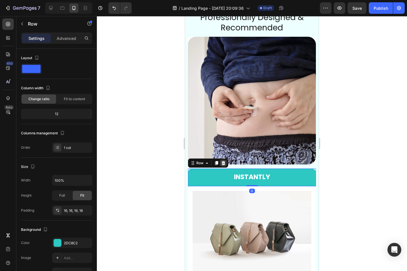
click at [224, 165] on icon at bounding box center [224, 163] width 4 height 4
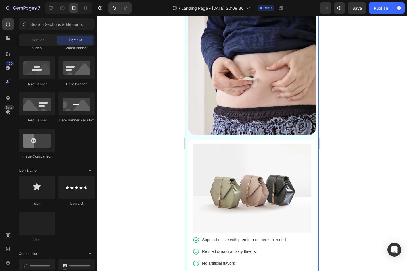
scroll to position [1128, 0]
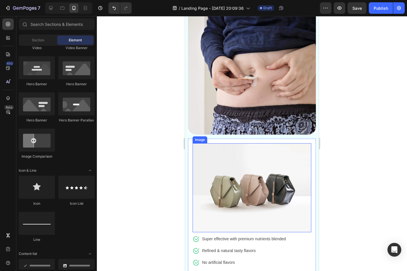
click at [274, 160] on img at bounding box center [252, 187] width 119 height 89
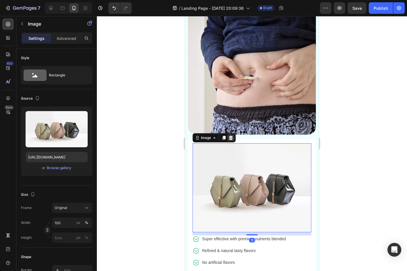
click at [231, 136] on icon at bounding box center [231, 138] width 4 height 4
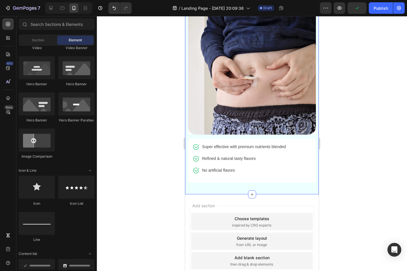
scroll to position [1169, 0]
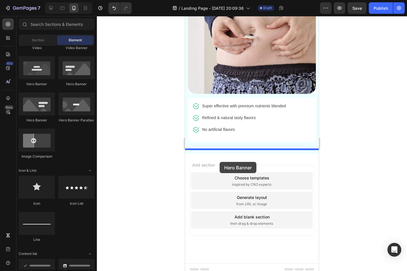
drag, startPoint x: 235, startPoint y: 95, endPoint x: 220, endPoint y: 162, distance: 68.3
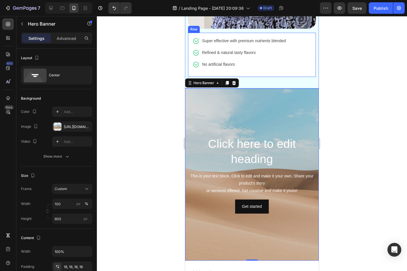
scroll to position [1234, 0]
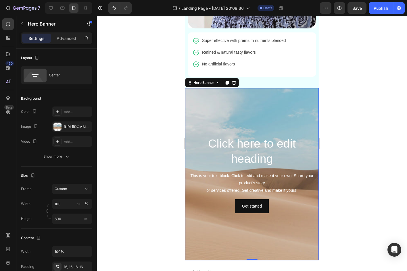
click at [340, 126] on div at bounding box center [252, 143] width 310 height 255
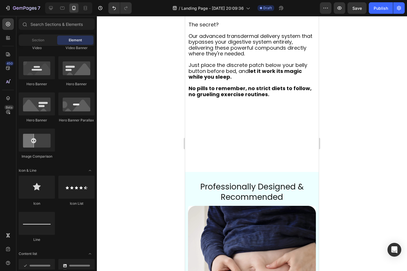
scroll to position [904, 0]
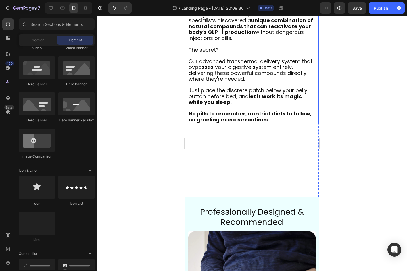
click at [247, 105] on h2 "After years of research, our team of metabolic specialists discovered a unique …" at bounding box center [252, 67] width 128 height 112
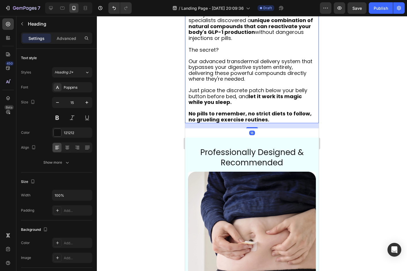
drag, startPoint x: 225, startPoint y: 64, endPoint x: 220, endPoint y: 64, distance: 5.2
click at [220, 10] on div "Heading" at bounding box center [208, 5] width 47 height 9
click at [220, 8] on icon at bounding box center [219, 6] width 3 height 4
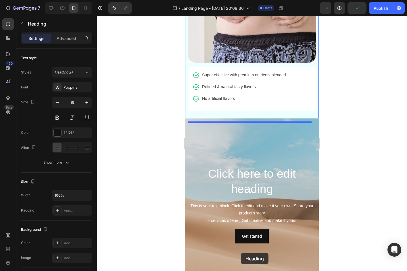
scroll to position [1288, 0]
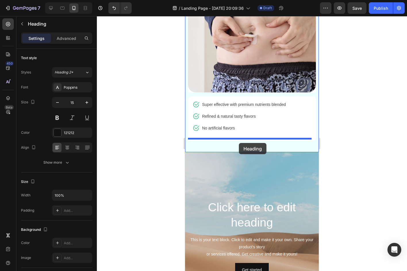
drag, startPoint x: 191, startPoint y: 183, endPoint x: 239, endPoint y: 143, distance: 62.3
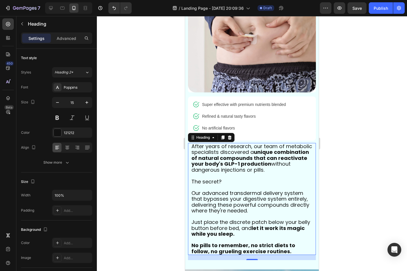
click at [290, 172] on h2 "After years of research, our team of metabolic specialists discovered a unique …" at bounding box center [252, 199] width 122 height 112
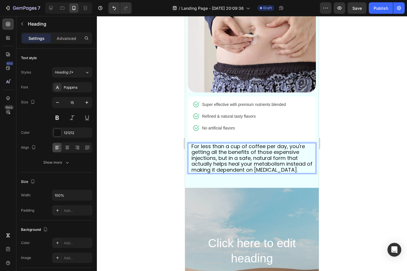
click at [346, 157] on div at bounding box center [252, 143] width 310 height 255
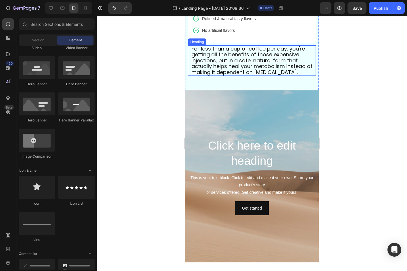
scroll to position [1387, 0]
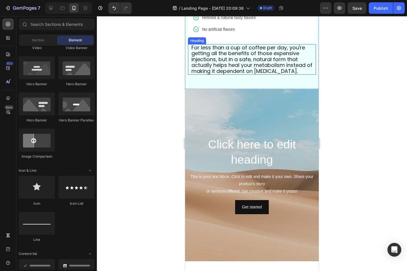
click at [214, 74] on span "For less than a cup of coffee per day, you're getting all the benefits of those…" at bounding box center [251, 59] width 121 height 31
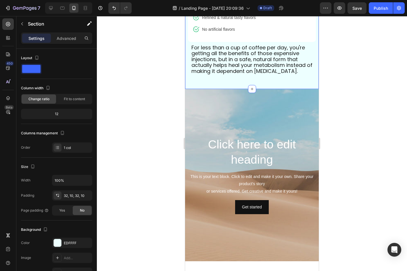
click at [247, 64] on span "For less than a cup of coffee per day, you're getting all the benefits of those…" at bounding box center [251, 59] width 121 height 31
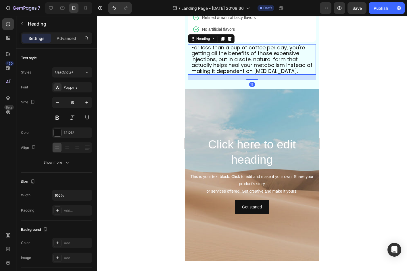
scroll to position [1382, 0]
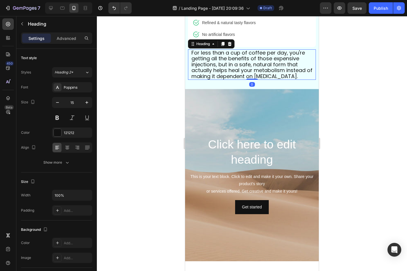
drag, startPoint x: 247, startPoint y: 80, endPoint x: 254, endPoint y: 60, distance: 21.4
click at [254, 60] on div "For less than a cup of coffee per day, you're getting all the benefits of those…" at bounding box center [252, 64] width 128 height 31
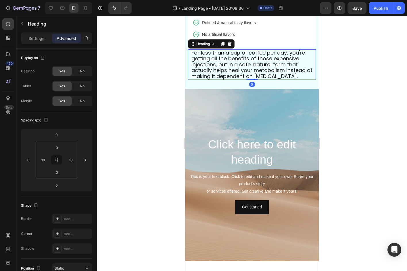
click at [358, 90] on div at bounding box center [252, 143] width 310 height 255
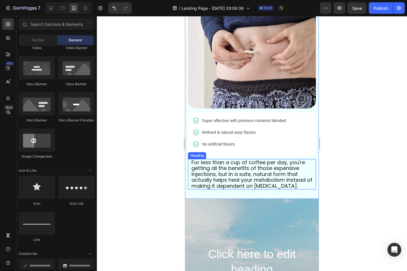
scroll to position [1271, 0]
click at [236, 176] on span "For less than a cup of coffee per day, you're getting all the benefits of those…" at bounding box center [251, 174] width 121 height 31
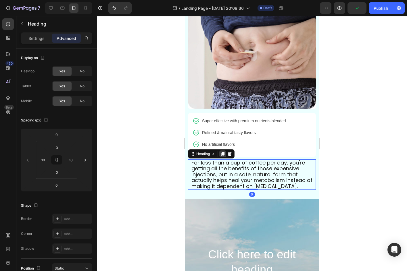
click at [221, 152] on icon at bounding box center [222, 154] width 5 height 5
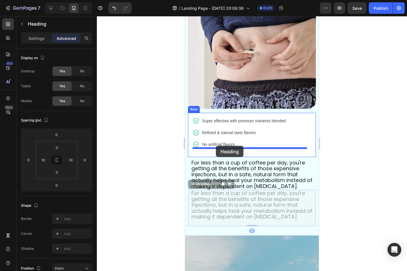
drag, startPoint x: 192, startPoint y: 187, endPoint x: 216, endPoint y: 146, distance: 47.7
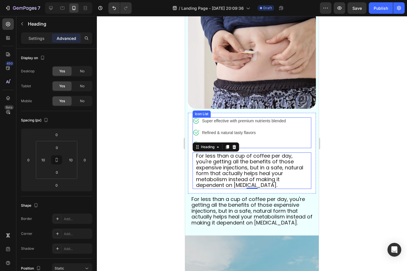
click at [298, 133] on div "Icon Super effective with premium nutrients blended Text block Icon Refined & n…" at bounding box center [252, 133] width 119 height 31
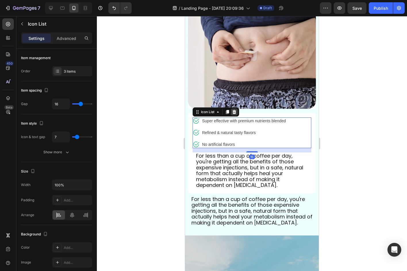
click at [235, 110] on icon at bounding box center [234, 112] width 5 height 5
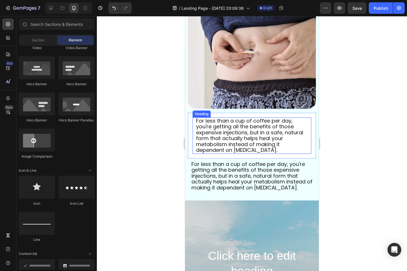
click at [241, 128] on span "For less than a cup of coffee per day, you're getting all the benefits of those…" at bounding box center [249, 135] width 107 height 37
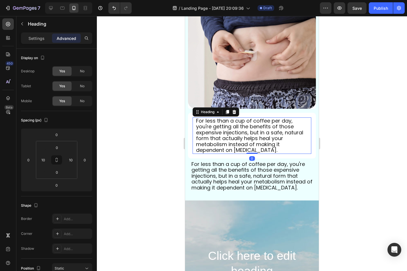
click at [241, 128] on span "For less than a cup of coffee per day, you're getting all the benefits of those…" at bounding box center [249, 135] width 107 height 37
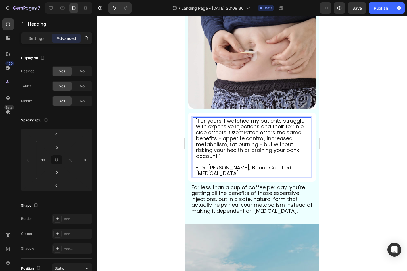
click at [226, 148] on span ""For years, I watched my patients struggle with expensive injections and their …" at bounding box center [250, 138] width 108 height 43
click at [264, 138] on span ""For years, I watched my patients struggle with expensive injections and their …" at bounding box center [250, 138] width 108 height 43
drag, startPoint x: 233, startPoint y: 145, endPoint x: 301, endPoint y: 147, distance: 68.7
click at [301, 147] on p ""For years, I watched my patients struggle with expensive injections and their …" at bounding box center [252, 138] width 112 height 41
click at [288, 150] on span ""For years, I watched my patients struggle with expensive injections and their …" at bounding box center [250, 138] width 108 height 43
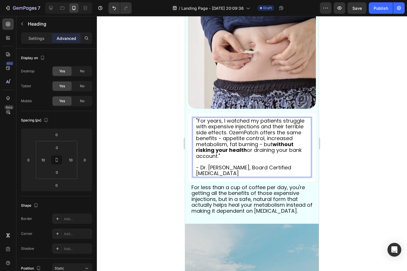
click at [264, 126] on span ""For years, I watched my patients struggle with expensive injections and their …" at bounding box center [250, 138] width 108 height 43
click at [264, 128] on span ""For years, I watched my patients struggle with expensive injections and their …" at bounding box center [250, 138] width 108 height 43
drag, startPoint x: 262, startPoint y: 127, endPoint x: 243, endPoint y: 135, distance: 20.4
click at [243, 135] on span ""For years, I watched my patients struggle with expensive injections and their …" at bounding box center [250, 138] width 108 height 43
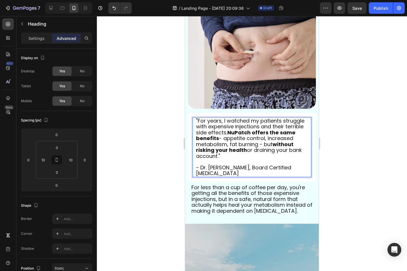
click at [257, 151] on p ""For years, I watched my patients struggle with expensive injections and their …" at bounding box center [252, 138] width 112 height 41
click at [234, 159] on p "- Dr. [PERSON_NAME], Board Certified [MEDICAL_DATA]" at bounding box center [252, 168] width 112 height 18
click at [335, 148] on div at bounding box center [252, 143] width 310 height 255
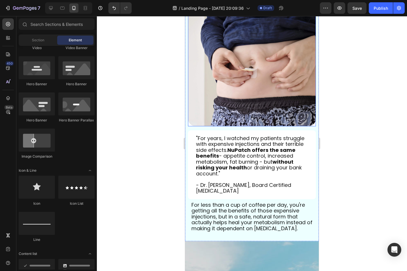
scroll to position [1253, 0]
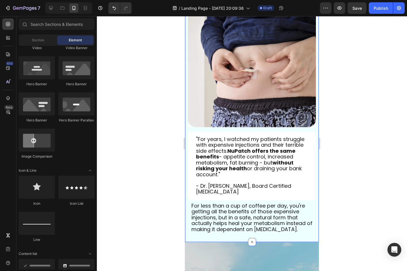
click at [267, 202] on span "For less than a cup of coffee per day, you're getting all the benefits of those…" at bounding box center [251, 217] width 121 height 31
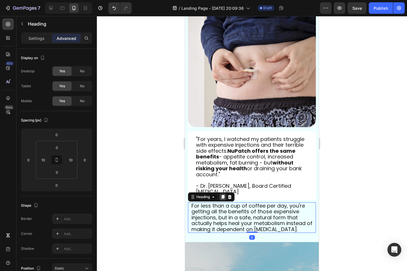
click at [222, 195] on icon at bounding box center [222, 197] width 3 height 4
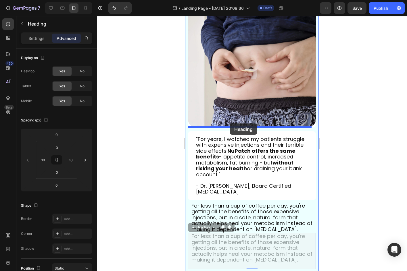
drag, startPoint x: 192, startPoint y: 229, endPoint x: 230, endPoint y: 124, distance: 111.9
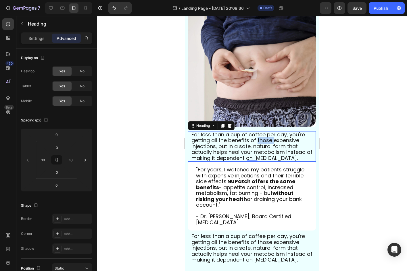
click at [258, 138] on span "For less than a cup of coffee per day, you're getting all the benefits of those…" at bounding box center [251, 146] width 121 height 31
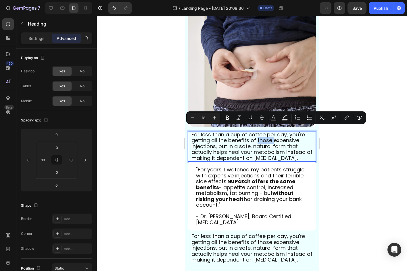
type input "15"
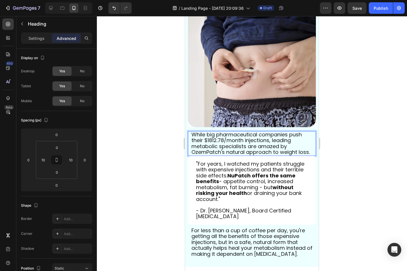
click at [212, 149] on span "While big pharmaceutical companies push their $1812.78/month injections, leadin…" at bounding box center [250, 143] width 118 height 25
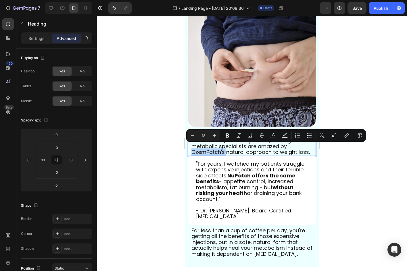
click at [212, 149] on span "While big pharmaceutical companies push their $1812.78/month injections, leadin…" at bounding box center [250, 143] width 118 height 25
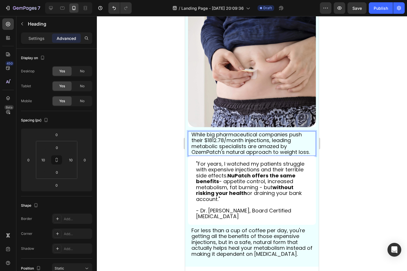
click at [222, 148] on span "While big pharmaceutical companies push their $1812.78/month injections, leadin…" at bounding box center [250, 143] width 118 height 25
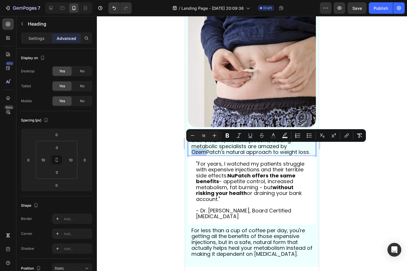
drag, startPoint x: 208, startPoint y: 147, endPoint x: 193, endPoint y: 146, distance: 15.0
click at [193, 146] on span "While big pharmaceutical companies push their $1812.78/month injections, leadin…" at bounding box center [250, 143] width 118 height 25
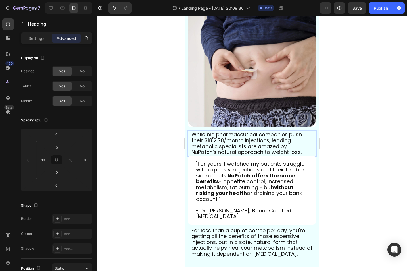
click at [173, 145] on div at bounding box center [252, 143] width 310 height 255
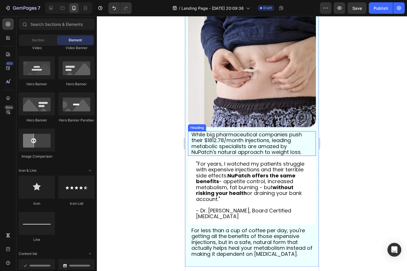
click at [207, 142] on span "While big pharmaceutical companies push their $1812.78/month injections, leadin…" at bounding box center [246, 143] width 110 height 25
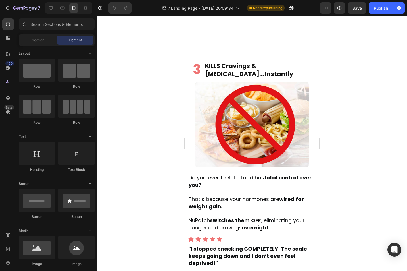
scroll to position [974, 0]
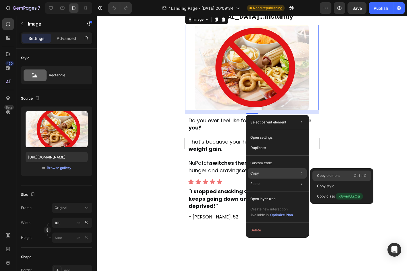
click at [316, 176] on div "Copy element Ctrl + C" at bounding box center [341, 176] width 59 height 10
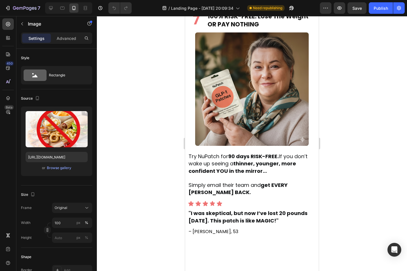
scroll to position [1952, 0]
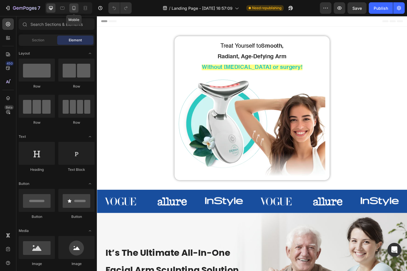
click at [76, 6] on icon at bounding box center [74, 8] width 6 height 6
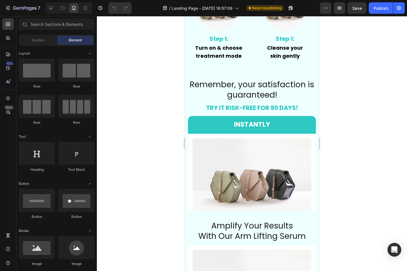
scroll to position [1749, 0]
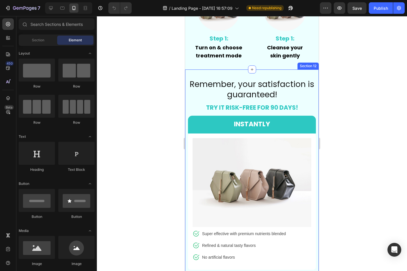
click at [303, 75] on div "Remember, your satisfaction is guaranteed! Heading TRY IT RISK-FREE FOR 90 DAYS…" at bounding box center [252, 176] width 134 height 212
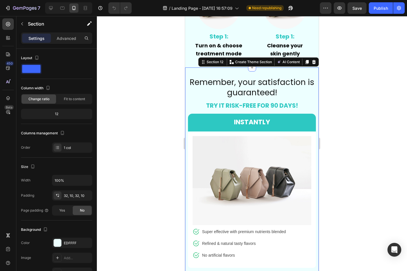
scroll to position [1746, 0]
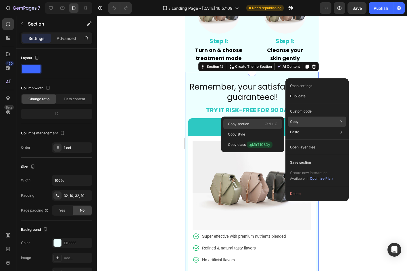
click at [272, 123] on p "Ctrl + C" at bounding box center [271, 124] width 13 height 6
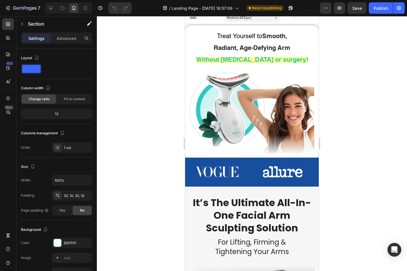
scroll to position [4, 0]
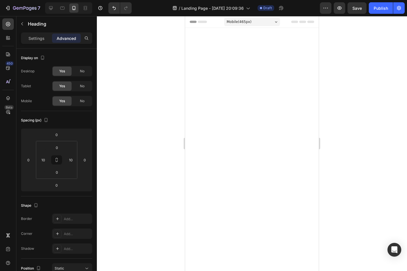
scroll to position [1253, 0]
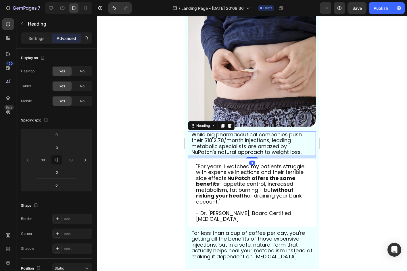
click at [249, 157] on div at bounding box center [251, 157] width 11 height 1
type input "9"
click at [347, 157] on div at bounding box center [252, 143] width 310 height 255
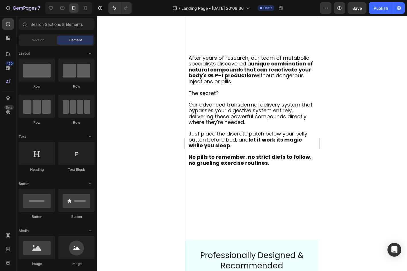
scroll to position [868, 0]
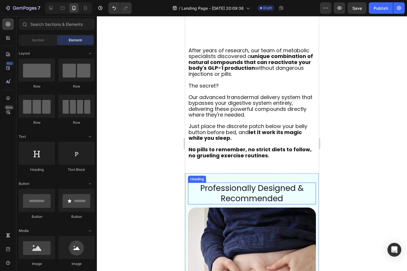
click at [240, 204] on span "Professionally Designed & Recommended" at bounding box center [251, 194] width 103 height 22
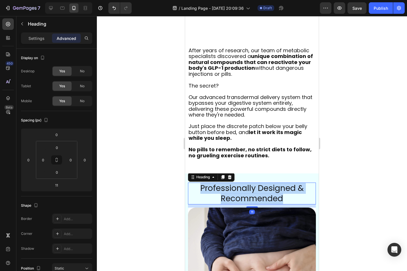
click at [240, 204] on span "Professionally Designed & Recommended" at bounding box center [251, 194] width 103 height 22
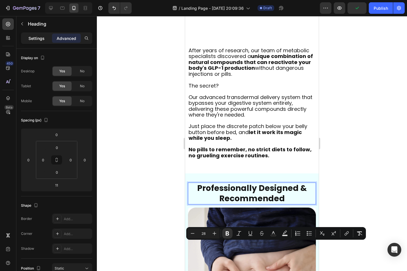
click at [40, 34] on div "Settings" at bounding box center [36, 38] width 29 height 9
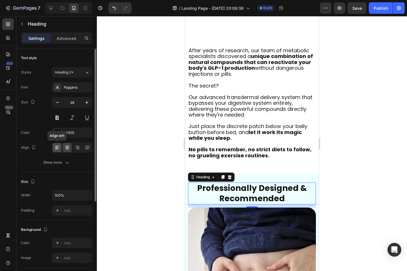
click at [57, 149] on icon at bounding box center [56, 149] width 3 height 1
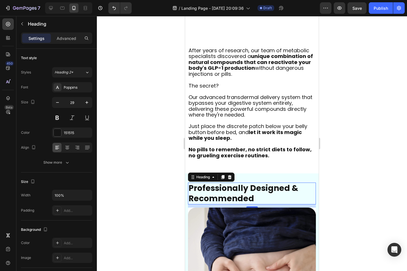
click at [109, 151] on div at bounding box center [252, 143] width 310 height 255
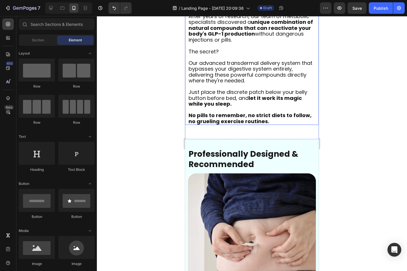
scroll to position [905, 0]
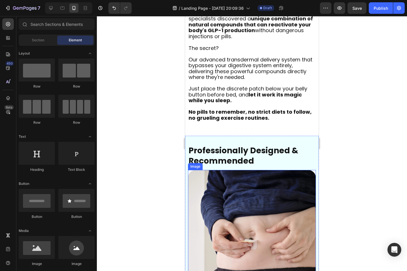
click at [248, 167] on strong "Professionally Designed & Recommended" at bounding box center [244, 156] width 110 height 22
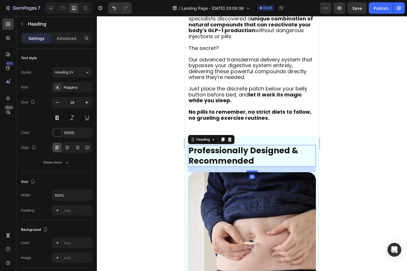
click at [249, 172] on div at bounding box center [251, 172] width 11 height 2
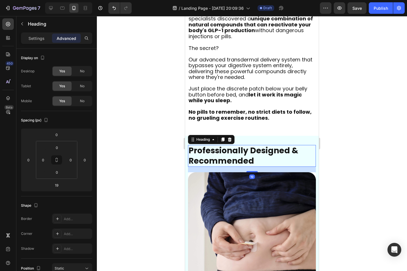
click at [337, 209] on div at bounding box center [252, 143] width 310 height 255
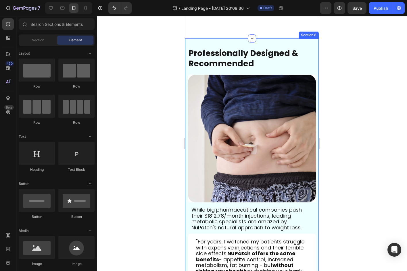
scroll to position [1048, 0]
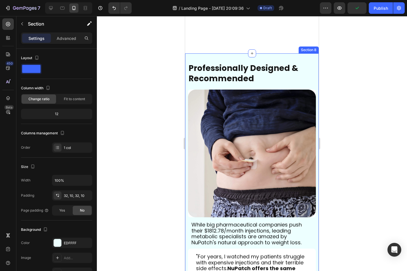
click at [221, 59] on div "⁠⁠⁠⁠⁠⁠⁠ Professionally Designed & Recommended Heading Image While big pharmaceu…" at bounding box center [252, 203] width 134 height 301
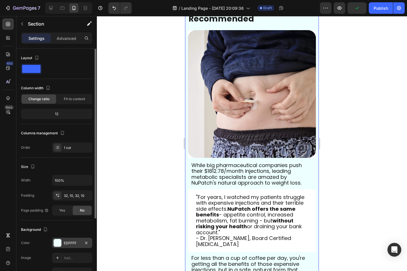
click at [73, 240] on div "EDFFFF" at bounding box center [72, 243] width 40 height 10
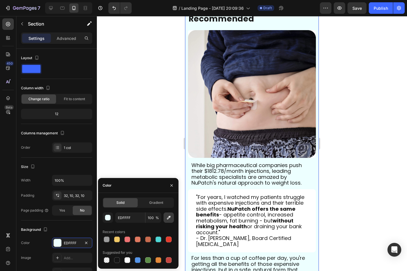
click at [173, 216] on button "button" at bounding box center [169, 218] width 10 height 10
type input "ECE7DF"
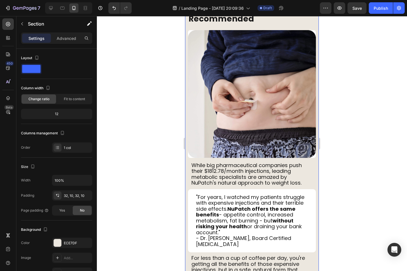
click at [339, 126] on div at bounding box center [252, 143] width 310 height 255
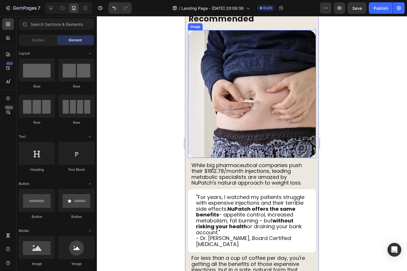
click at [287, 149] on img at bounding box center [252, 94] width 128 height 128
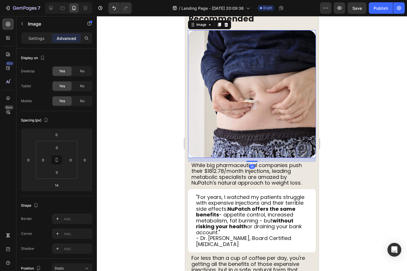
click at [130, 136] on div at bounding box center [252, 143] width 310 height 255
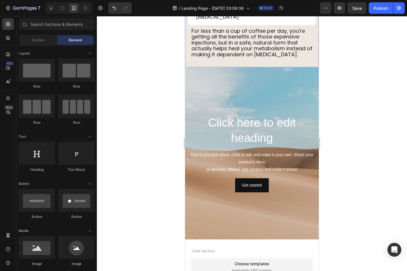
scroll to position [1335, 0]
click at [157, 172] on div at bounding box center [252, 143] width 310 height 255
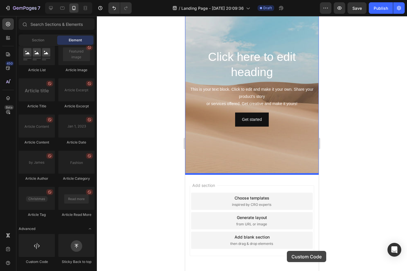
scroll to position [1417, 0]
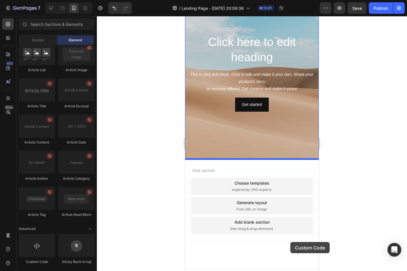
drag, startPoint x: 229, startPoint y: 260, endPoint x: 290, endPoint y: 244, distance: 63.3
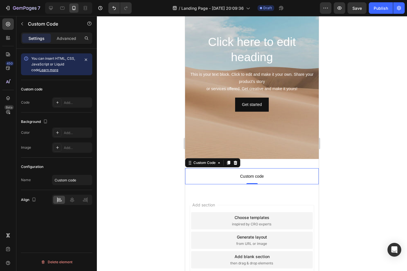
click at [242, 176] on span "Custom code" at bounding box center [252, 176] width 134 height 7
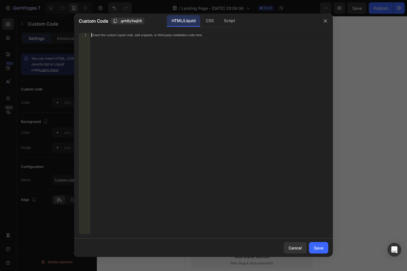
click at [242, 176] on div "Insert the custom Liquid code, add snippets, or third-party installation code h…" at bounding box center [209, 137] width 238 height 209
paste textarea "</div>"
type textarea "</div>"
click at [325, 245] on button "Save" at bounding box center [318, 247] width 19 height 11
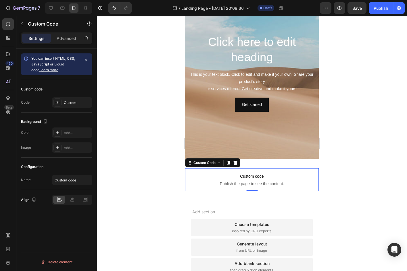
click at [204, 182] on span "Publish the page to see the content." at bounding box center [252, 184] width 134 height 6
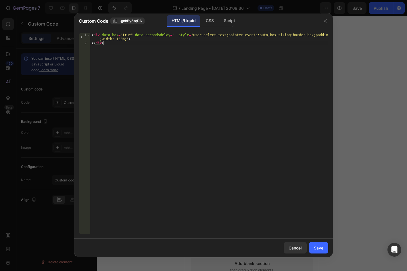
click at [232, 141] on div "< div data-box = "true" data-secondsdelay = "" style = "user-select:text;pointe…" at bounding box center [209, 139] width 238 height 213
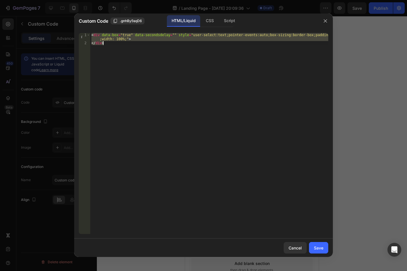
paste textarea
type textarea "</div>"
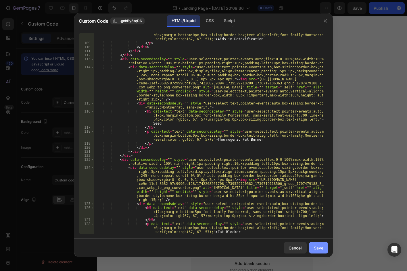
click at [317, 247] on div "Save" at bounding box center [318, 248] width 9 height 6
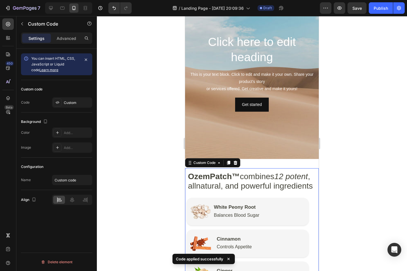
click at [339, 200] on div at bounding box center [252, 143] width 310 height 255
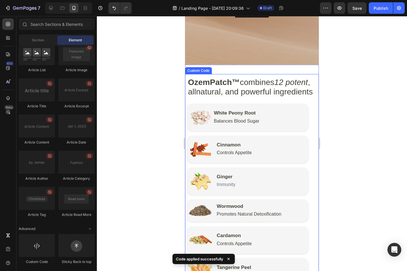
scroll to position [1511, 0]
click at [193, 79] on strong "OzemPatch™" at bounding box center [214, 82] width 52 height 9
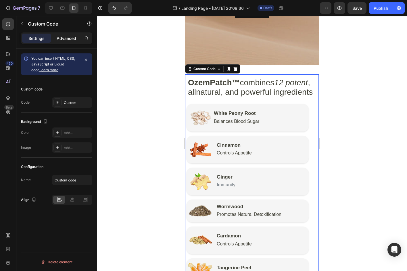
click at [65, 40] on p "Advanced" at bounding box center [67, 38] width 20 height 6
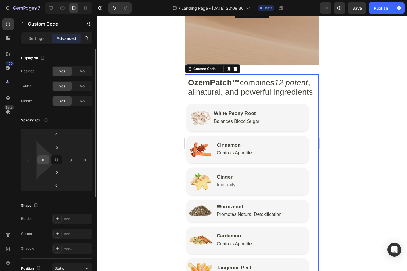
click at [44, 158] on input "0" at bounding box center [43, 160] width 9 height 9
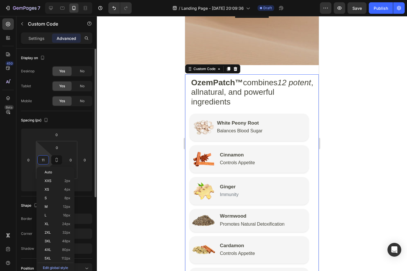
type input "10"
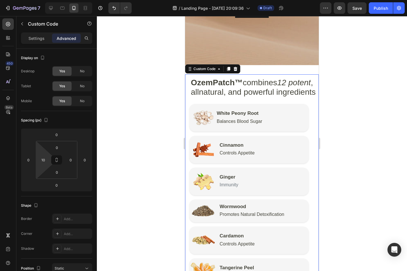
click at [149, 178] on div at bounding box center [252, 143] width 310 height 255
click at [42, 162] on input "10" at bounding box center [43, 160] width 9 height 9
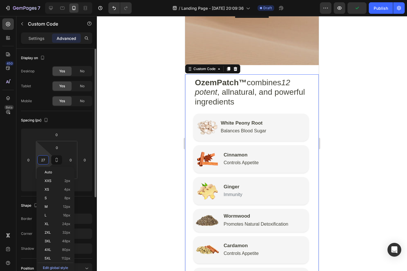
type input "28"
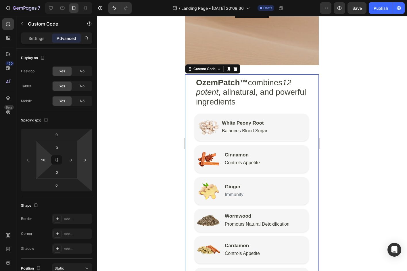
click at [354, 126] on div at bounding box center [252, 143] width 310 height 255
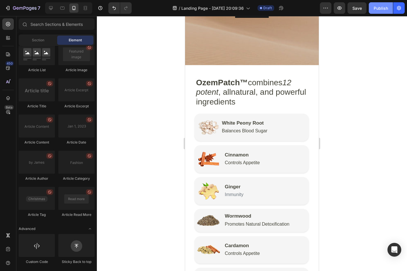
click at [379, 9] on div "Publish" at bounding box center [381, 8] width 14 height 6
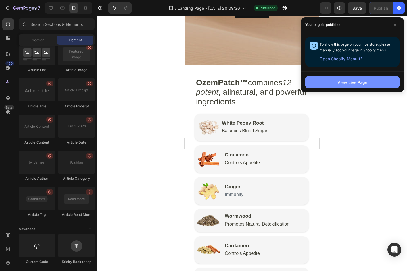
click at [354, 79] on button "View Live Page" at bounding box center [352, 81] width 94 height 11
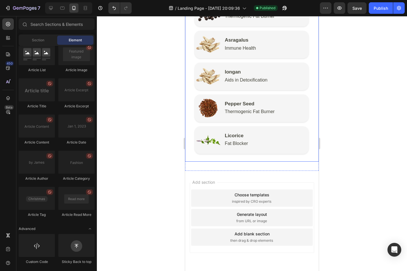
scroll to position [1866, 0]
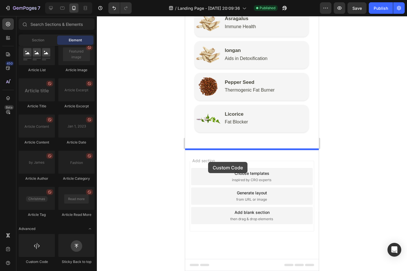
drag, startPoint x: 221, startPoint y: 264, endPoint x: 231, endPoint y: 153, distance: 110.8
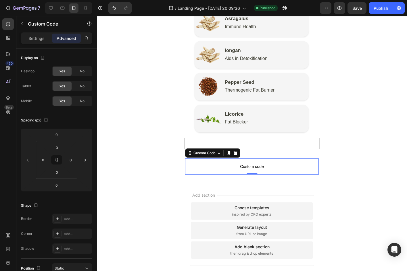
click at [235, 164] on span "Custom code" at bounding box center [252, 166] width 134 height 7
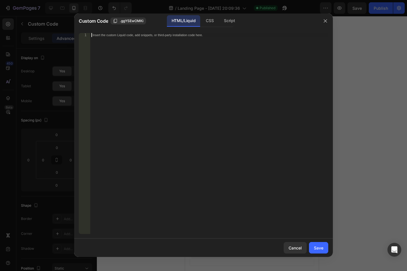
click at [226, 160] on div "Insert the custom Liquid code, add snippets, or third-party installation code h…" at bounding box center [209, 137] width 238 height 209
paste textarea "</div>"
type textarea "</div>"
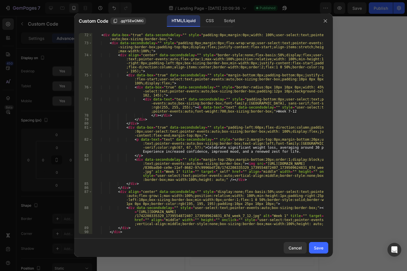
click at [322, 254] on div "Cancel Save" at bounding box center [203, 248] width 259 height 18
click at [321, 251] on div "Save" at bounding box center [318, 248] width 9 height 6
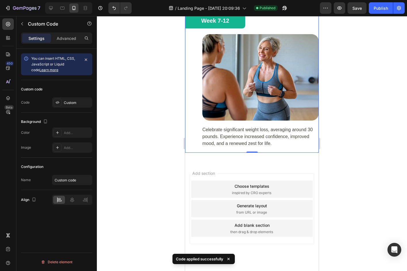
scroll to position [2503, 0]
click at [374, 12] on button "Publish" at bounding box center [381, 7] width 24 height 11
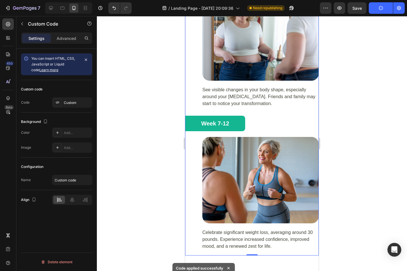
scroll to position [2399, 0]
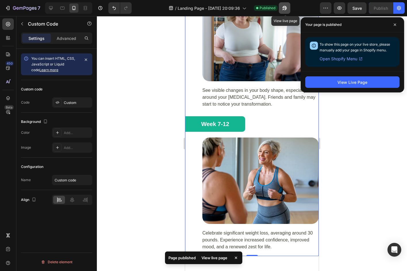
click at [287, 10] on icon "button" at bounding box center [285, 8] width 6 height 6
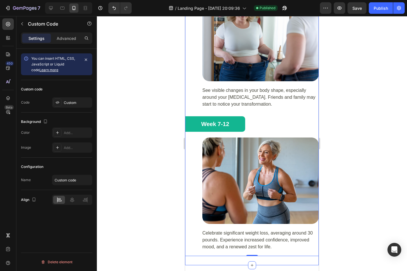
scroll to position [2503, 0]
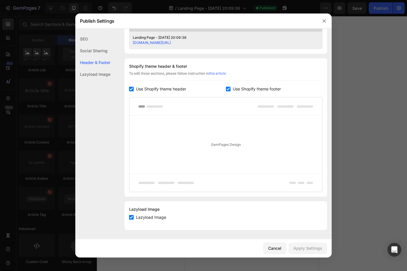
click at [160, 89] on span "Use Shopify theme header" at bounding box center [161, 89] width 50 height 7
checkbox input "false"
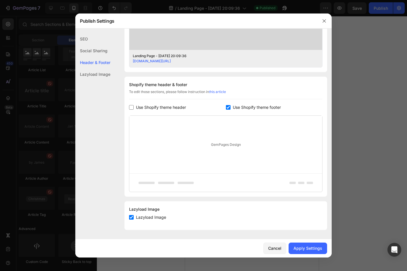
click at [245, 109] on span "Use Shopify theme footer" at bounding box center [257, 107] width 48 height 7
checkbox input "false"
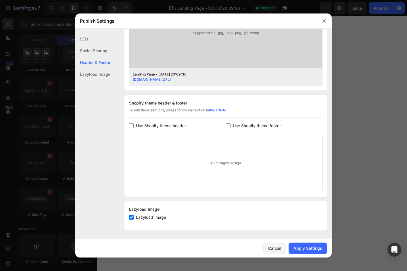
scroll to position [208, 0]
click at [303, 247] on div "Apply Settings" at bounding box center [307, 248] width 29 height 6
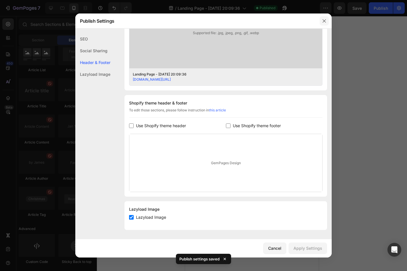
click at [328, 18] on button "button" at bounding box center [324, 20] width 9 height 9
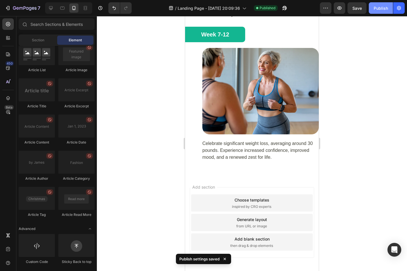
click at [376, 10] on div "Publish" at bounding box center [381, 8] width 14 height 6
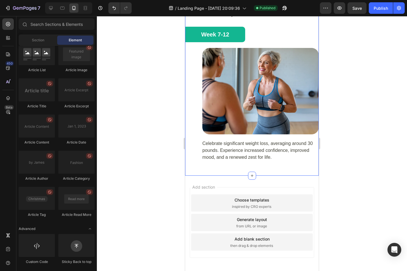
click at [159, 155] on div at bounding box center [252, 143] width 310 height 255
click at [247, 140] on p "Celebrate significant weight loss, averaging around 30 pounds. Experience incre…" at bounding box center [260, 150] width 116 height 21
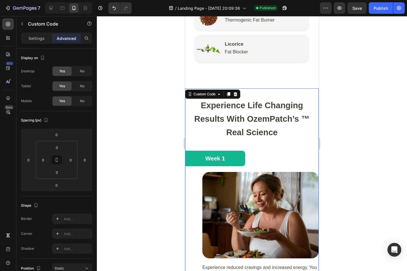
scroll to position [1935, 0]
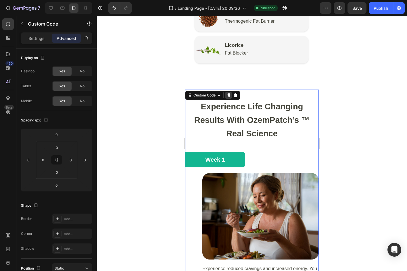
click at [228, 96] on icon at bounding box center [228, 95] width 5 height 5
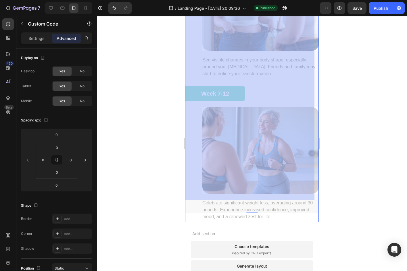
scroll to position [3108, 0]
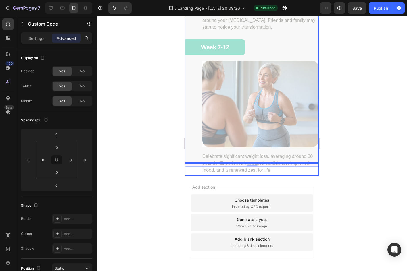
drag, startPoint x: 191, startPoint y: 31, endPoint x: 264, endPoint y: 278, distance: 257.1
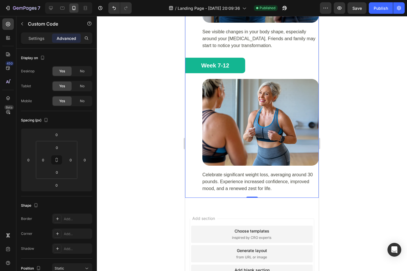
click at [247, 130] on img at bounding box center [260, 122] width 116 height 87
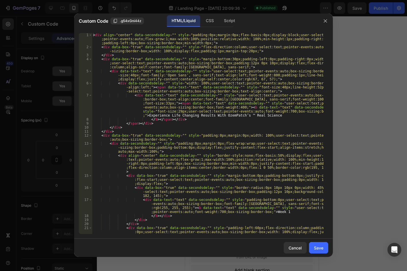
click at [247, 130] on div "< div align = "center" data-secondsdelay = "" style = "padding:0px;margin:0px;f…" at bounding box center [208, 145] width 232 height 225
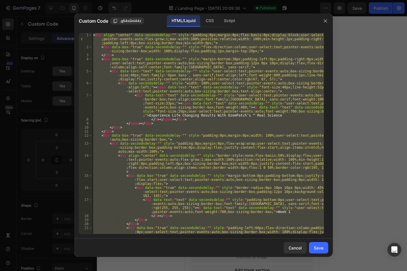
paste textarea
type textarea "</div>"
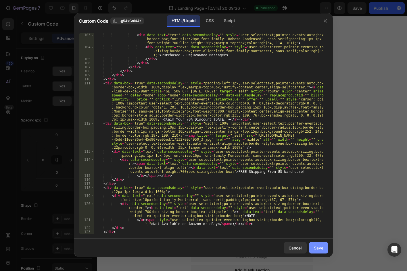
click at [319, 251] on button "Save" at bounding box center [318, 247] width 19 height 11
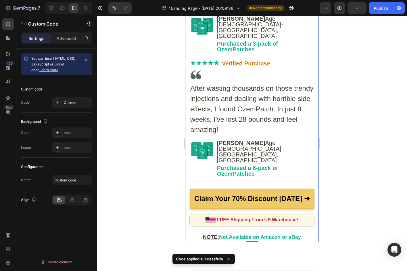
scroll to position [2866, 0]
click at [344, 133] on div at bounding box center [252, 143] width 310 height 255
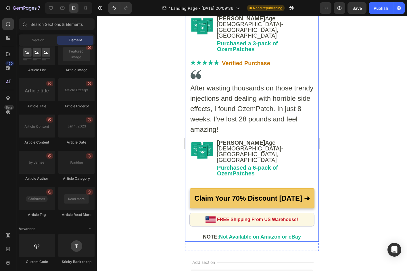
click at [193, 205] on div "Real Women Real Transformations [PERSON_NAME] got relief in his knees... Verifi…" at bounding box center [252, 19] width 134 height 447
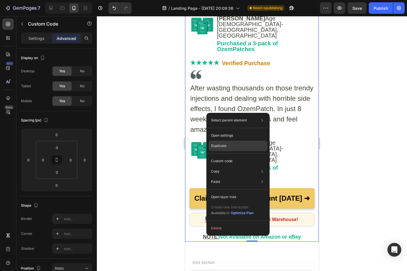
click at [229, 146] on div "Duplicate" at bounding box center [238, 146] width 59 height 10
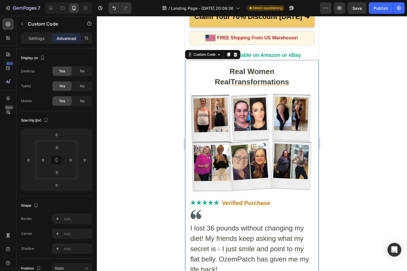
scroll to position [3049, 0]
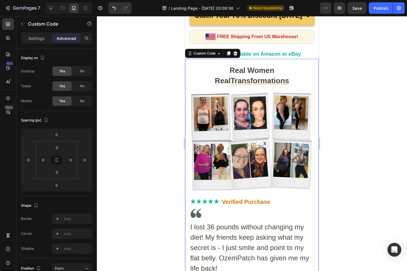
click at [230, 144] on img at bounding box center [252, 141] width 124 height 99
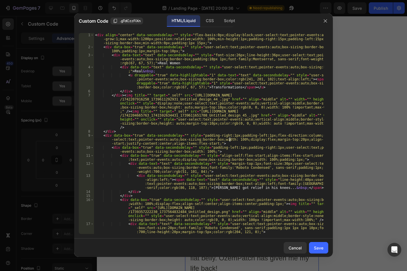
click at [230, 141] on div "< div align = "center" data-secondsdelay = "" style = "flex-basis:0px;display:b…" at bounding box center [209, 147] width 230 height 229
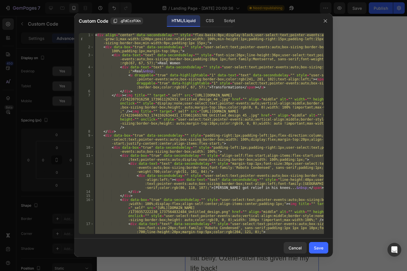
paste textarea
type textarea "</div>"
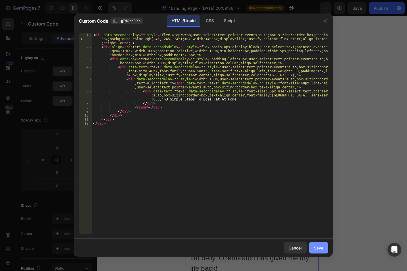
click at [317, 252] on button "Save" at bounding box center [318, 247] width 19 height 11
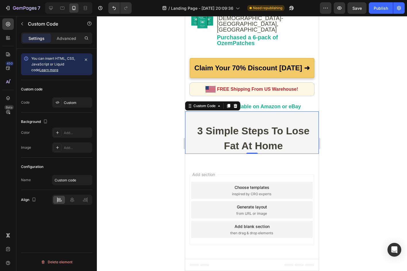
scroll to position [2973, 0]
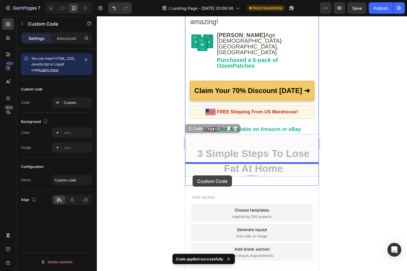
drag, startPoint x: 189, startPoint y: 107, endPoint x: 193, endPoint y: 176, distance: 68.5
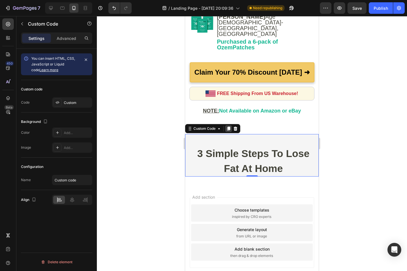
click at [228, 126] on icon at bounding box center [228, 128] width 5 height 5
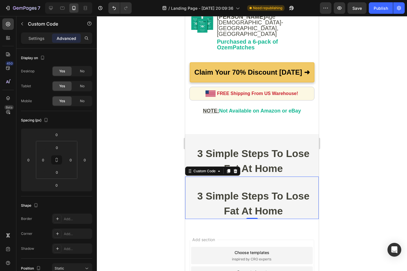
scroll to position [3034, 0]
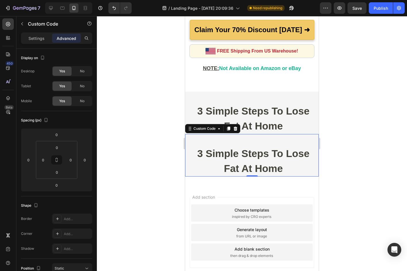
click at [236, 146] on div "3 Simple Steps To Lose Fat At Home" at bounding box center [253, 161] width 127 height 30
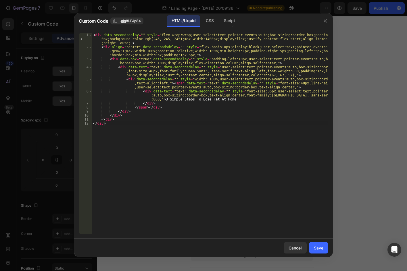
click at [248, 123] on div "< div data-secondsdelay = "" style = "flex-wrap:wrap;user-select:text;pointer-e…" at bounding box center [210, 141] width 236 height 217
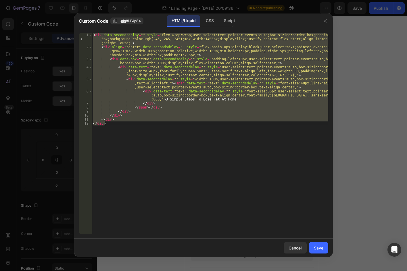
paste textarea
type textarea "</div>"
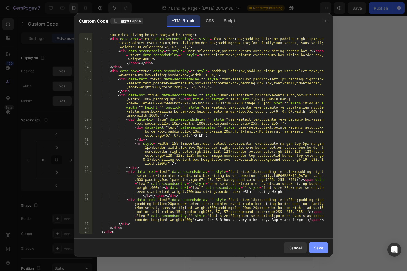
scroll to position [326, 0]
click at [318, 248] on div "Save" at bounding box center [318, 248] width 9 height 6
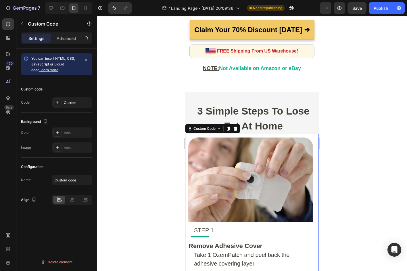
scroll to position [3049, 0]
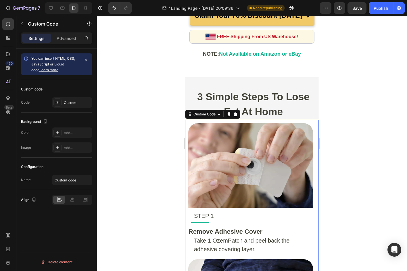
click at [342, 196] on div at bounding box center [252, 143] width 310 height 255
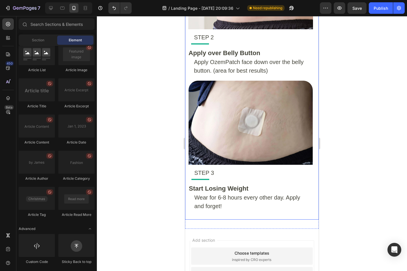
scroll to position [3341, 0]
click at [238, 209] on div "STEP 1 Remove Adhesive Cover Take 1 OzemPatch and peel back the adhesive coveri…" at bounding box center [252, 12] width 134 height 415
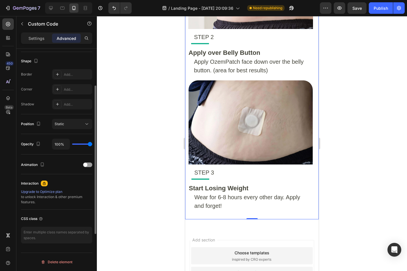
scroll to position [0, 0]
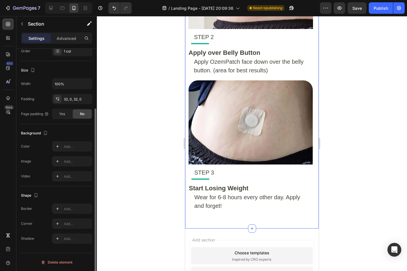
scroll to position [97, 0]
click at [72, 145] on div "Add..." at bounding box center [77, 146] width 27 height 5
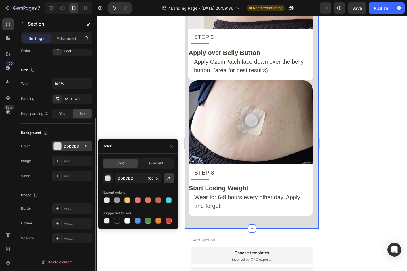
click at [170, 178] on icon "button" at bounding box center [169, 179] width 4 height 4
type input "F5F5F5"
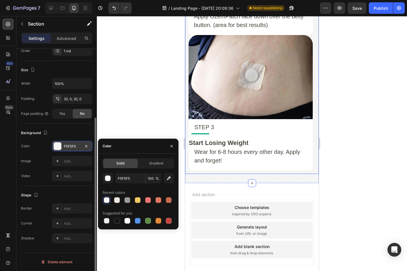
scroll to position [3398, 0]
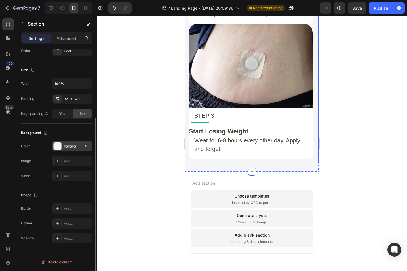
click at [362, 138] on div at bounding box center [252, 143] width 310 height 255
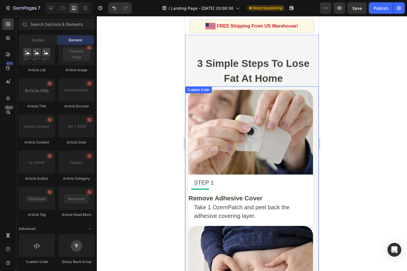
click at [232, 99] on img at bounding box center [250, 132] width 125 height 85
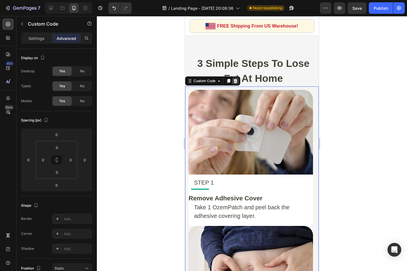
click at [235, 82] on icon at bounding box center [235, 81] width 5 height 5
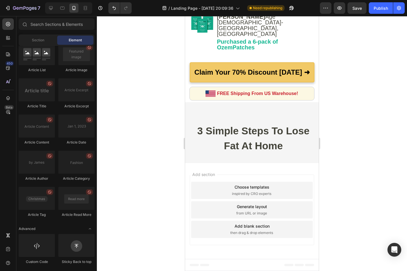
scroll to position [2992, 0]
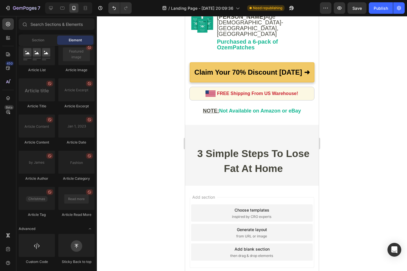
click at [153, 178] on div at bounding box center [252, 143] width 310 height 255
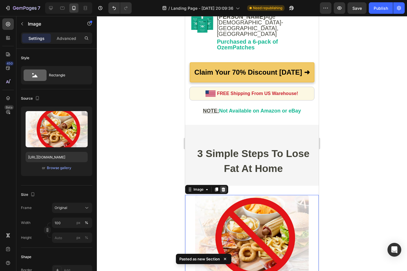
click at [223, 188] on icon at bounding box center [224, 190] width 4 height 4
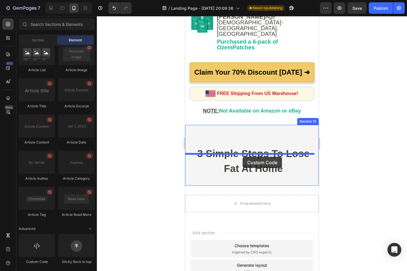
drag, startPoint x: 232, startPoint y: 254, endPoint x: 242, endPoint y: 156, distance: 98.5
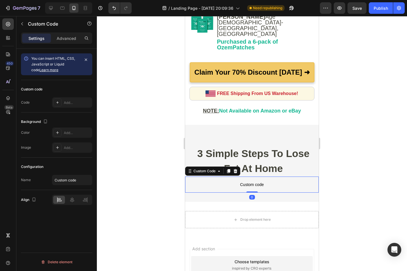
click at [242, 177] on p "Custom code" at bounding box center [252, 185] width 134 height 16
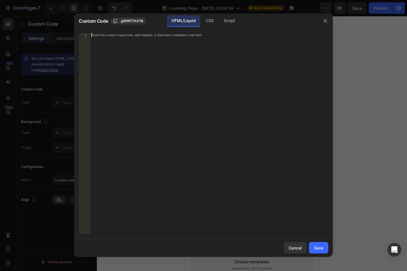
click at [247, 160] on div "Insert the custom Liquid code, add snippets, or third-party installation code h…" at bounding box center [209, 137] width 238 height 209
paste textarea "</div>"
type textarea "</div>"
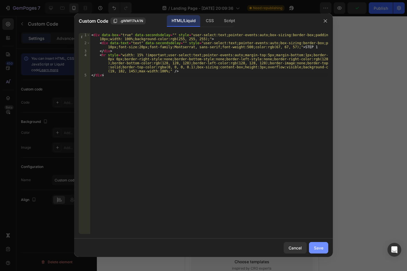
click at [316, 246] on div "Save" at bounding box center [318, 248] width 9 height 6
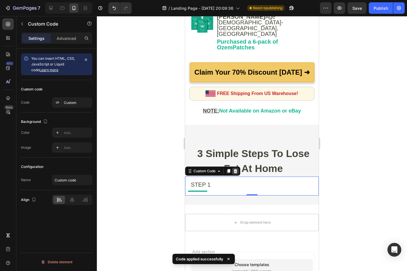
click at [238, 169] on icon at bounding box center [235, 171] width 5 height 5
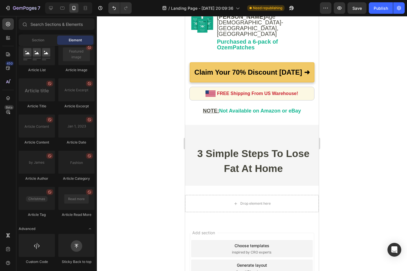
click at [166, 194] on div at bounding box center [252, 143] width 310 height 255
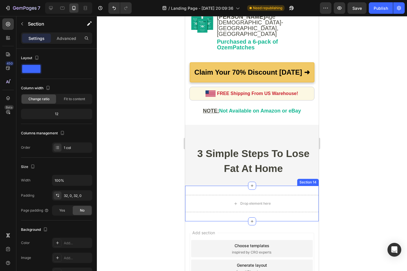
click at [257, 186] on div "Drop element here Section 14" at bounding box center [252, 204] width 134 height 36
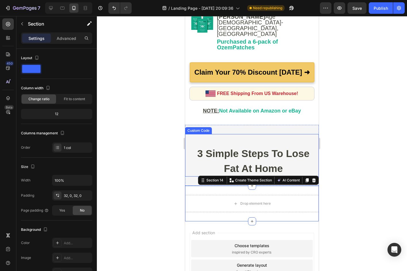
click at [218, 146] on div "3 Simple Steps To Lose Fat At Home" at bounding box center [253, 161] width 127 height 30
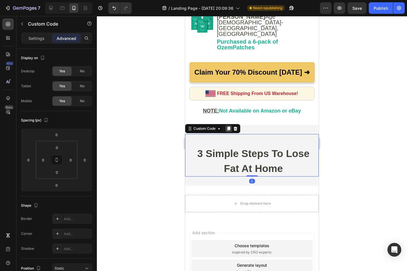
click at [228, 127] on icon at bounding box center [228, 129] width 3 height 4
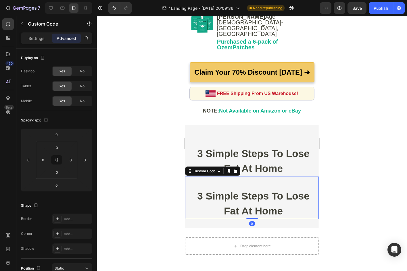
scroll to position [97, 0]
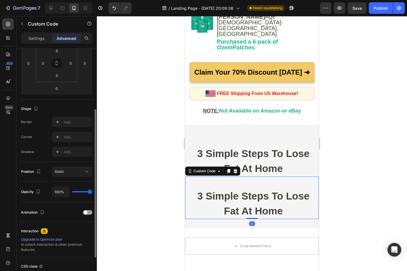
click at [220, 189] on div "3 Simple Steps To Lose Fat At Home" at bounding box center [253, 204] width 127 height 30
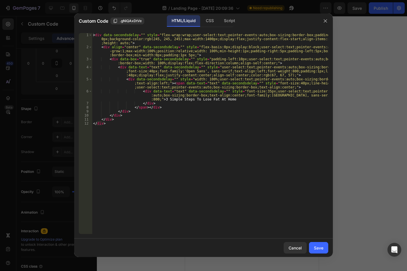
click at [220, 170] on div "< div data-secondsdelay = "" style = "flex-wrap:wrap;user-select:text;pointer-e…" at bounding box center [210, 141] width 236 height 217
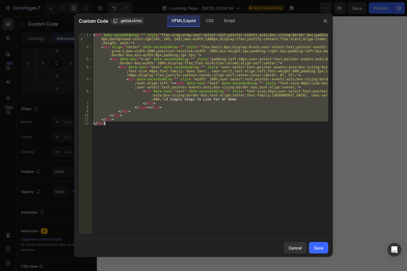
paste textarea
type textarea "</div>"
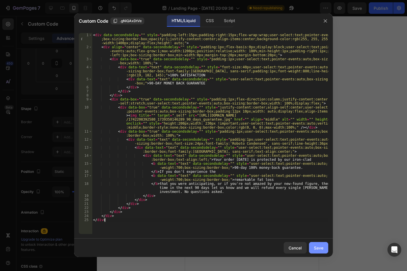
click at [320, 251] on button "Save" at bounding box center [318, 247] width 19 height 11
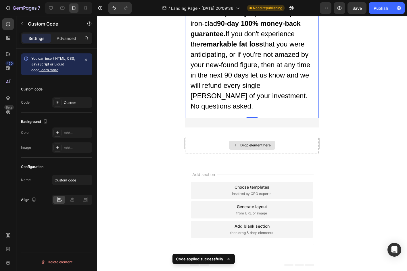
scroll to position [3208, 0]
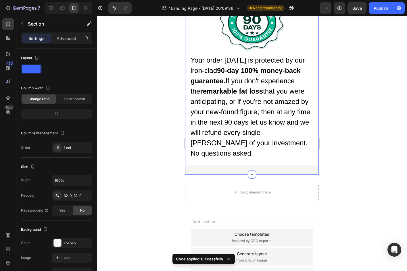
click at [285, 175] on div "3 Simple Steps To Lose Fat At Home Custom Code 100% SATISFACTION 90-DAY MONEY B…" at bounding box center [252, 30] width 134 height 289
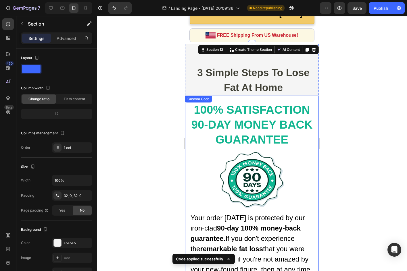
scroll to position [3050, 0]
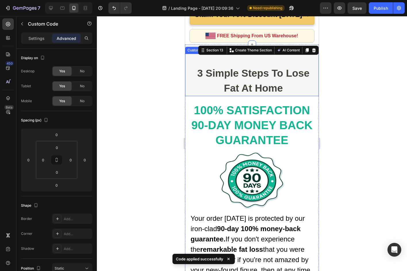
click at [291, 72] on div "3 Simple Steps To Lose Fat At Home" at bounding box center [253, 81] width 127 height 30
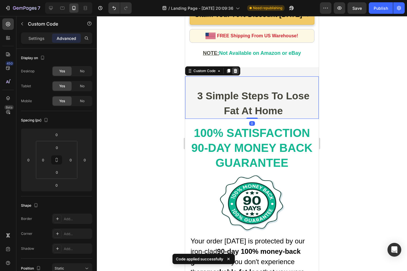
click at [238, 69] on icon at bounding box center [235, 71] width 5 height 5
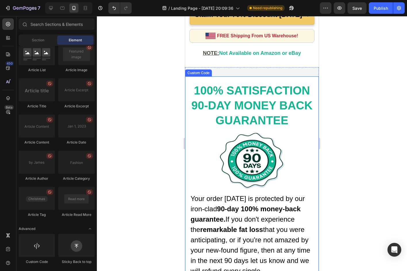
click at [255, 67] on div "100% SATISFACTION 90-DAY MONEY BACK GUARANTEE Your order [DATE] is protected by…" at bounding box center [252, 190] width 134 height 246
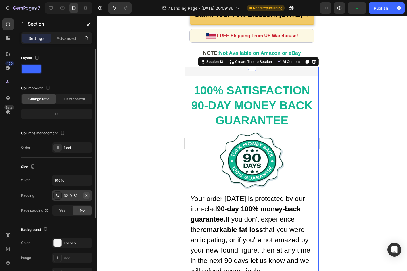
click at [87, 194] on icon "button" at bounding box center [86, 195] width 5 height 5
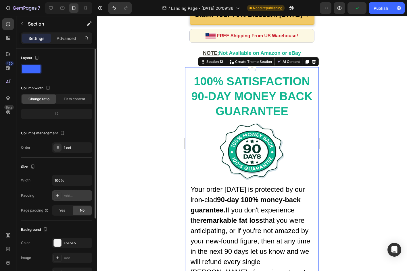
click at [138, 149] on div at bounding box center [252, 143] width 310 height 255
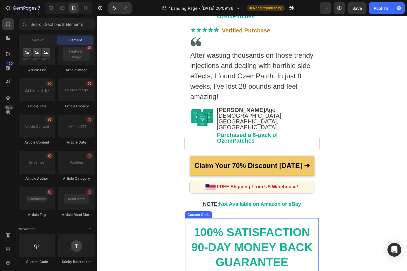
scroll to position [2898, 0]
click at [162, 189] on div at bounding box center [252, 143] width 310 height 255
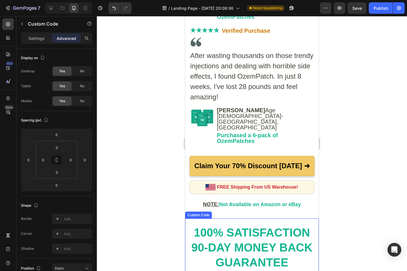
click at [252, 225] on div "100% SATISFACTION 90-DAY MONEY BACK GUARANTEE" at bounding box center [252, 247] width 124 height 45
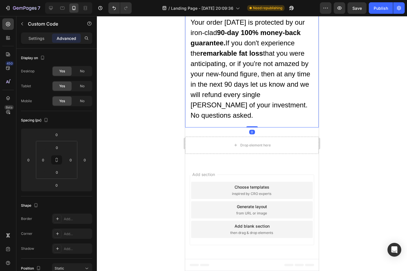
scroll to position [3224, 0]
click at [271, 134] on div "Drop element here Section 14" at bounding box center [252, 146] width 134 height 36
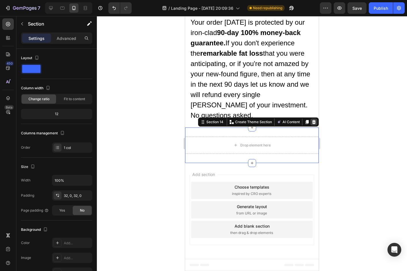
click at [312, 120] on icon at bounding box center [314, 122] width 5 height 5
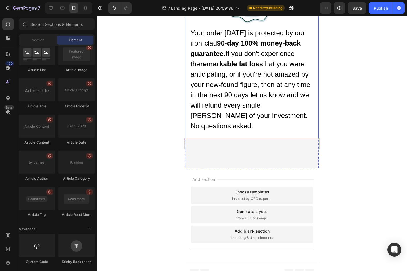
scroll to position [3188, 0]
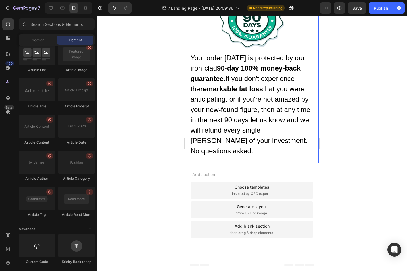
click at [234, 145] on div "Your order [DATE] is protected by our iron-clad 90-day 100% money-back guarante…" at bounding box center [252, 104] width 123 height 103
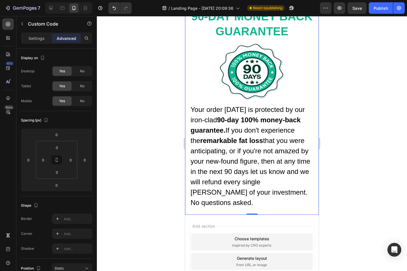
scroll to position [3107, 0]
click at [21, 20] on button "button" at bounding box center [22, 23] width 9 height 9
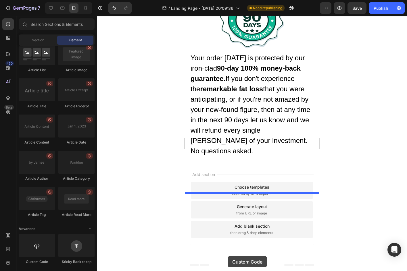
scroll to position [3188, 0]
drag, startPoint x: 233, startPoint y: 273, endPoint x: 238, endPoint y: 245, distance: 29.1
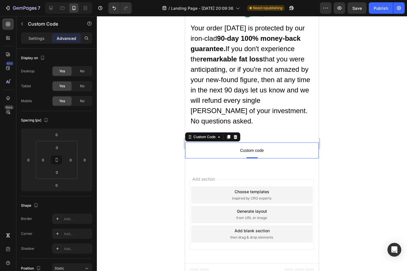
click at [242, 154] on span "Custom code" at bounding box center [252, 150] width 134 height 7
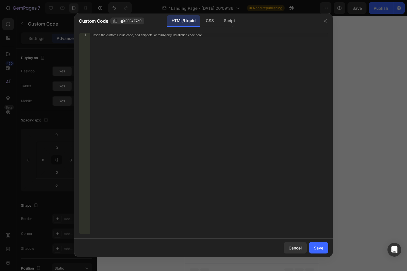
click at [242, 177] on div "Insert the custom Liquid code, add snippets, or third-party installation code h…" at bounding box center [209, 137] width 238 height 209
paste textarea "</div>"
type textarea "</div>"
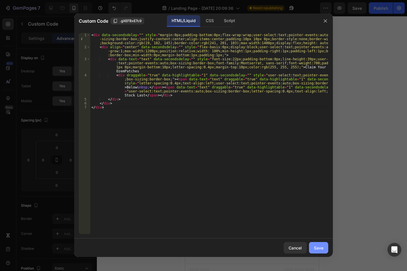
click at [315, 245] on div "Save" at bounding box center [318, 248] width 9 height 6
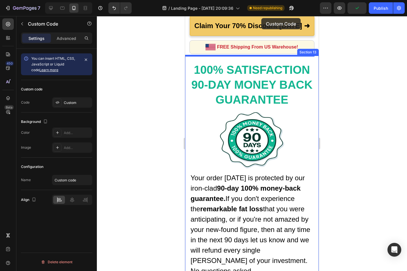
scroll to position [2961, 0]
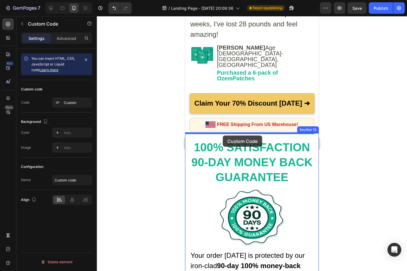
drag, startPoint x: 191, startPoint y: 170, endPoint x: 223, endPoint y: 136, distance: 46.6
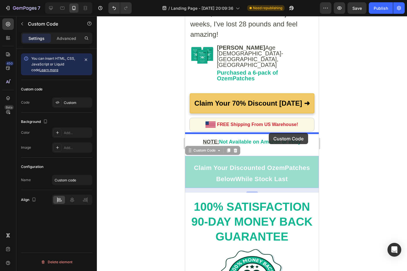
drag, startPoint x: 190, startPoint y: 128, endPoint x: 269, endPoint y: 133, distance: 78.9
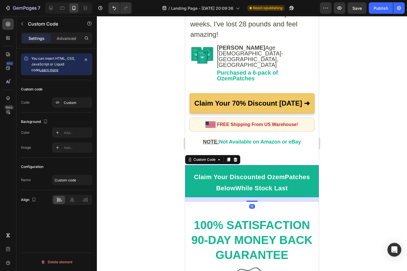
click at [364, 125] on div at bounding box center [252, 143] width 310 height 255
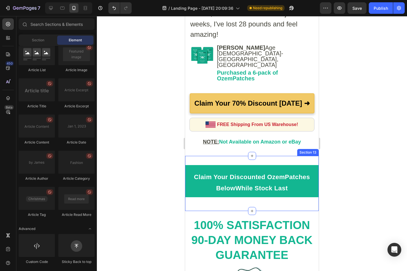
click at [273, 156] on div "Claim Your Discounted OzemPatches Below While Stock Last Custom Code Section 13" at bounding box center [252, 183] width 134 height 55
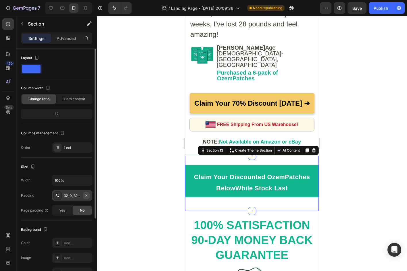
click at [84, 197] on icon "button" at bounding box center [86, 195] width 5 height 5
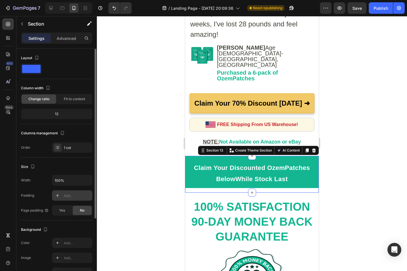
click at [118, 154] on div at bounding box center [252, 143] width 310 height 255
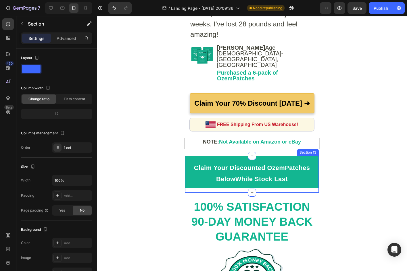
click at [208, 166] on div "Claim Your Discounted OzemPatches Below While Stock Last Custom Code" at bounding box center [252, 174] width 134 height 37
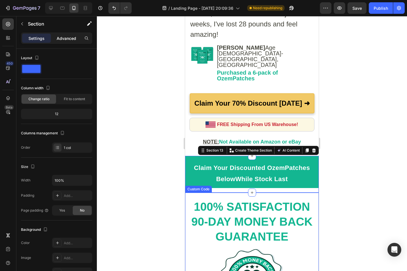
click at [58, 41] on div "Advanced" at bounding box center [66, 38] width 29 height 9
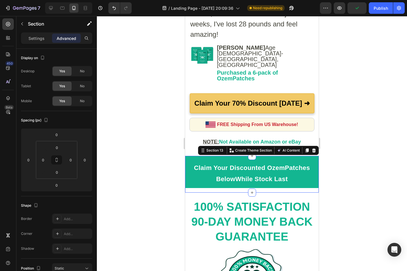
click at [276, 166] on div "Claim Your Discounted OzemPatches Below While Stock Last Custom Code" at bounding box center [252, 174] width 134 height 37
click at [340, 174] on div at bounding box center [252, 143] width 310 height 255
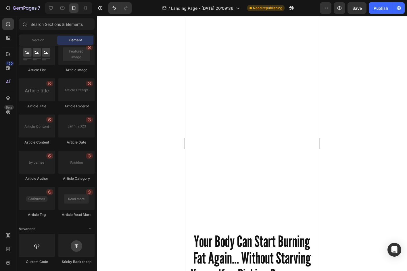
scroll to position [0, 0]
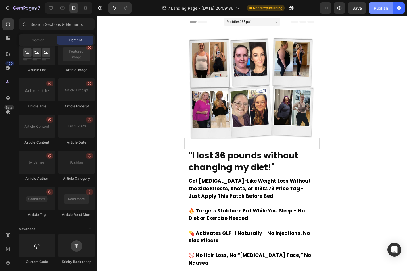
click at [391, 11] on button "Publish" at bounding box center [381, 7] width 24 height 11
